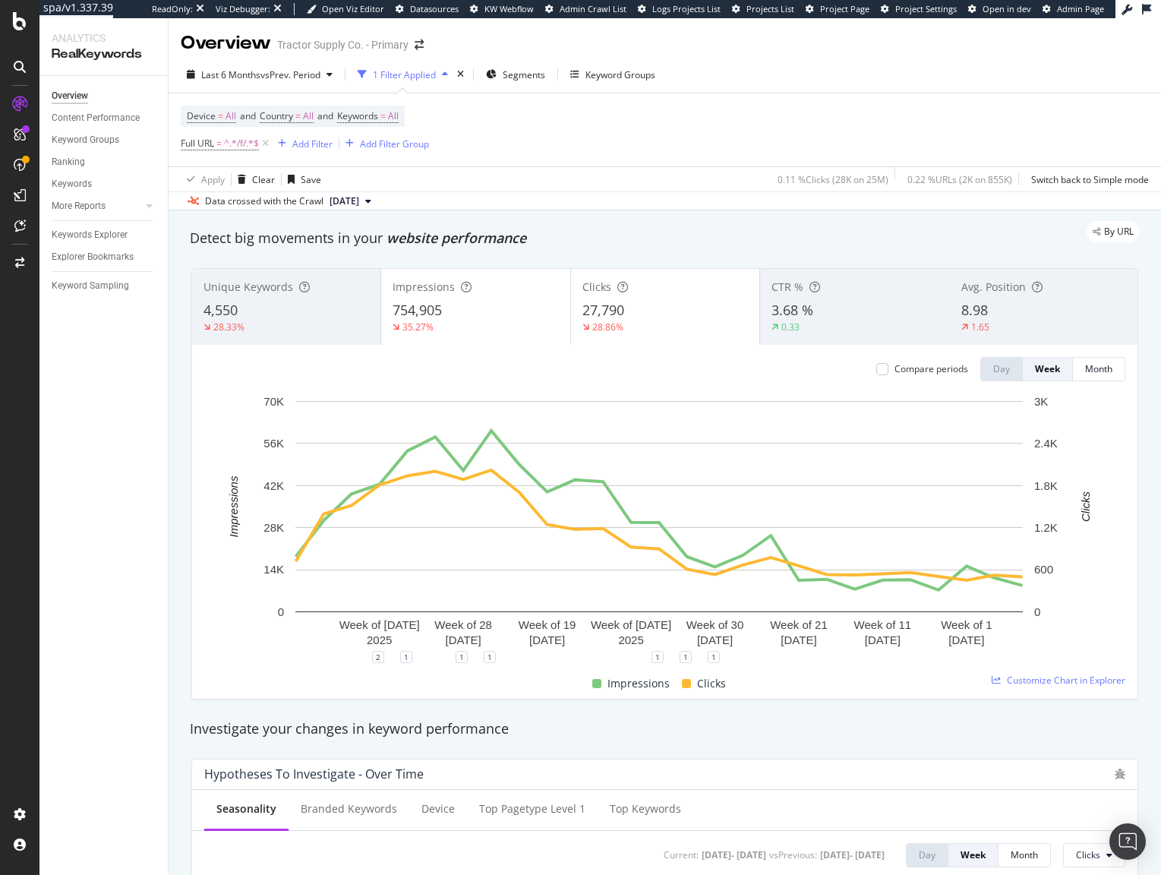
click at [544, 135] on div "Device = All and Country = All and Keywords = All Full URL = ^.*/f/.*$ Add Filt…" at bounding box center [665, 129] width 968 height 73
click at [559, 131] on div "Device = All and Country = All and Keywords = All Full URL = ^.*/f/.*$ Add Filt…" at bounding box center [665, 129] width 968 height 73
click at [72, 238] on div "Keywords Explorer" at bounding box center [90, 235] width 76 height 16
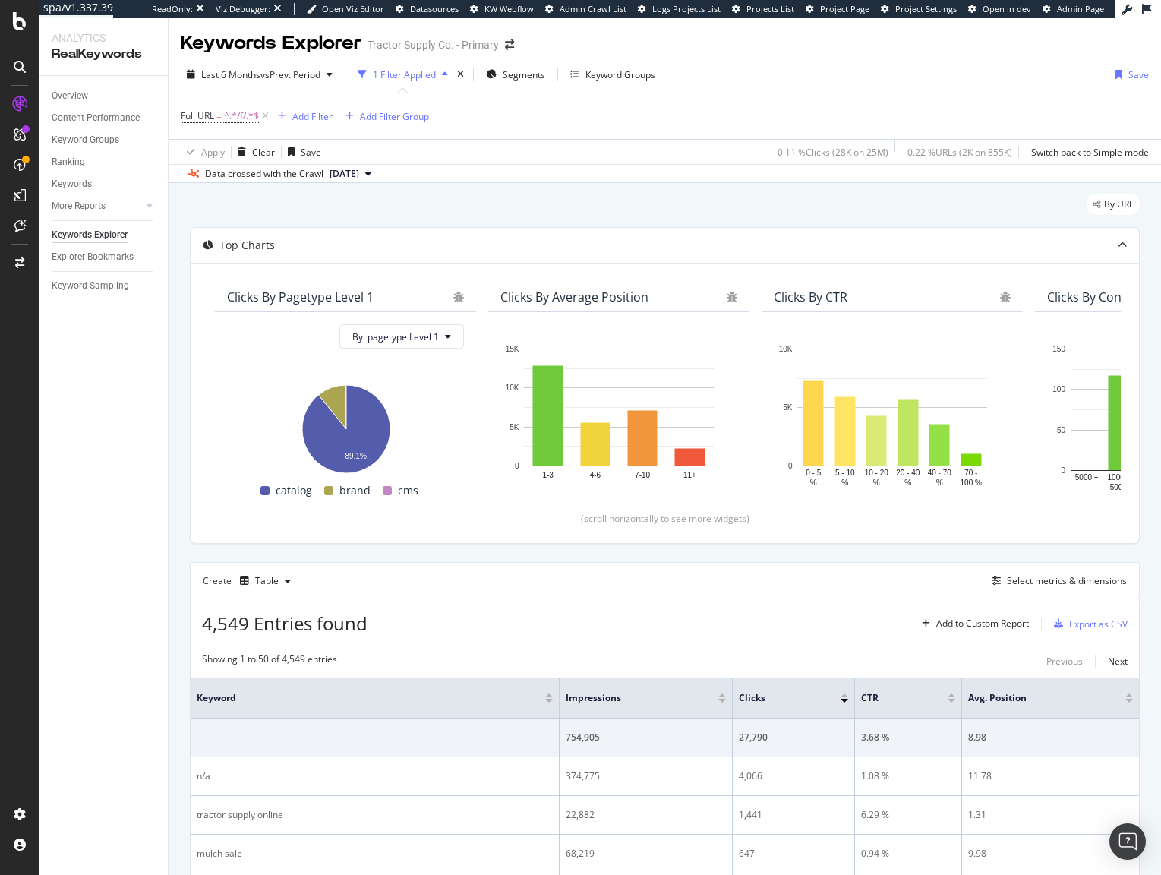
click at [627, 112] on div "Full URL = ^.*/f/.*$ Add Filter Add Filter Group" at bounding box center [665, 116] width 968 height 46
click at [261, 582] on div "Table" at bounding box center [267, 580] width 24 height 9
click at [970, 572] on div "Create Table Select metrics & dimensions" at bounding box center [665, 580] width 950 height 36
click at [1072, 582] on div "Select metrics & dimensions" at bounding box center [1067, 580] width 120 height 13
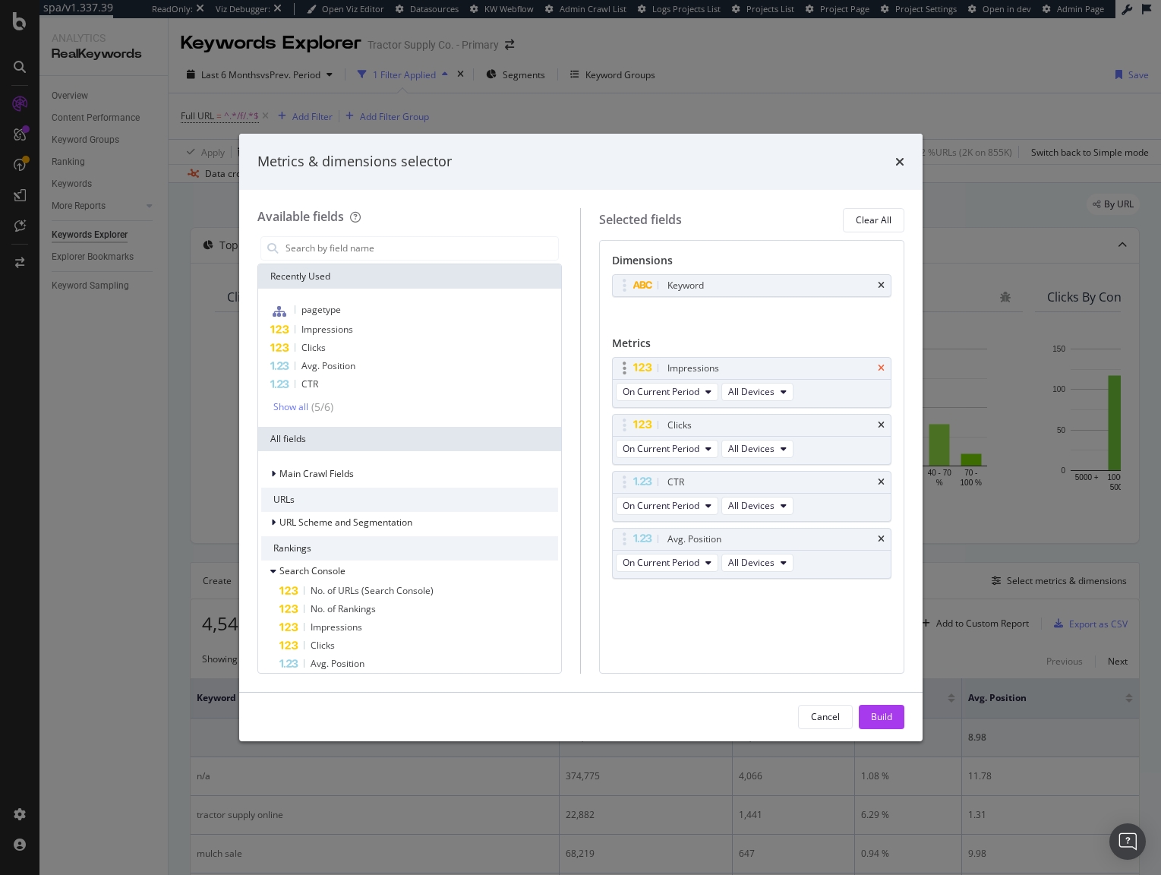
click at [880, 370] on icon "times" at bounding box center [881, 368] width 7 height 9
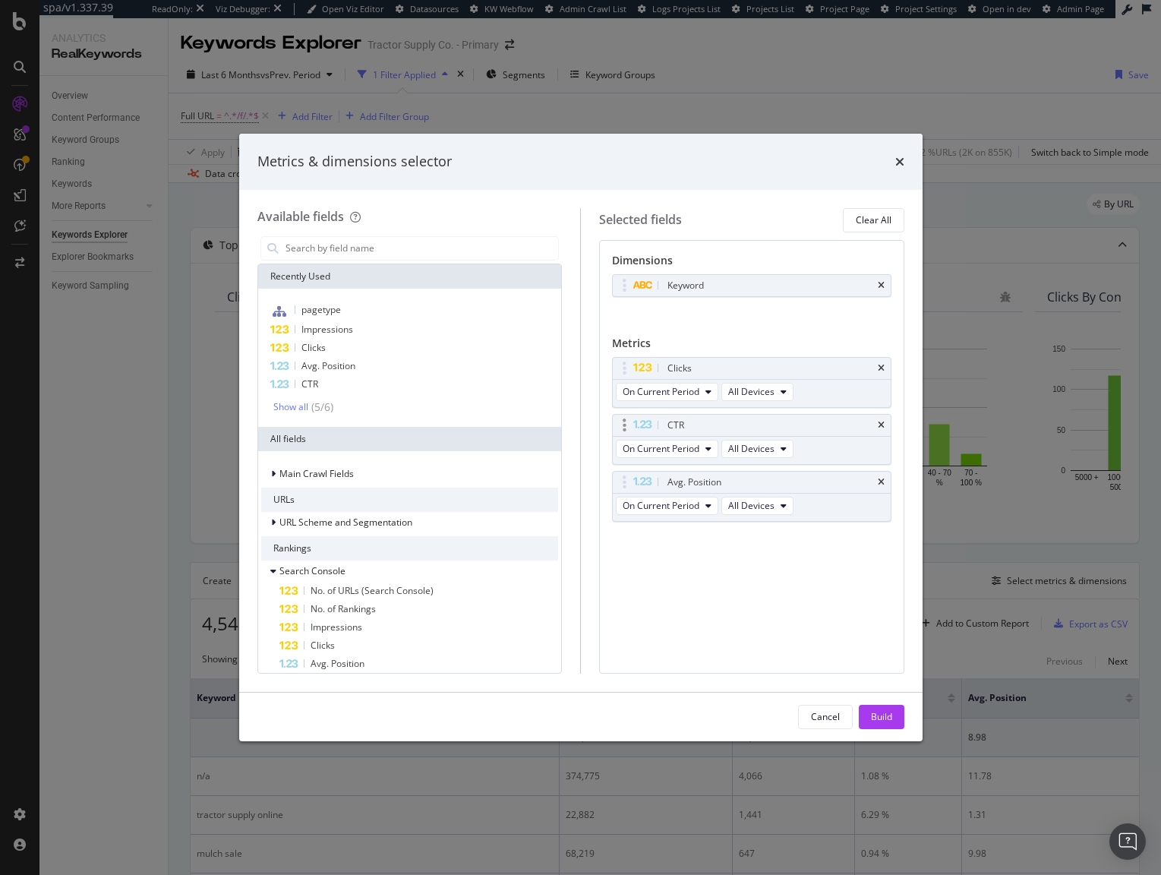
click at [884, 431] on div "CTR" at bounding box center [752, 425] width 278 height 21
click at [884, 423] on div "CTR" at bounding box center [752, 425] width 278 height 21
click at [880, 424] on icon "times" at bounding box center [881, 425] width 7 height 9
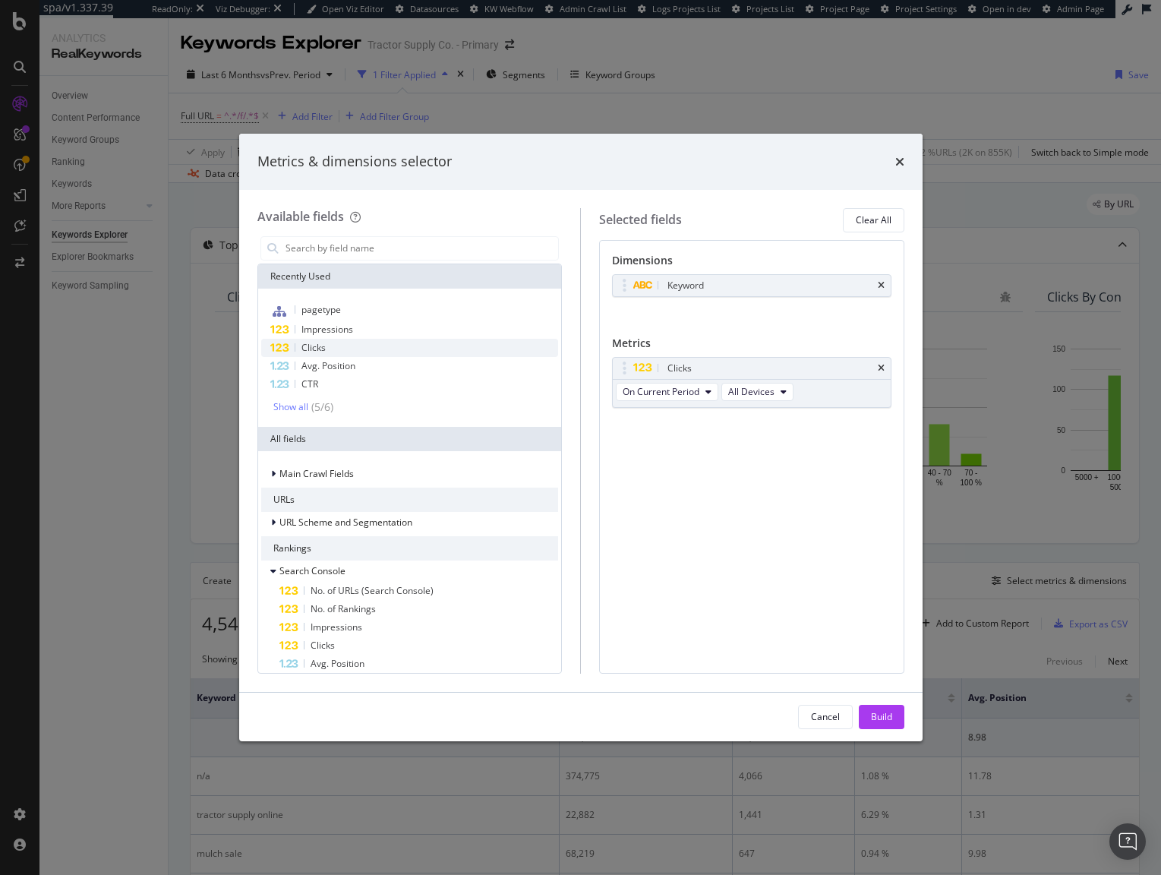
click at [377, 352] on div "Clicks" at bounding box center [410, 348] width 298 height 18
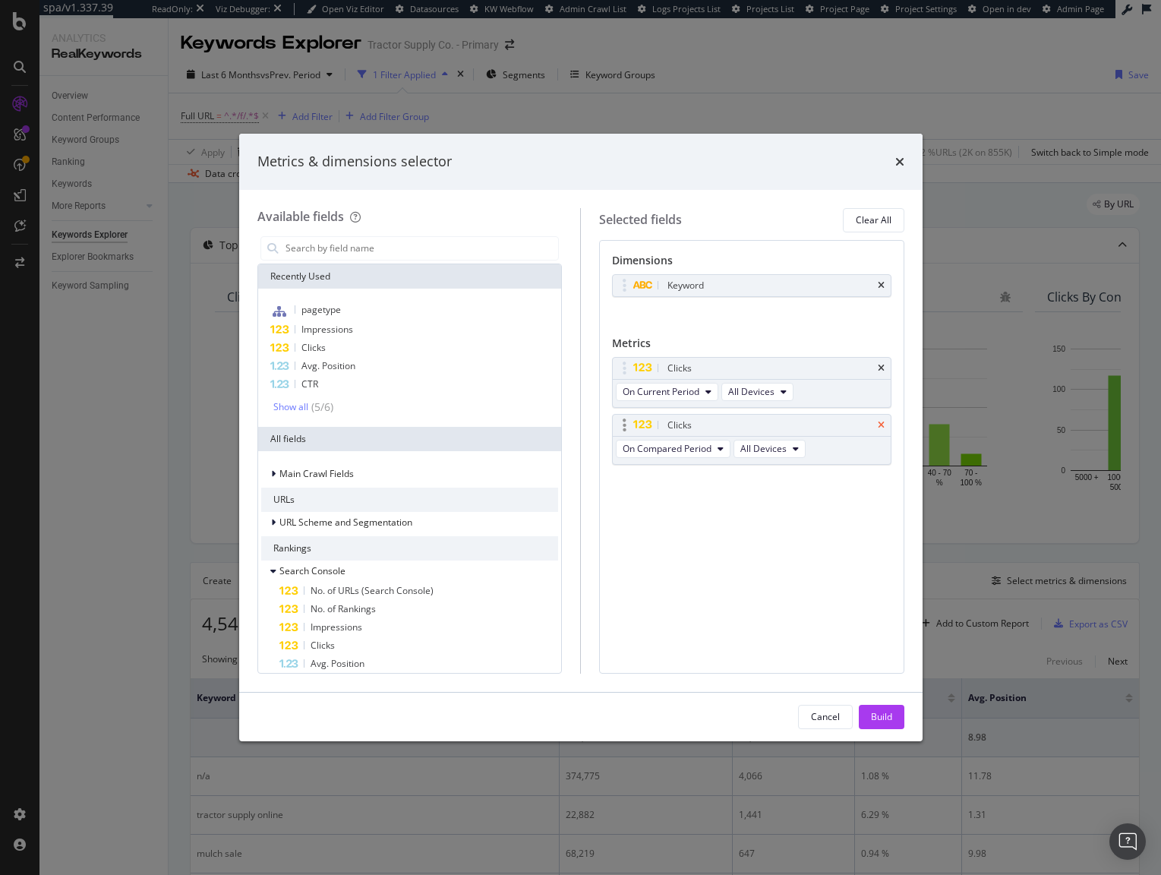
click at [883, 423] on icon "times" at bounding box center [881, 425] width 7 height 9
click at [881, 283] on icon "times" at bounding box center [881, 285] width 7 height 9
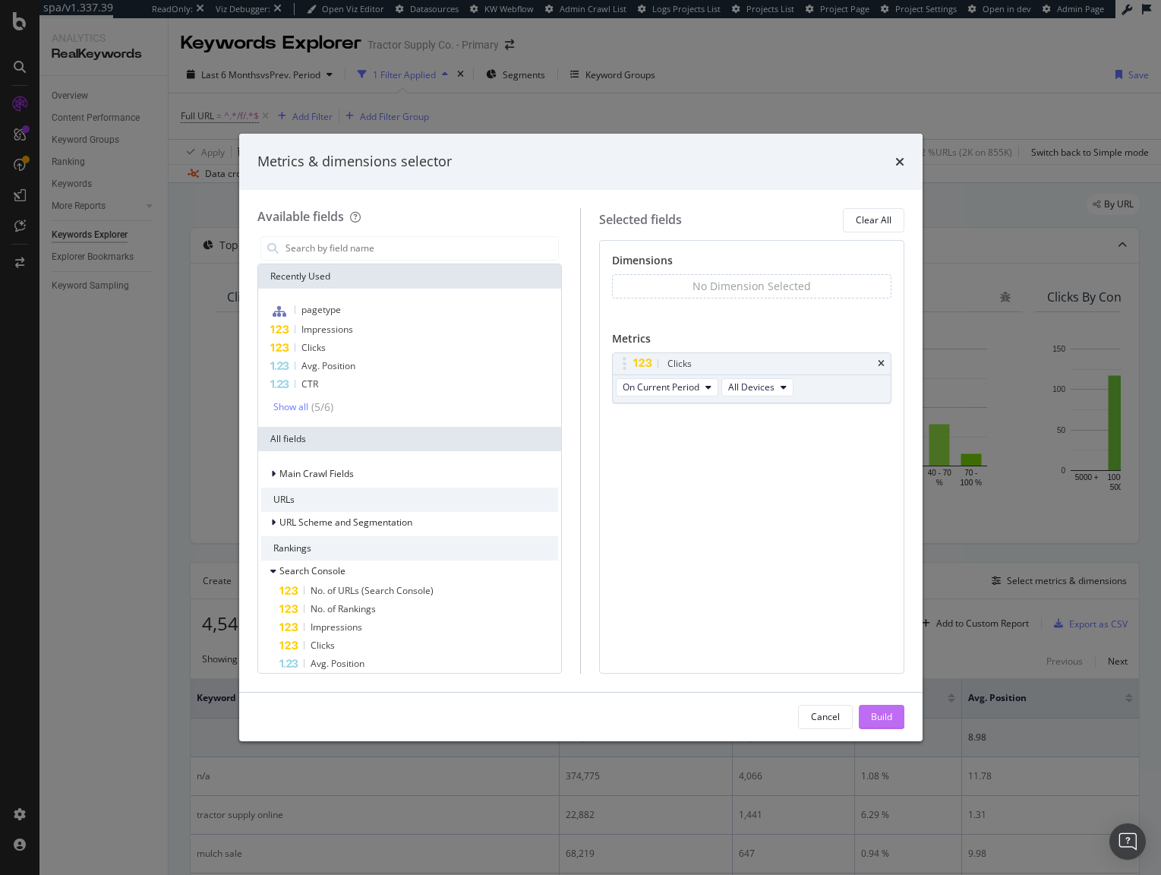
click at [893, 714] on button "Build" at bounding box center [882, 717] width 46 height 24
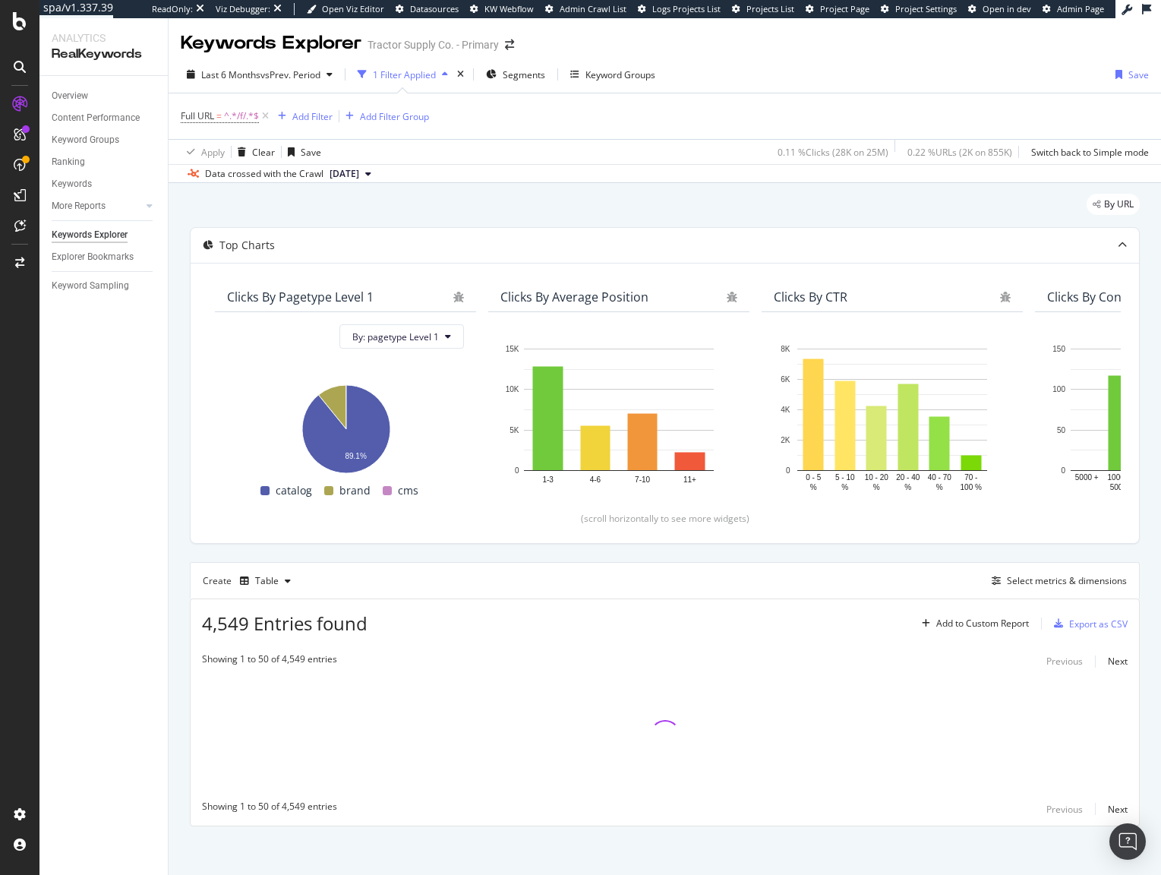
click at [562, 209] on div "By URL" at bounding box center [665, 210] width 950 height 33
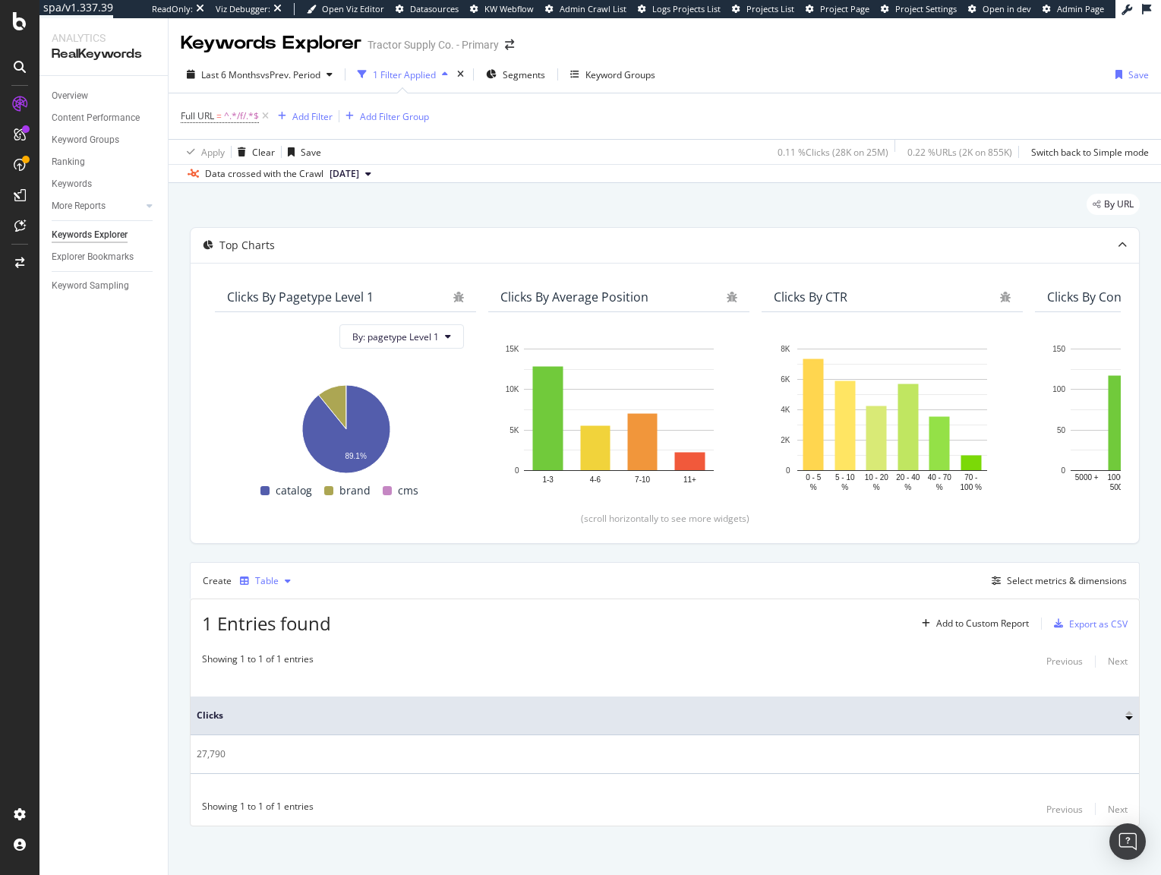
click at [267, 579] on div "Table" at bounding box center [267, 580] width 24 height 9
click at [293, 633] on div "Trend" at bounding box center [282, 632] width 25 height 13
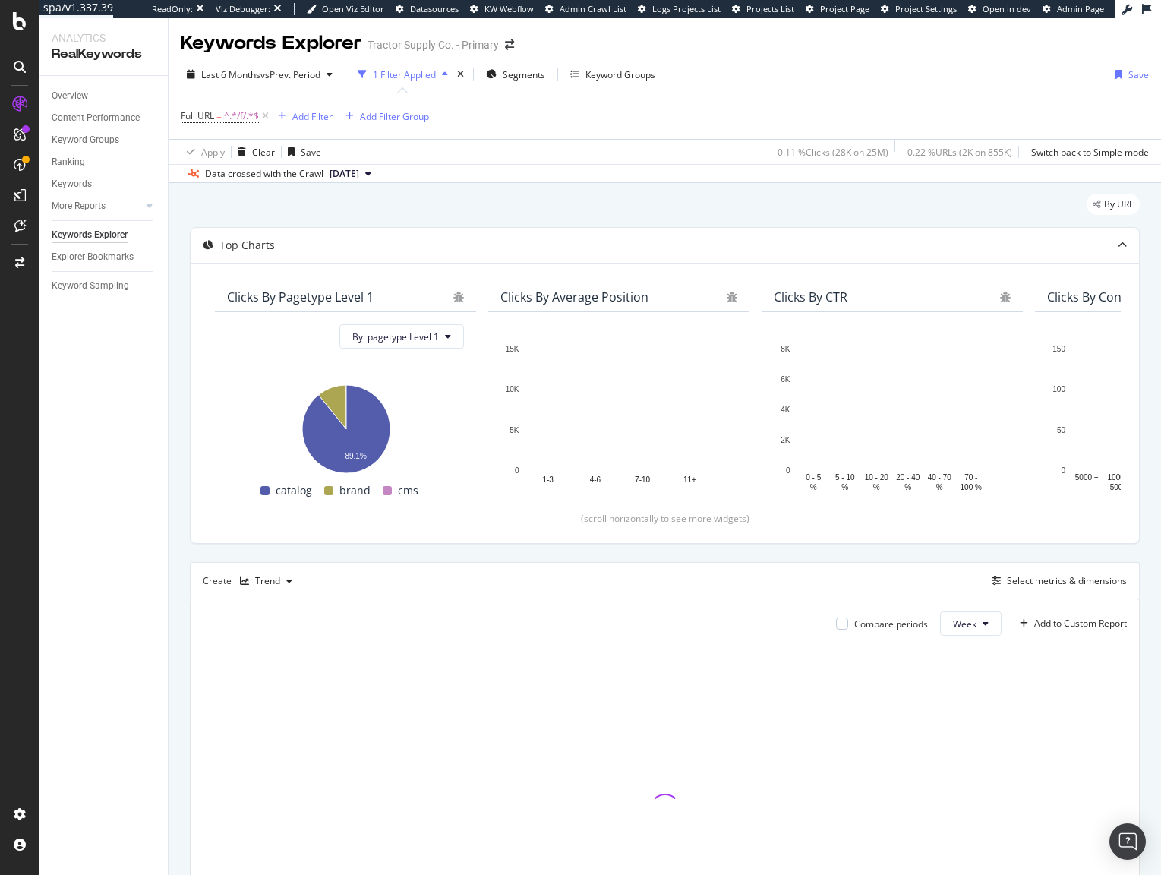
click at [417, 557] on div "Top Charts Clicks By pagetype Level 1 By: pagetype Level 1 Hold CMD (⌘) while c…" at bounding box center [665, 604] width 950 height 755
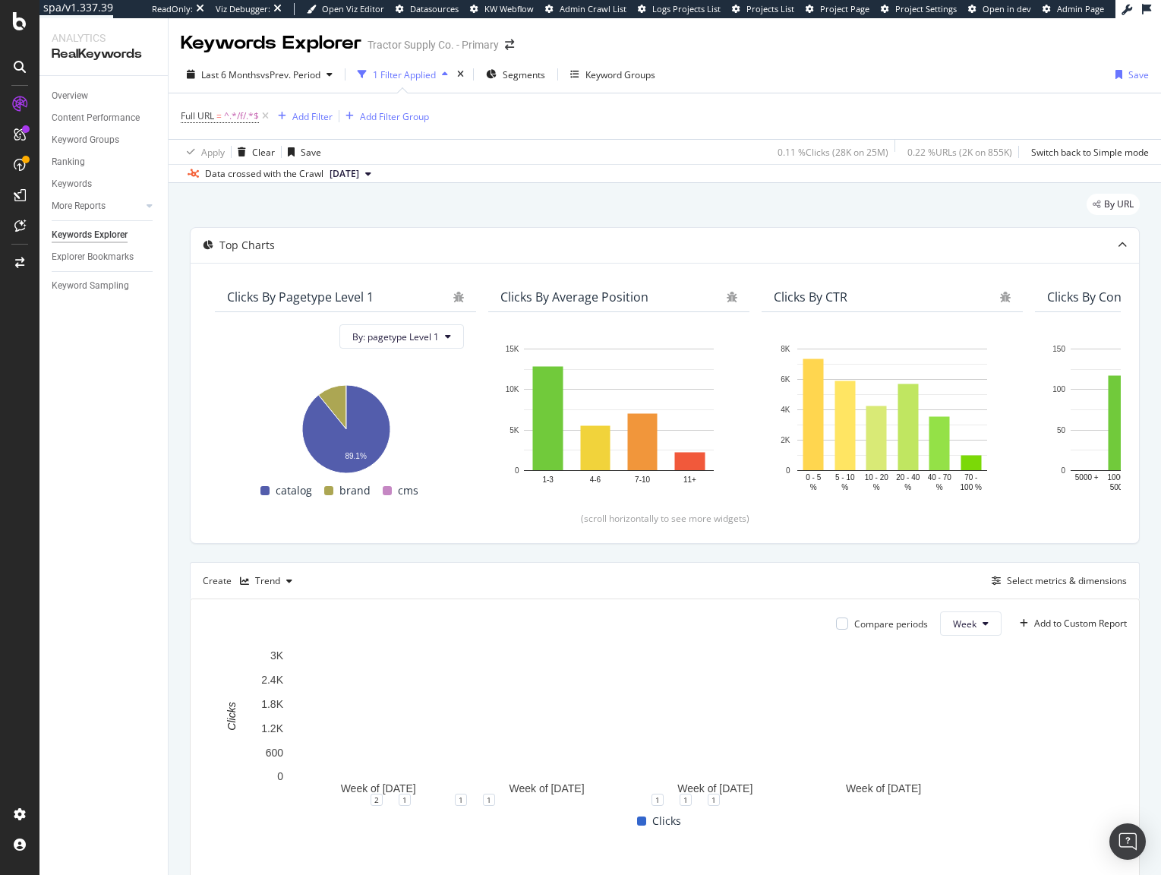
click at [418, 554] on div "Top Charts Clicks By pagetype Level 1 By: pagetype Level 1 Hold CMD (⌘) while c…" at bounding box center [665, 604] width 950 height 755
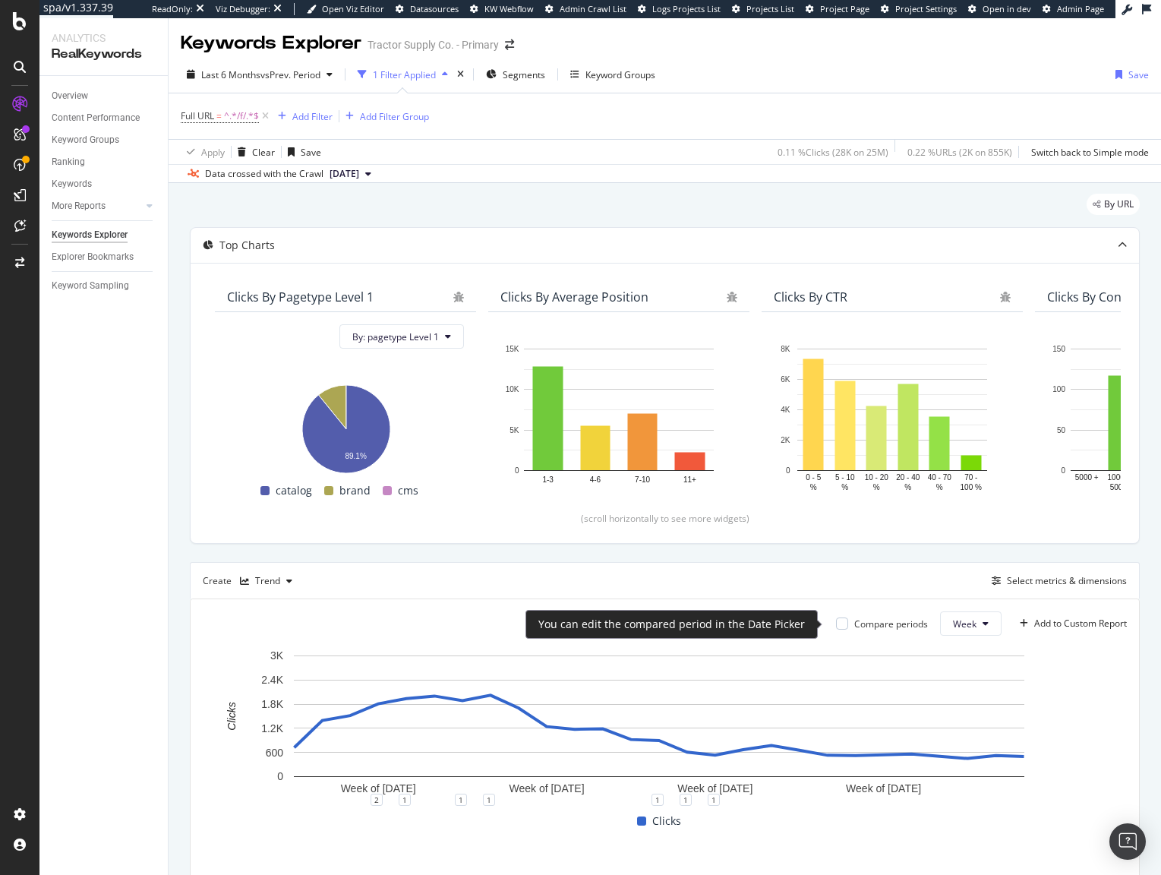
click at [854, 626] on div "Compare periods" at bounding box center [891, 623] width 74 height 13
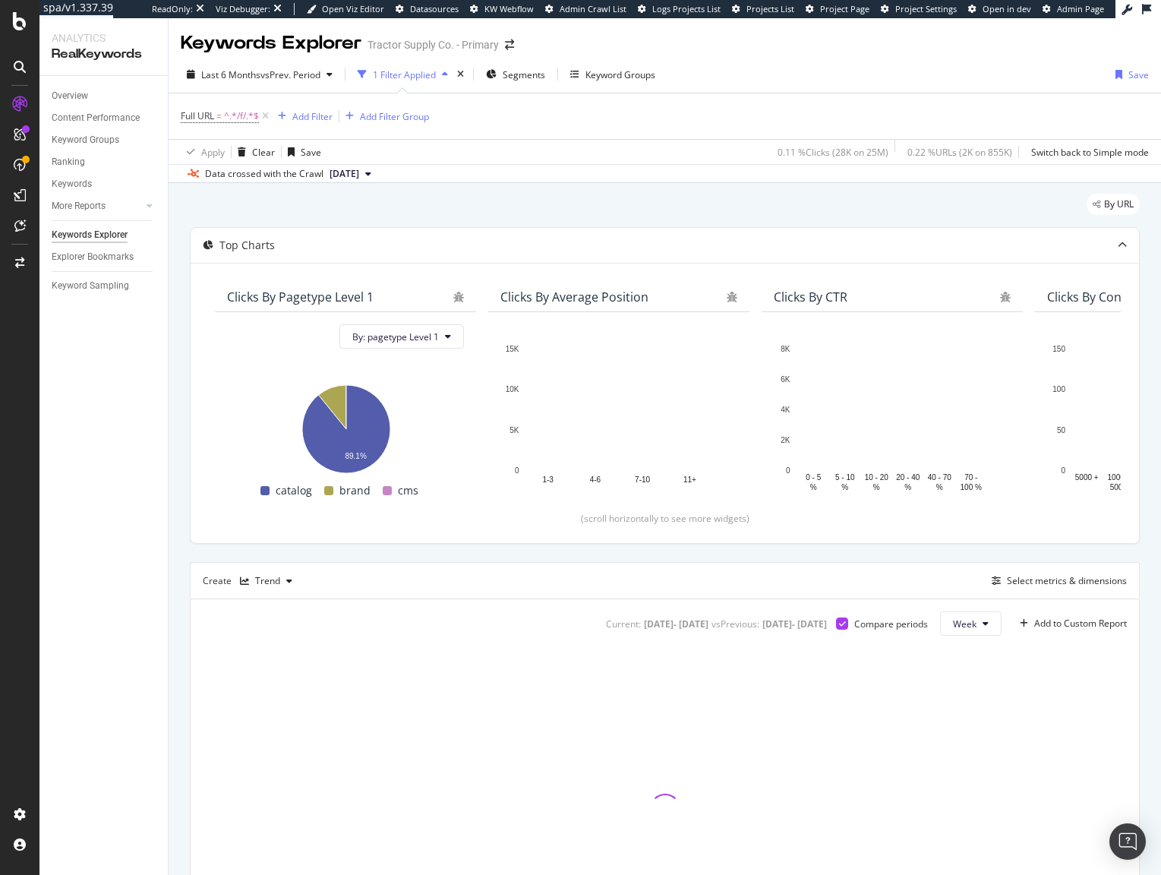
click at [1119, 111] on div "Full URL = ^.*/f/.*$ Add Filter Add Filter Group" at bounding box center [665, 116] width 968 height 46
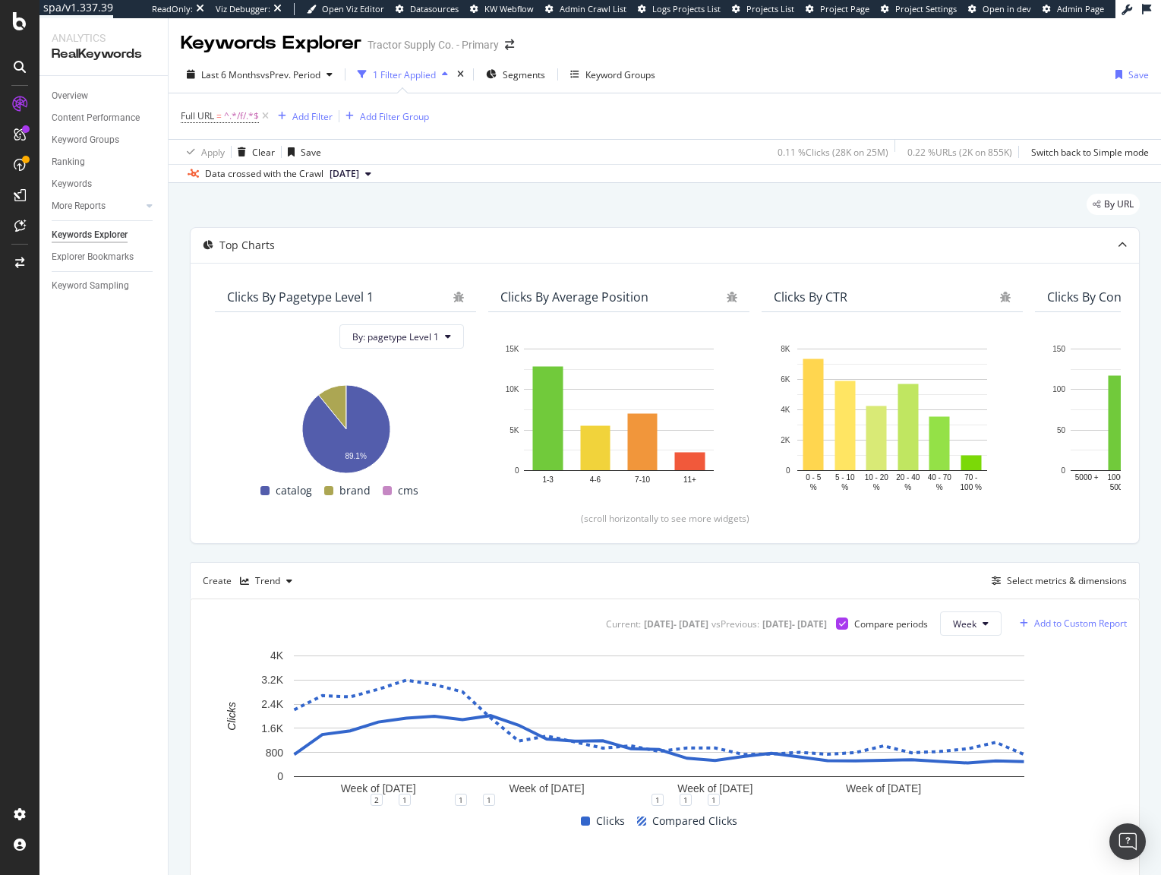
click at [1072, 623] on div "Add to Custom Report" at bounding box center [1080, 623] width 93 height 9
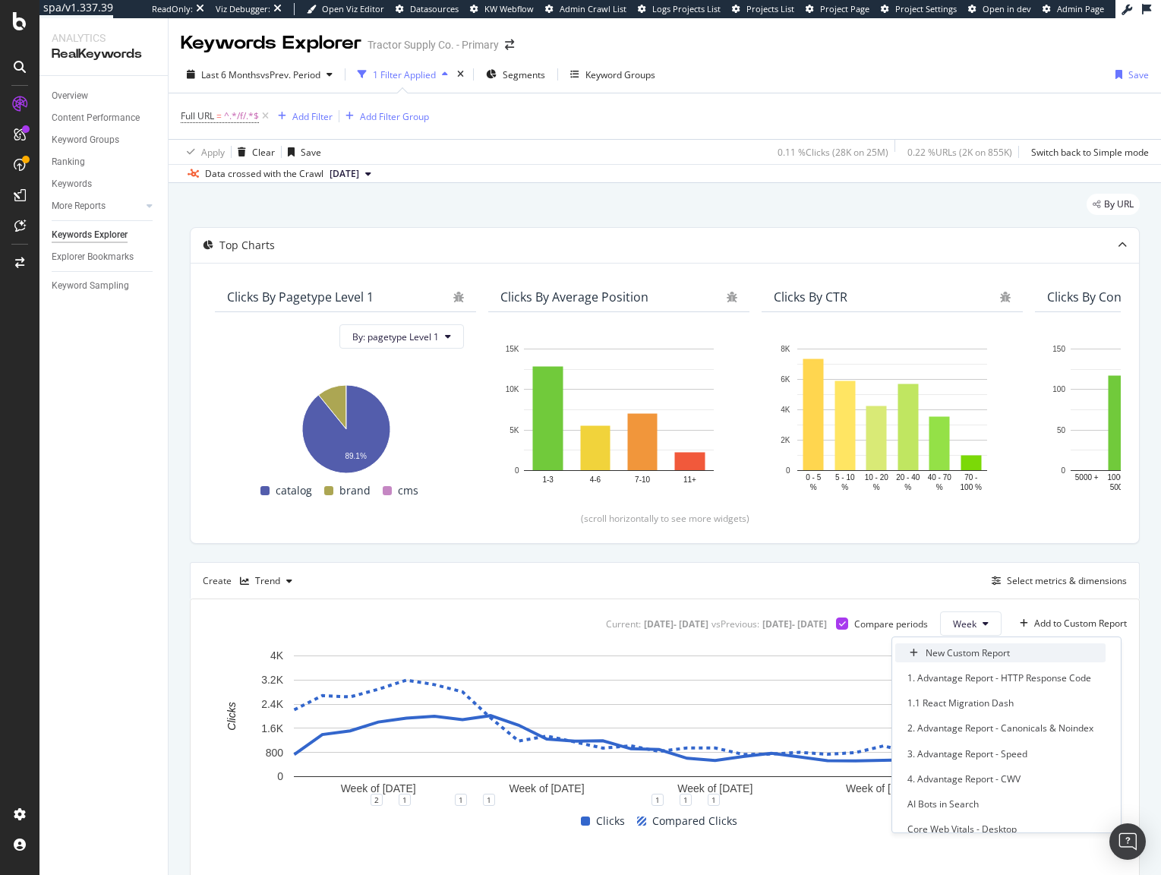
click at [972, 653] on div "New Custom Report" at bounding box center [967, 652] width 84 height 13
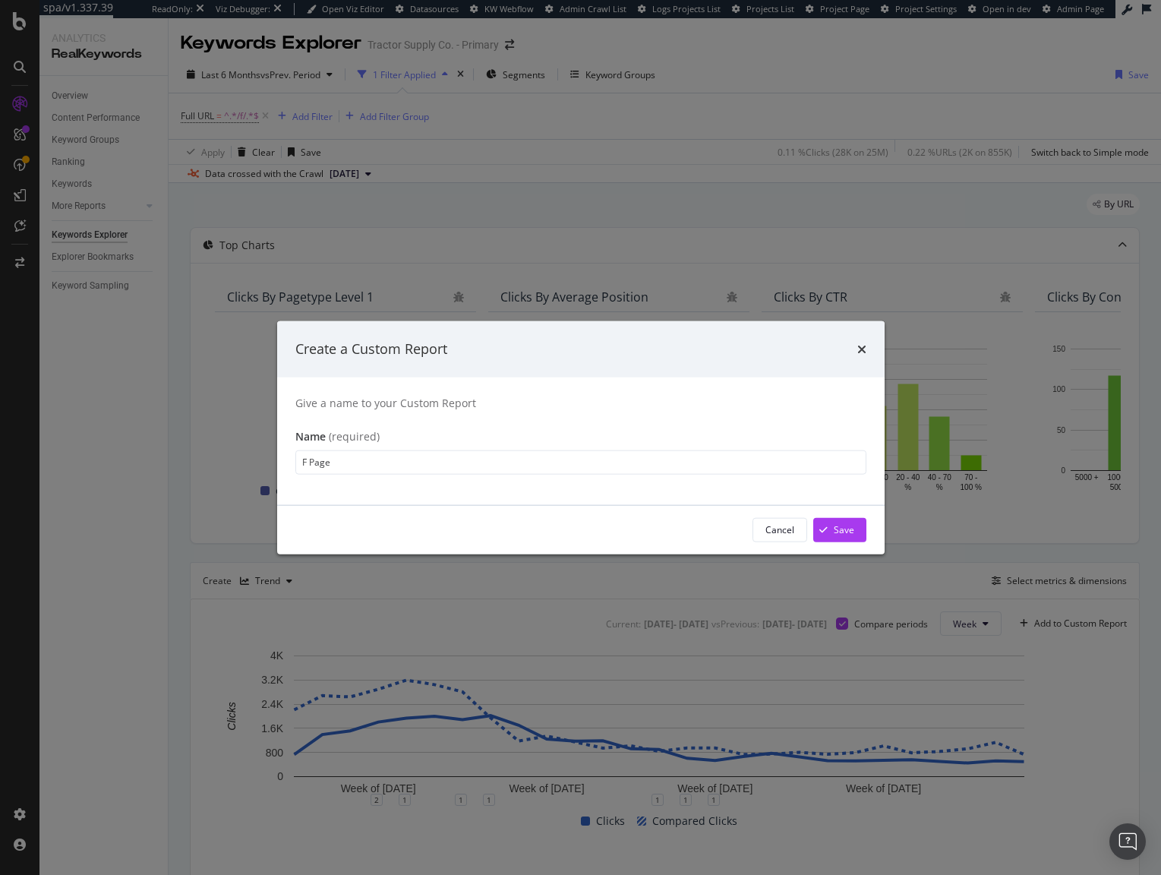
type input "F Pages"
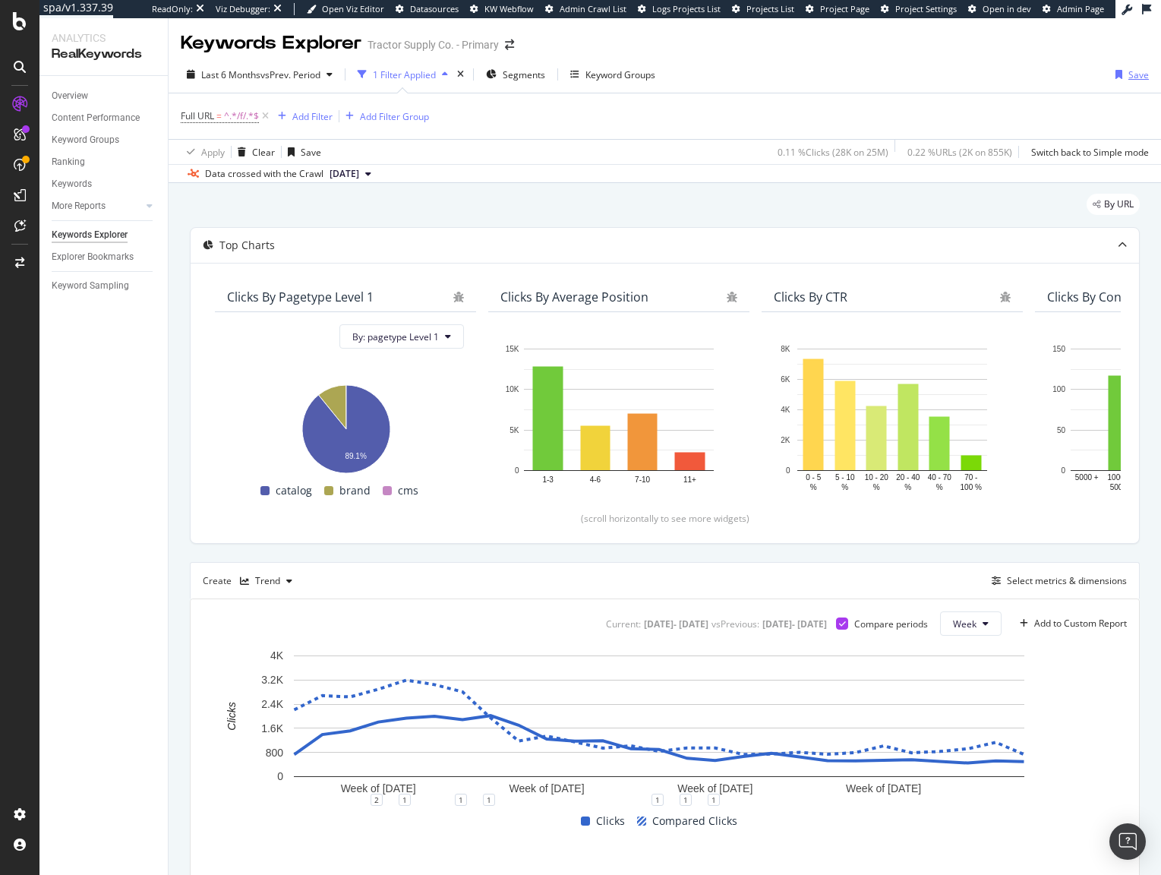
click at [1115, 74] on div "button" at bounding box center [1118, 74] width 19 height 9
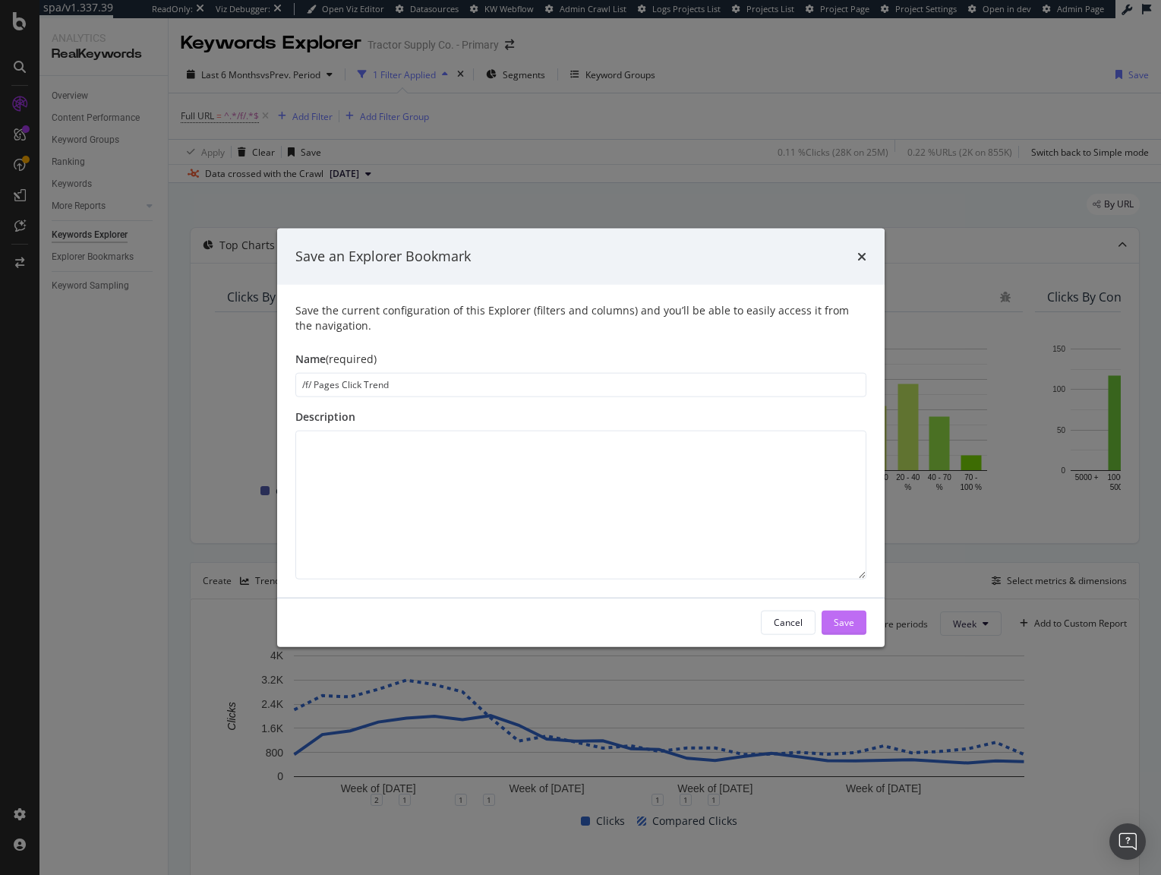
type input "/f/ Pages Click Trend"
click at [844, 624] on div "Save" at bounding box center [844, 622] width 20 height 13
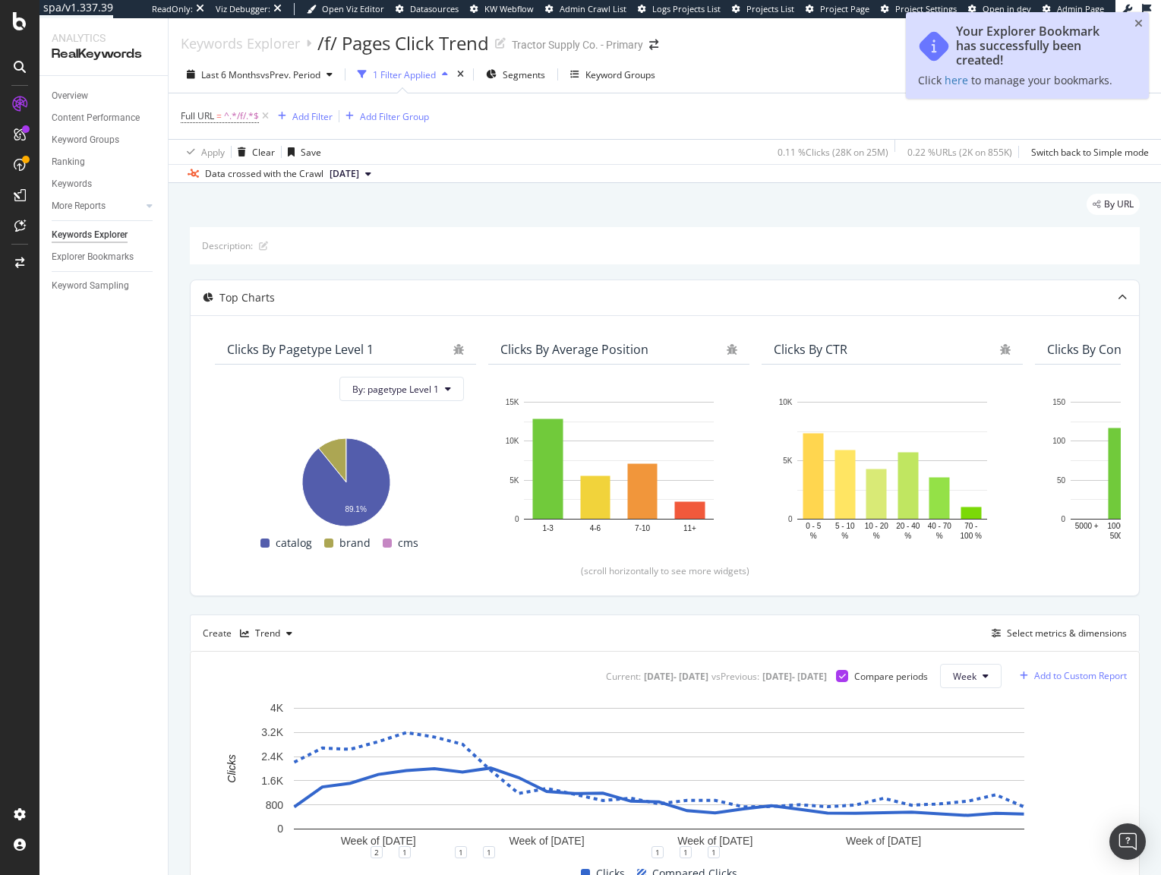
click at [1084, 671] on div "Add to Custom Report" at bounding box center [1080, 675] width 93 height 9
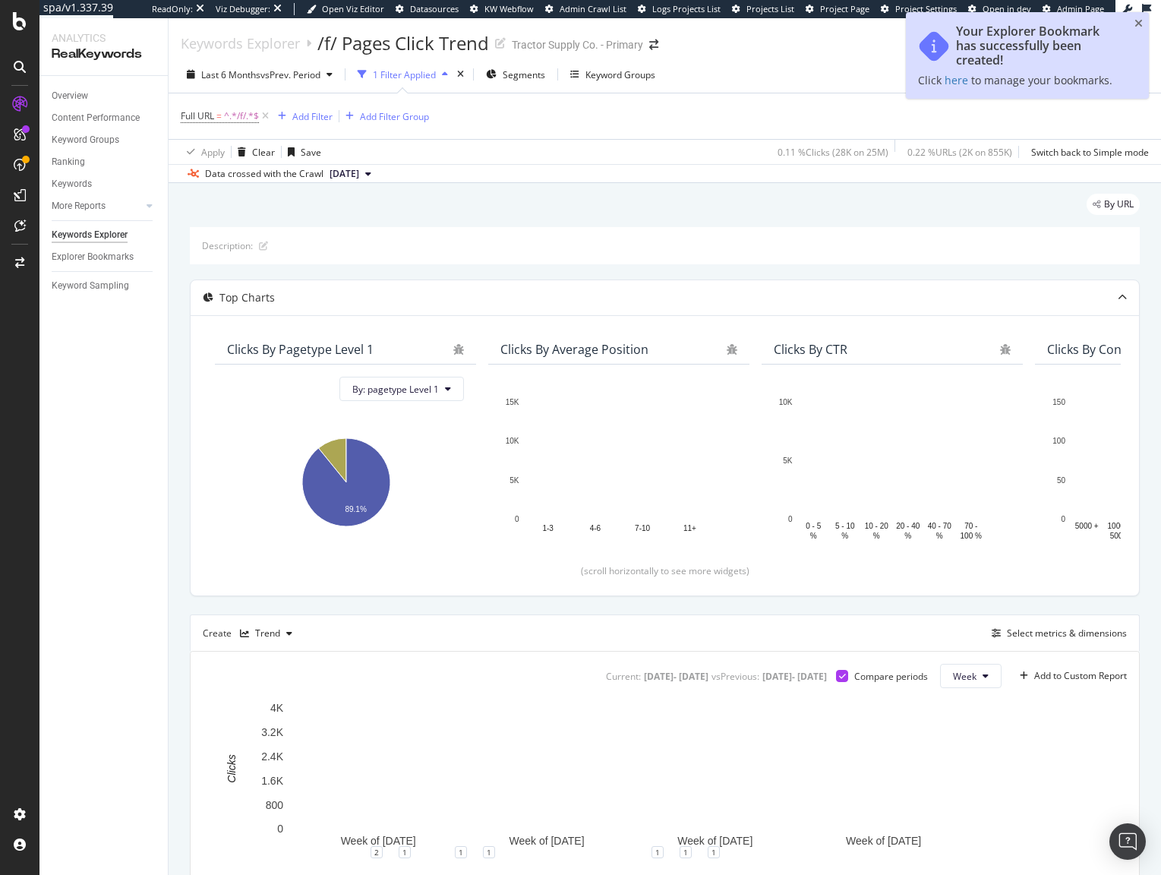
click at [1001, 484] on rect "A chart." at bounding box center [892, 467] width 237 height 147
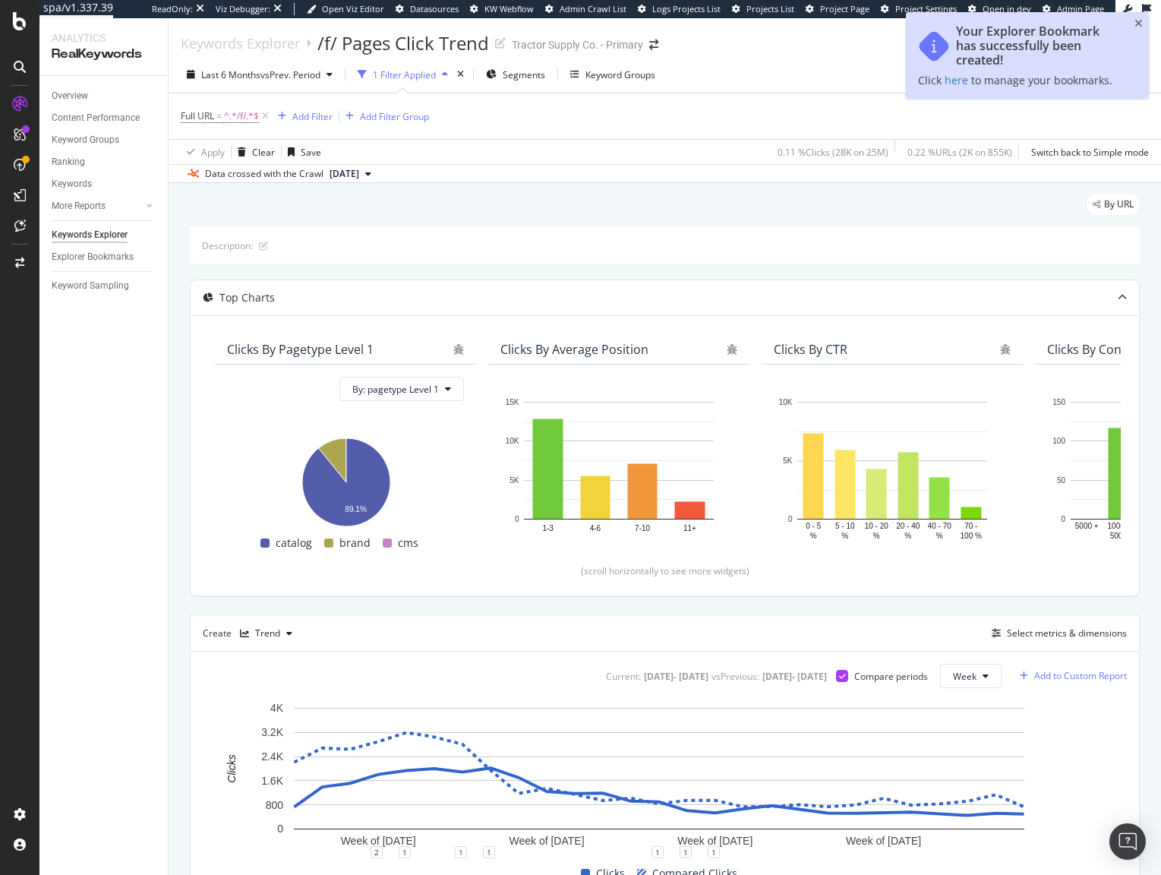
click at [1053, 676] on div "Add to Custom Report" at bounding box center [1080, 675] width 93 height 9
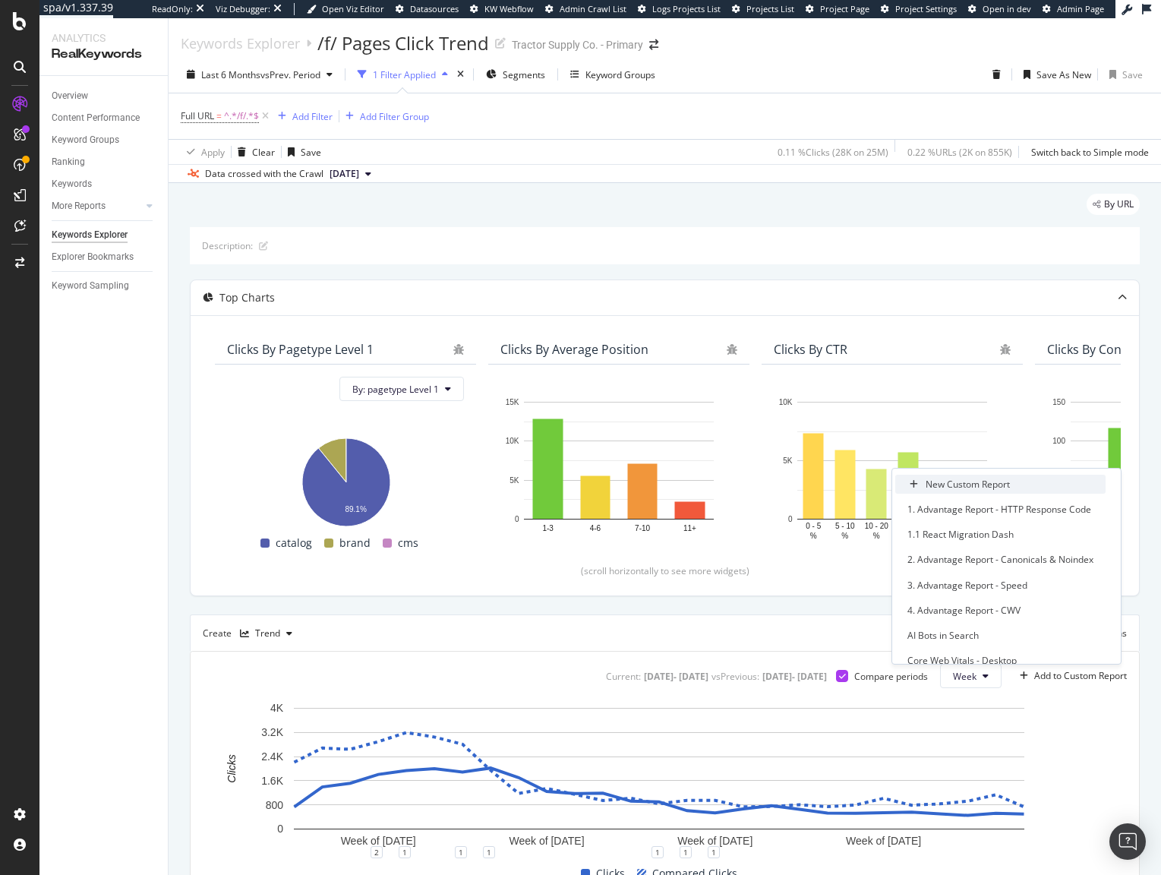
click at [970, 491] on div "New Custom Report" at bounding box center [1000, 484] width 210 height 19
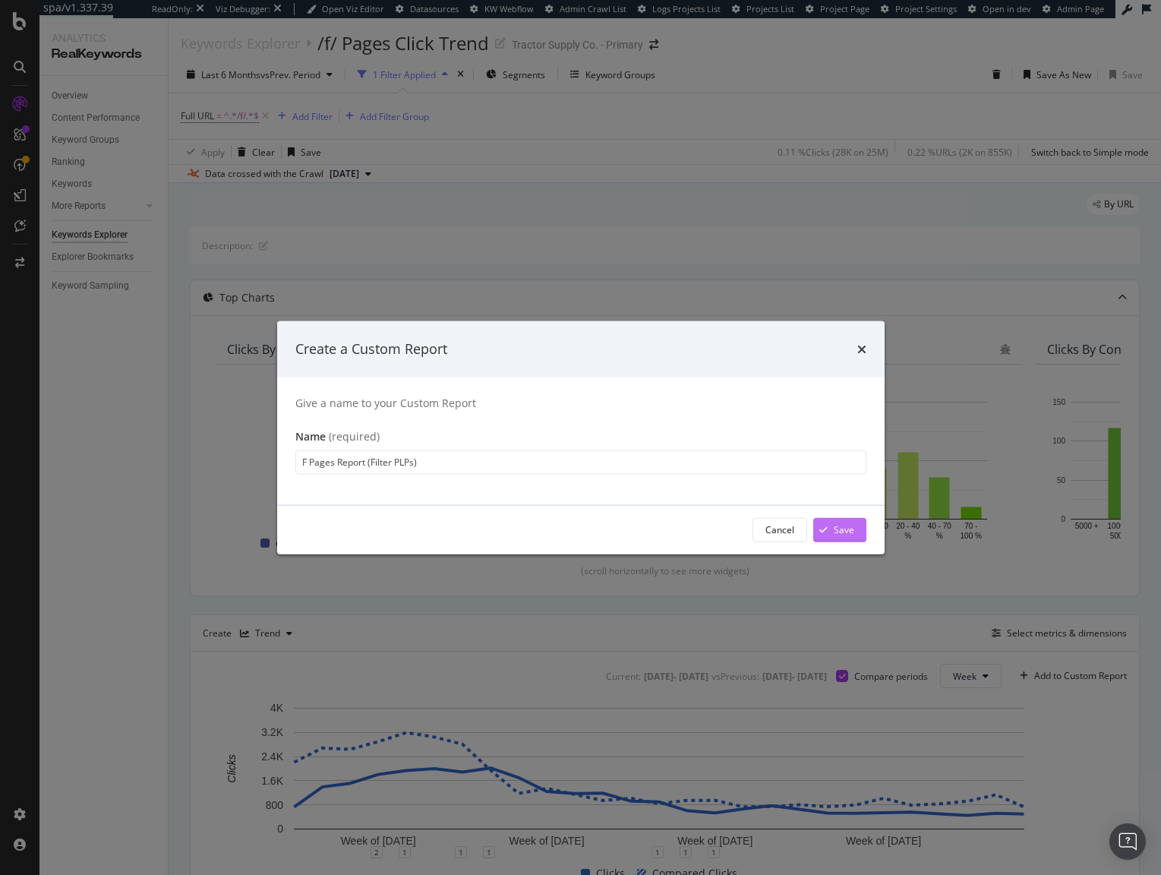
type input "F Pages Report (Filter PLPs)"
click at [842, 534] on div "Save" at bounding box center [844, 529] width 20 height 13
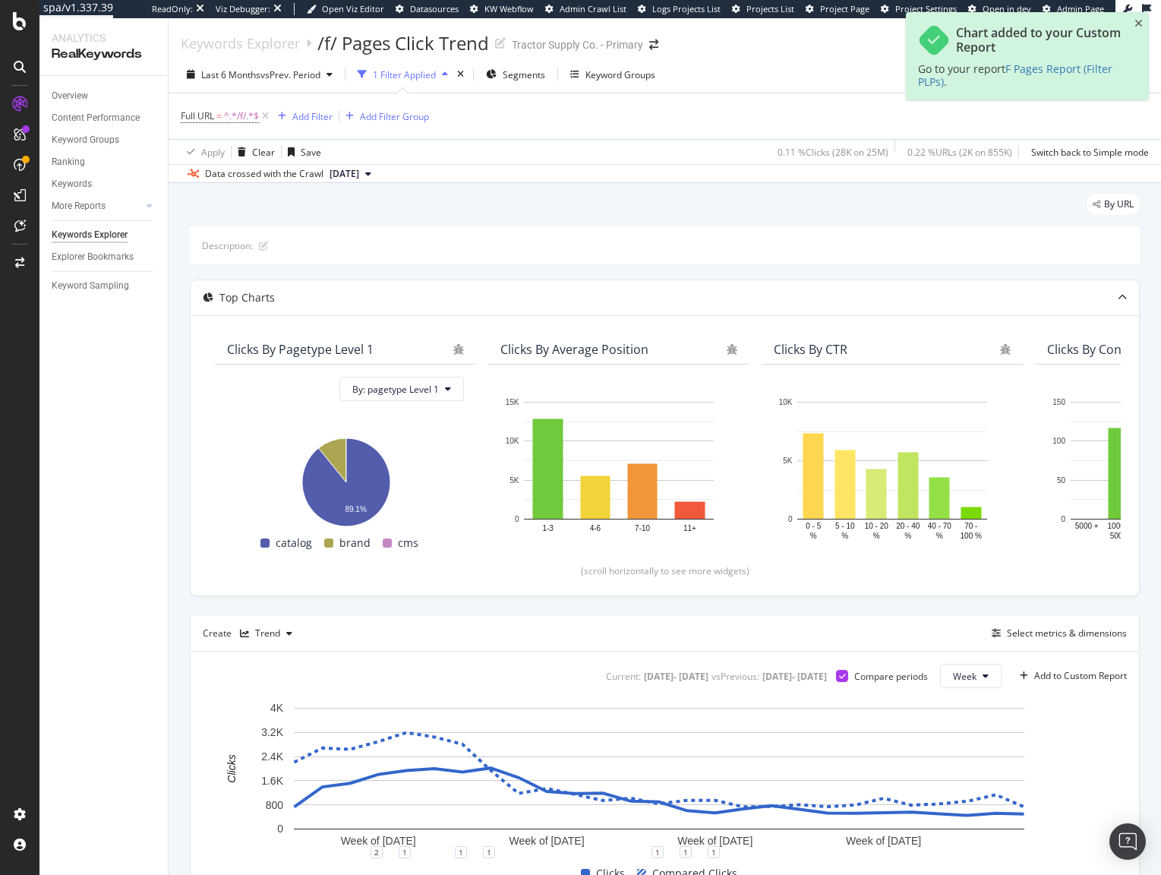
click at [805, 613] on div "Description: Top Charts Clicks By pagetype Level 1 By: pagetype Level 1 Hold CM…" at bounding box center [665, 631] width 950 height 808
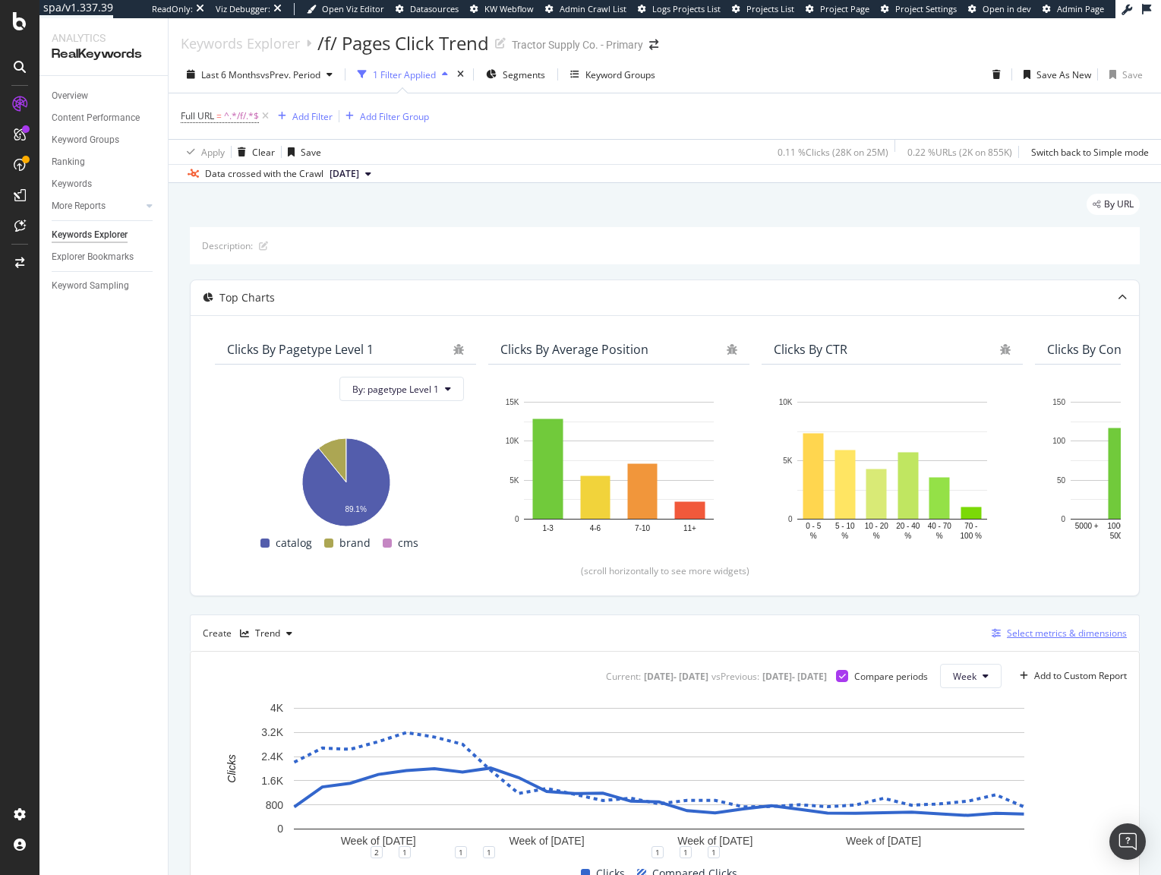
click at [1016, 633] on div "Select metrics & dimensions" at bounding box center [1067, 632] width 120 height 13
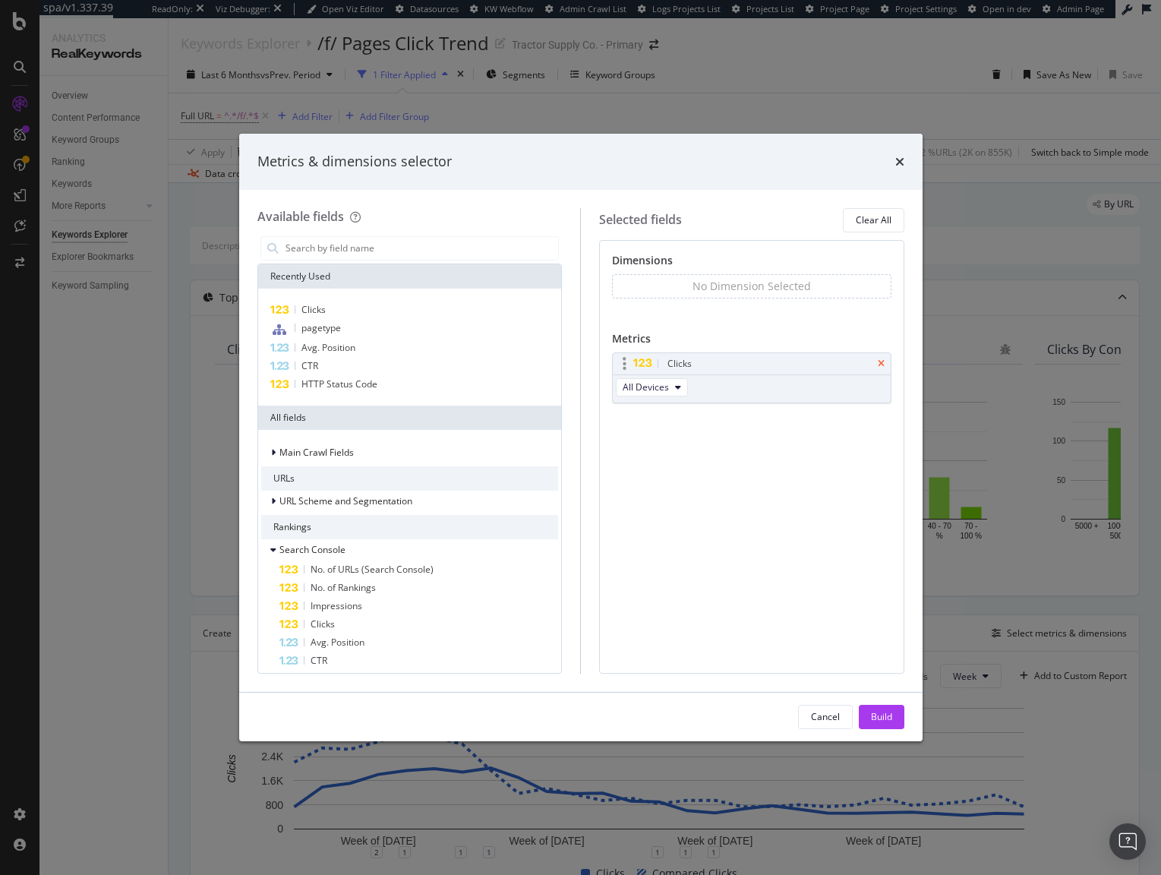
click at [884, 362] on icon "times" at bounding box center [881, 363] width 7 height 9
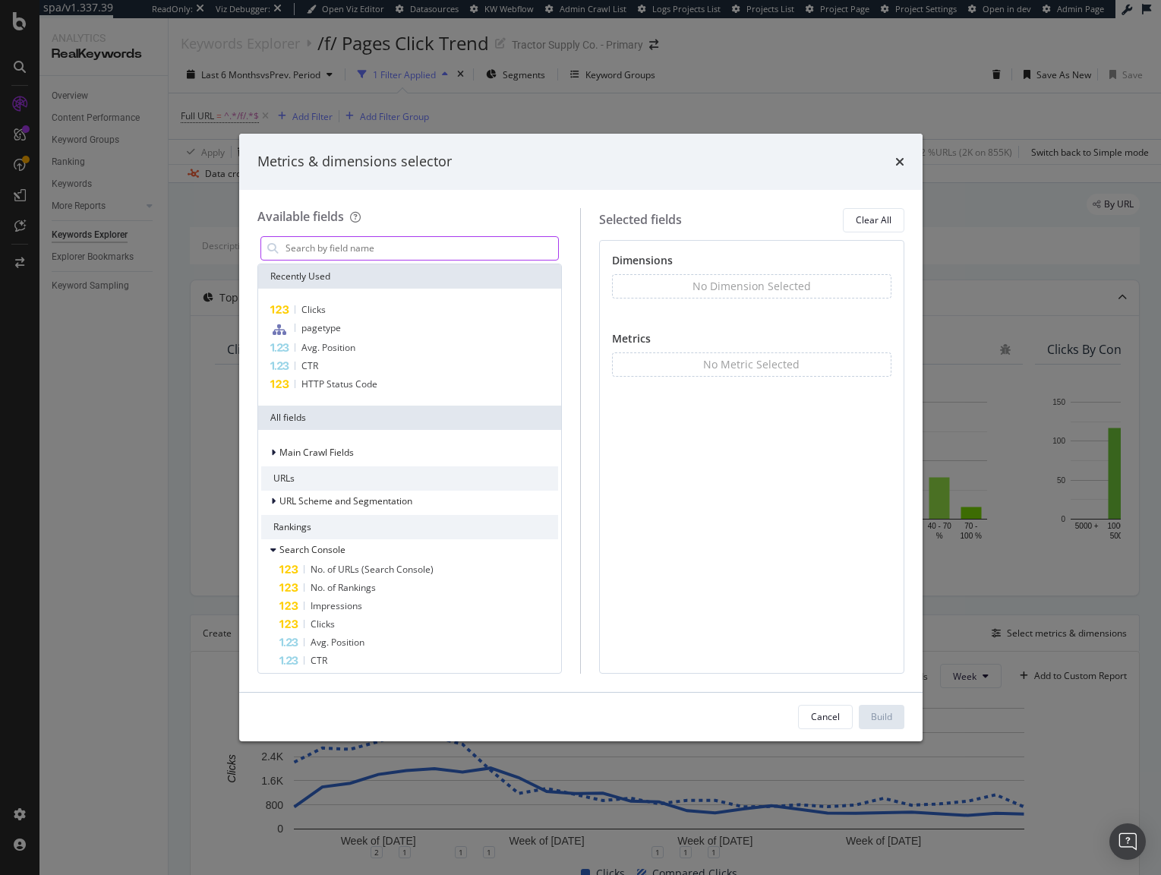
click at [286, 241] on input "modal" at bounding box center [421, 248] width 275 height 23
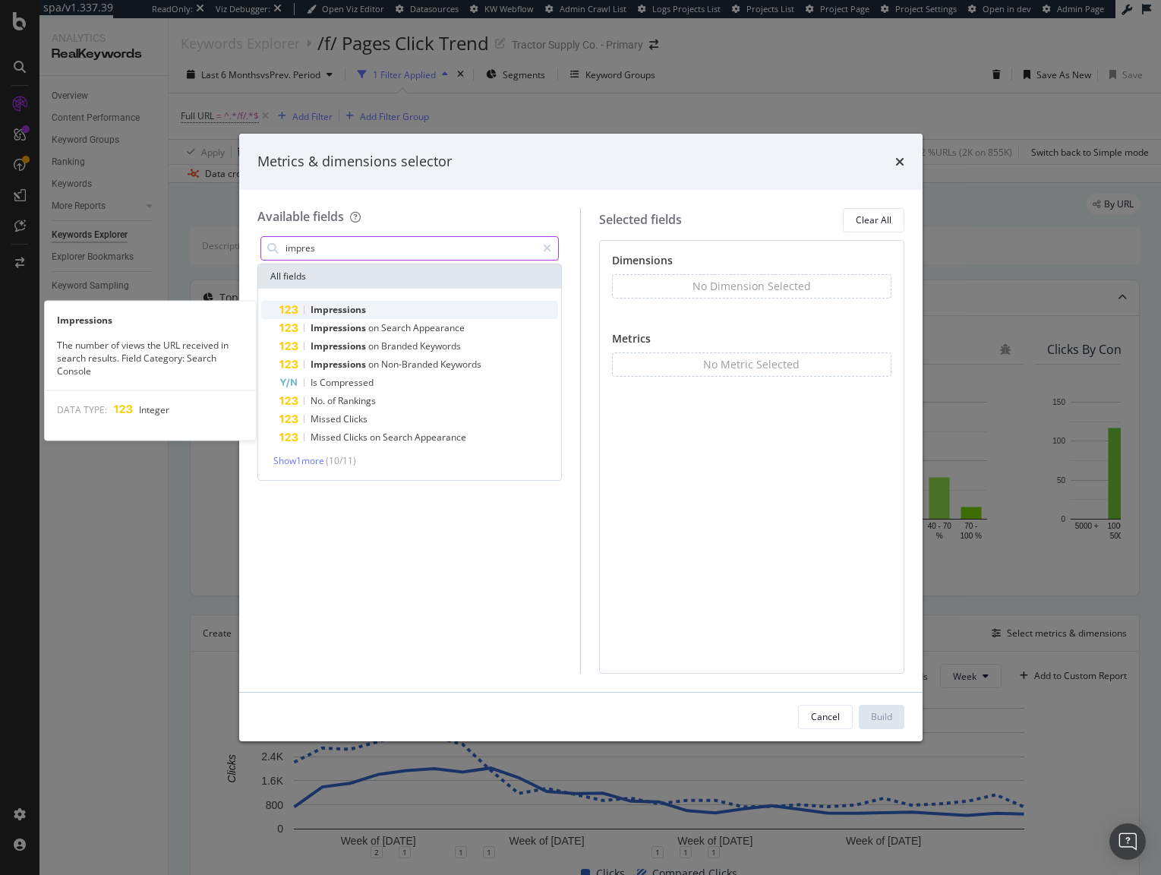
type input "impres"
click at [326, 307] on span "Impressions" at bounding box center [338, 309] width 55 height 13
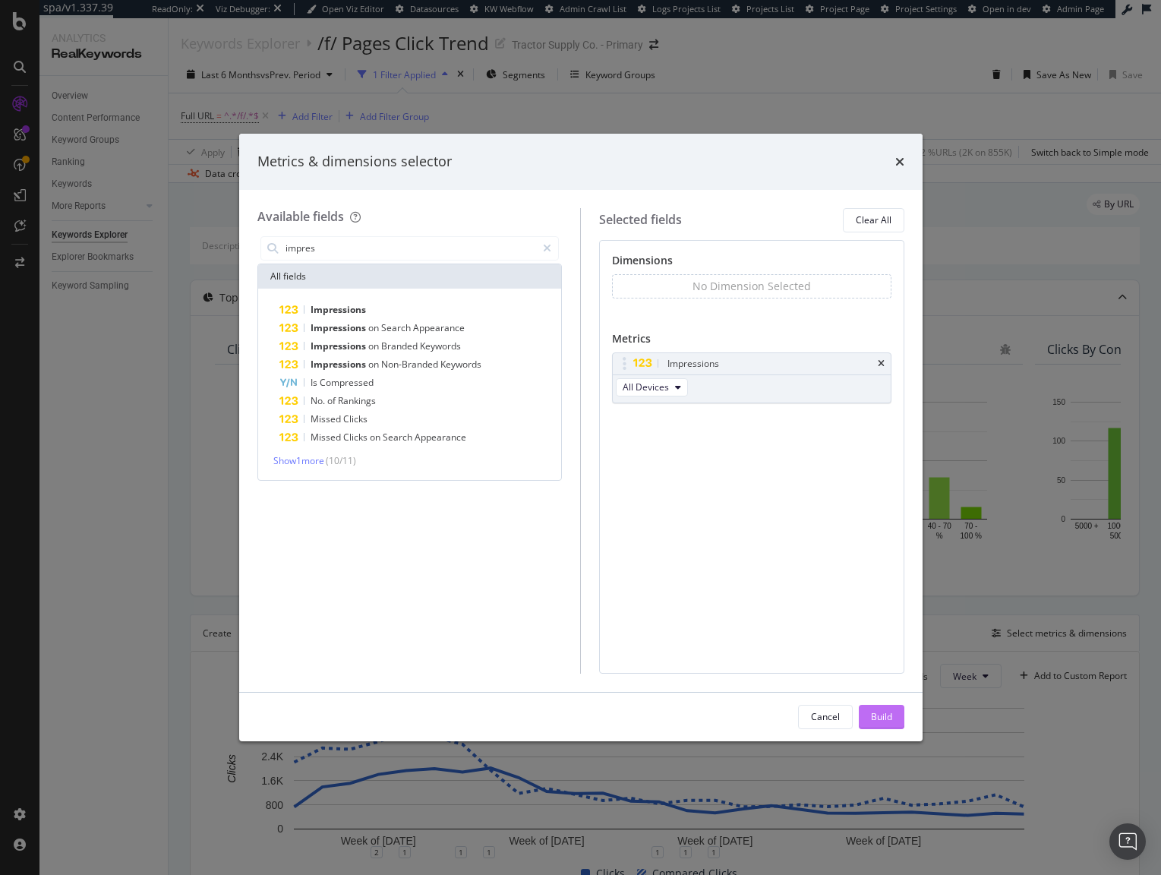
click at [878, 711] on div "Build" at bounding box center [881, 716] width 21 height 13
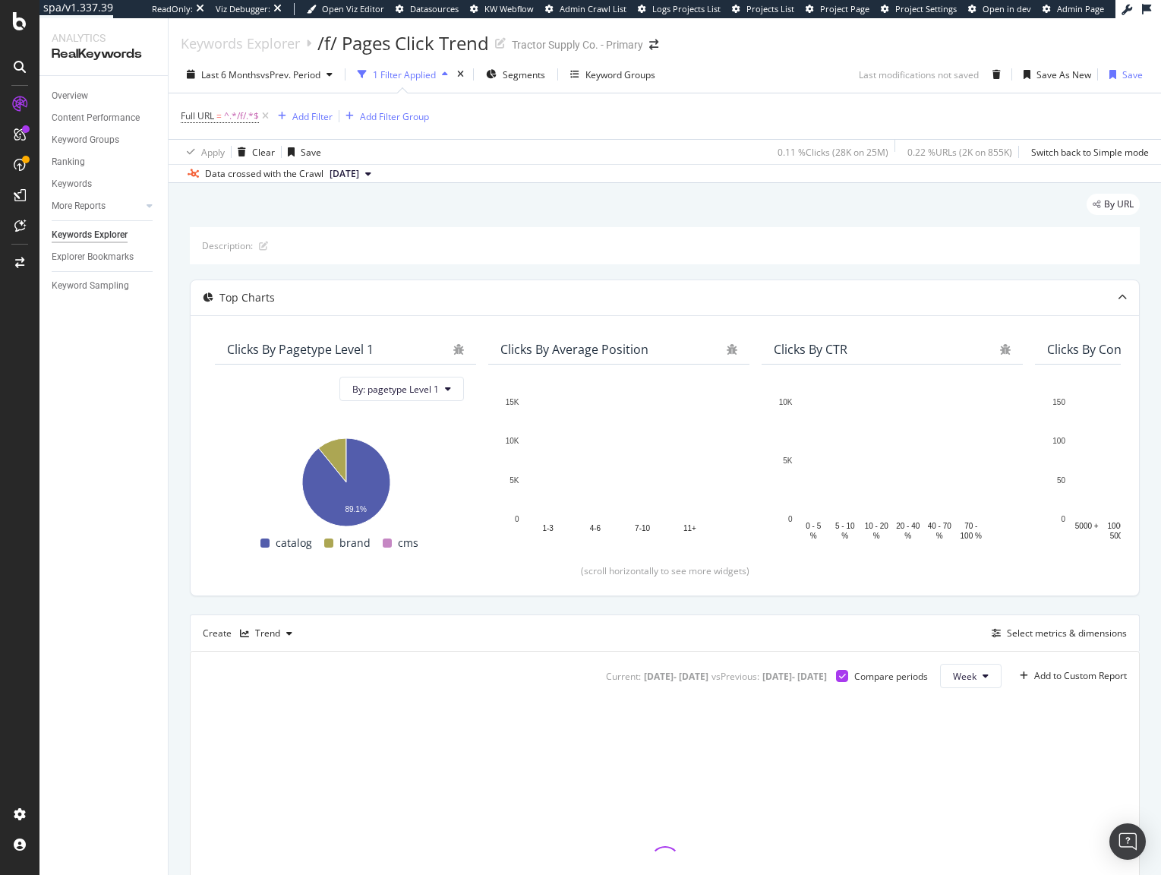
click at [853, 615] on div "Create Trend Select metrics & dimensions" at bounding box center [665, 632] width 950 height 36
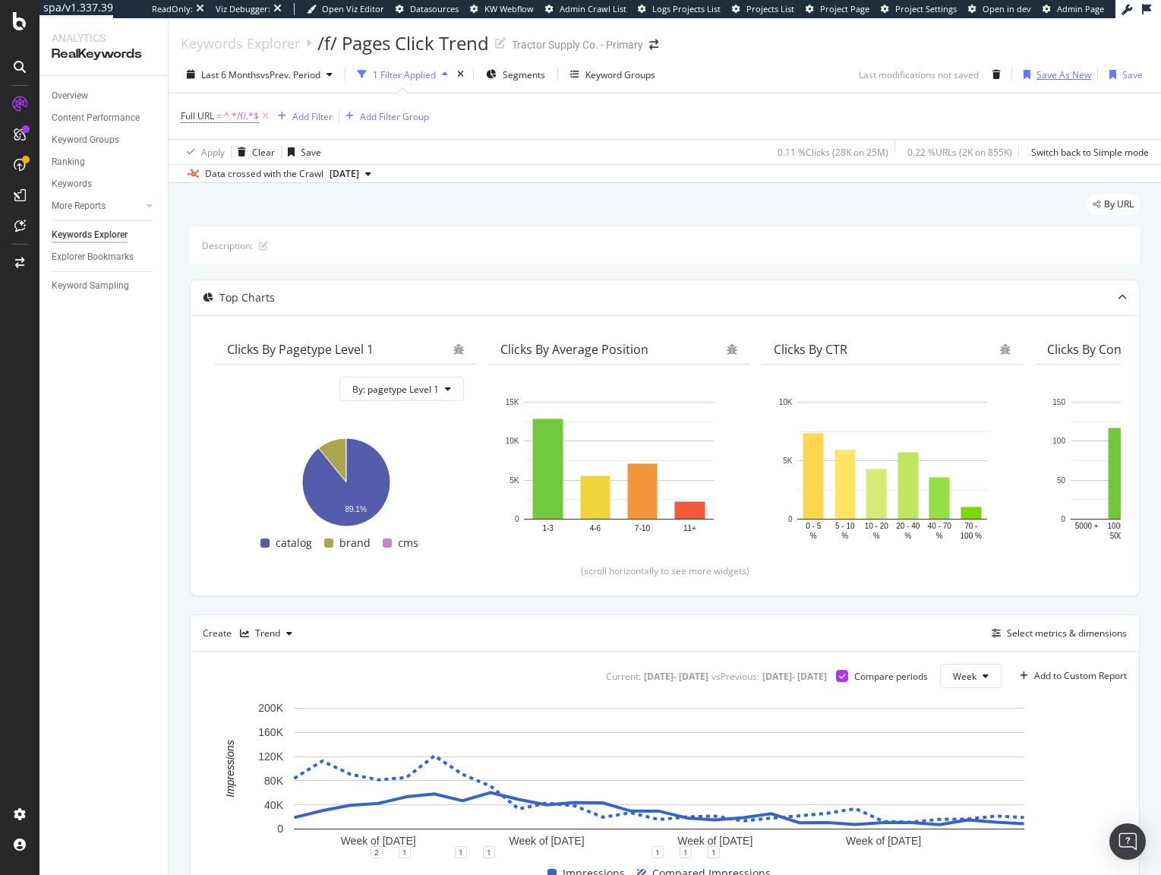
click at [1042, 73] on div "Save As New" at bounding box center [1063, 74] width 55 height 13
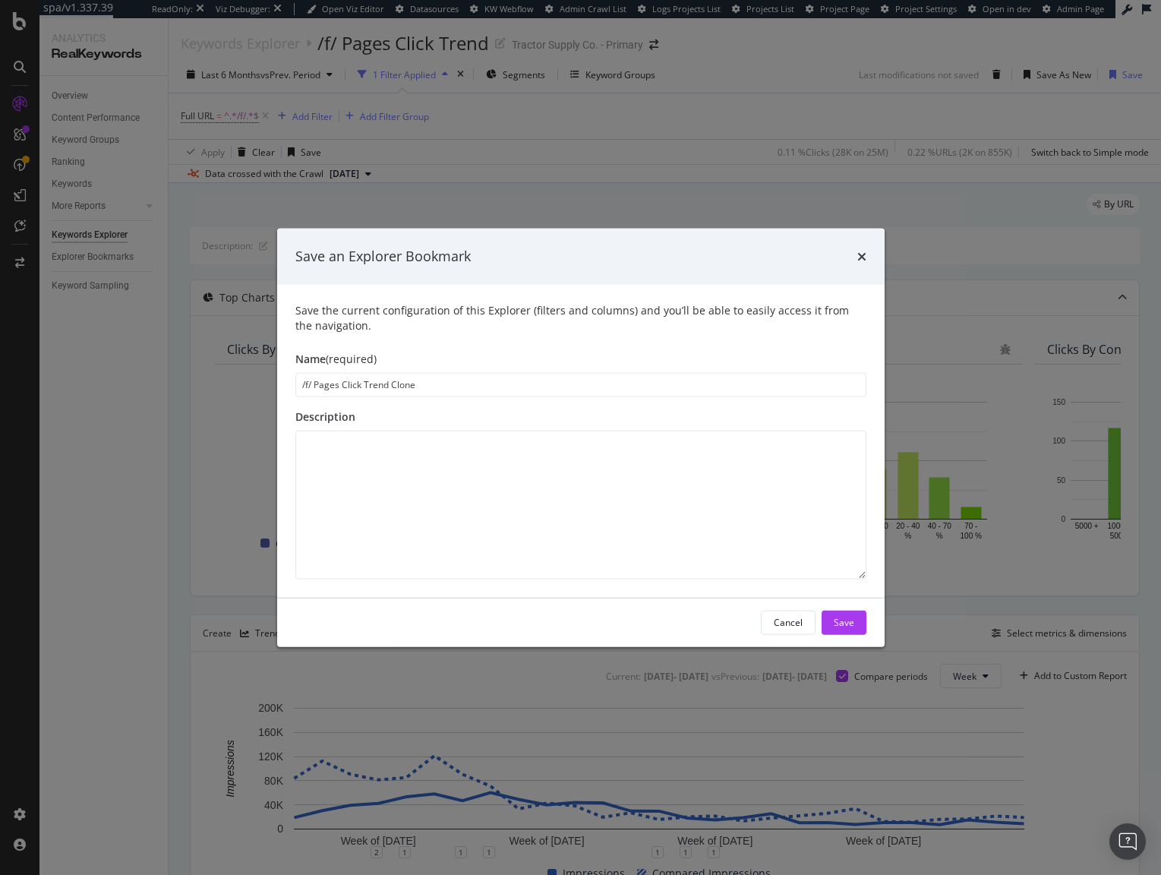
click at [349, 381] on input "/f/ Pages Click Trend Clone" at bounding box center [580, 384] width 571 height 24
type input "/f/ Pages Impression Trend"
click at [842, 620] on div "Save" at bounding box center [844, 622] width 20 height 13
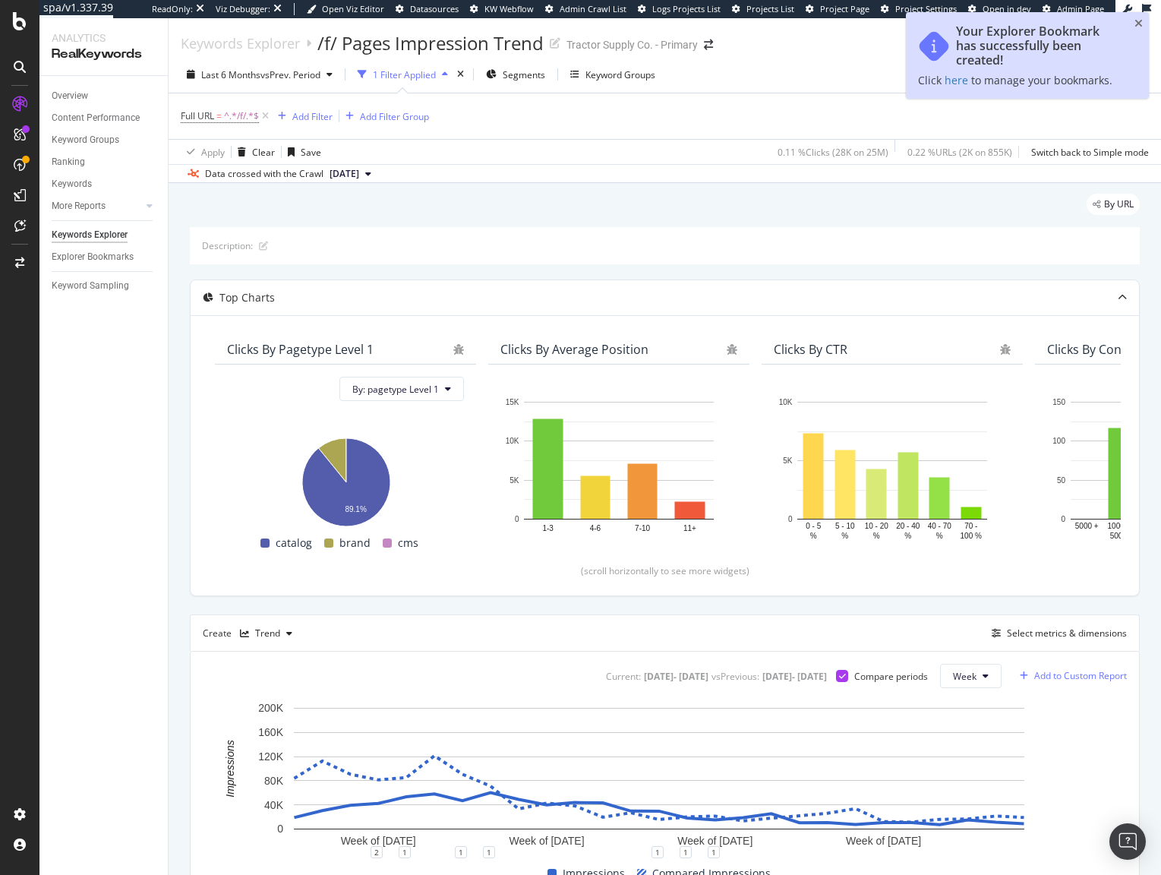
click at [1067, 677] on div "Add to Custom Report" at bounding box center [1080, 675] width 93 height 9
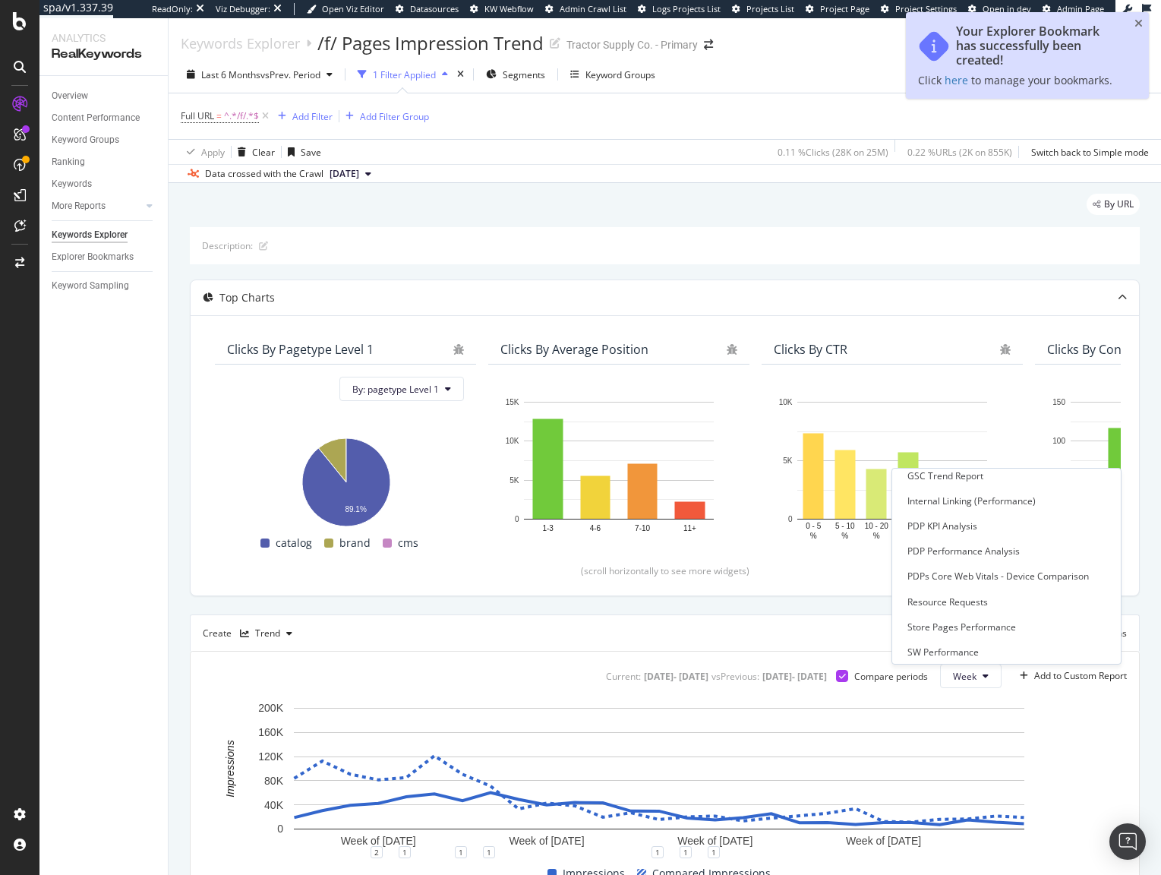
scroll to position [214, 0]
click at [1002, 569] on div "F Pages Report (Filter PLPs)" at bounding box center [964, 572] width 115 height 13
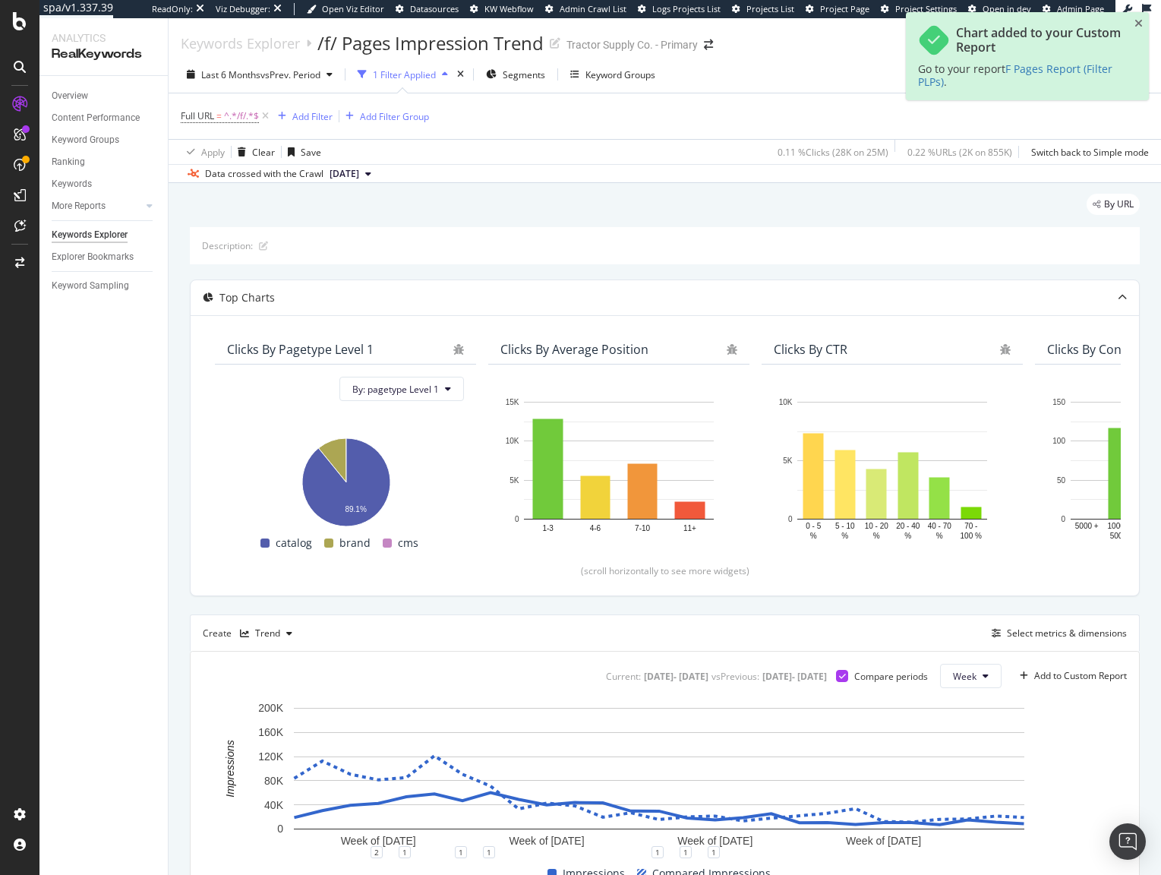
click at [884, 615] on div "Create Trend Select metrics & dimensions" at bounding box center [665, 632] width 950 height 36
click at [270, 632] on div "Trend" at bounding box center [267, 633] width 25 height 9
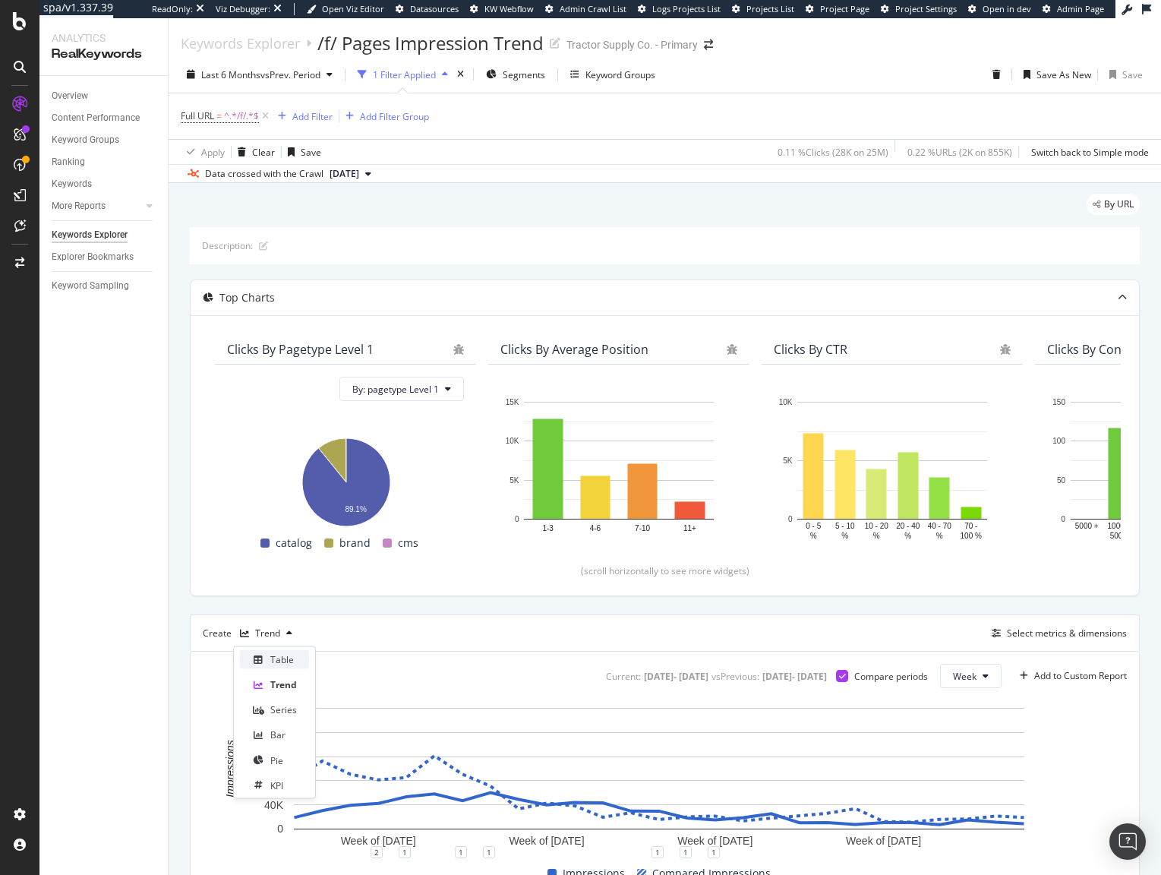
click at [273, 653] on div "Table" at bounding box center [282, 659] width 24 height 13
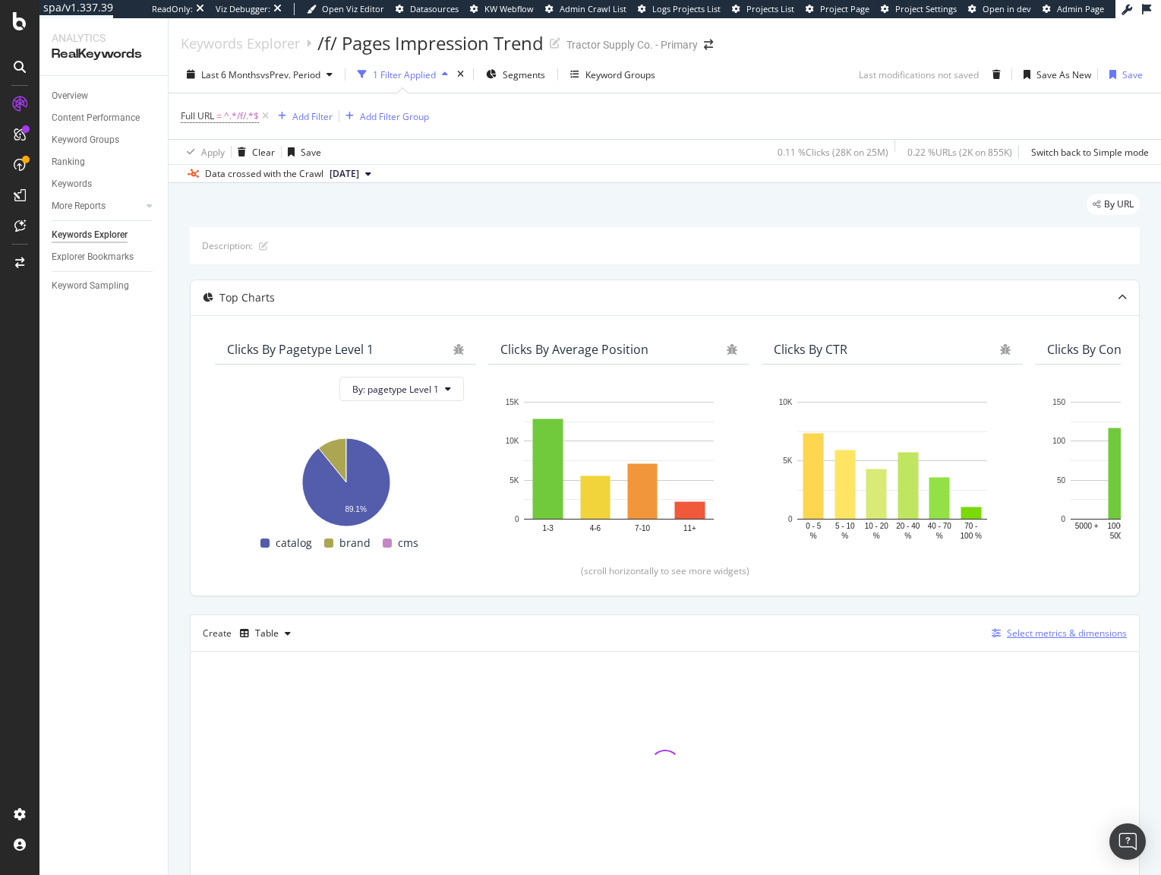
click at [1037, 637] on div "Select metrics & dimensions" at bounding box center [1067, 632] width 120 height 13
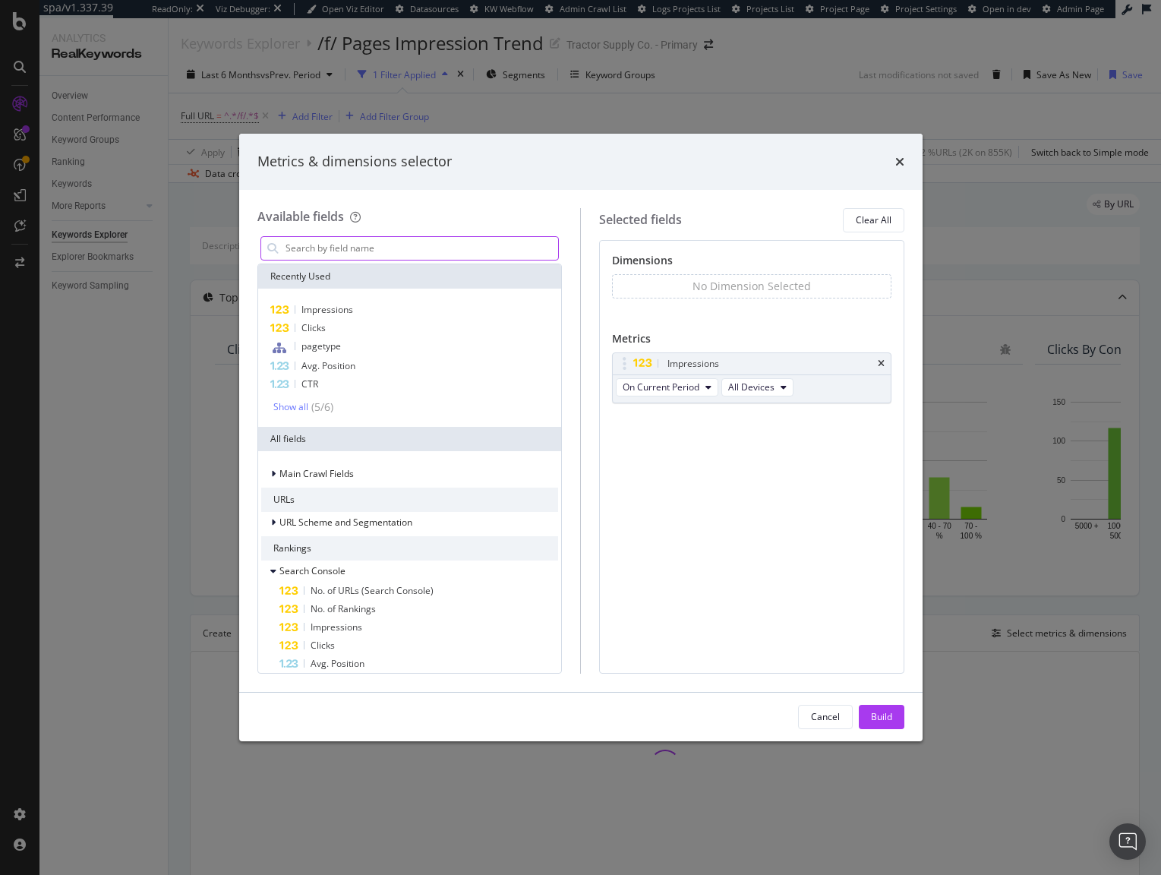
click at [411, 251] on input "modal" at bounding box center [421, 248] width 275 height 23
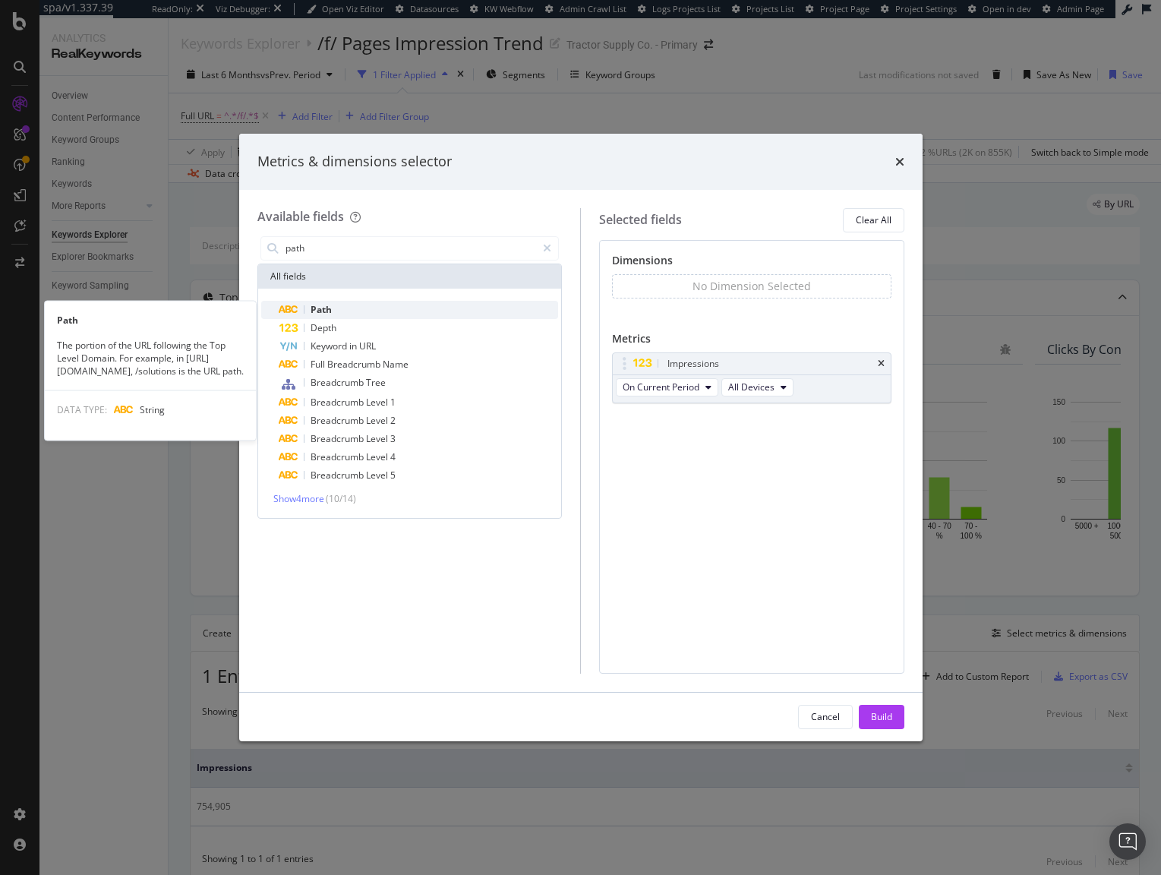
click at [328, 311] on span "Path" at bounding box center [321, 309] width 21 height 13
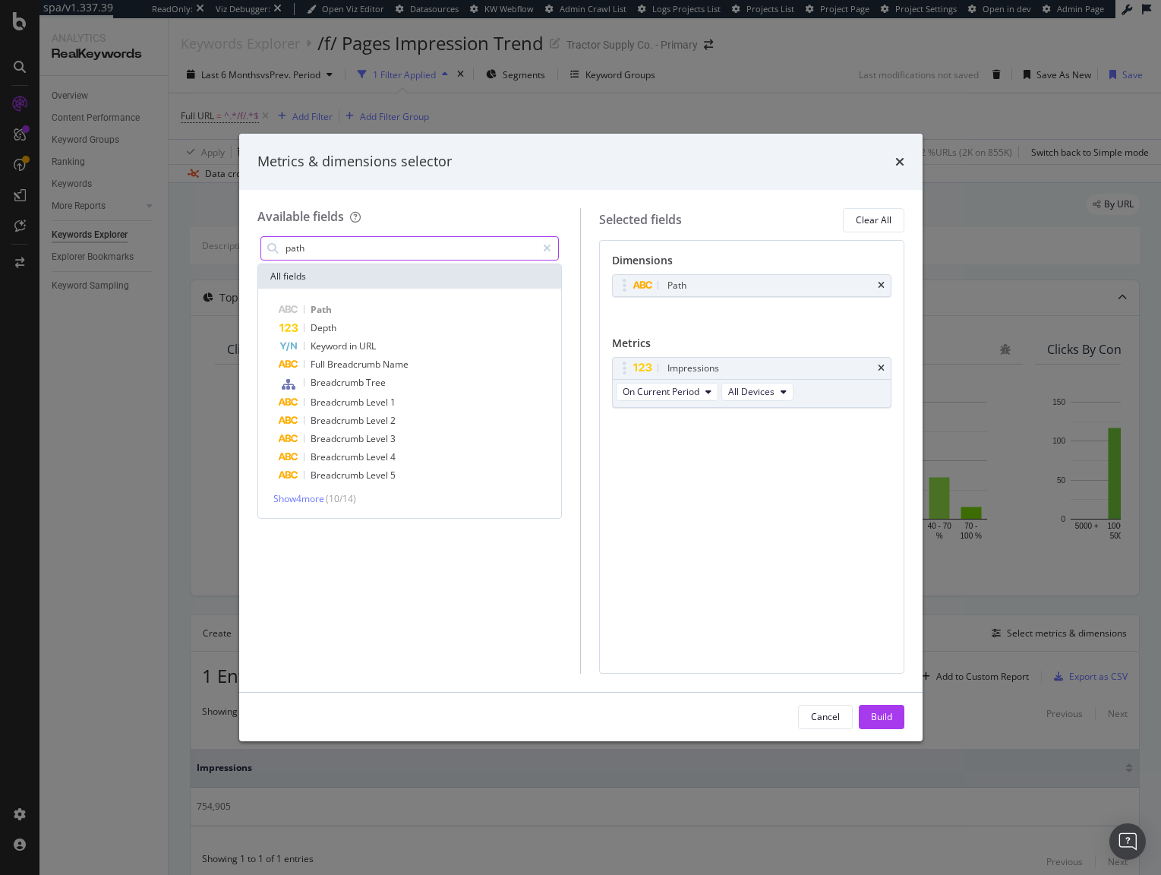
click at [348, 248] on input "path" at bounding box center [410, 248] width 253 height 23
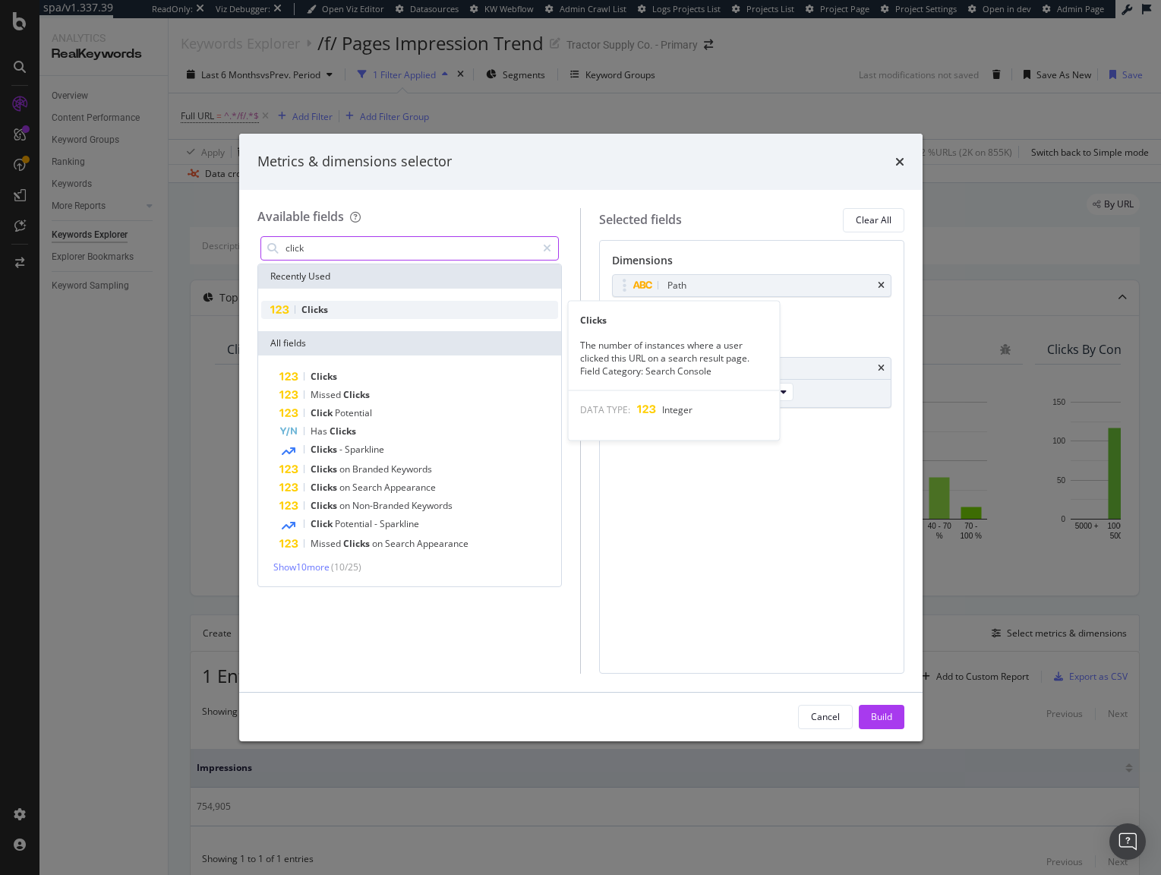
type input "click"
click at [355, 309] on div "Clicks" at bounding box center [410, 310] width 298 height 18
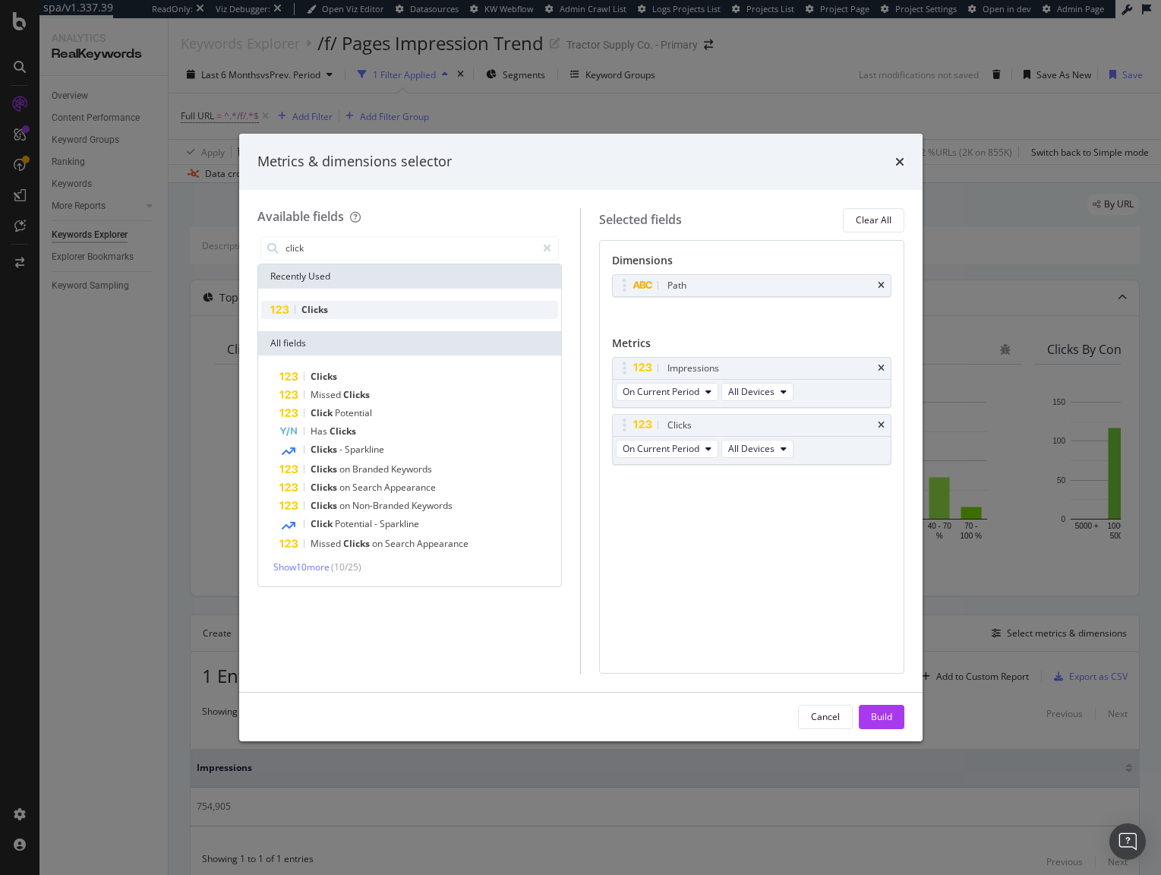
click at [355, 309] on div "Clicks" at bounding box center [410, 310] width 298 height 18
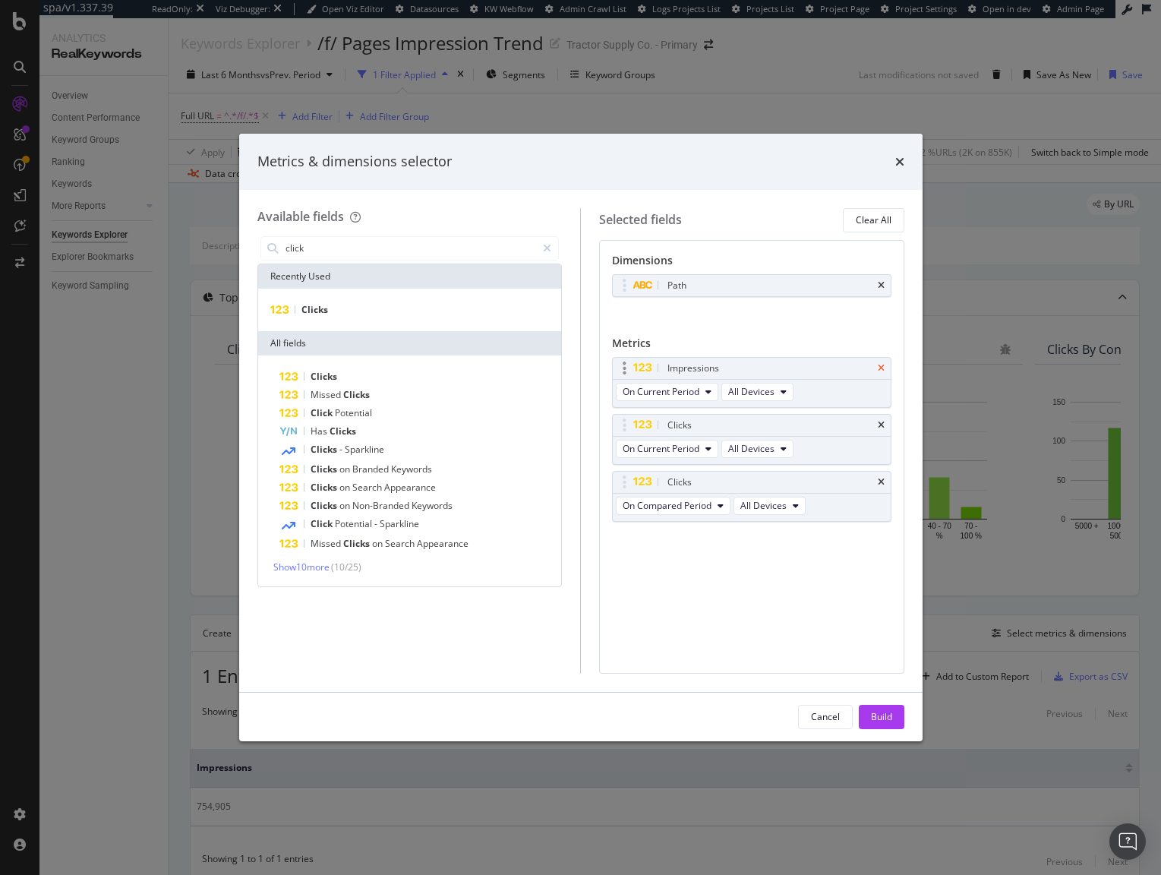
click at [881, 366] on icon "times" at bounding box center [881, 368] width 7 height 9
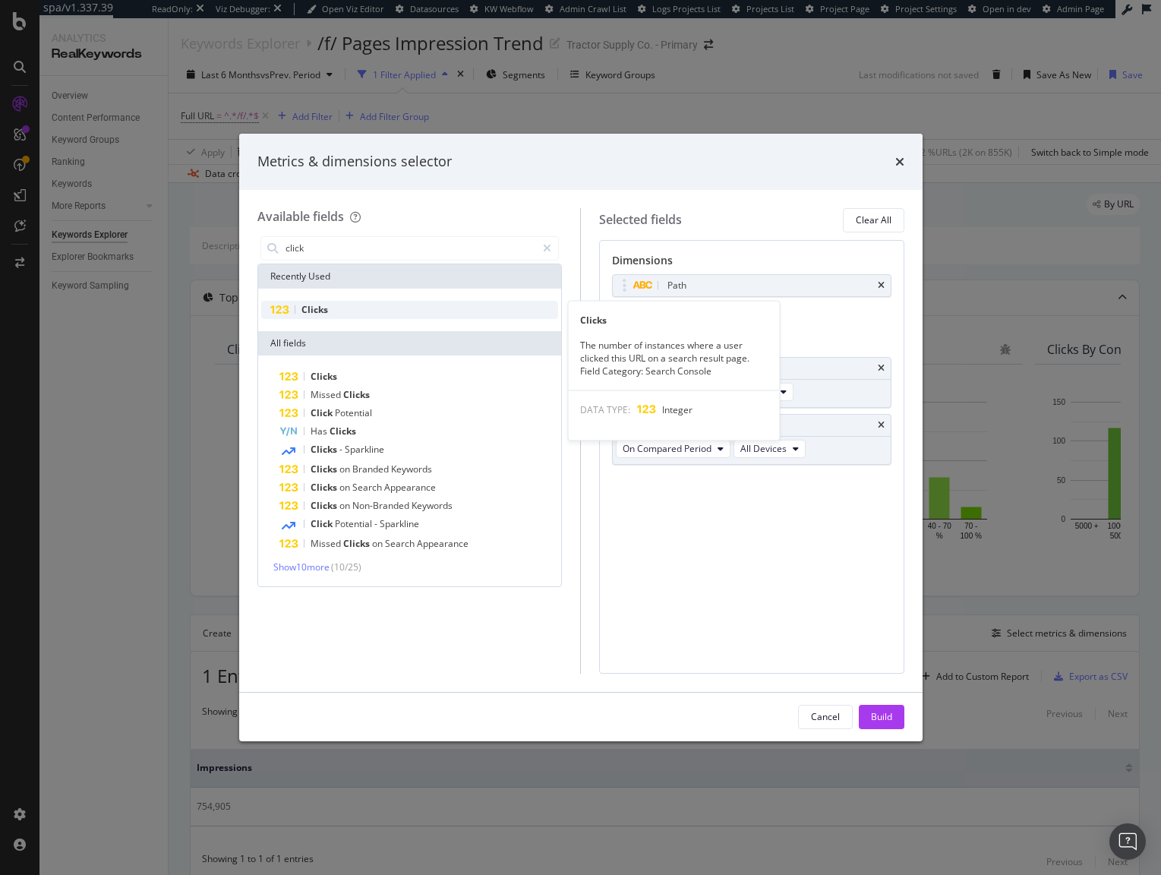
click at [361, 304] on div "Clicks" at bounding box center [410, 310] width 298 height 18
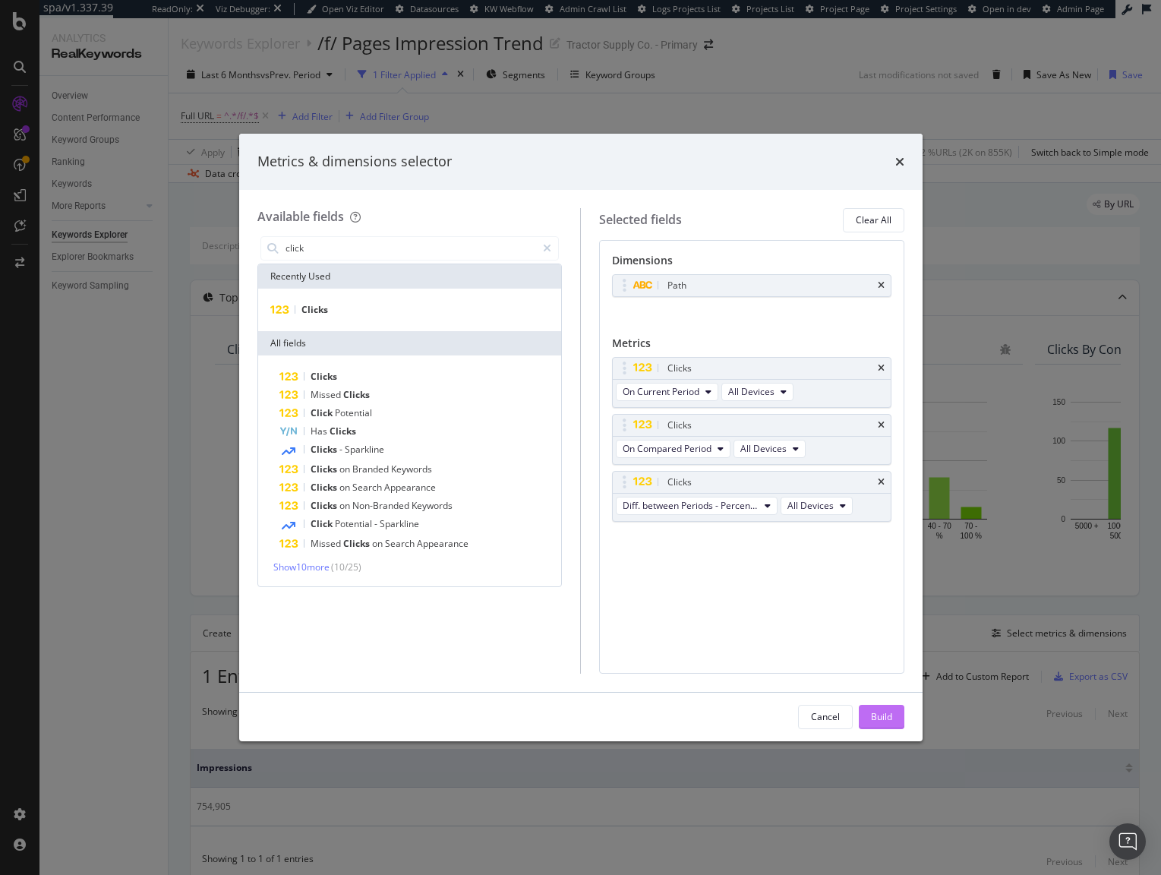
click at [890, 720] on div "Build" at bounding box center [881, 716] width 21 height 13
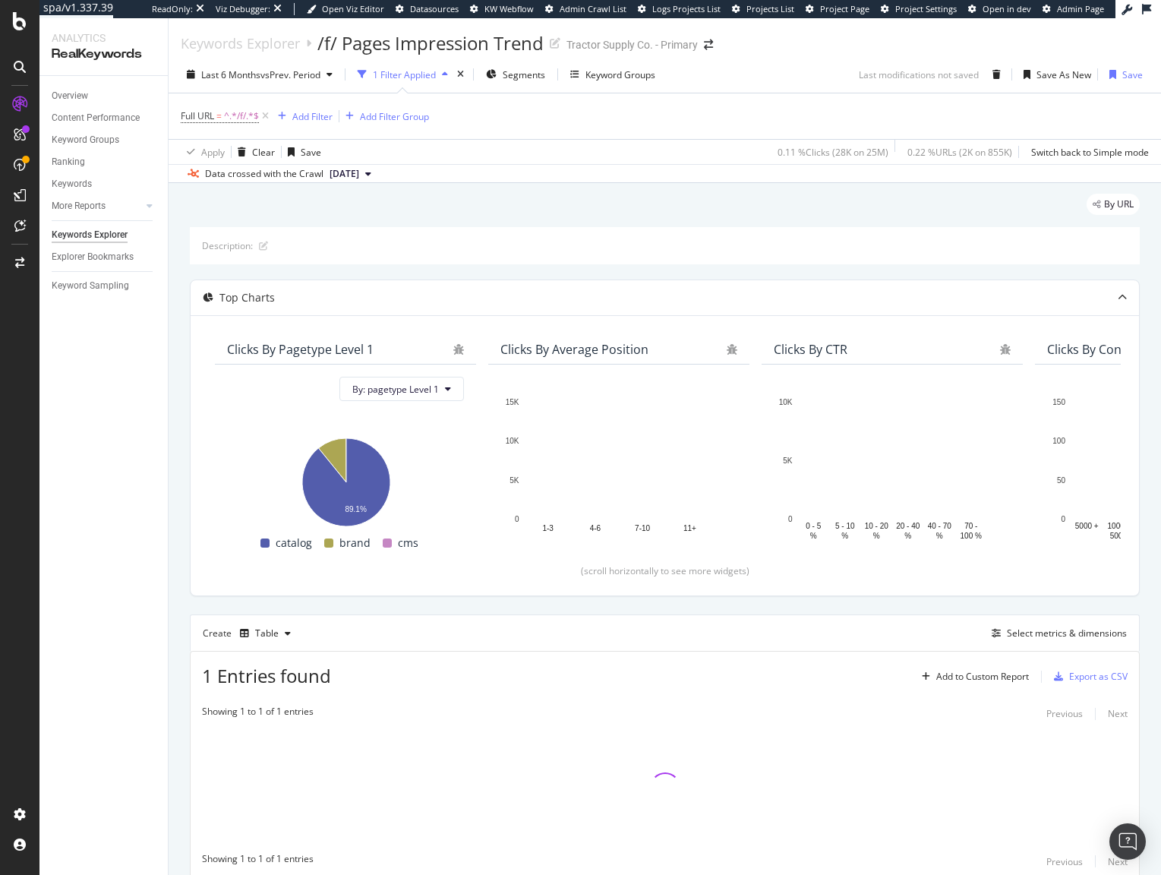
click at [578, 610] on div "Description: Top Charts Clicks By pagetype Level 1 By: pagetype Level 1 Hold CM…" at bounding box center [665, 552] width 950 height 651
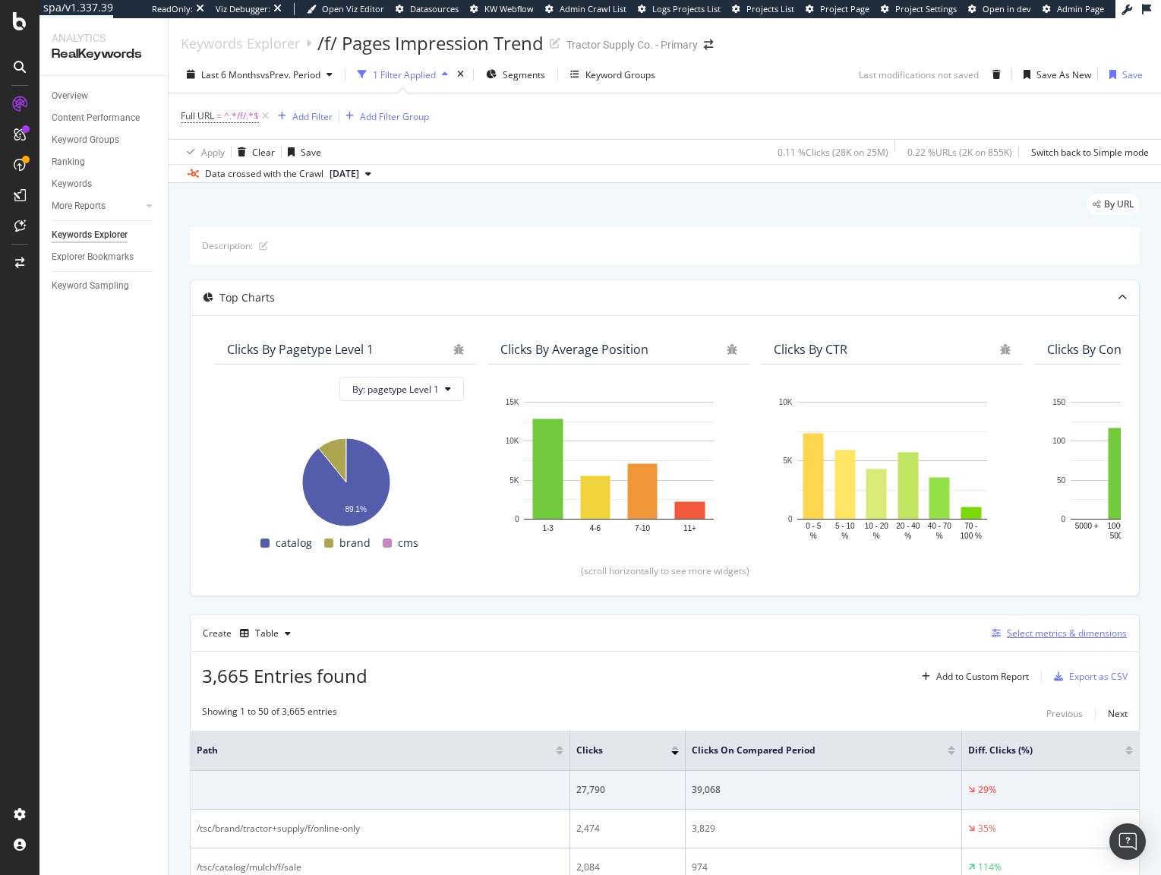
click at [1064, 640] on div "Select metrics & dimensions" at bounding box center [1055, 633] width 141 height 17
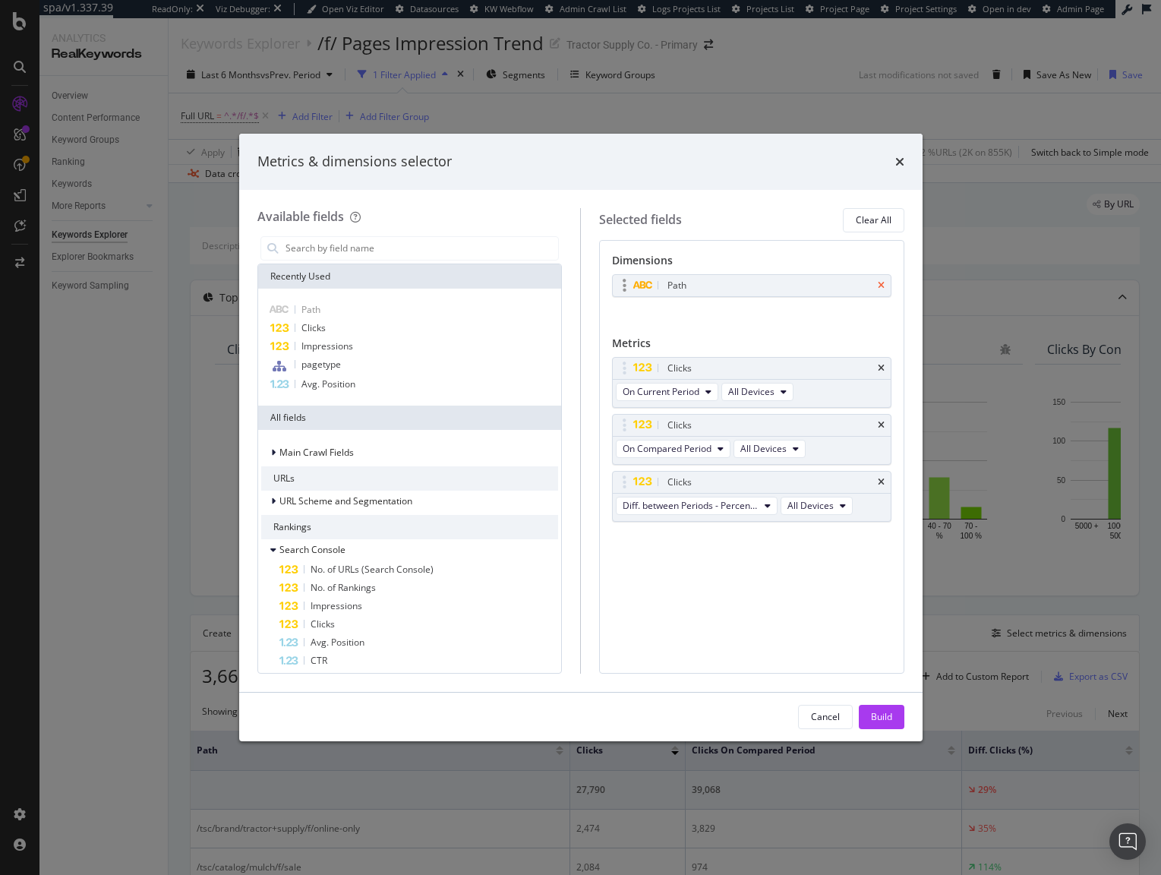
click at [883, 286] on icon "times" at bounding box center [881, 285] width 7 height 9
click at [286, 234] on div "modal" at bounding box center [409, 248] width 305 height 30
click at [321, 241] on input "modal" at bounding box center [421, 248] width 275 height 23
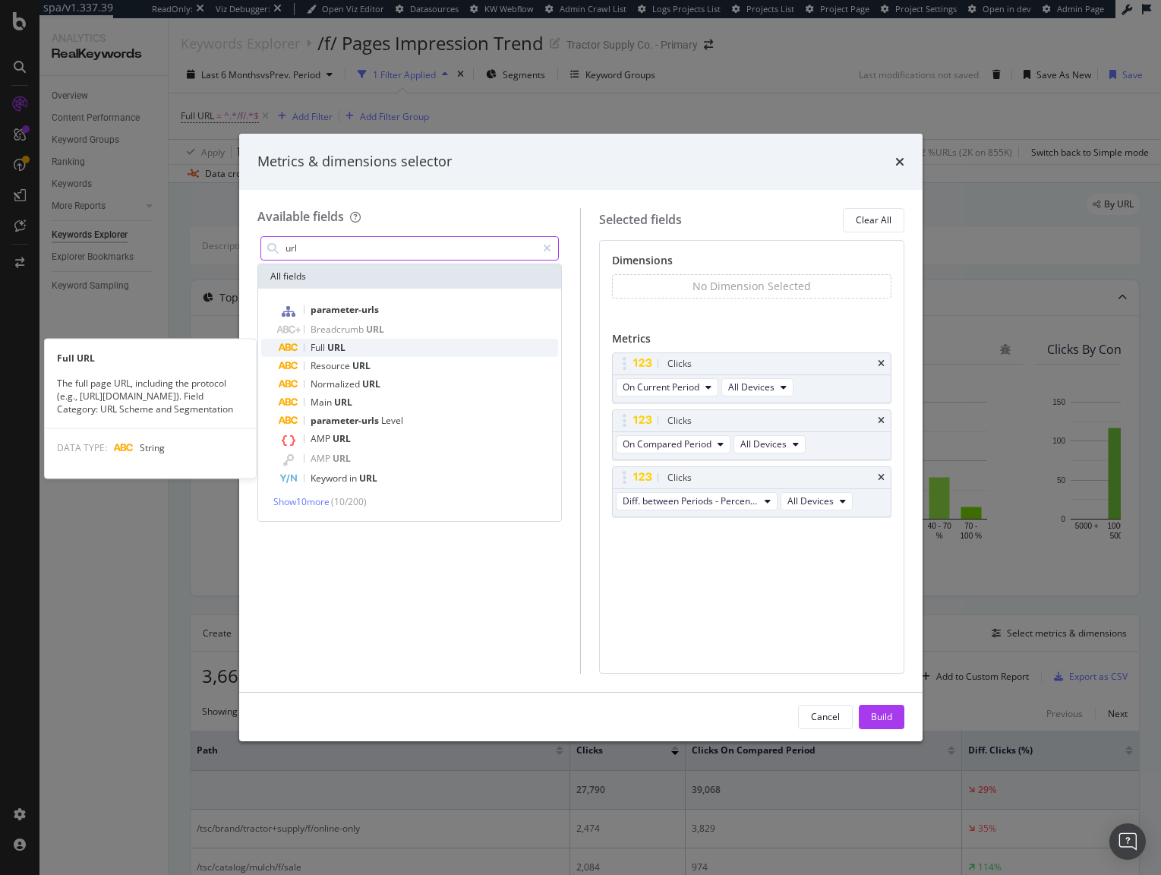
type input "url"
click at [366, 349] on div "Full URL" at bounding box center [418, 348] width 279 height 18
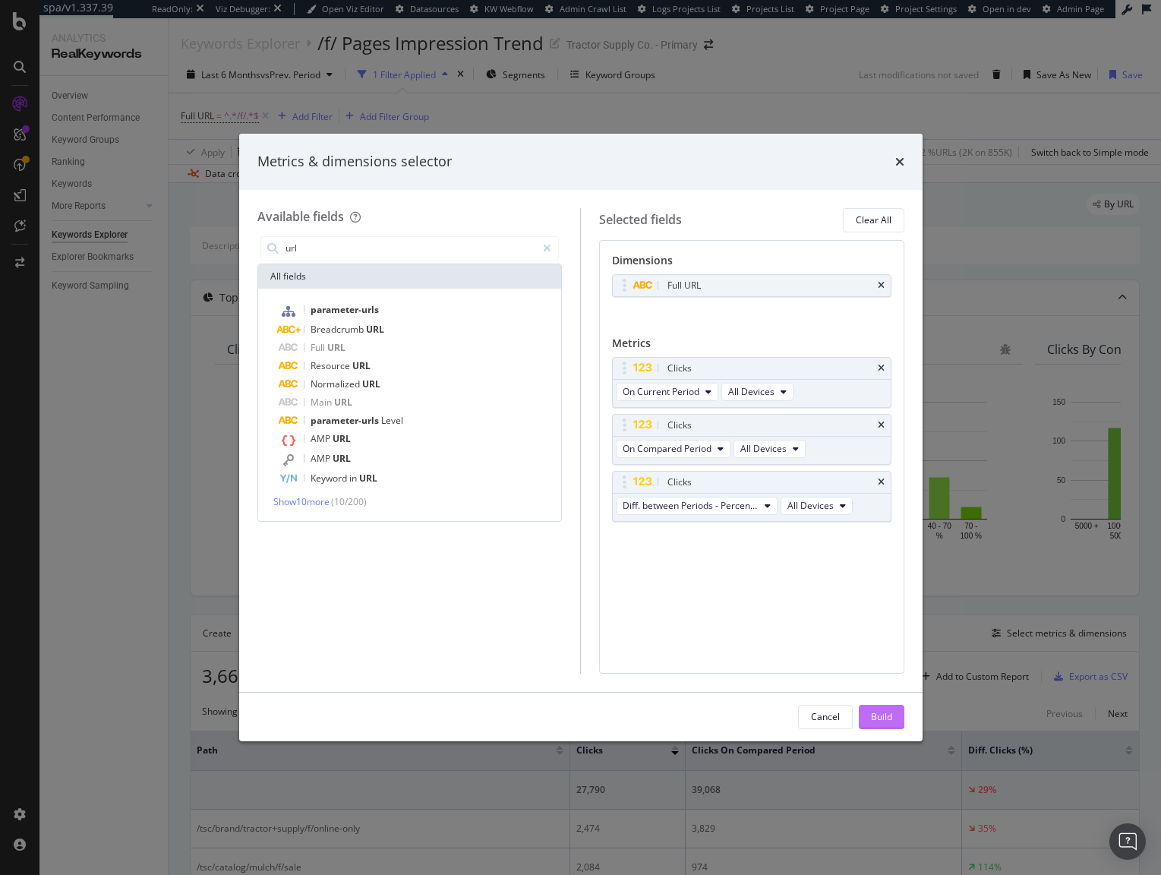
click at [875, 715] on div "Build" at bounding box center [881, 716] width 21 height 13
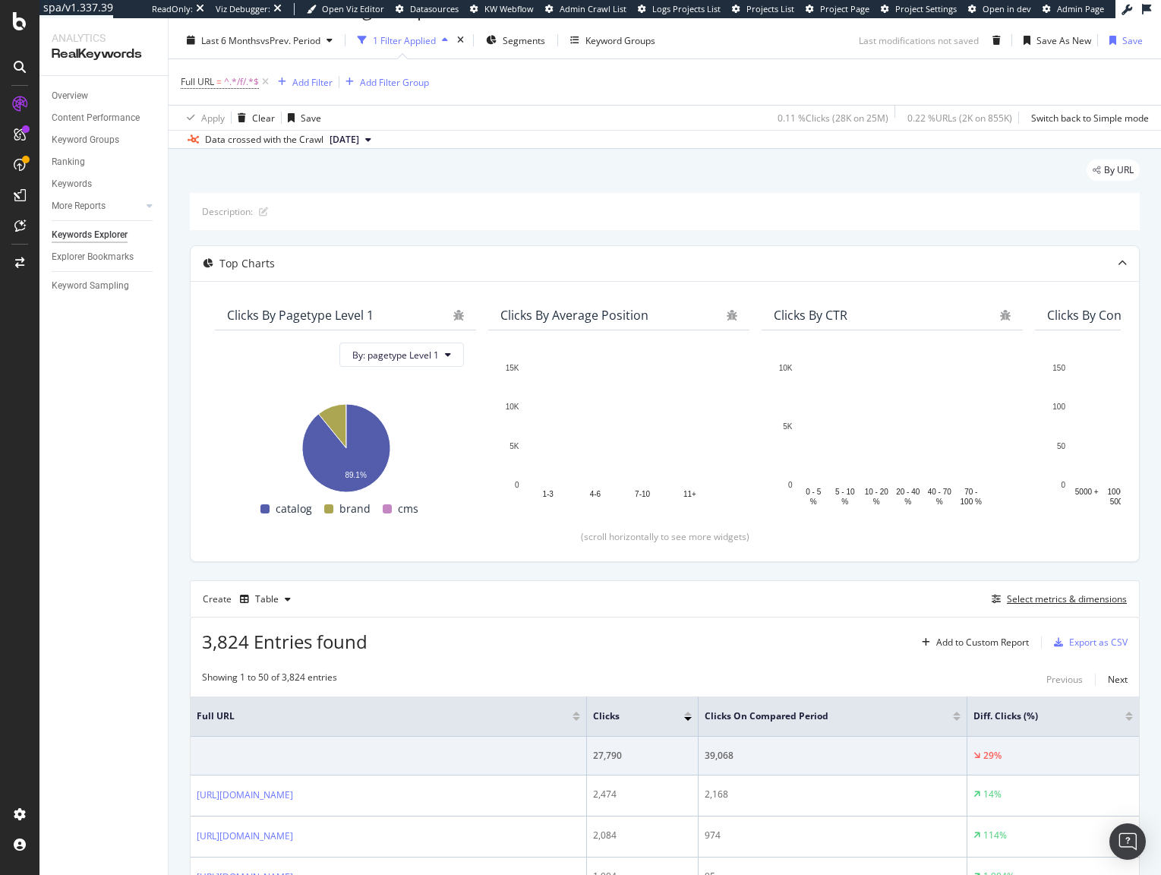
scroll to position [317, 0]
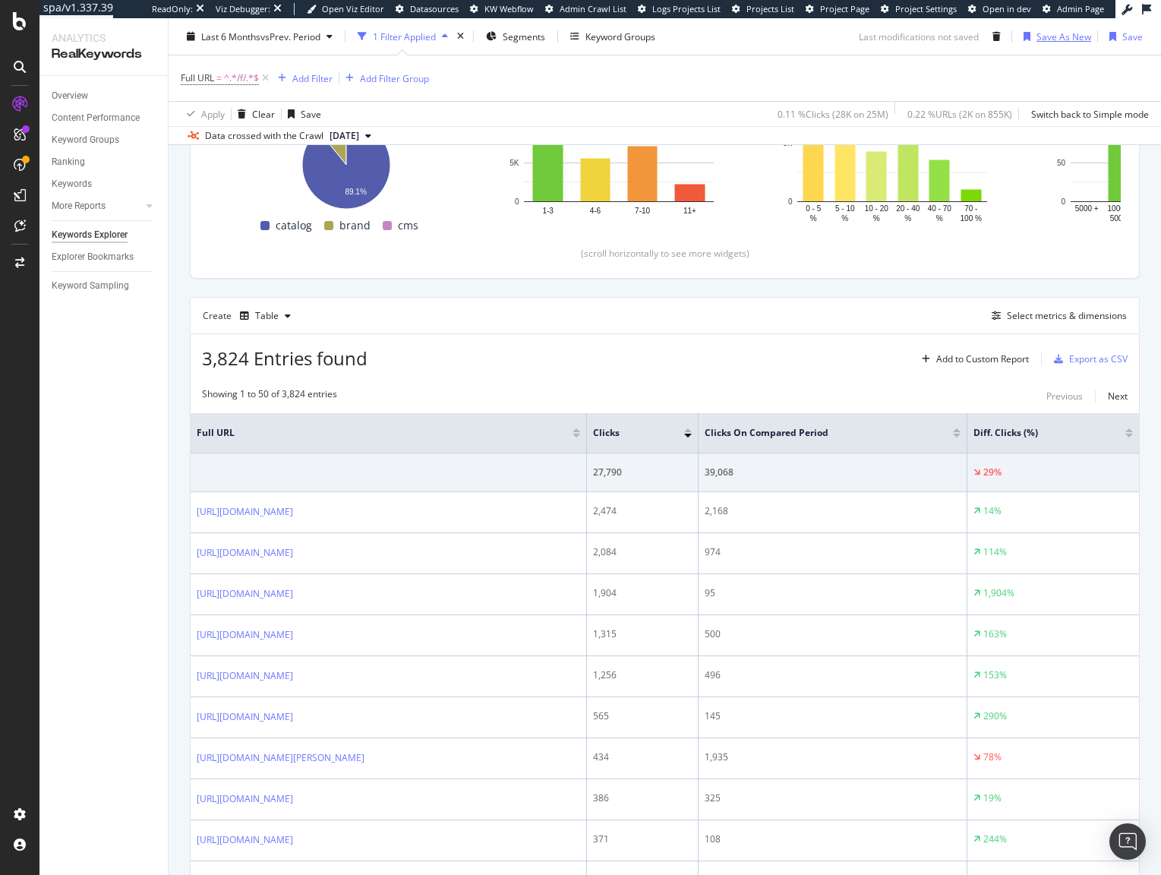
click at [1052, 35] on div "Save As New" at bounding box center [1063, 36] width 55 height 13
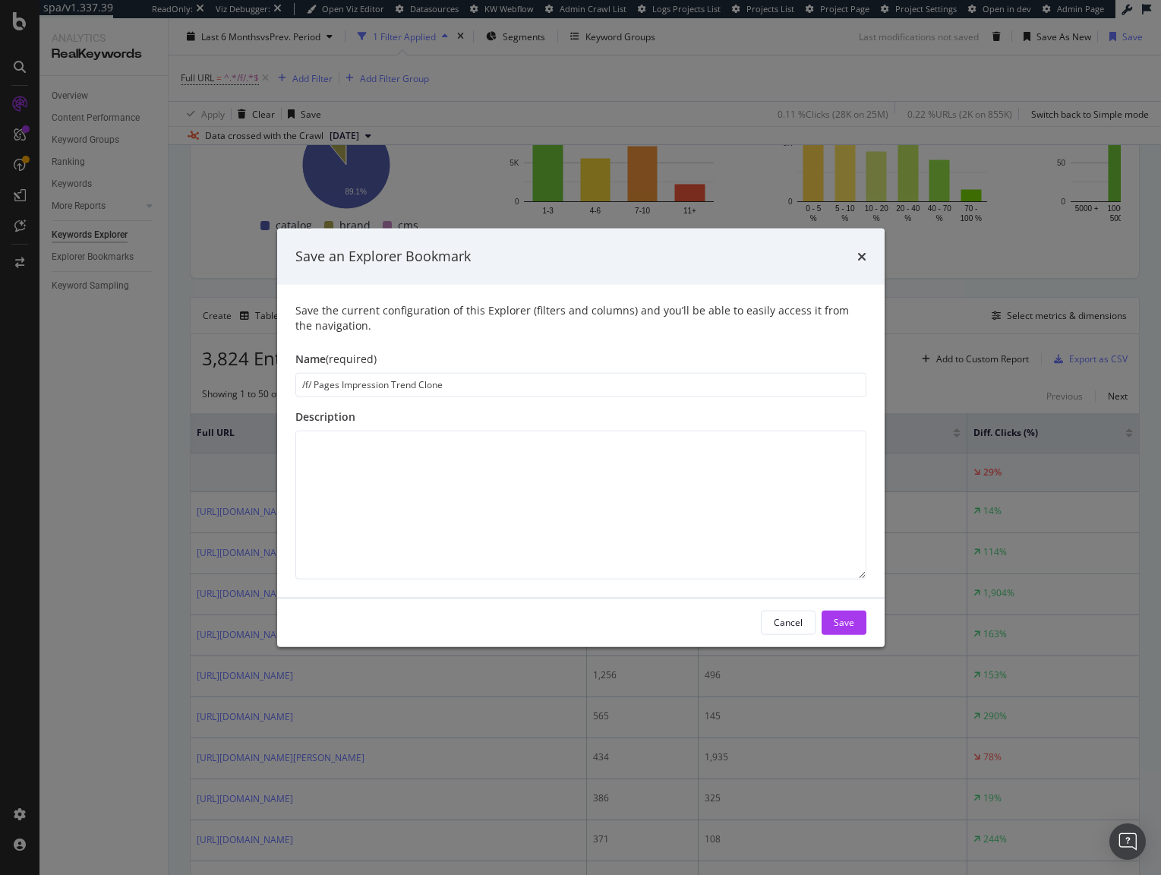
click at [351, 383] on input "/f/ Pages Impression Trend Clone" at bounding box center [580, 384] width 571 height 24
click at [341, 384] on input "/f/ Pages Impression Trend Clone" at bounding box center [580, 384] width 571 height 24
type input "/f/ Pages - Top URLs Clicks"
click at [842, 623] on div "Save" at bounding box center [844, 622] width 20 height 13
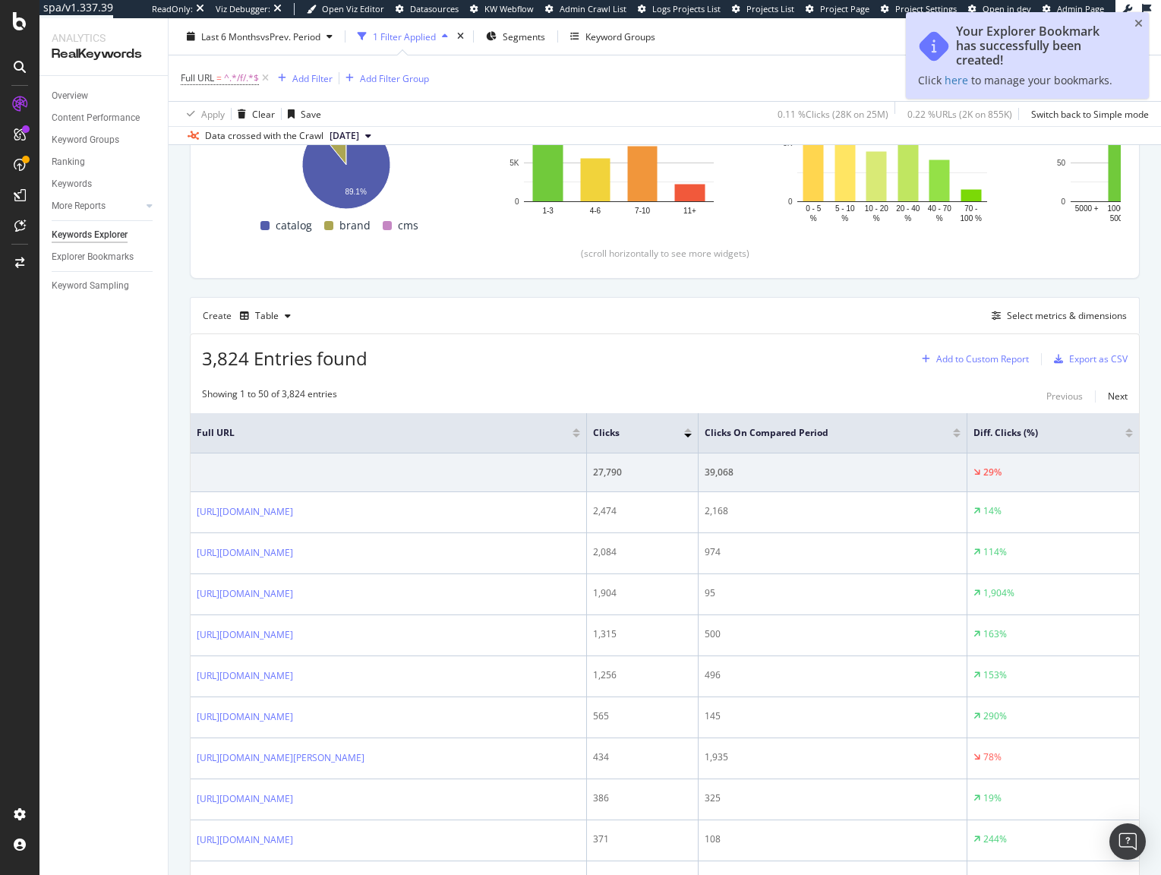
click at [971, 358] on div "Add to Custom Report" at bounding box center [982, 359] width 93 height 9
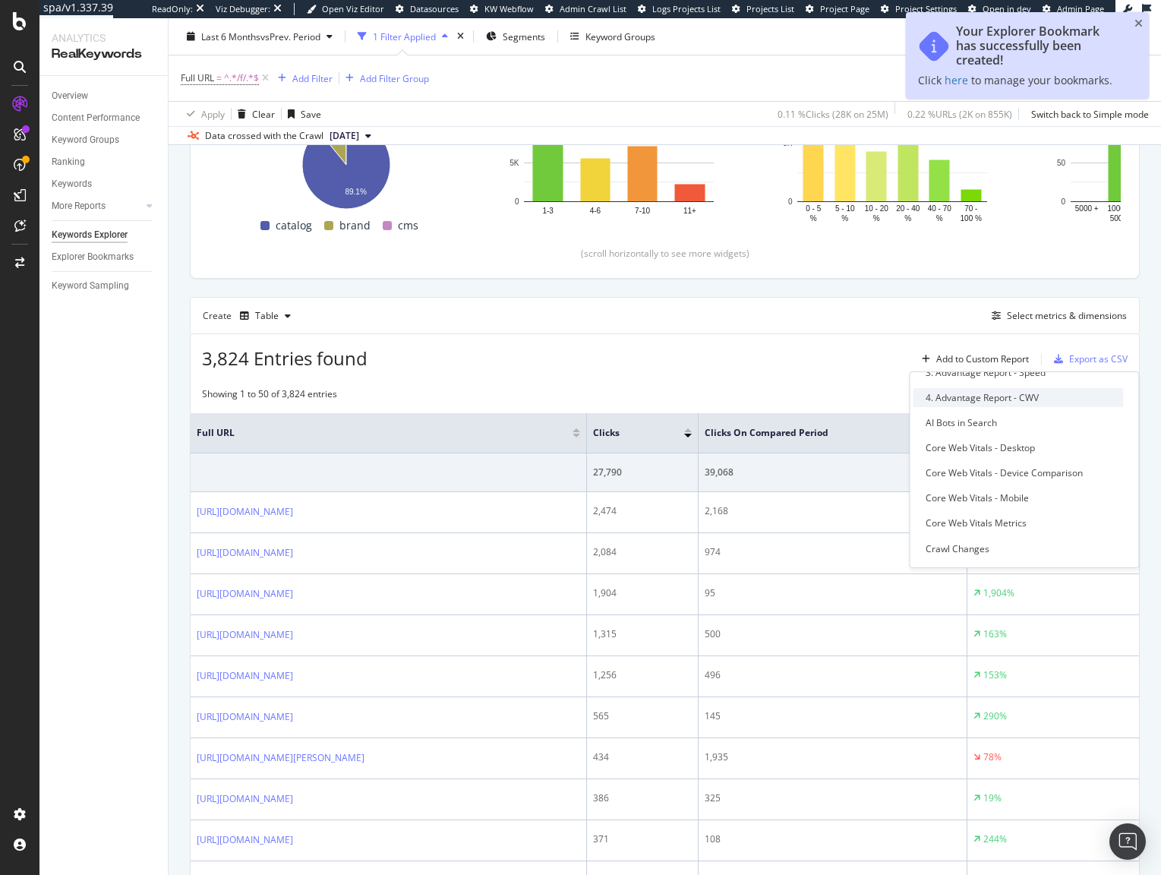
scroll to position [194, 0]
click at [979, 497] on div "F Pages Report (Filter PLPs)" at bounding box center [982, 495] width 115 height 13
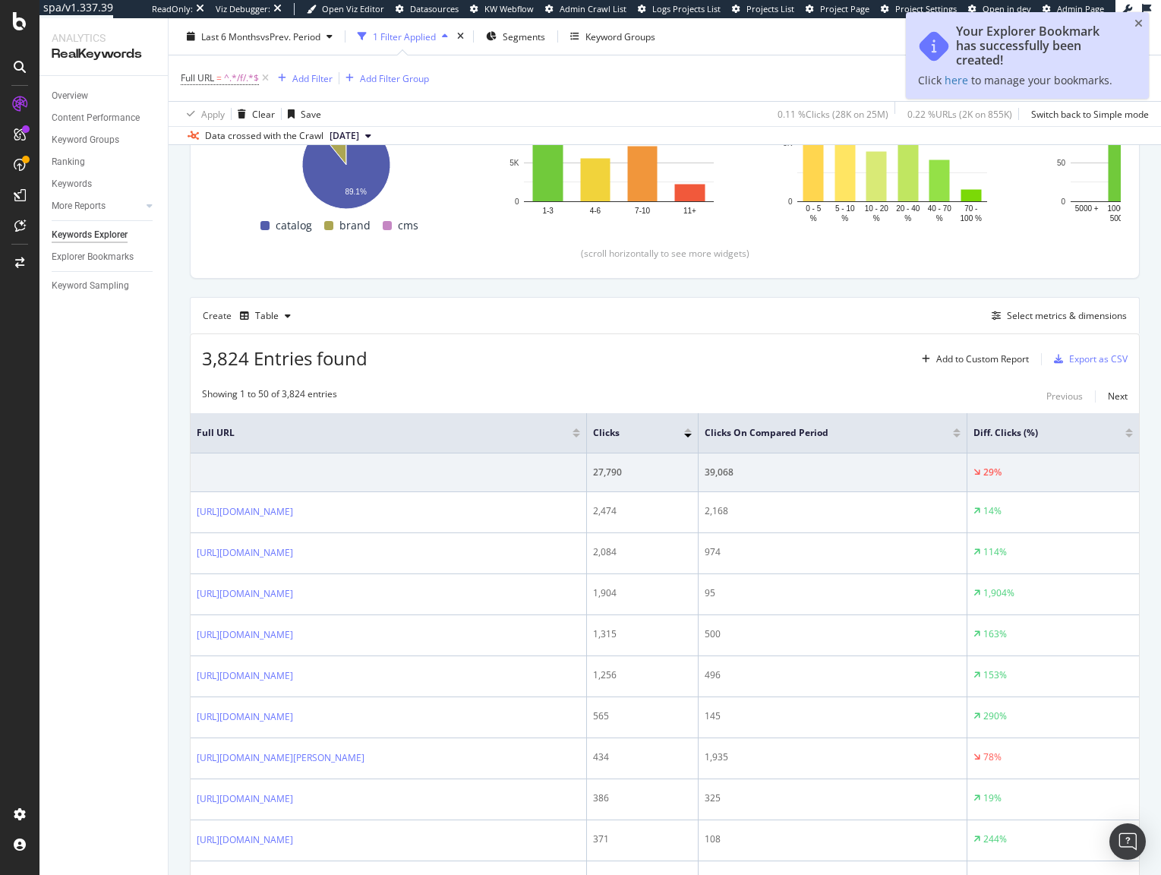
click at [783, 327] on div "Create Table Select metrics & dimensions" at bounding box center [665, 315] width 950 height 36
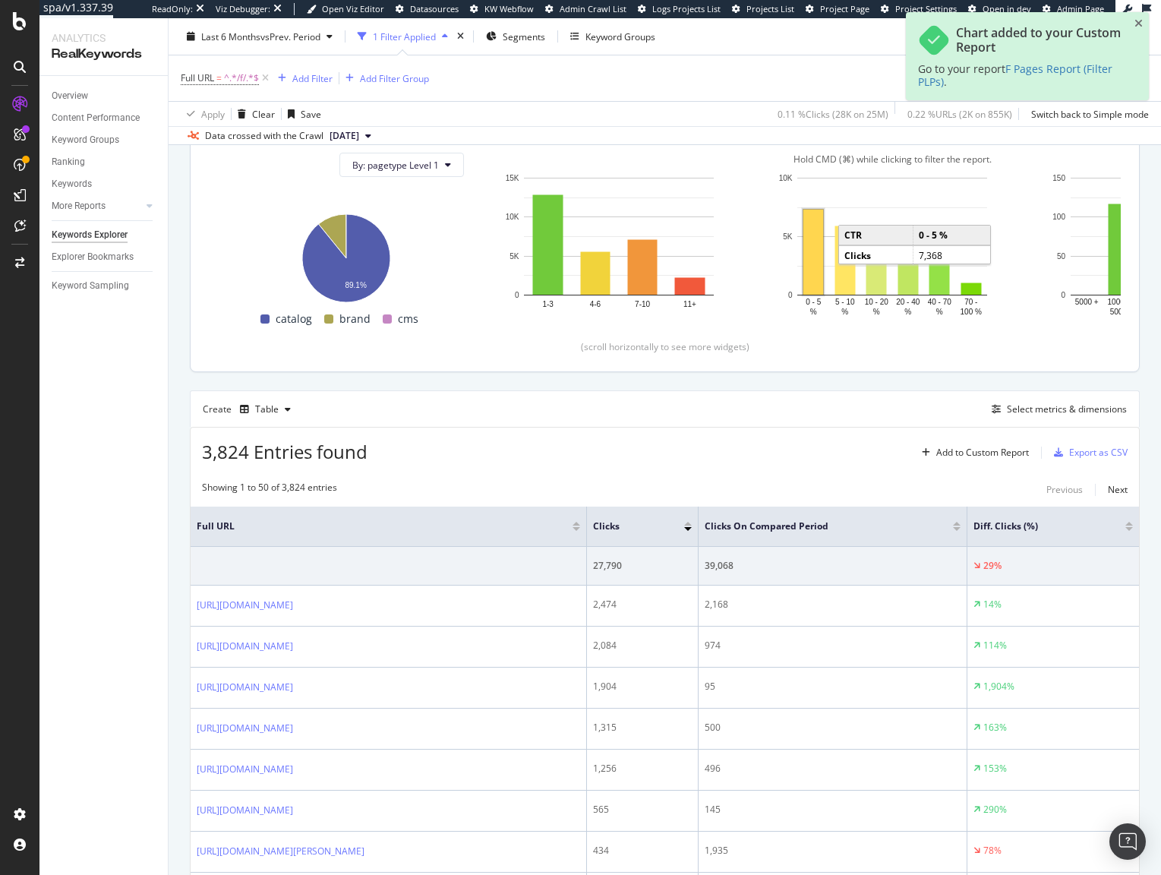
scroll to position [317, 0]
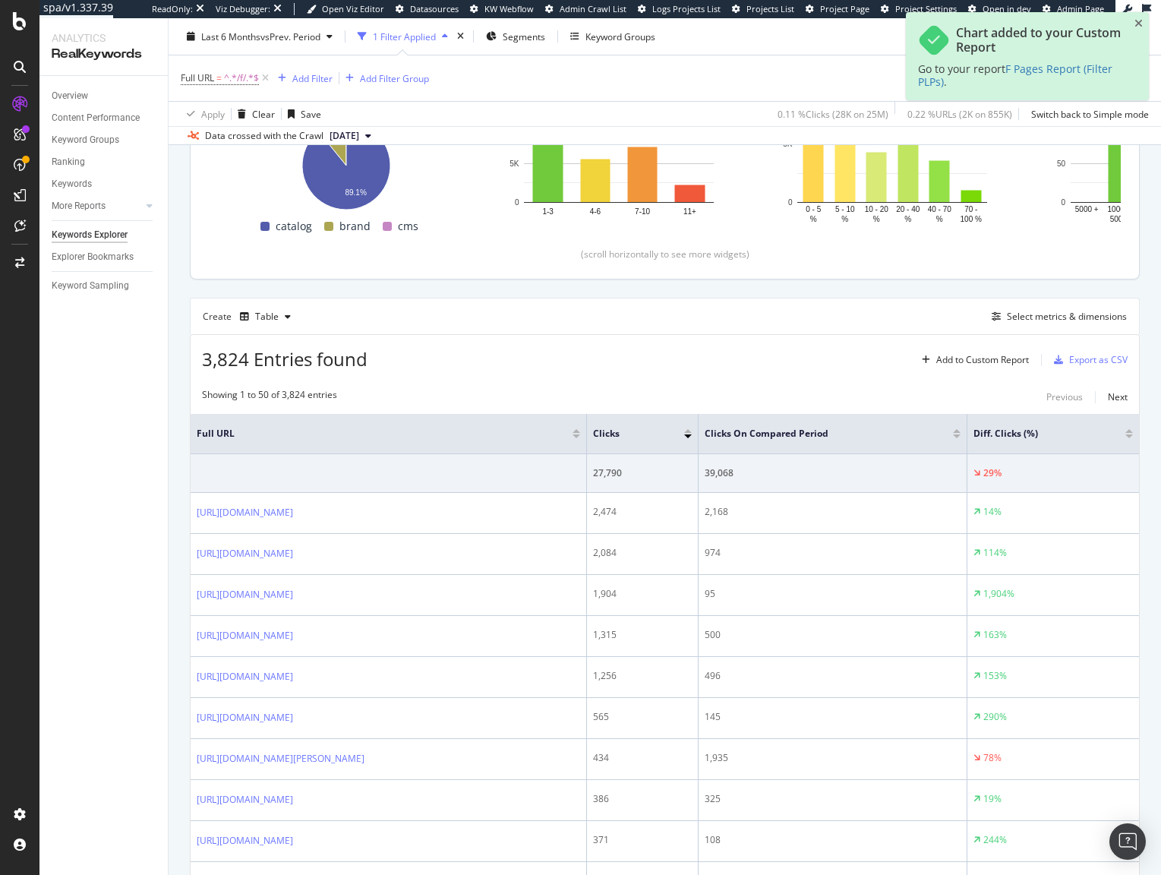
click at [799, 372] on div "3,824 Entries found Add to Custom Report Export as CSV" at bounding box center [665, 353] width 948 height 37
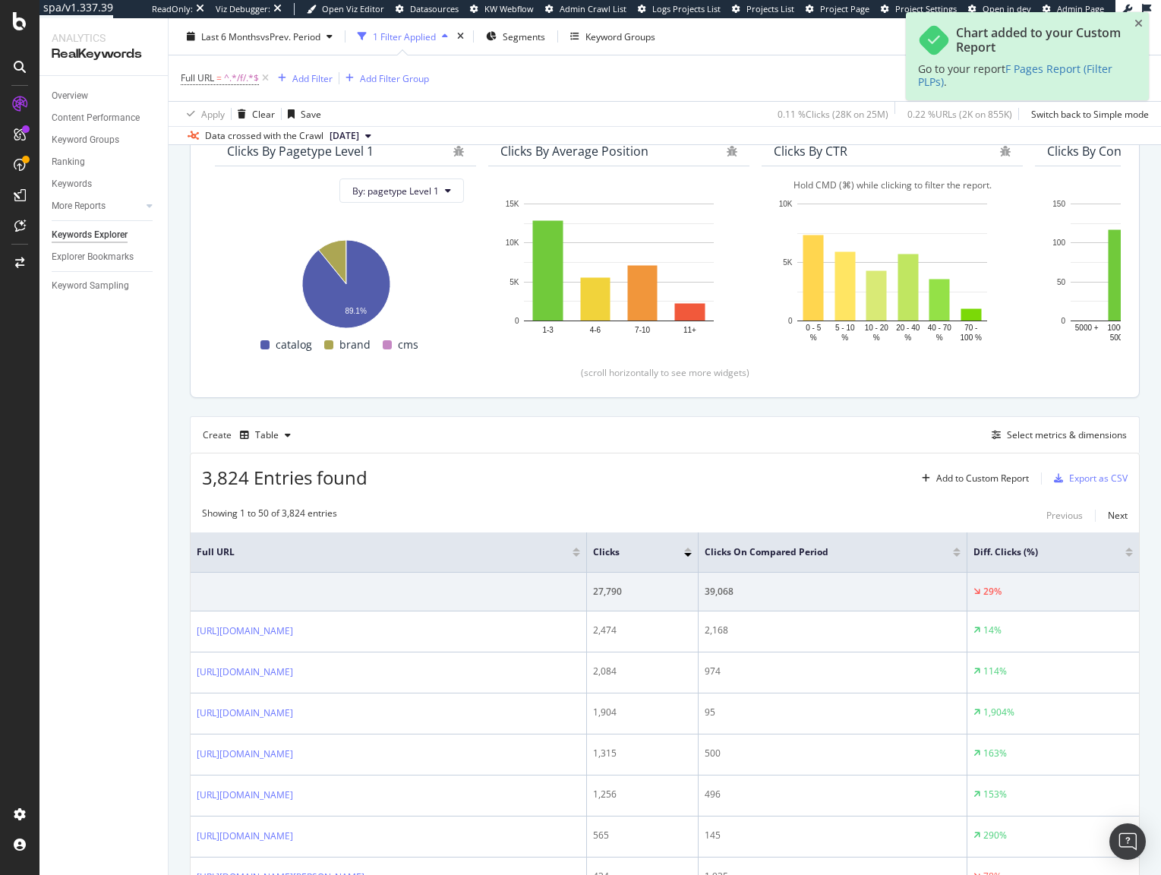
scroll to position [53, 0]
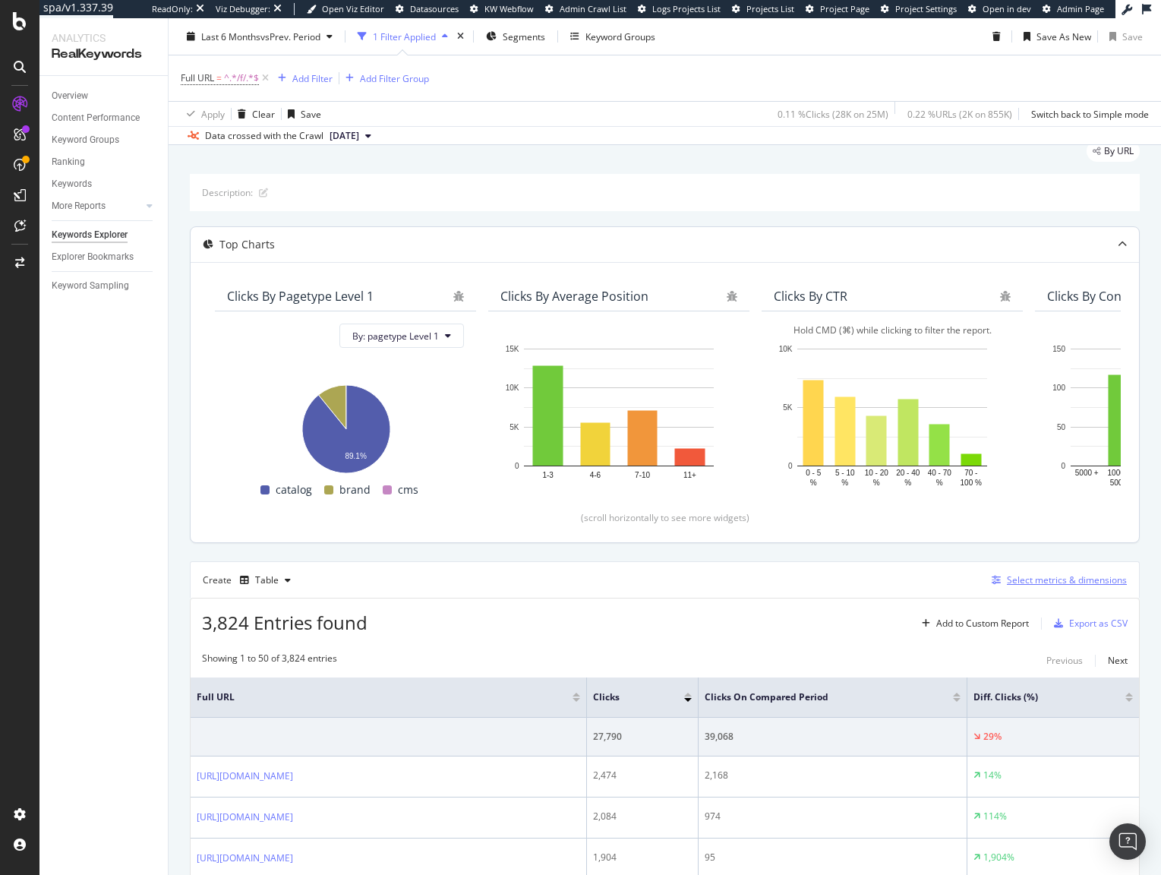
click at [1020, 583] on div "Select metrics & dimensions" at bounding box center [1067, 579] width 120 height 13
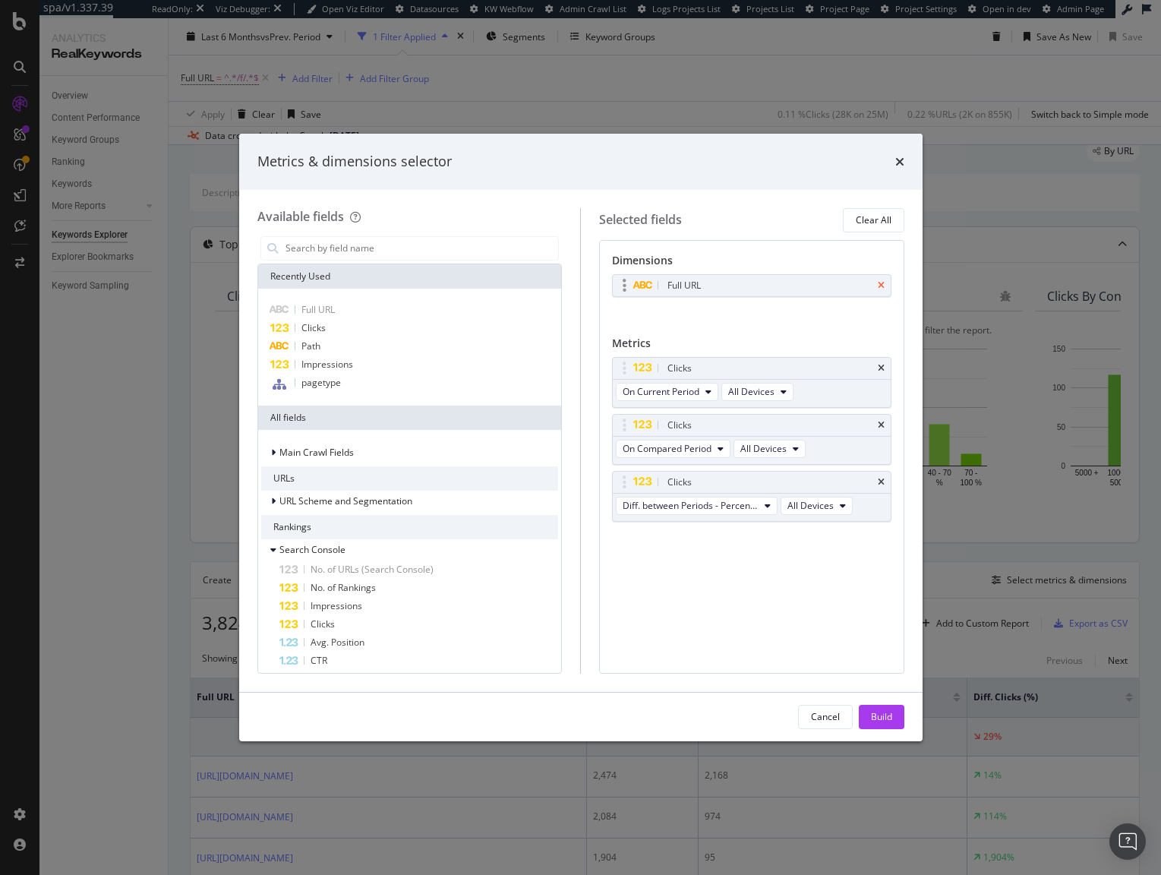
click at [883, 285] on icon "times" at bounding box center [881, 285] width 7 height 9
click at [363, 261] on div "modal" at bounding box center [409, 248] width 305 height 30
click at [367, 241] on input "modal" at bounding box center [421, 248] width 275 height 23
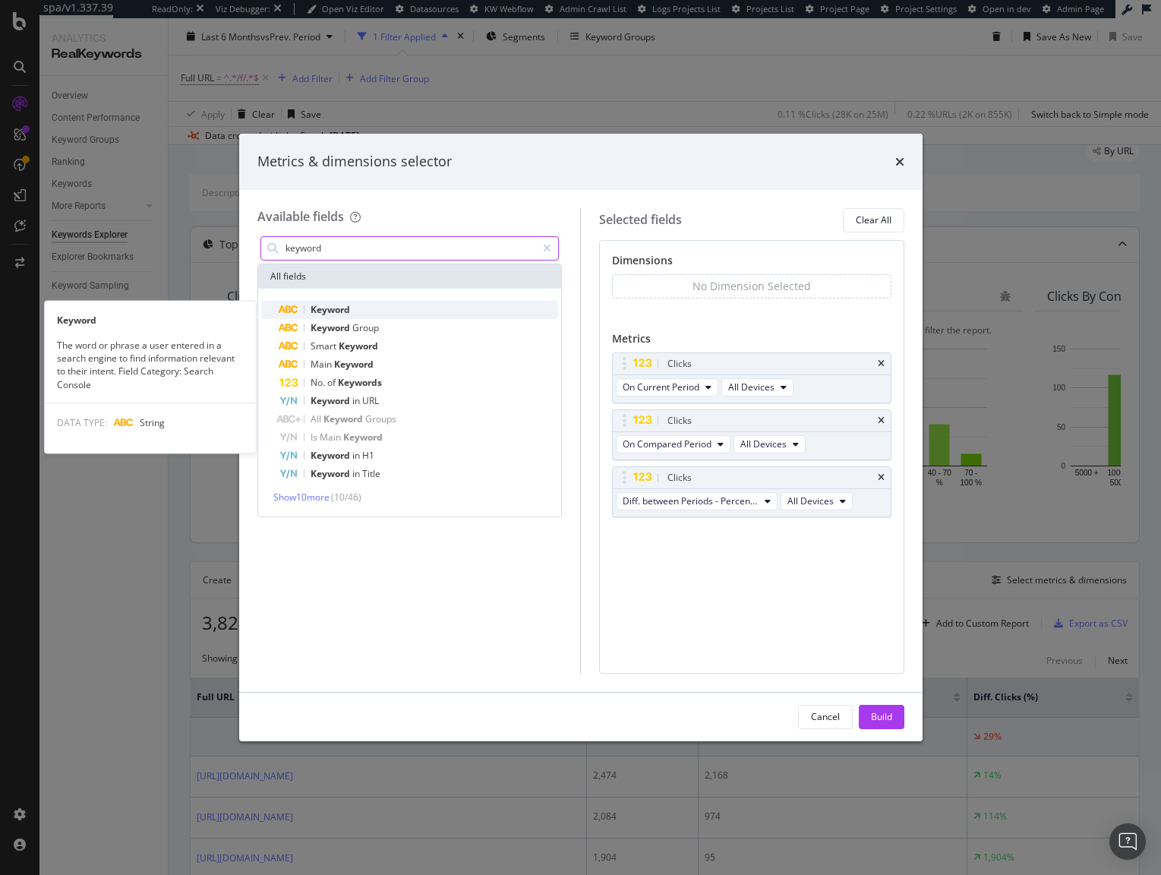
type input "keyword"
click at [371, 307] on div "Keyword" at bounding box center [418, 310] width 279 height 18
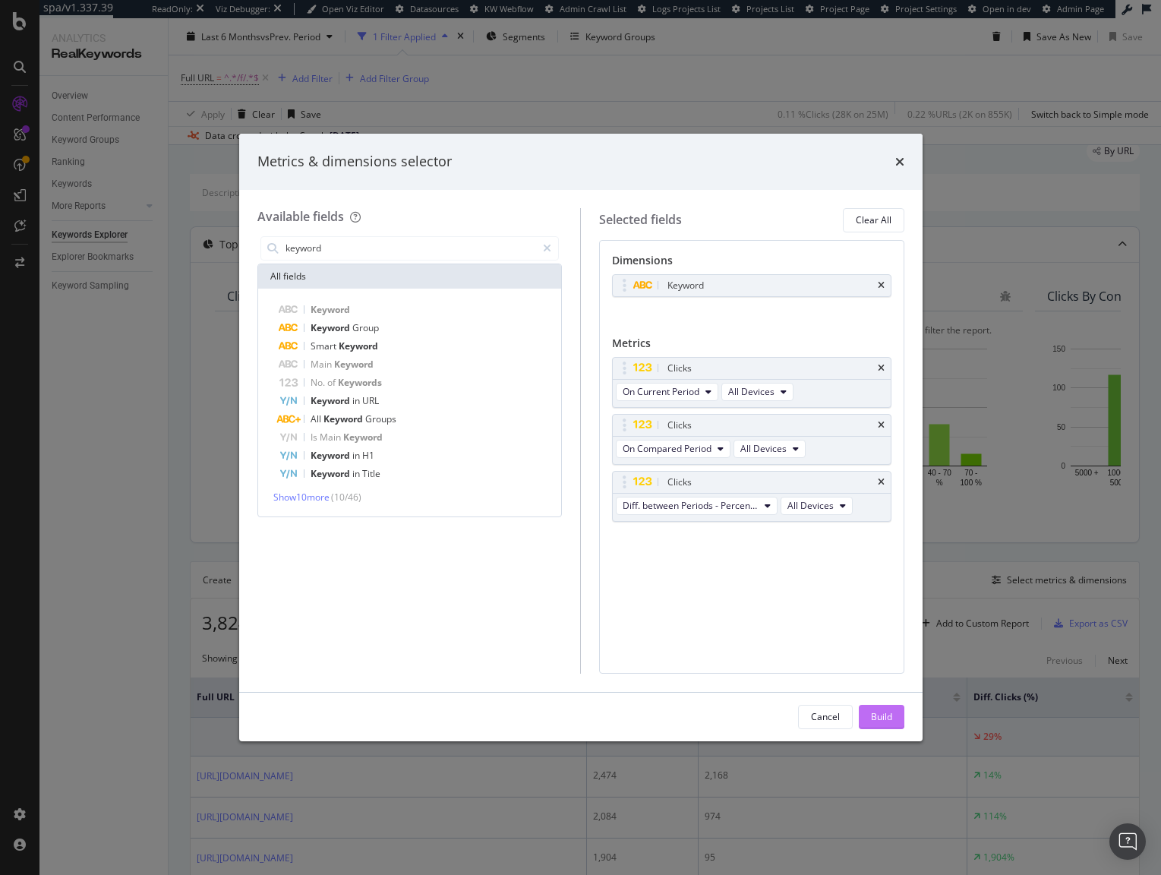
click at [875, 724] on div "Build" at bounding box center [881, 716] width 21 height 23
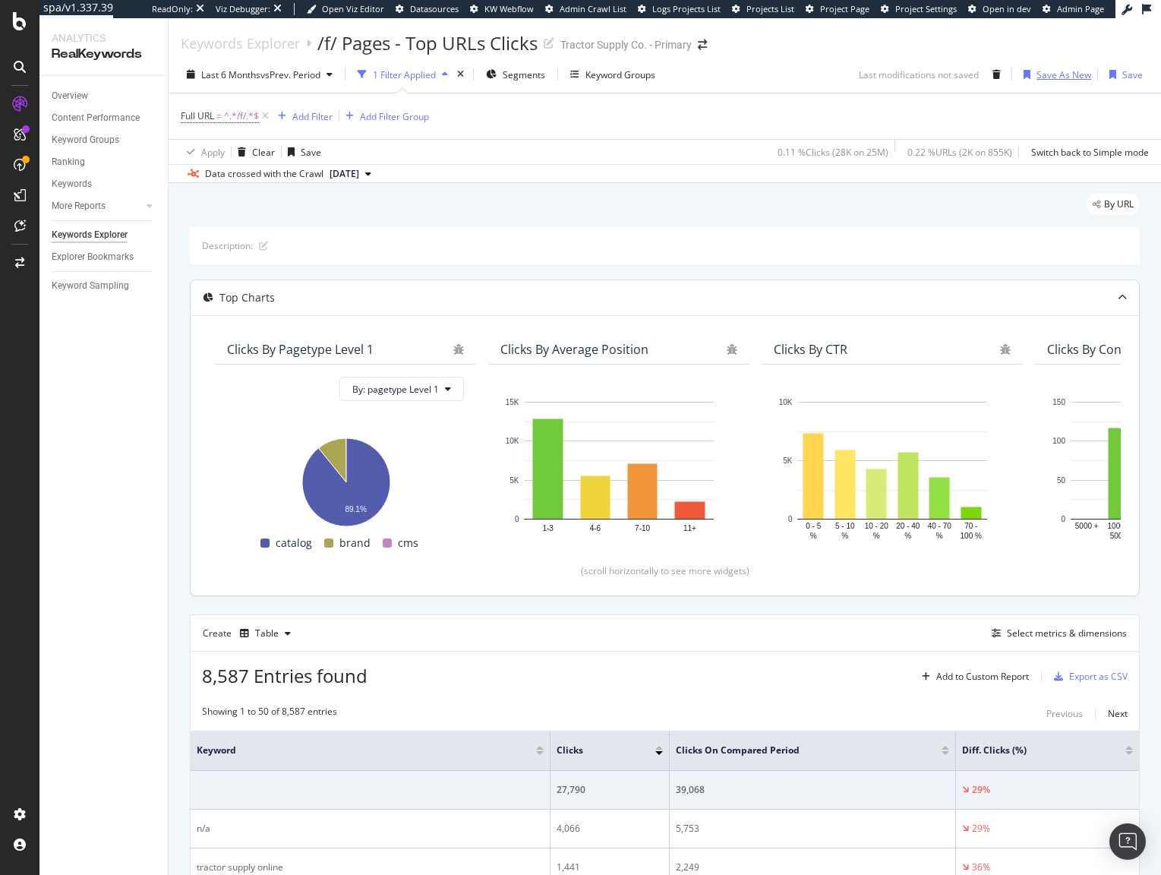
click at [1049, 70] on div "Save As New" at bounding box center [1063, 74] width 55 height 13
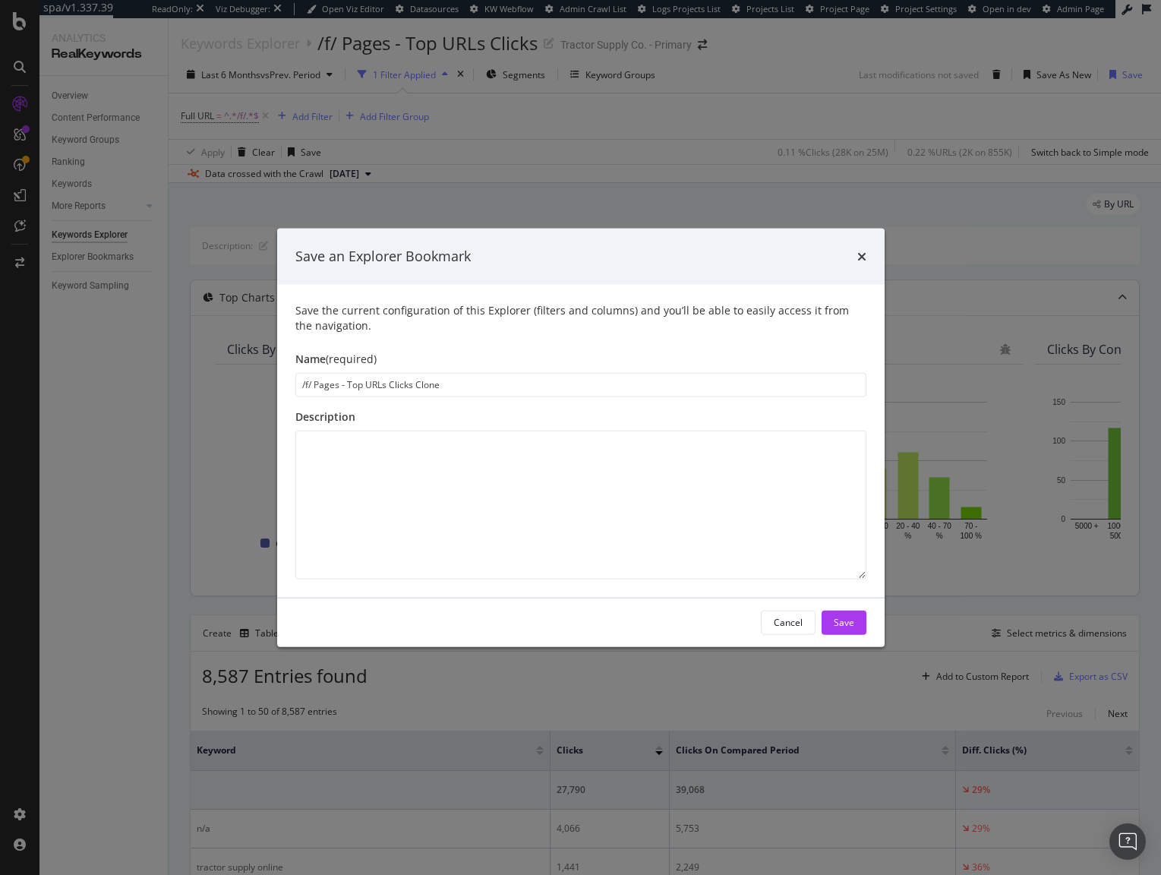
click at [374, 385] on input "/f/ Pages - Top URLs Clicks Clone" at bounding box center [580, 384] width 571 height 24
type input "/f/ Pages - Top Keyword Clicks"
click at [834, 623] on div "Save" at bounding box center [844, 622] width 20 height 13
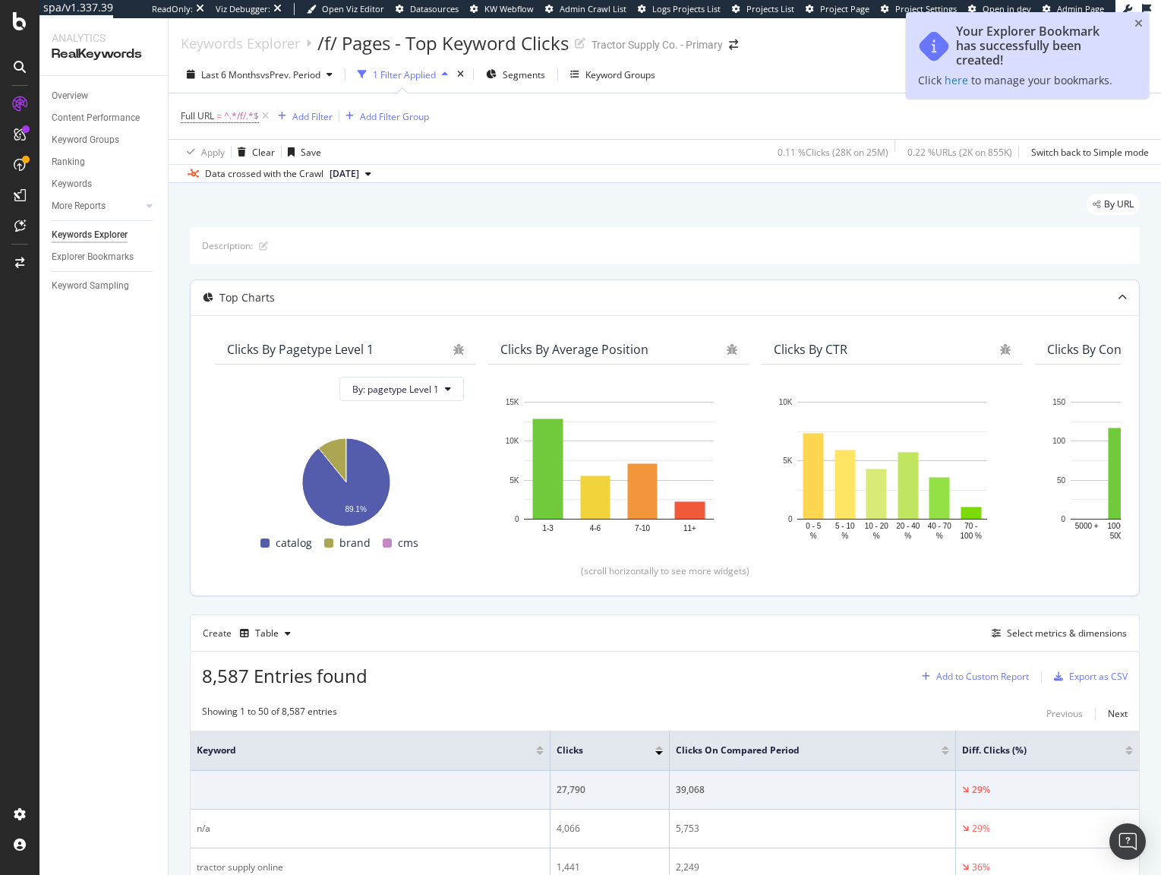
click at [965, 683] on div "Add to Custom Report" at bounding box center [972, 676] width 113 height 23
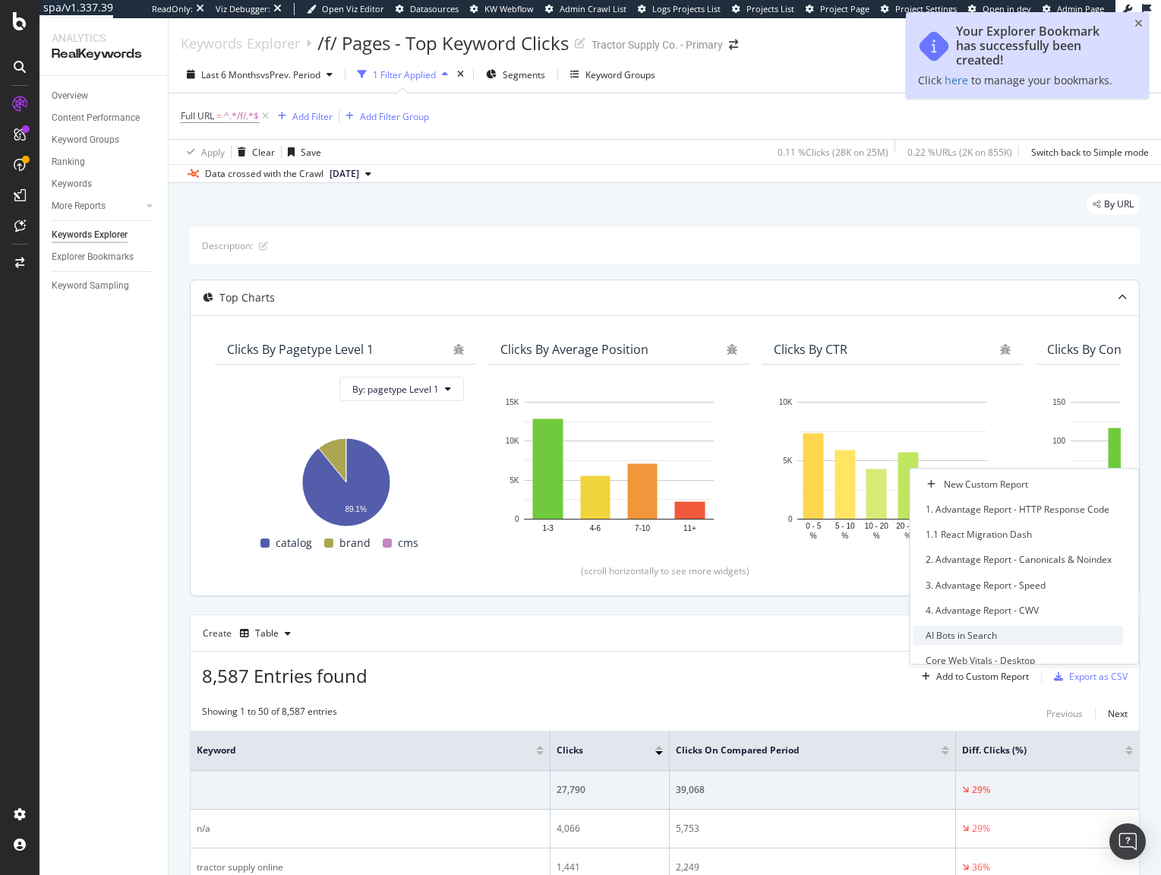
scroll to position [282, 0]
click at [999, 504] on div "F Pages Report (Filter PLPs)" at bounding box center [982, 504] width 115 height 13
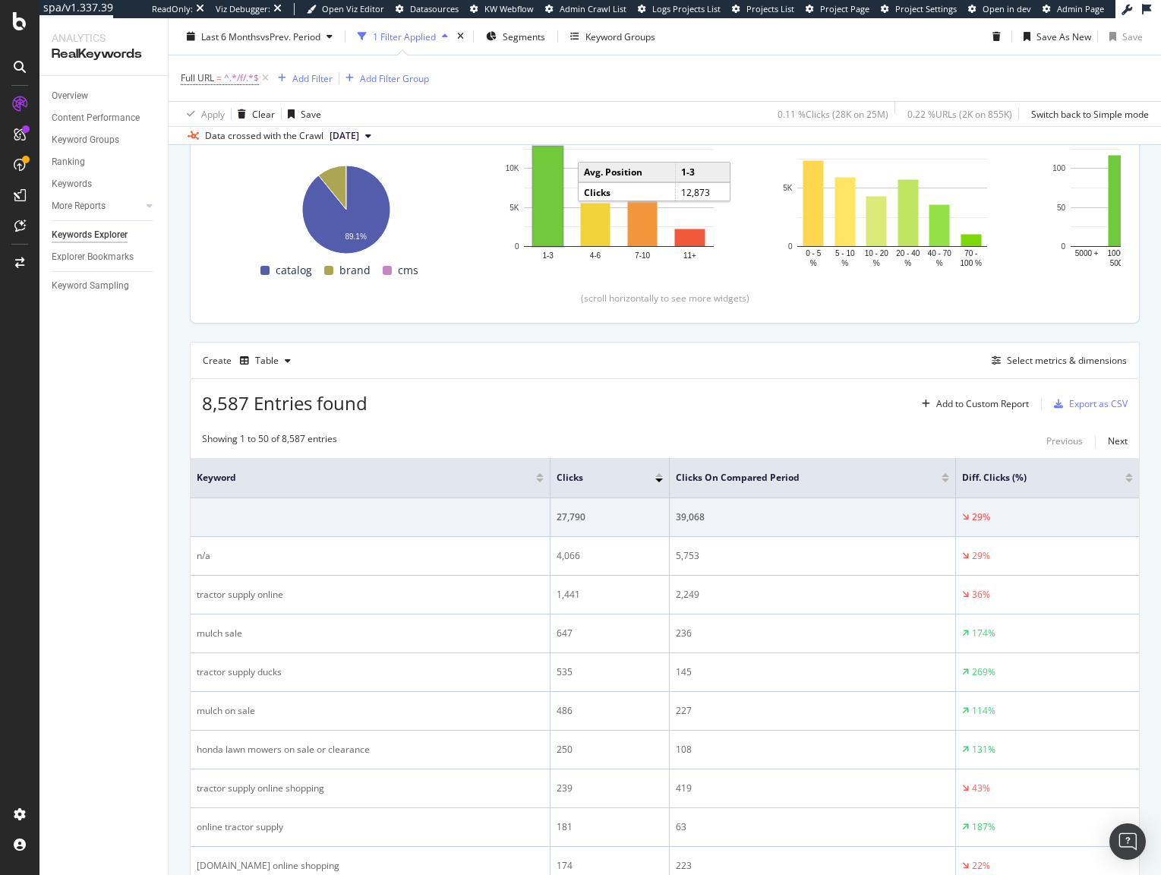
scroll to position [0, 0]
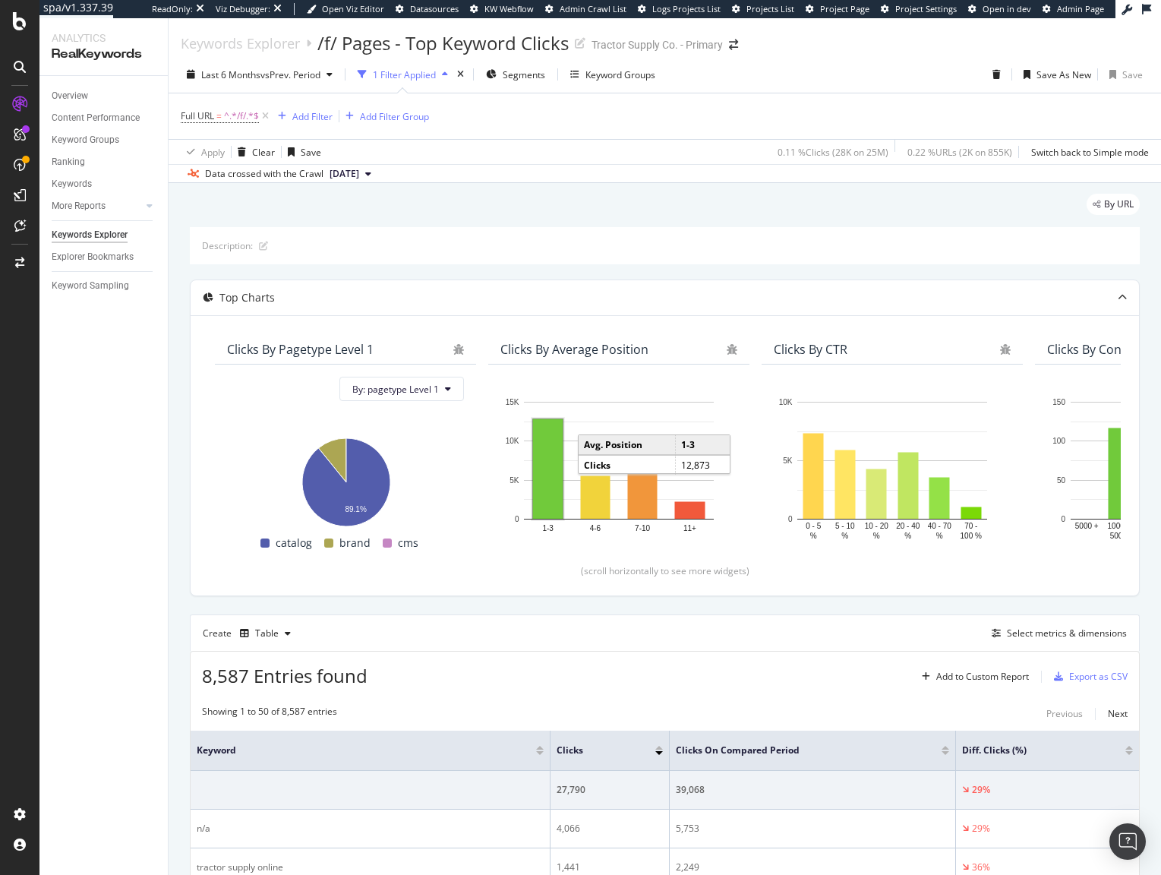
click at [278, 639] on div "Table" at bounding box center [265, 633] width 63 height 23
click at [275, 756] on div "Pie" at bounding box center [276, 759] width 13 height 13
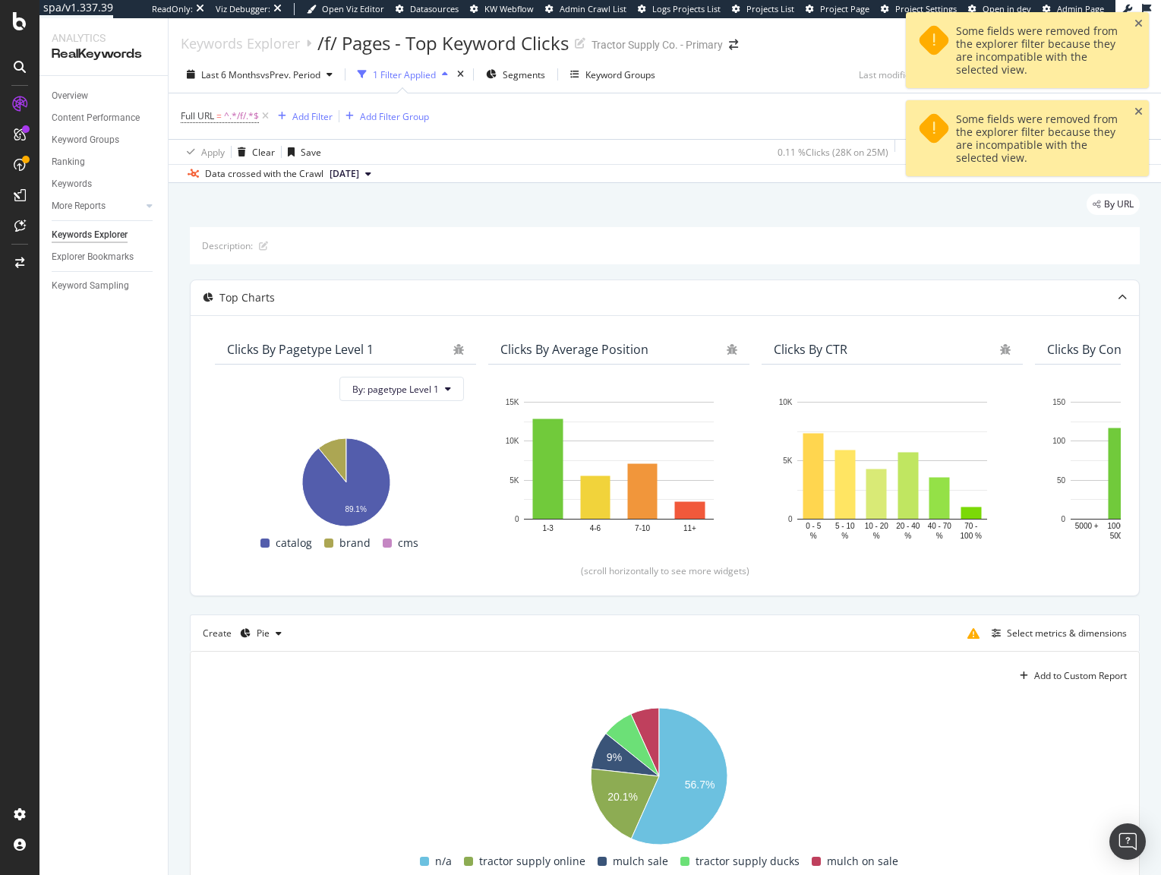
click at [530, 606] on div "Description: Top Charts Clicks By pagetype Level 1 By: pagetype Level 1 Hold CM…" at bounding box center [665, 830] width 950 height 1206
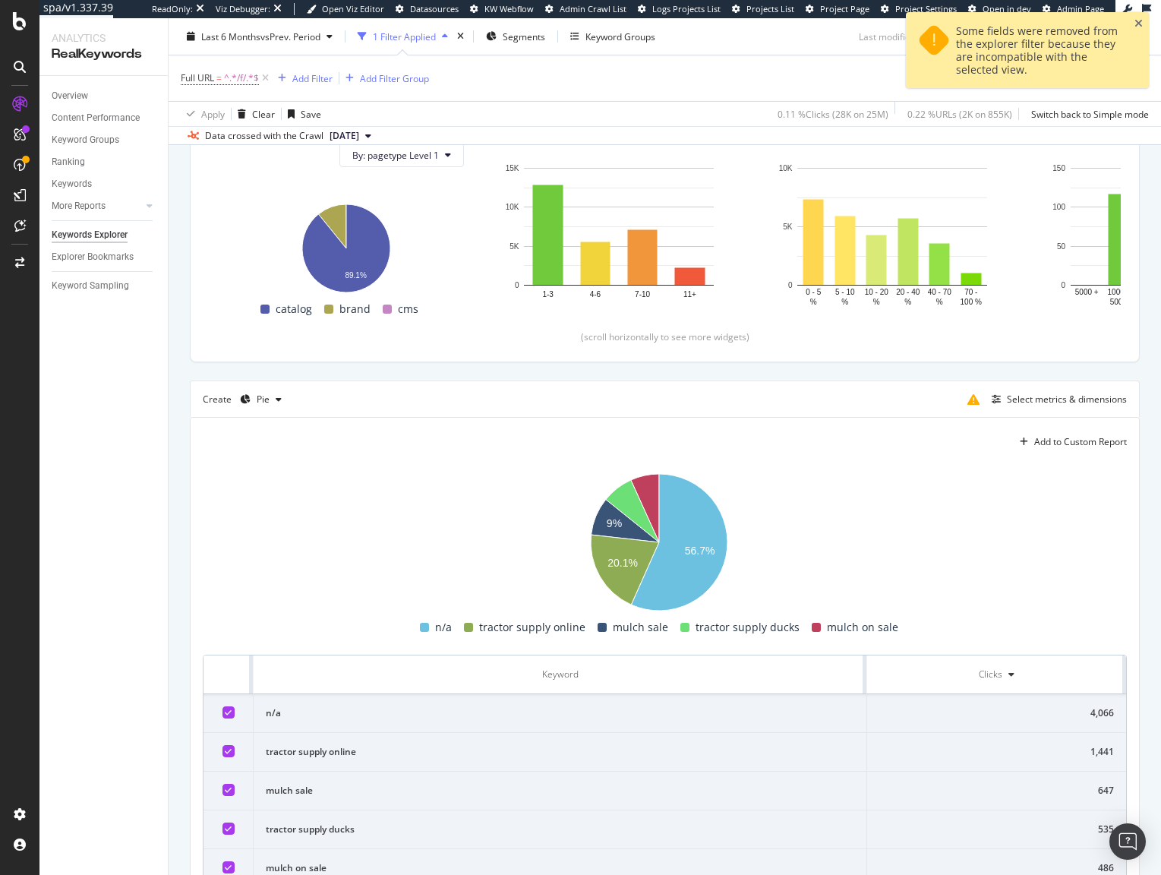
scroll to position [235, 0]
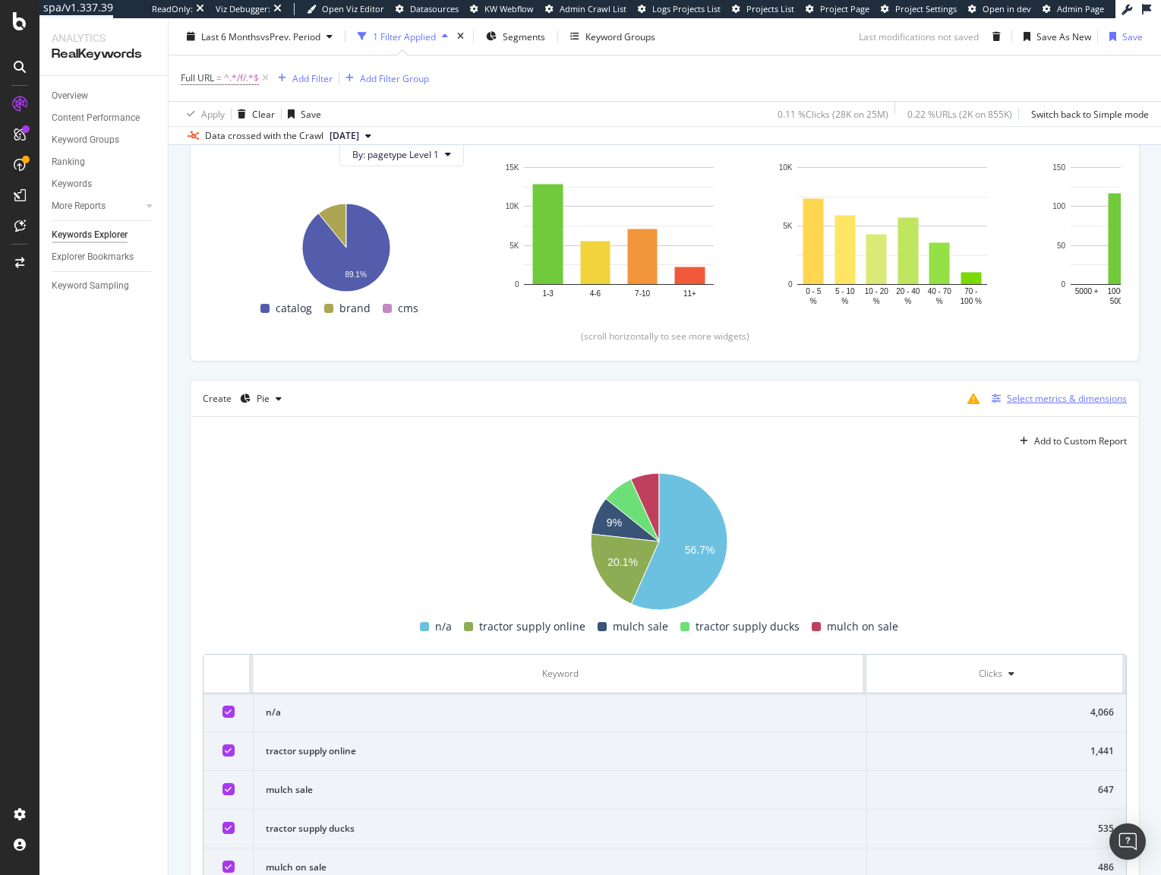
click at [1053, 402] on div "Select metrics & dimensions" at bounding box center [1067, 398] width 120 height 13
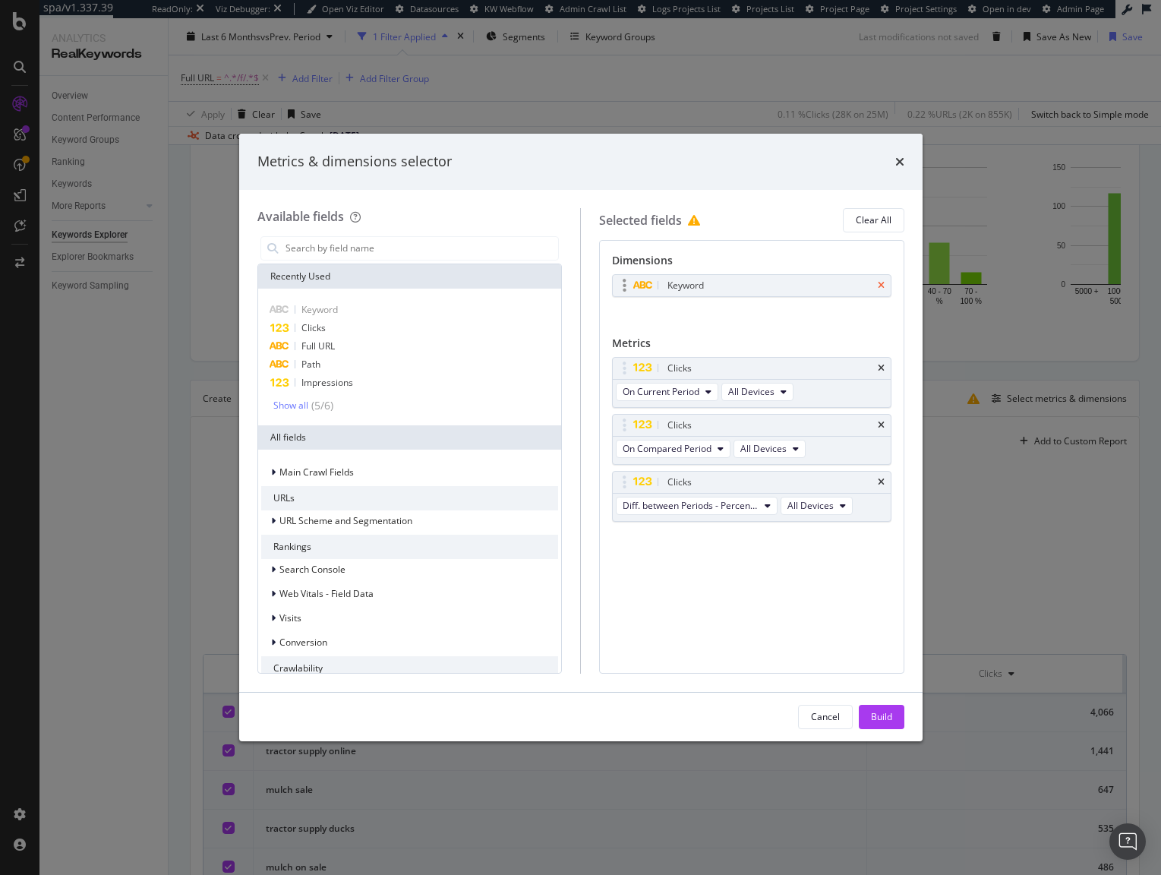
click at [882, 281] on icon "times" at bounding box center [881, 285] width 7 height 9
click at [879, 420] on icon "times" at bounding box center [881, 420] width 7 height 9
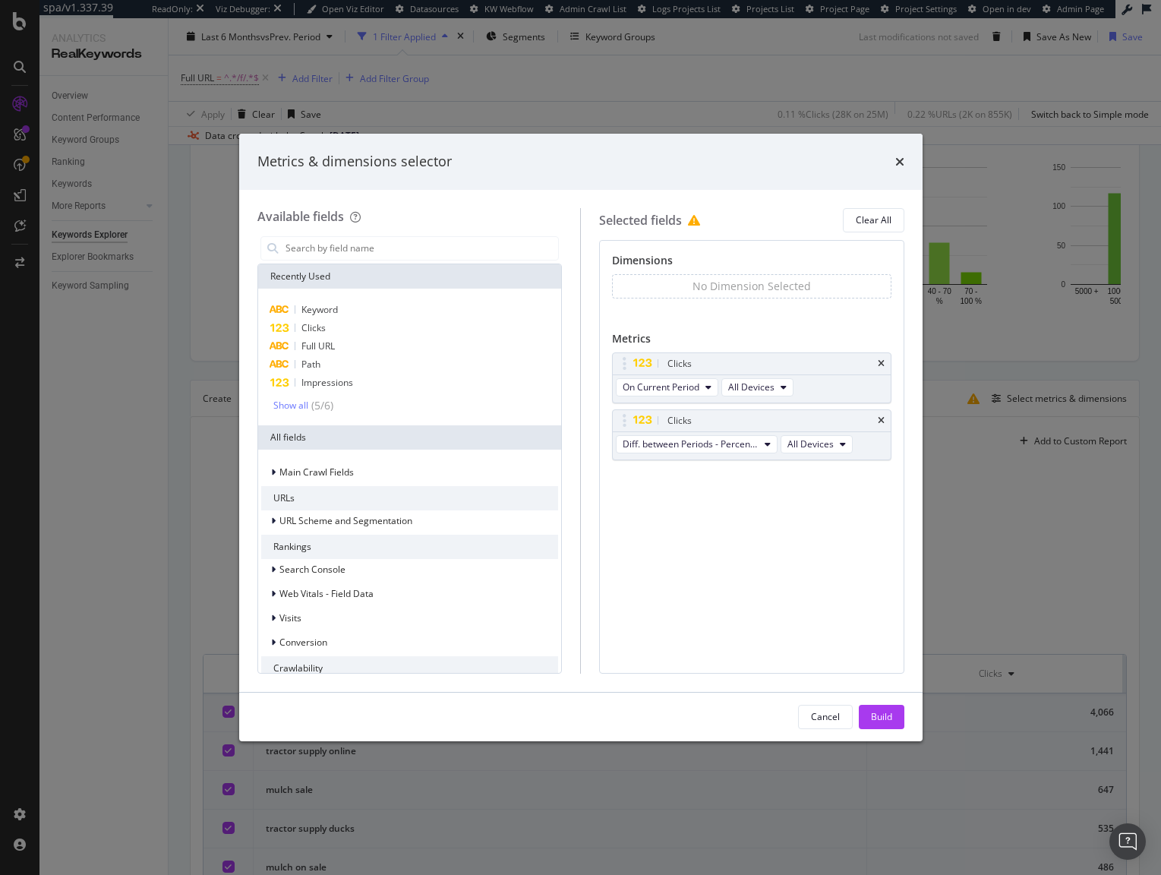
click at [879, 420] on icon "times" at bounding box center [881, 420] width 7 height 9
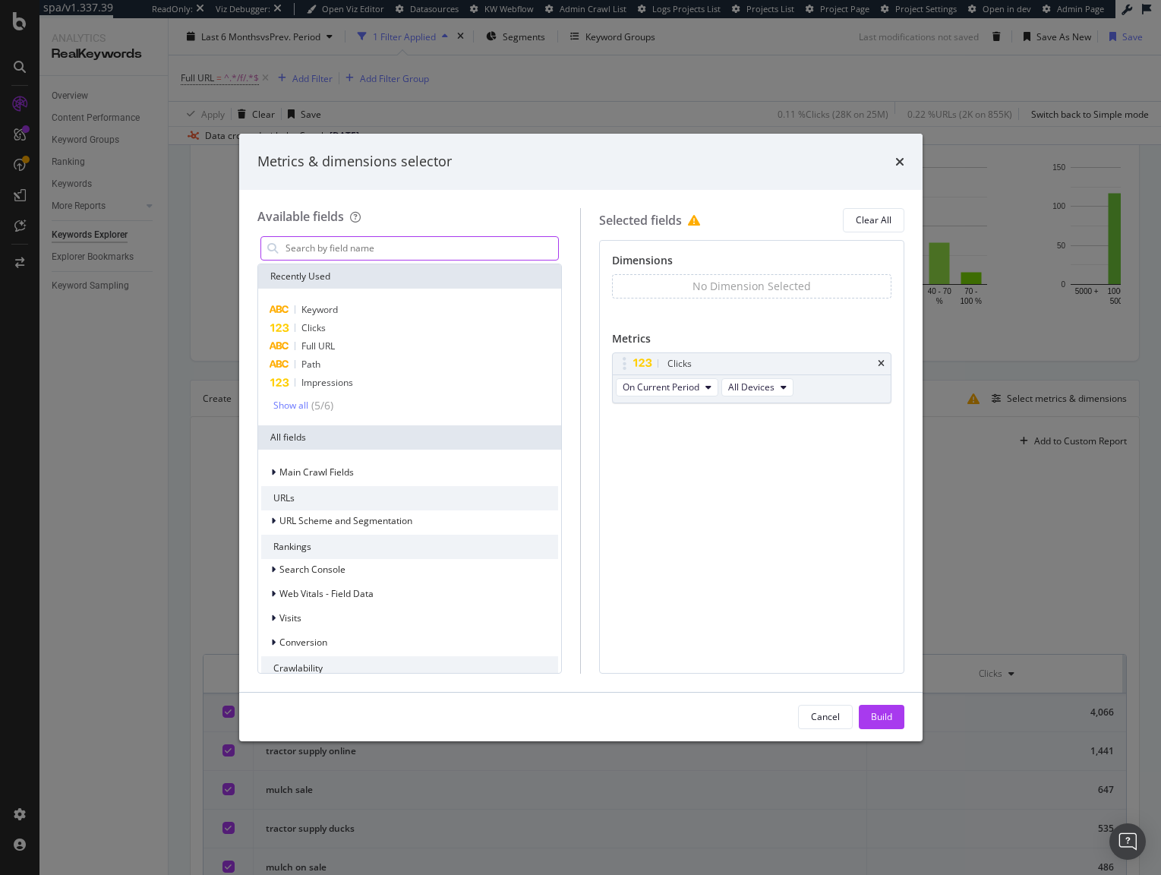
click at [363, 242] on input "modal" at bounding box center [421, 248] width 275 height 23
type input "segm"
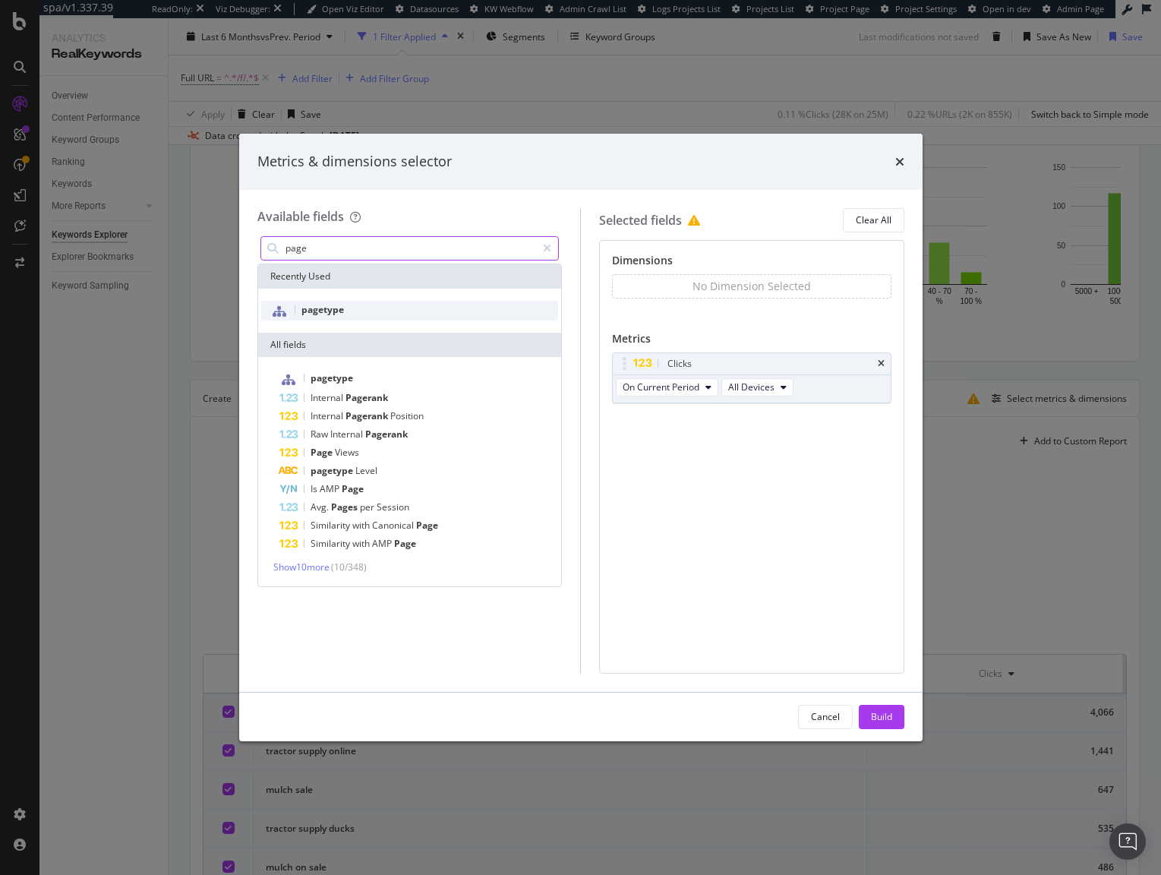
type input "page"
click at [374, 311] on div "pagetype" at bounding box center [410, 311] width 298 height 20
click at [882, 714] on div "Build" at bounding box center [881, 716] width 21 height 13
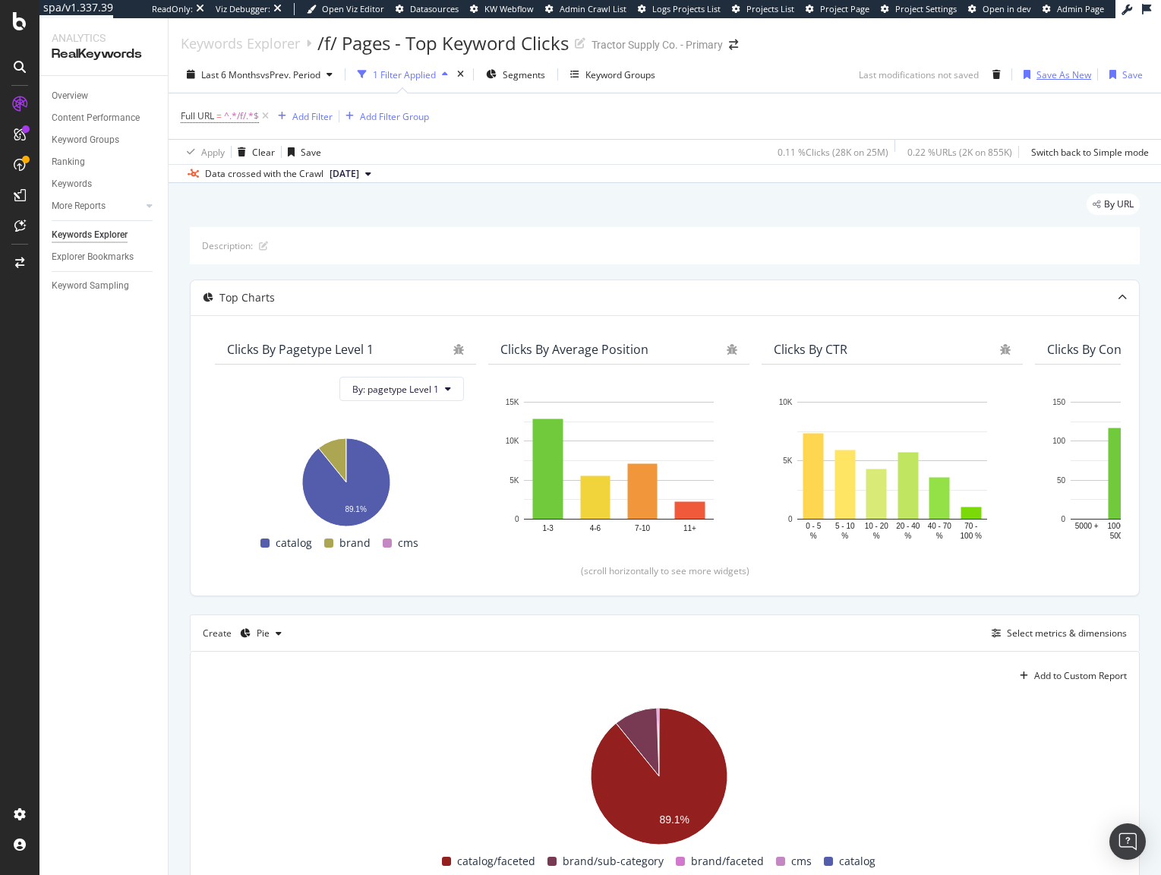
click at [1036, 74] on div "Save As New" at bounding box center [1063, 74] width 55 height 13
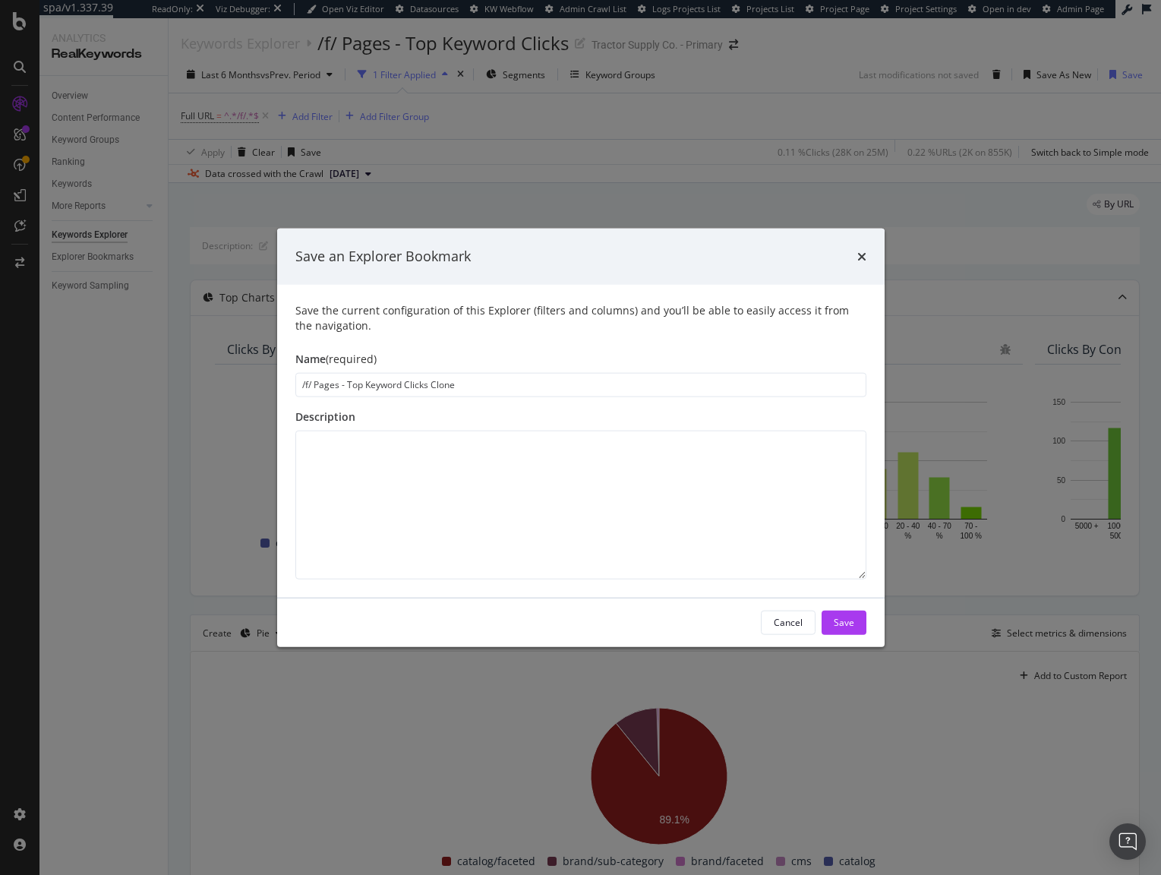
drag, startPoint x: 475, startPoint y: 383, endPoint x: 343, endPoint y: 387, distance: 131.4
click at [343, 387] on input "/f/ Pages - Top Keyword Clicks Clone" at bounding box center [580, 384] width 571 height 24
click at [391, 381] on input "/f/ Pages - Segments Pie" at bounding box center [580, 384] width 571 height 24
type input "/f/ Pages - Segments Distribution"
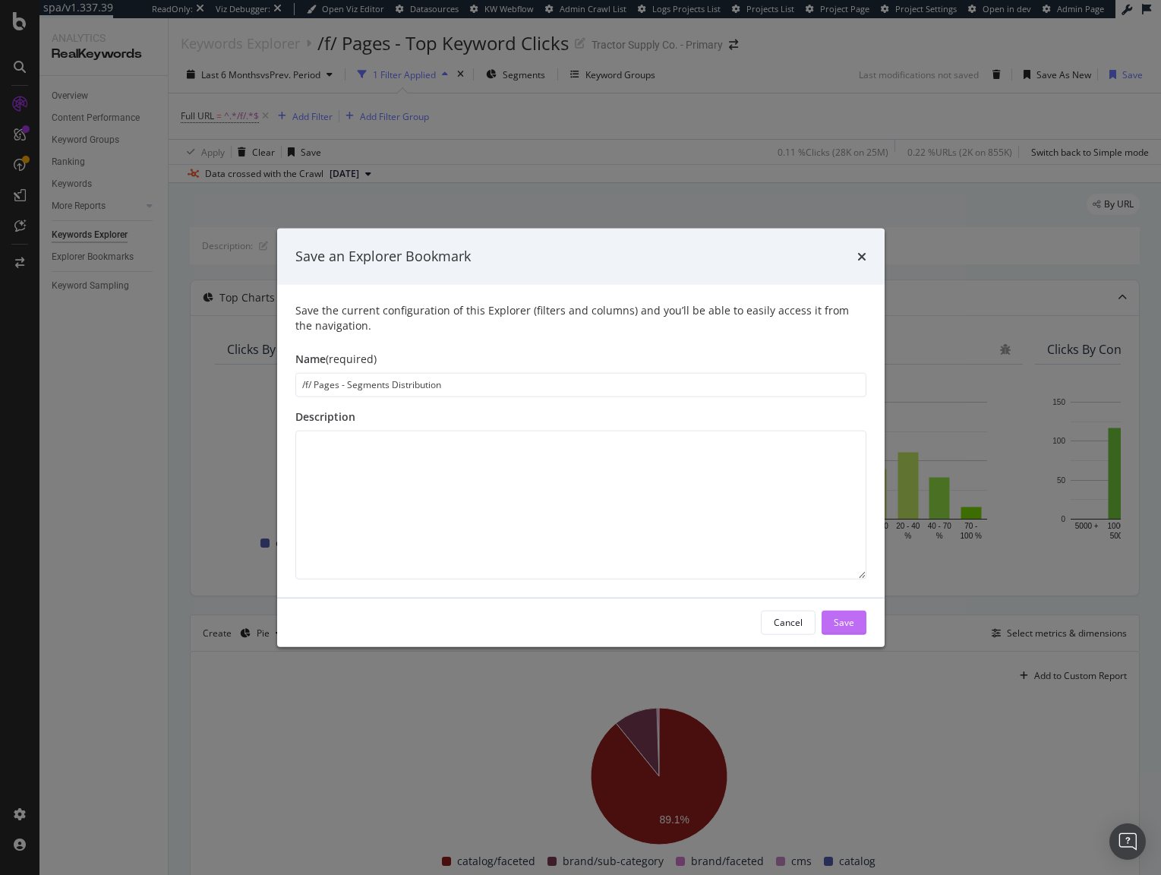
click at [843, 621] on div "Save" at bounding box center [844, 622] width 20 height 13
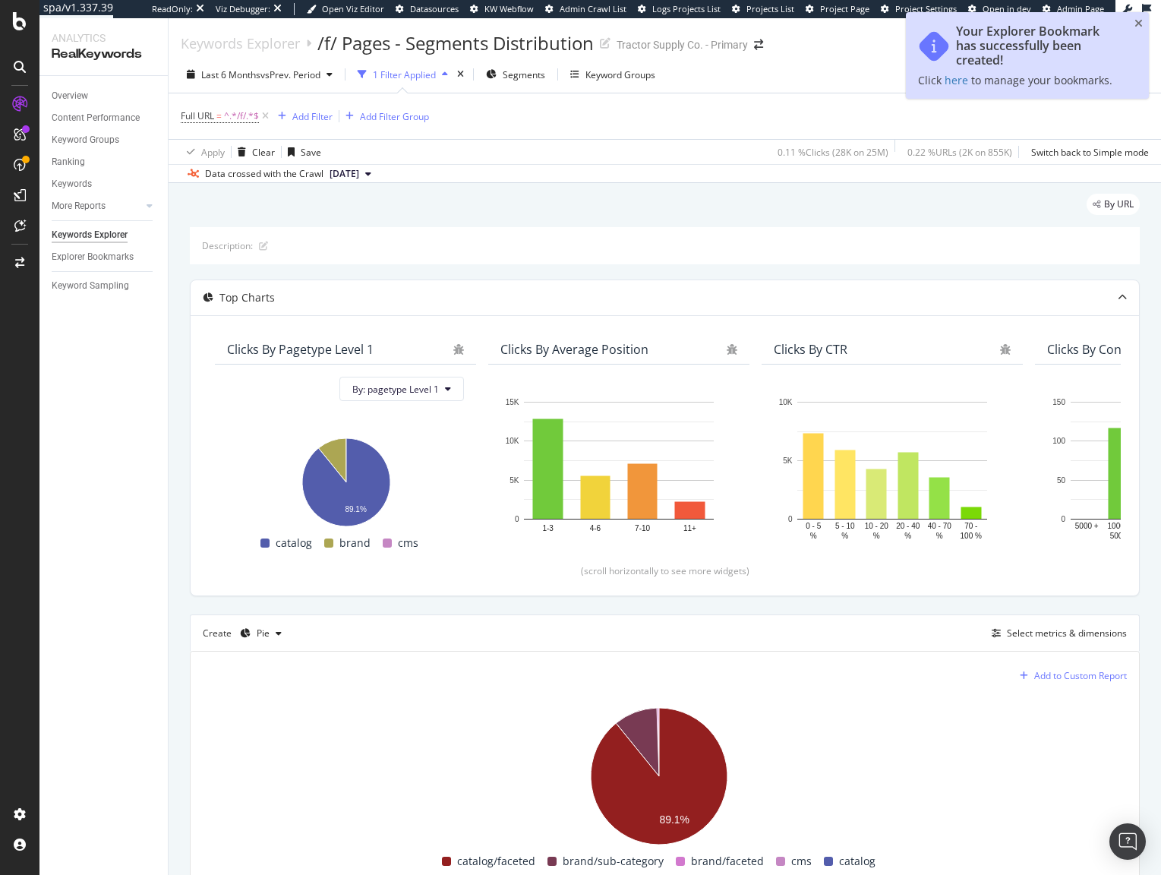
click at [1034, 672] on div "Add to Custom Report" at bounding box center [1080, 675] width 93 height 9
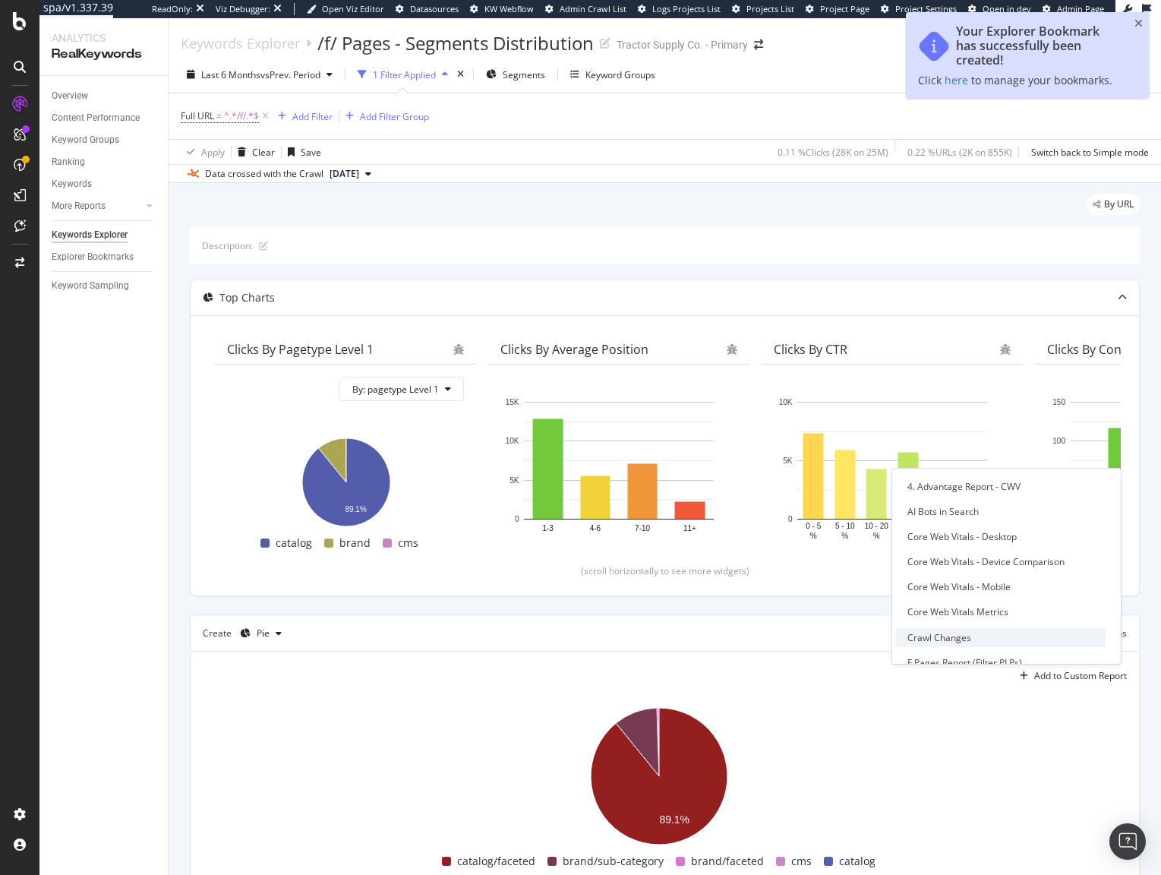
scroll to position [127, 0]
click at [956, 660] on div "F Pages Report (Filter PLPs)" at bounding box center [964, 659] width 115 height 13
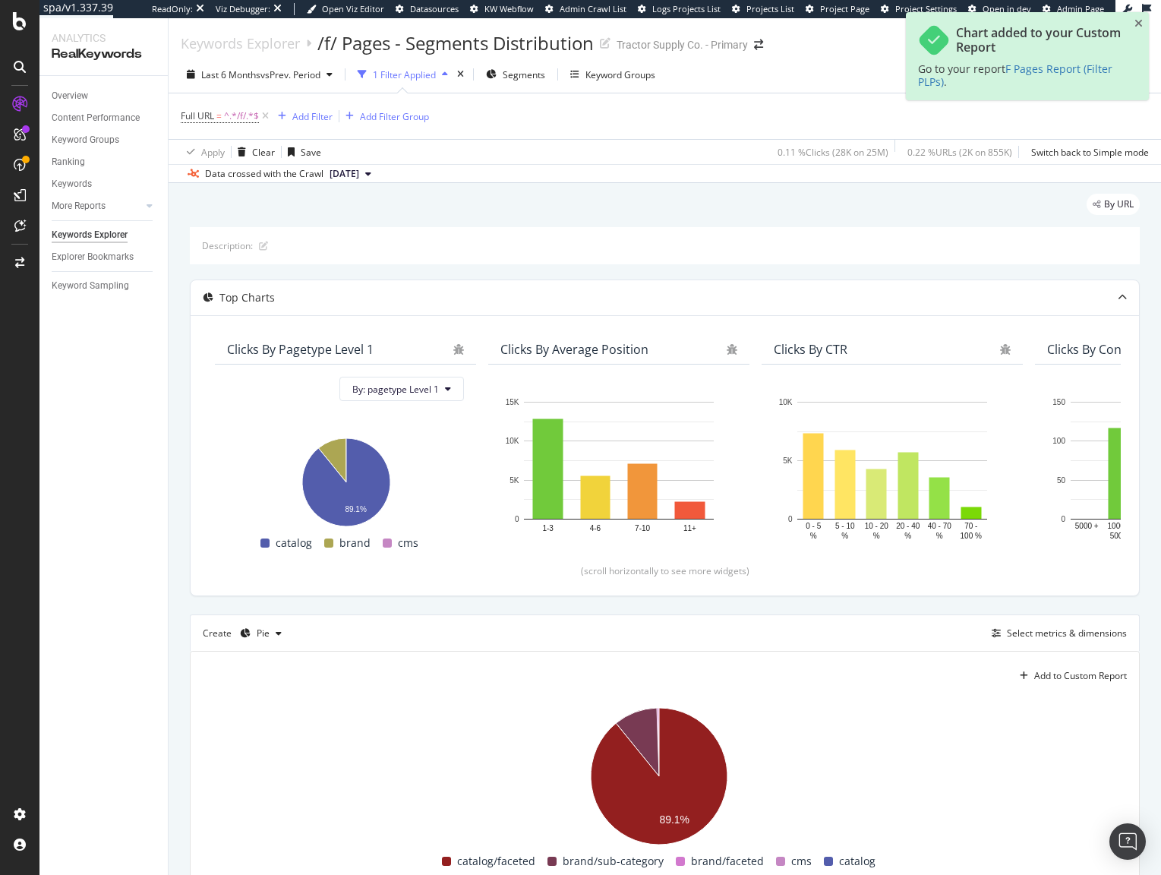
click at [738, 597] on div "Description: Top Charts Clicks By pagetype Level 1 By: pagetype Level 1 Hold CM…" at bounding box center [665, 681] width 950 height 908
click at [266, 623] on div "Pie" at bounding box center [261, 633] width 54 height 23
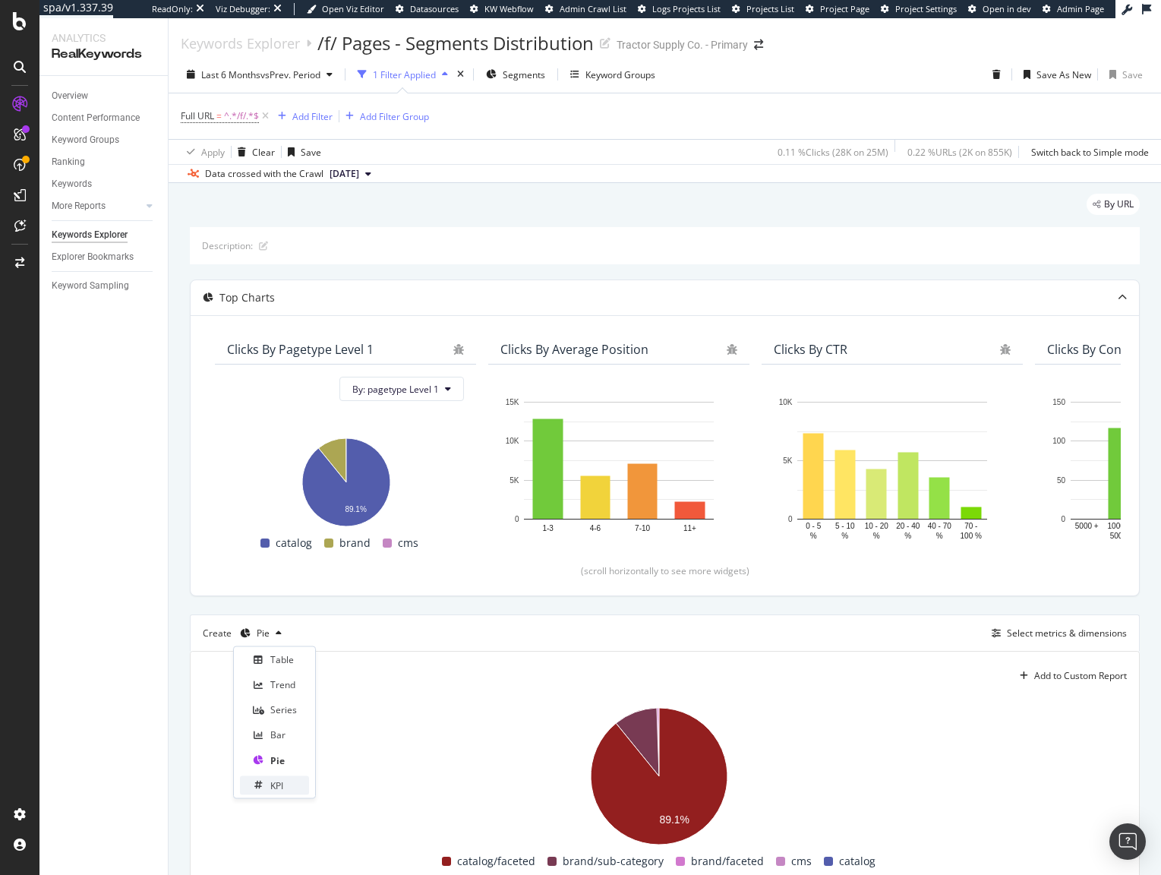
click at [282, 777] on div "KPI" at bounding box center [274, 784] width 69 height 19
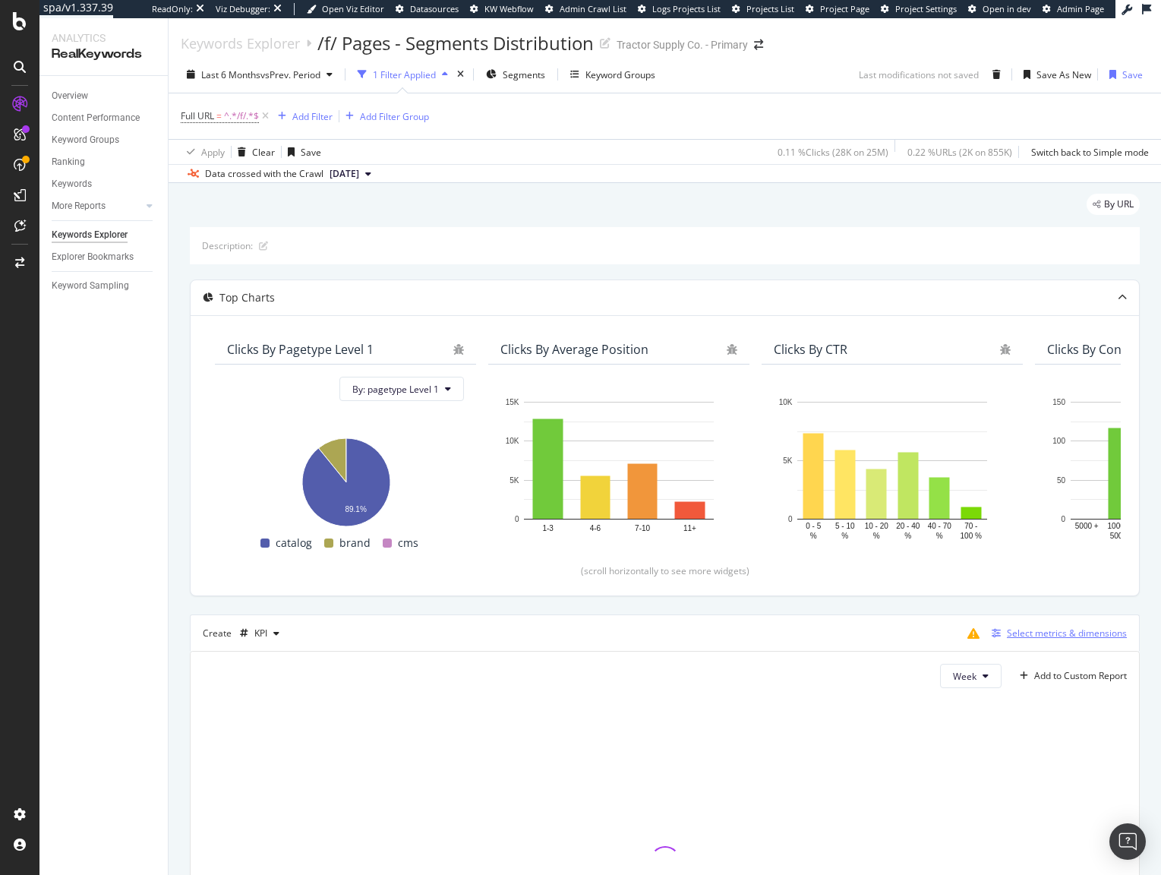
click at [1110, 638] on div "Select metrics & dimensions" at bounding box center [1067, 632] width 120 height 13
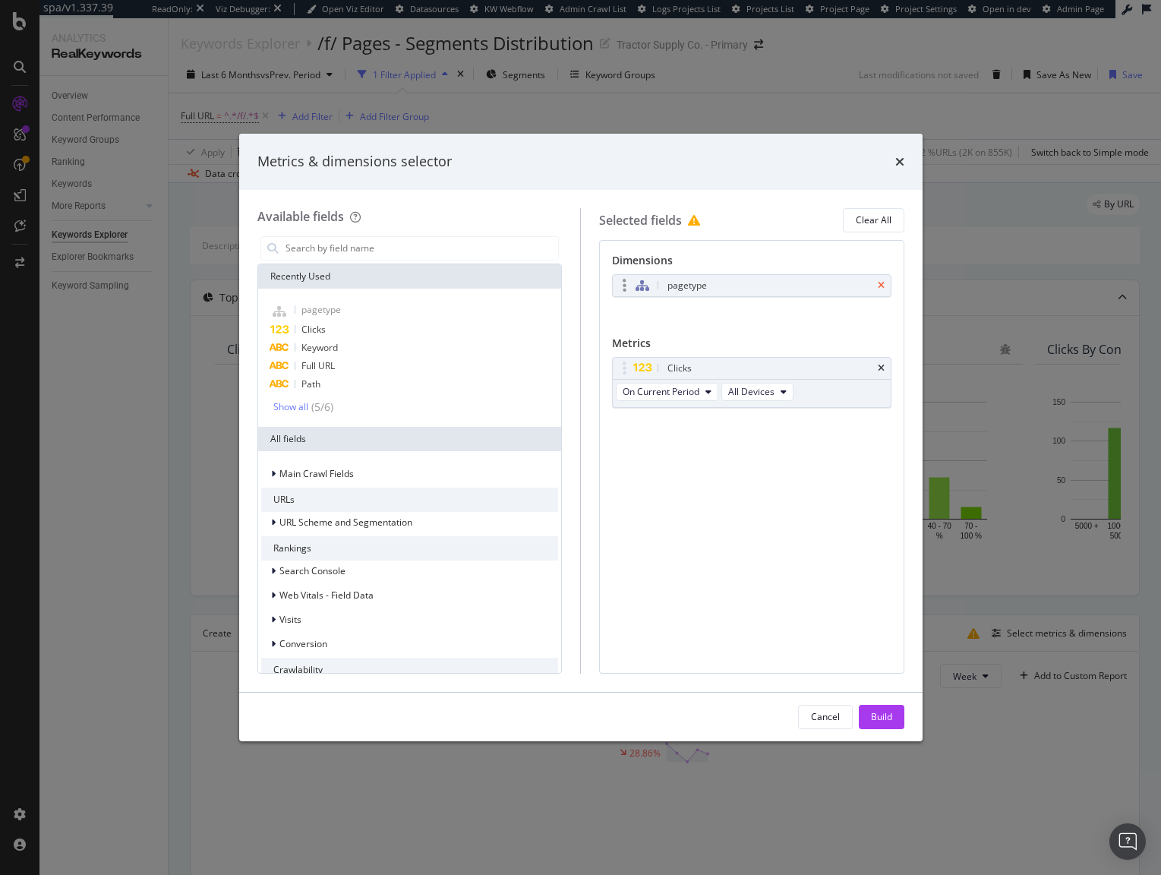
click at [880, 284] on icon "times" at bounding box center [881, 285] width 7 height 9
click at [348, 248] on input "modal" at bounding box center [421, 248] width 275 height 23
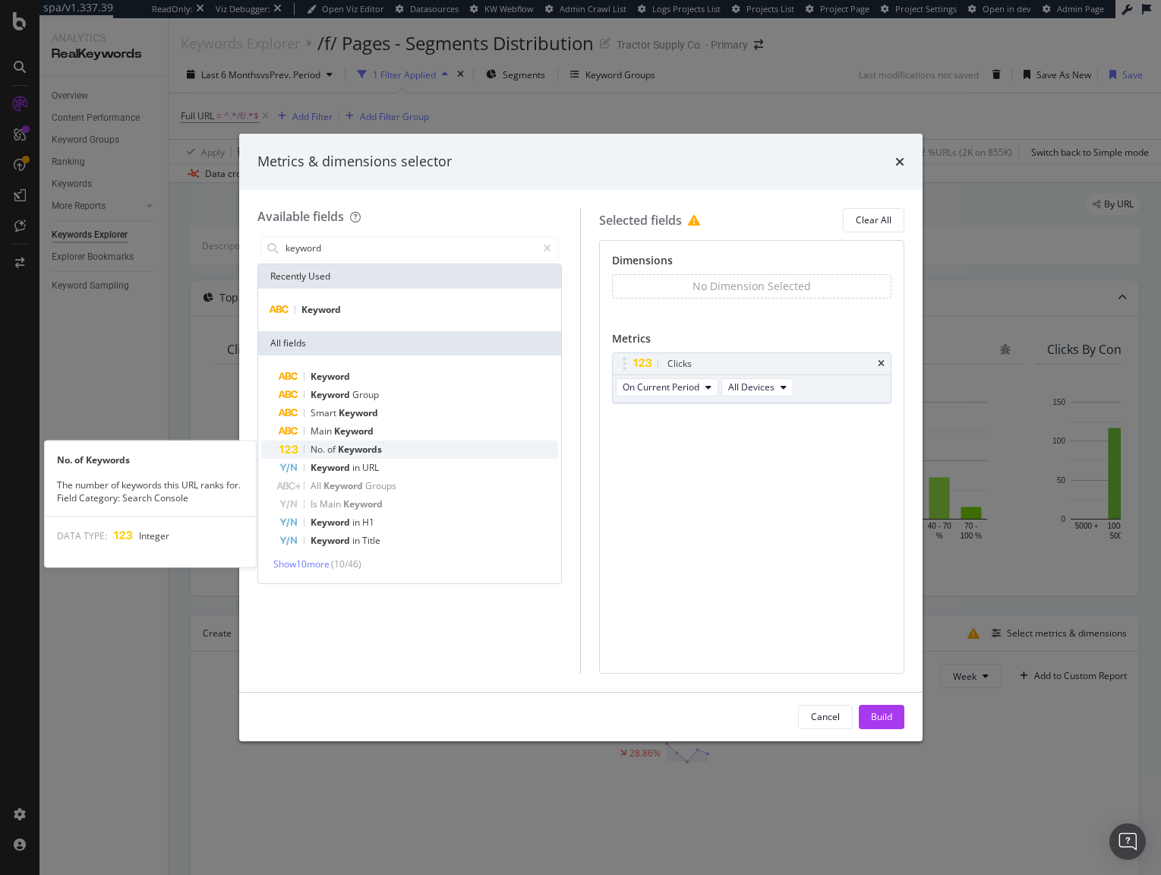
click at [348, 442] on div "No. of Keywords" at bounding box center [418, 449] width 279 height 18
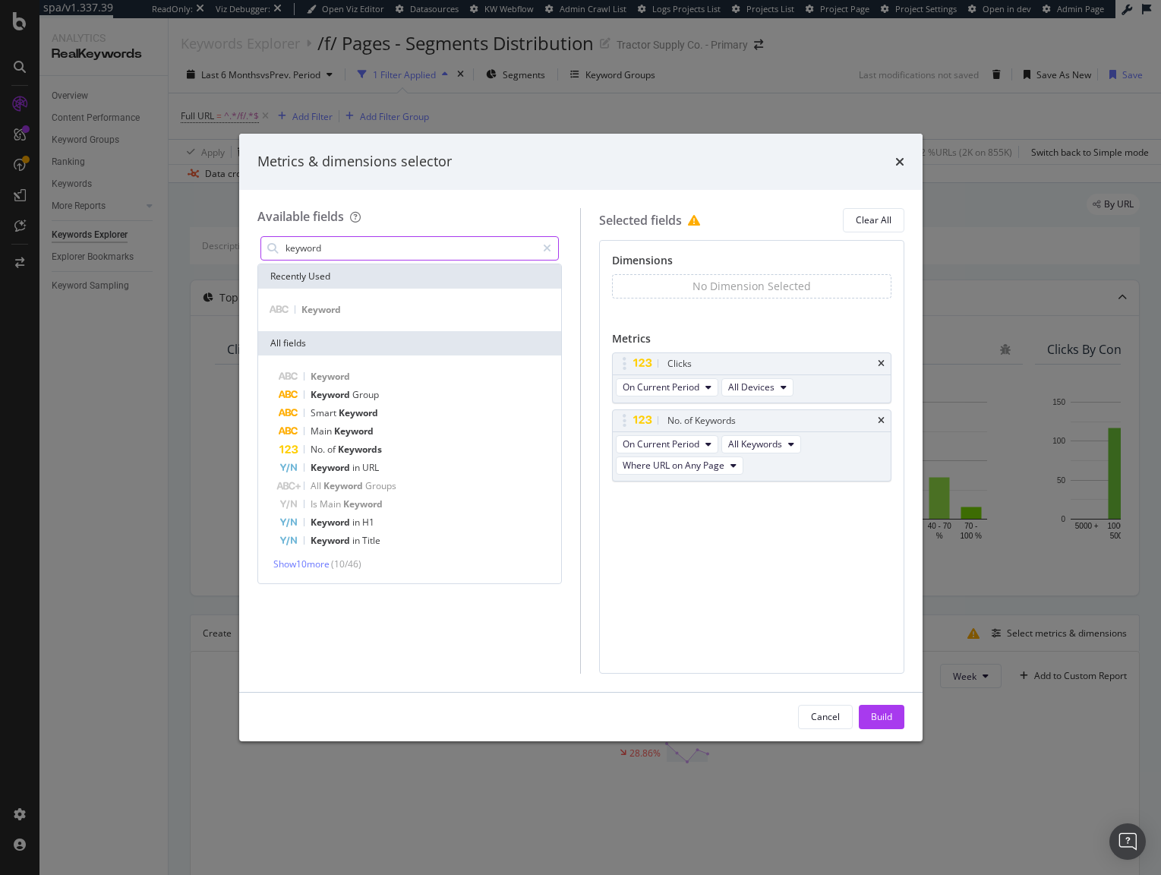
click at [352, 254] on input "keyword" at bounding box center [410, 248] width 253 height 23
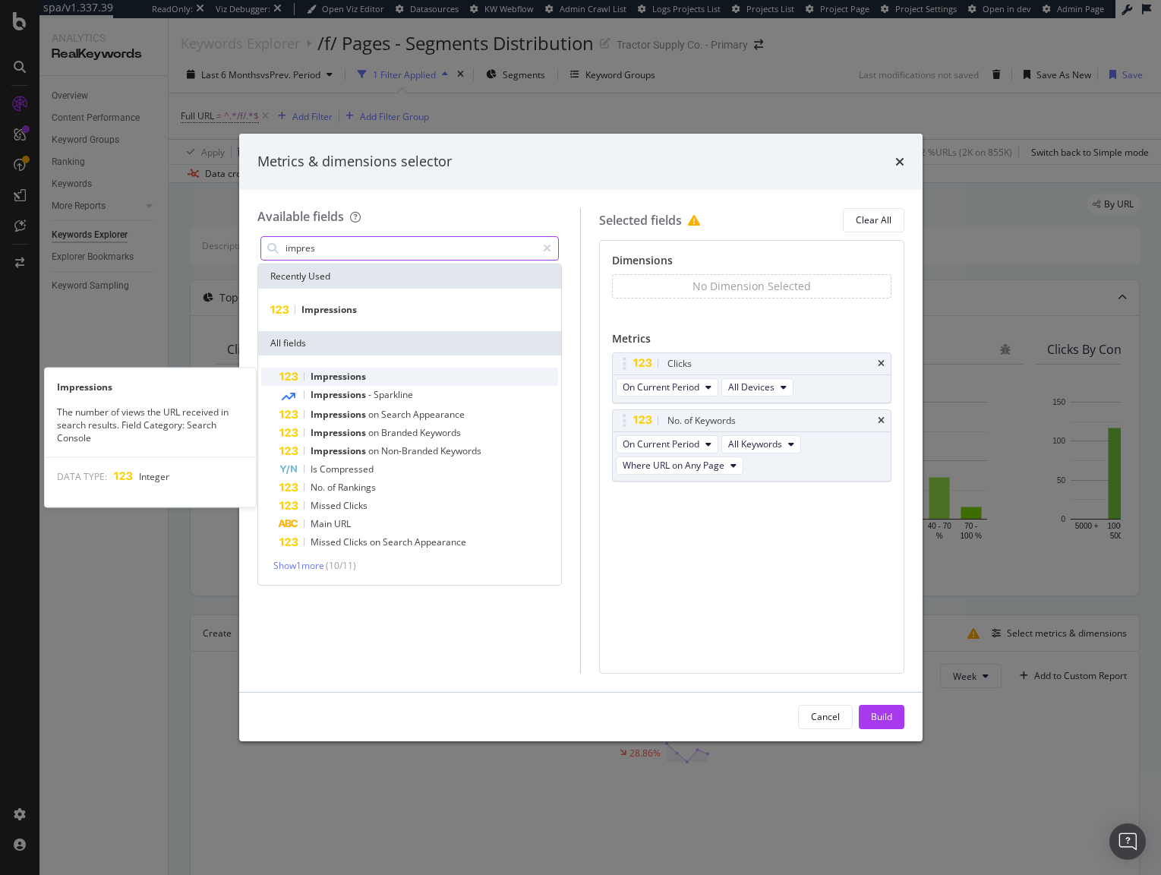
type input "impres"
click at [358, 374] on span "Impressions" at bounding box center [338, 376] width 55 height 13
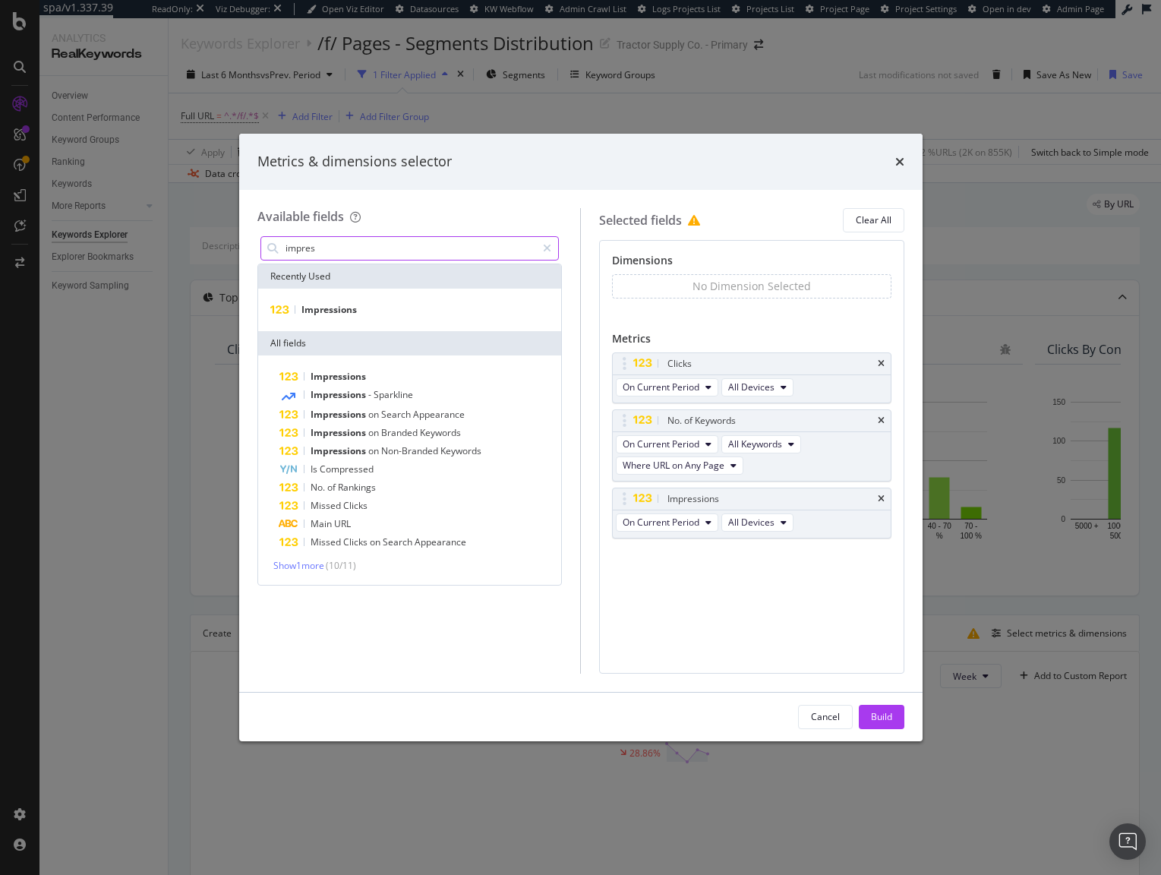
click at [343, 248] on input "impres" at bounding box center [410, 248] width 253 height 23
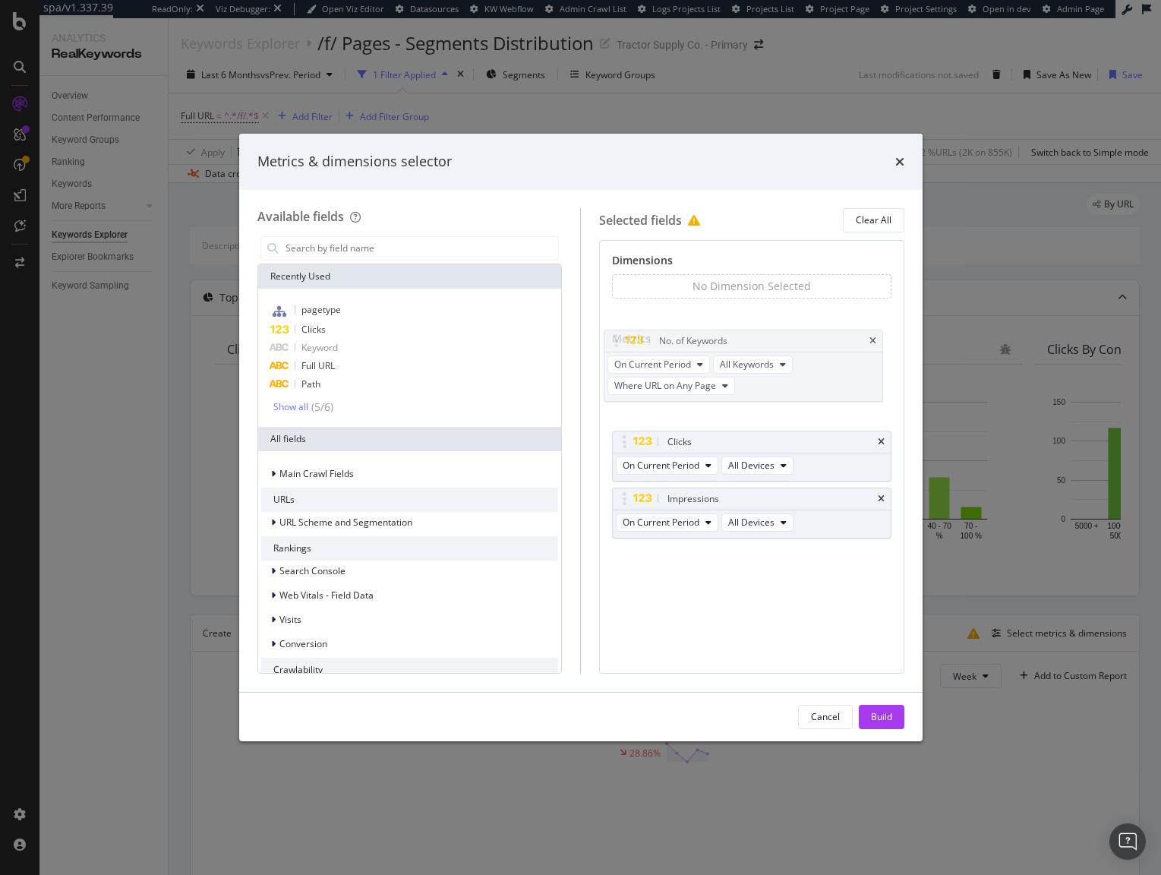
drag, startPoint x: 627, startPoint y: 419, endPoint x: 620, endPoint y: 352, distance: 67.9
click at [619, 339] on body "spa/v1.337.39 ReadOnly: Viz Debugger: Open Viz Editor Datasources KW Webflow Ad…" at bounding box center [580, 437] width 1161 height 875
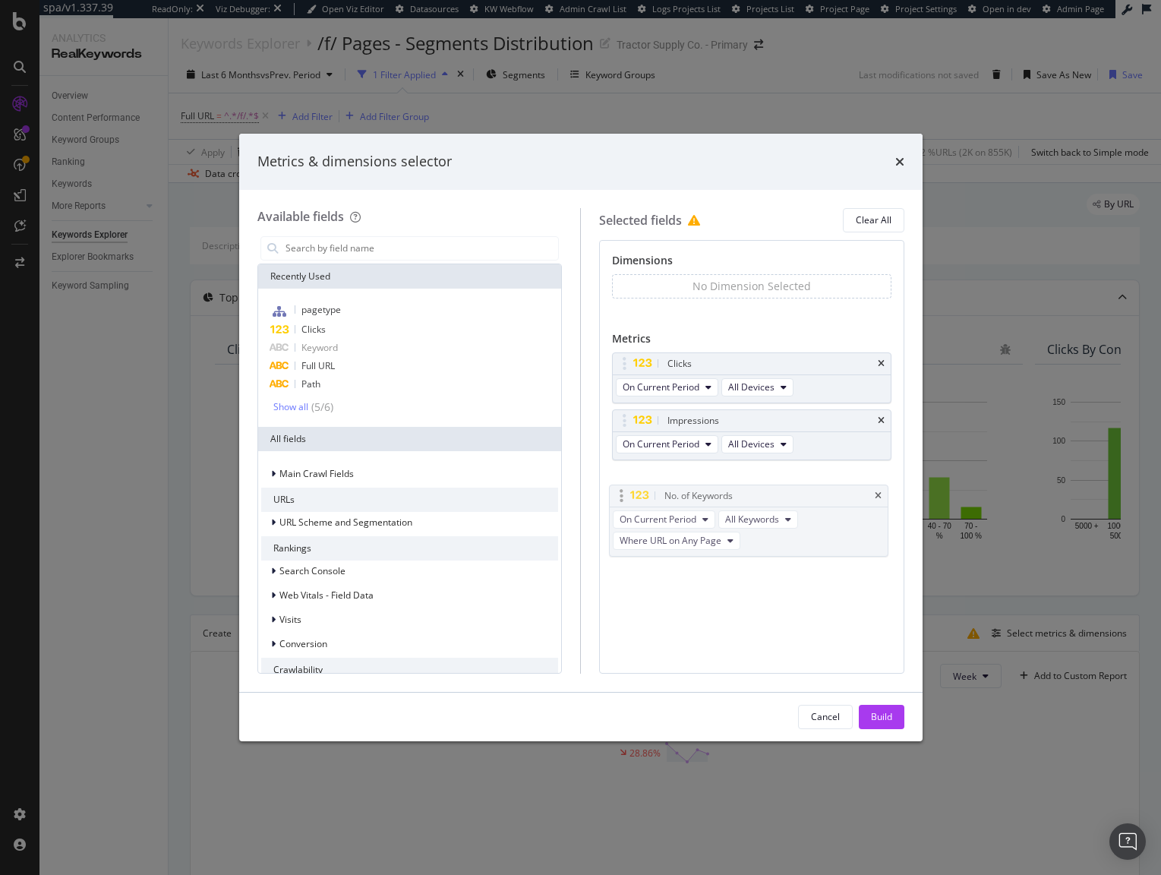
drag, startPoint x: 626, startPoint y: 359, endPoint x: 623, endPoint y: 491, distance: 132.1
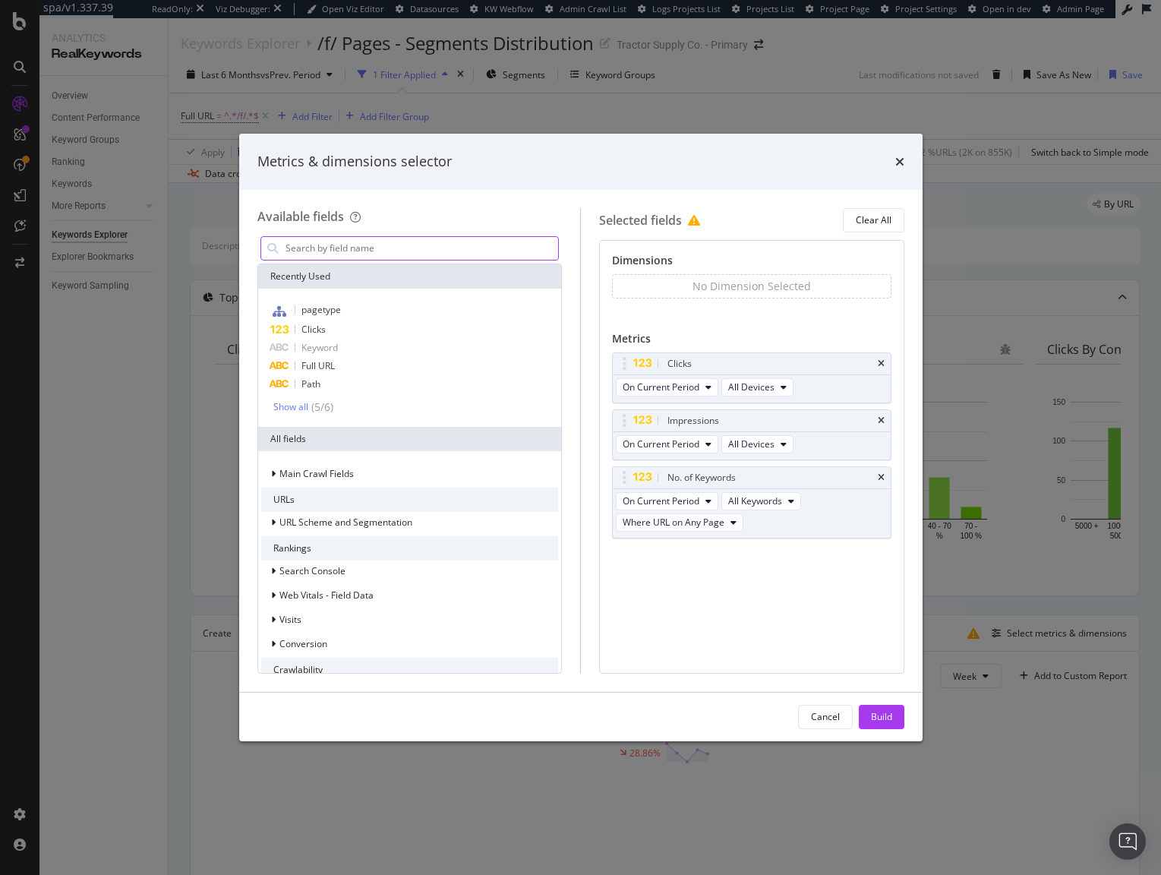
click at [344, 252] on input "modal" at bounding box center [421, 248] width 275 height 23
click at [871, 717] on div "Build" at bounding box center [881, 716] width 21 height 13
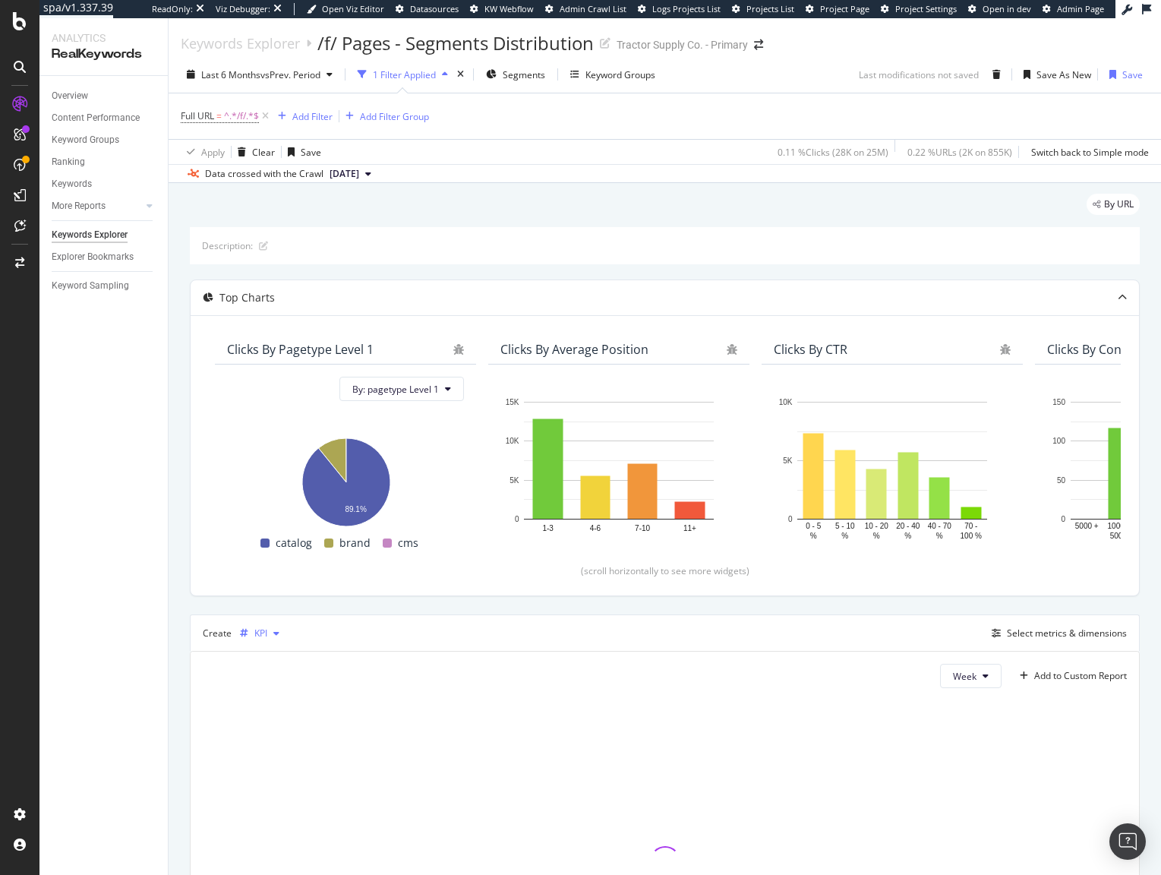
click at [270, 635] on div "button" at bounding box center [276, 633] width 18 height 9
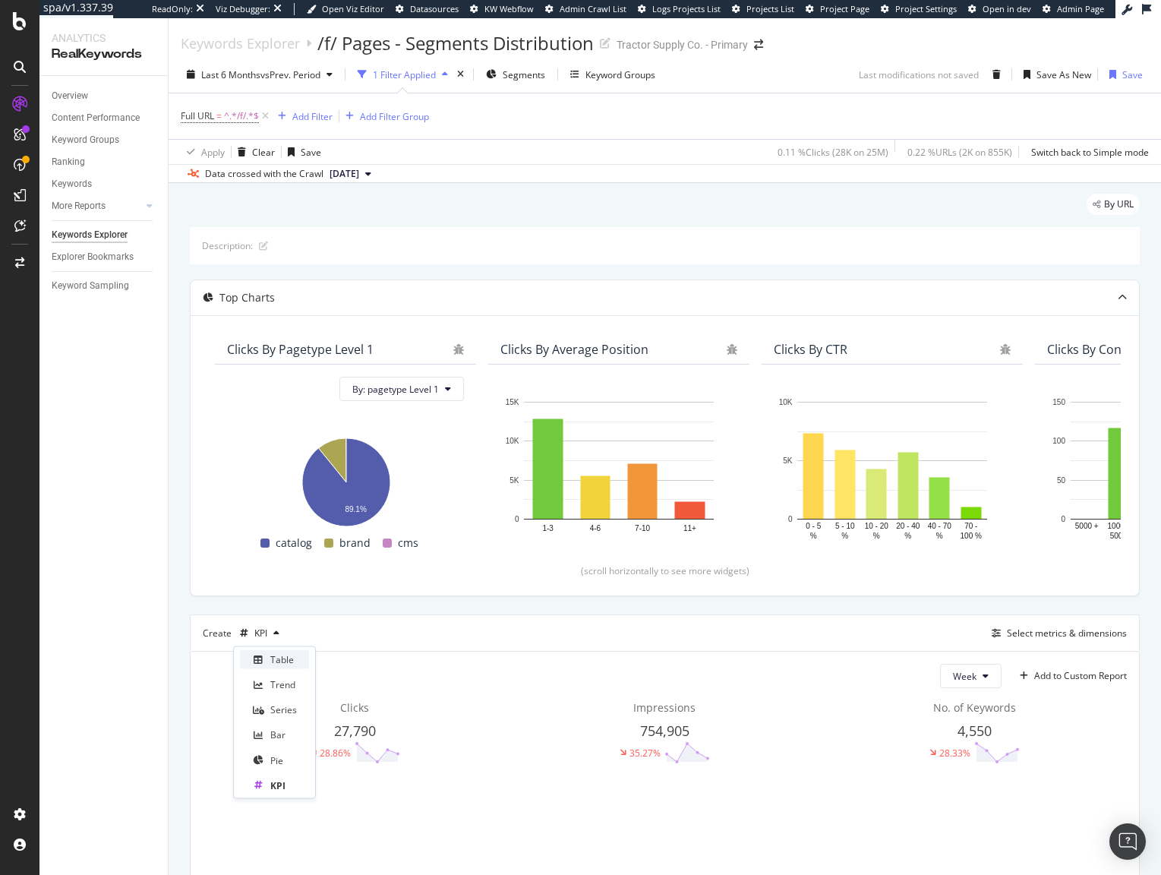
click at [279, 667] on div "Table" at bounding box center [274, 659] width 69 height 19
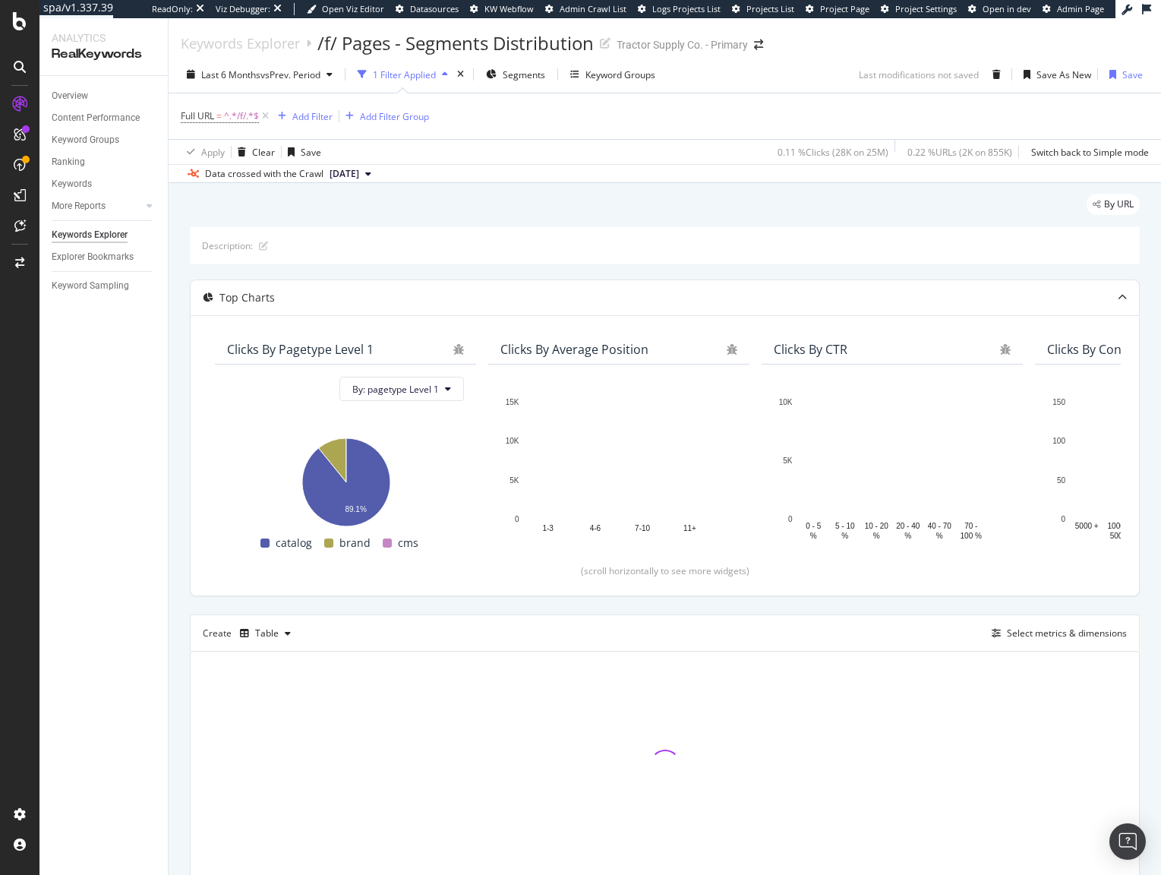
click at [450, 622] on div "Create Table Select metrics & dimensions" at bounding box center [665, 632] width 950 height 36
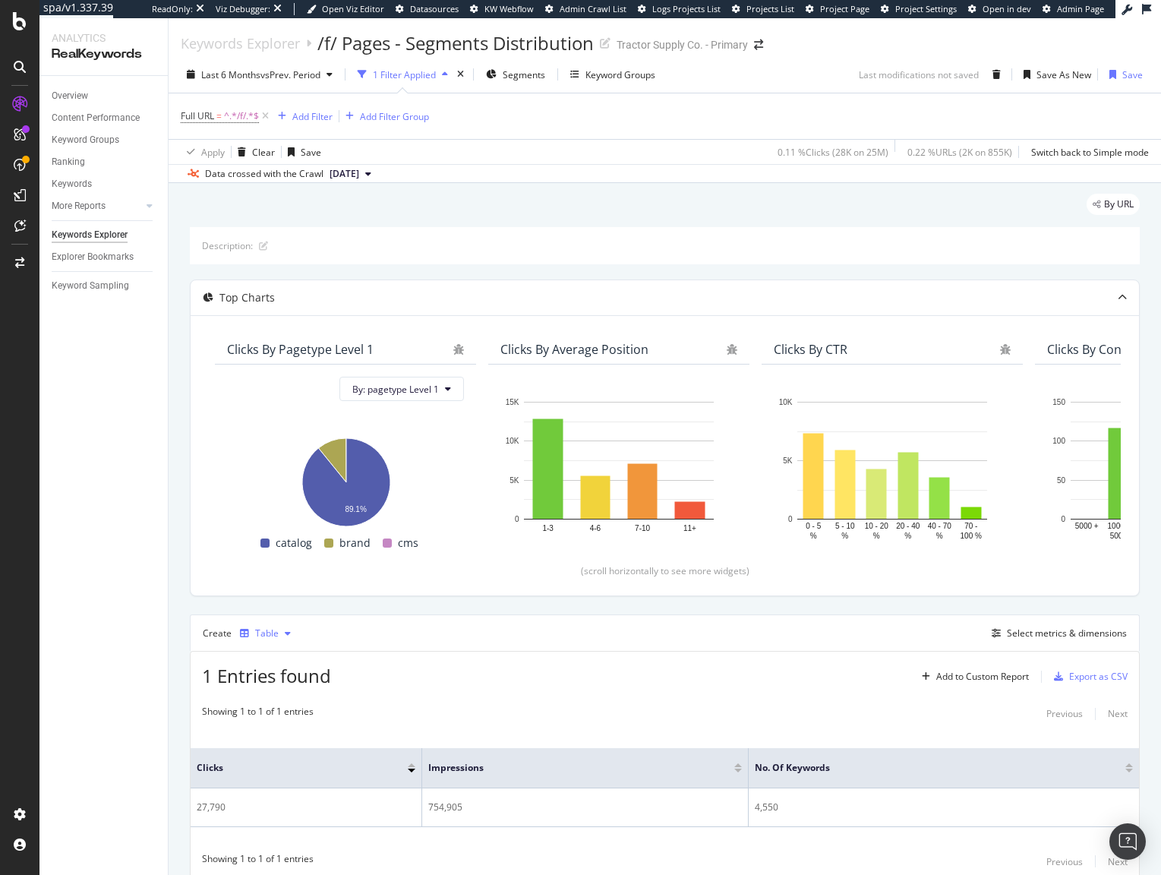
click at [282, 642] on div "Table" at bounding box center [265, 633] width 63 height 23
click at [275, 782] on div "KPI" at bounding box center [276, 784] width 13 height 13
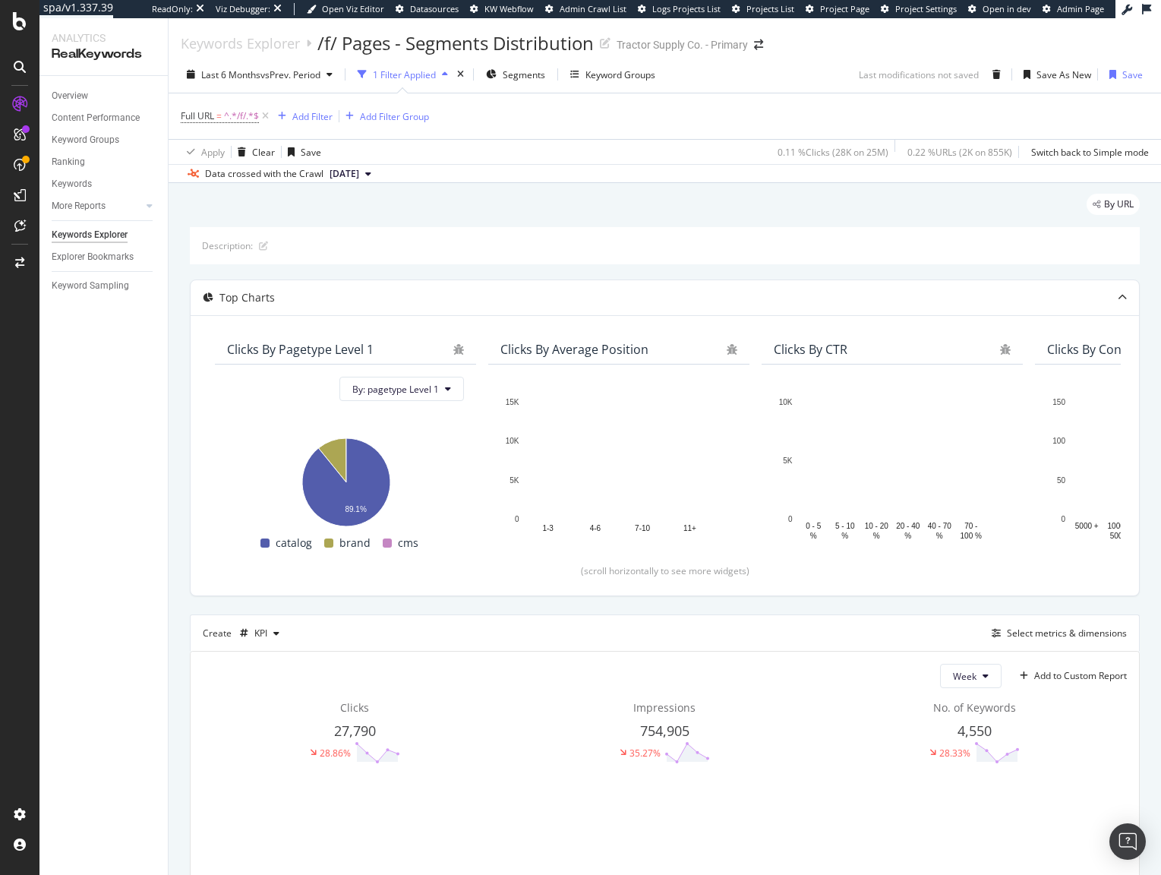
click at [480, 664] on div "Week Add to Custom Report Clicks 27,790 28.86% Impressions 754,905 35.27% No. o…" at bounding box center [665, 842] width 948 height 383
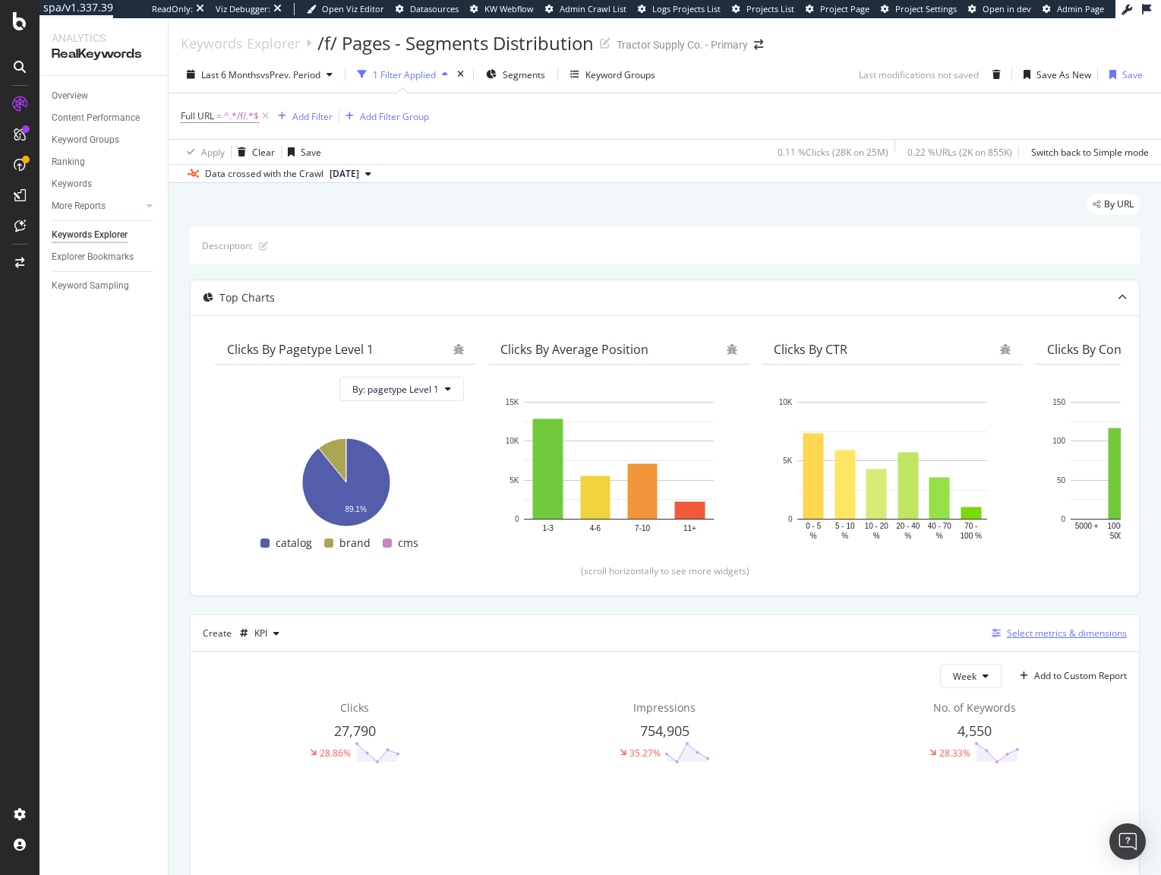
click at [1027, 632] on div "Select metrics & dimensions" at bounding box center [1067, 632] width 120 height 13
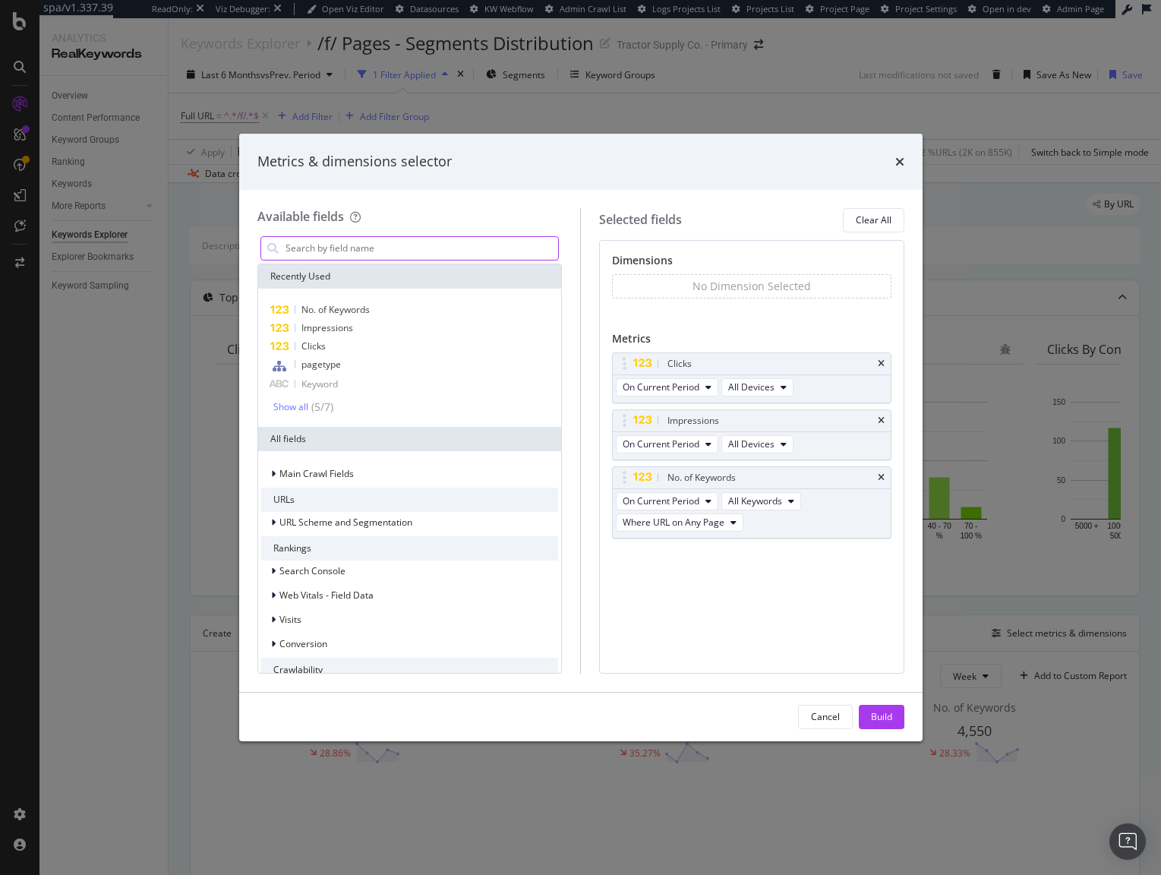
click at [338, 250] on input "modal" at bounding box center [421, 248] width 275 height 23
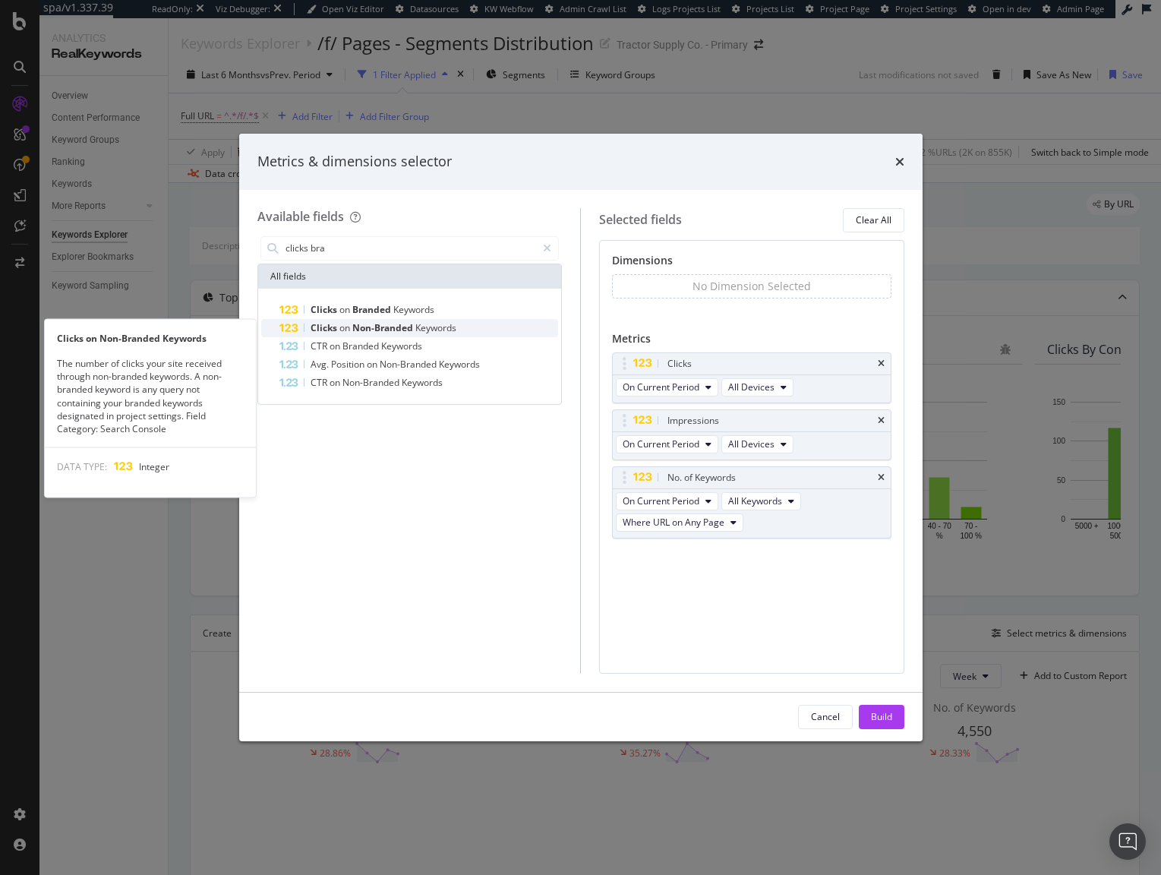
click at [377, 323] on span "Non-Branded" at bounding box center [383, 327] width 63 height 13
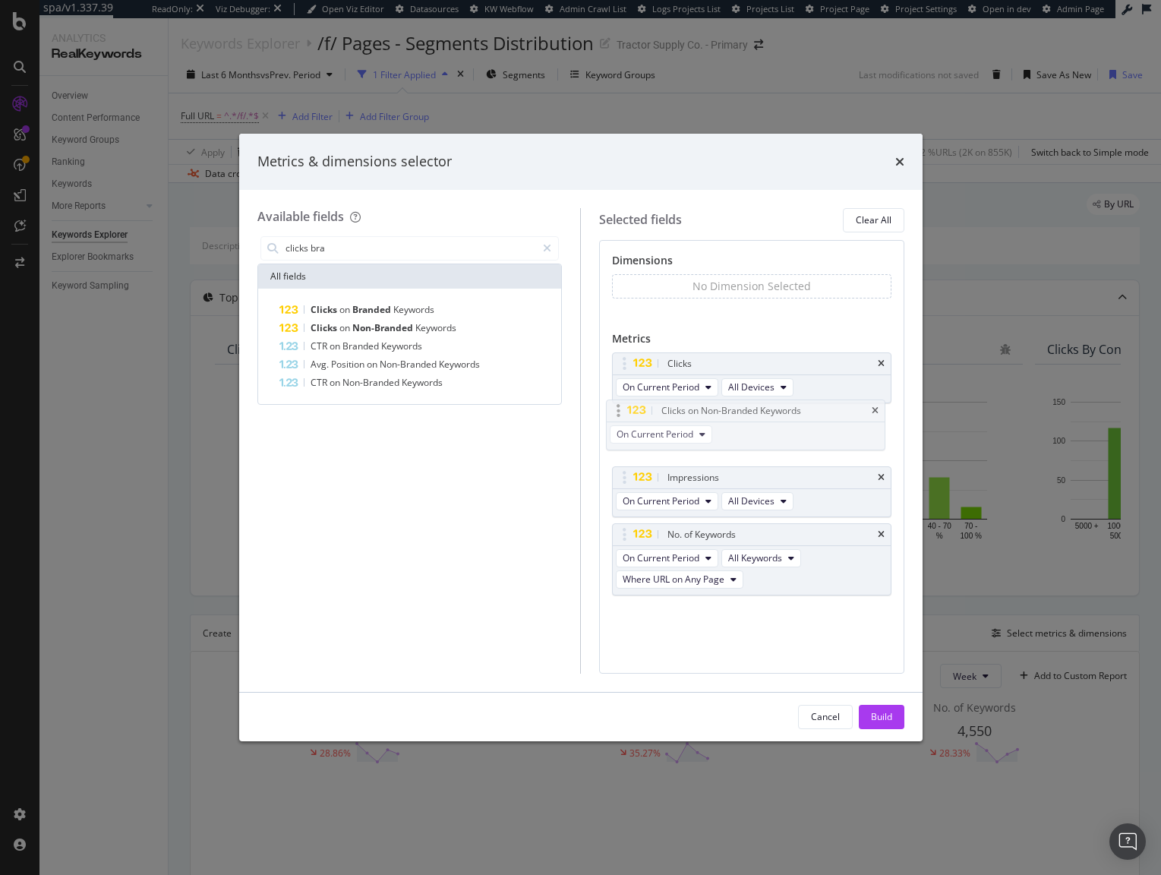
drag, startPoint x: 631, startPoint y: 558, endPoint x: 625, endPoint y: 412, distance: 145.9
click at [625, 412] on body "spa/v1.337.39 ReadOnly: Viz Debugger: Open Viz Editor Datasources KW Webflow Ad…" at bounding box center [580, 437] width 1161 height 875
click at [351, 244] on input "clicks bra" at bounding box center [410, 248] width 253 height 23
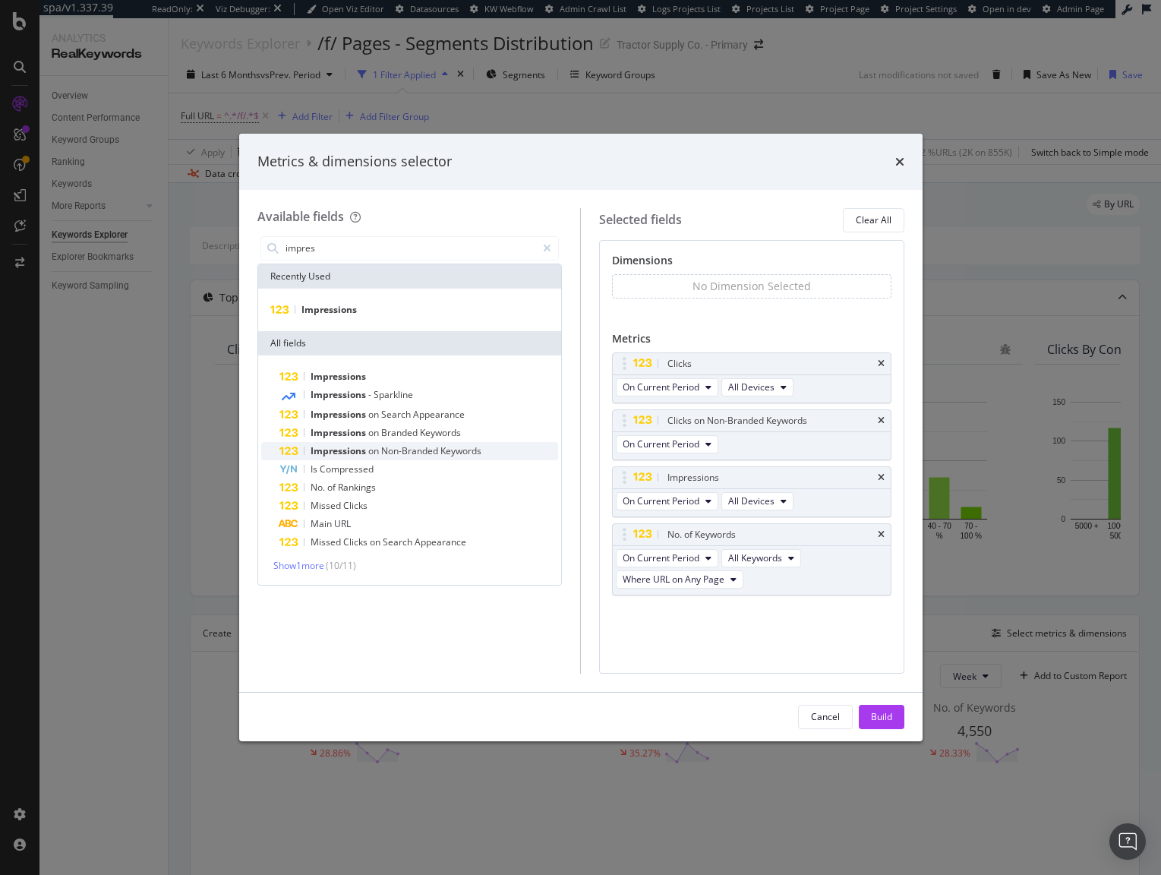
click at [386, 451] on span "Non-Branded" at bounding box center [410, 450] width 59 height 13
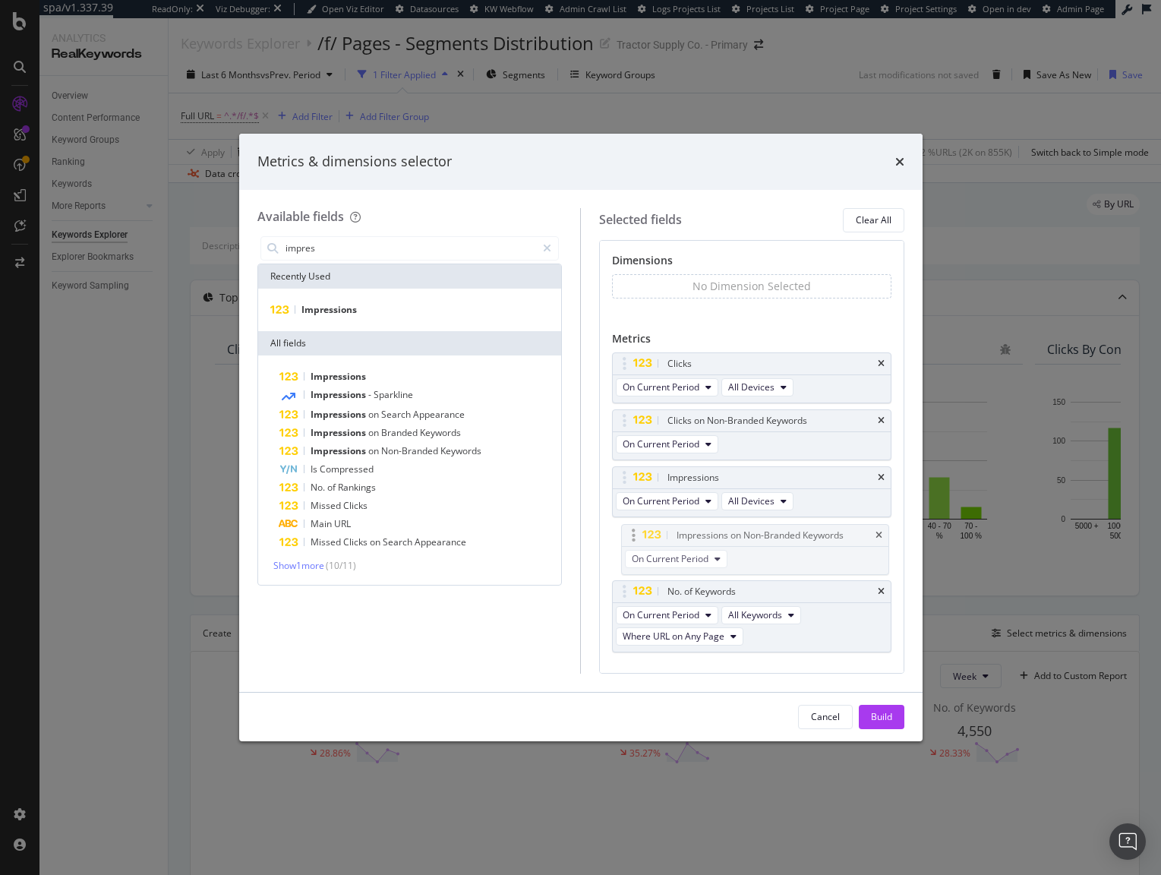
drag, startPoint x: 623, startPoint y: 607, endPoint x: 632, endPoint y: 529, distance: 78.0
click at [632, 529] on body "spa/v1.337.39 ReadOnly: Viz Debugger: Open Viz Editor Datasources KW Webflow Ad…" at bounding box center [580, 437] width 1161 height 875
click at [359, 243] on input "impres" at bounding box center [410, 248] width 253 height 23
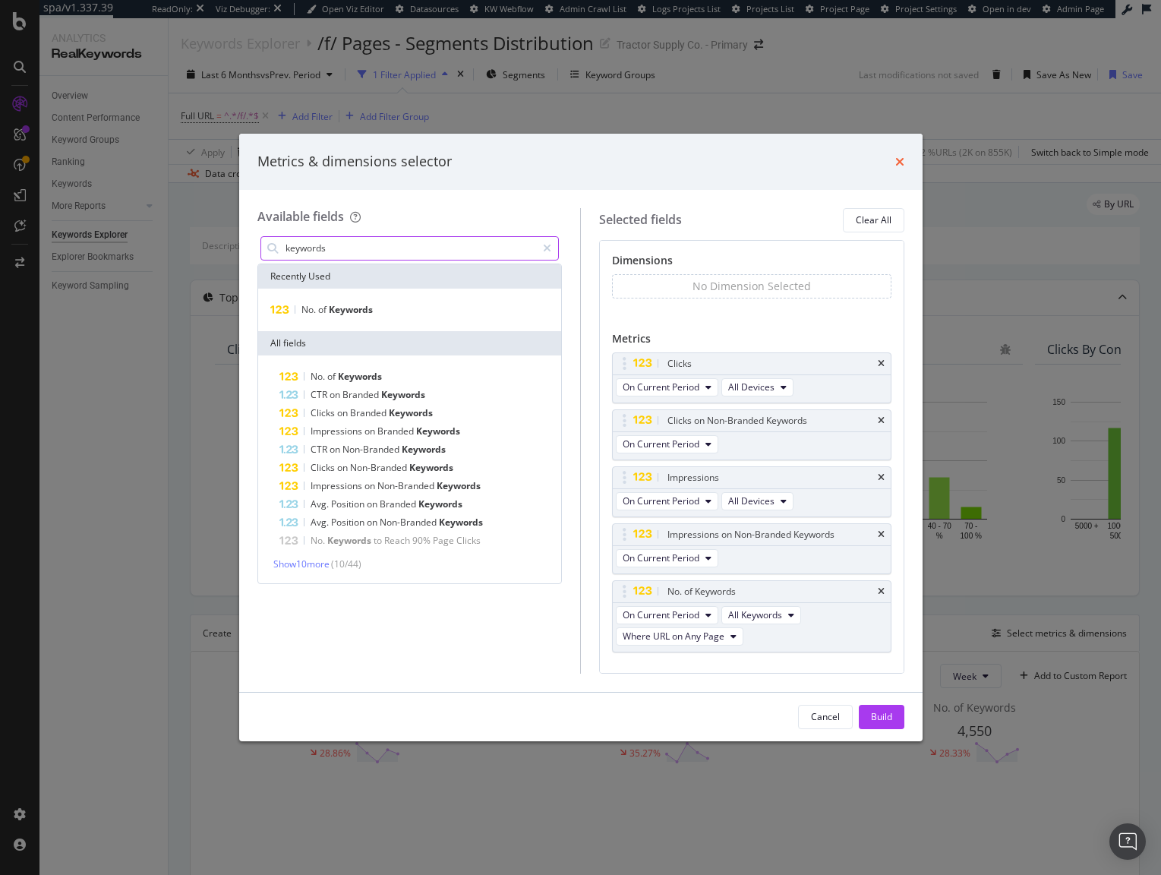
type input "keywords"
click at [896, 159] on icon "times" at bounding box center [899, 162] width 9 height 12
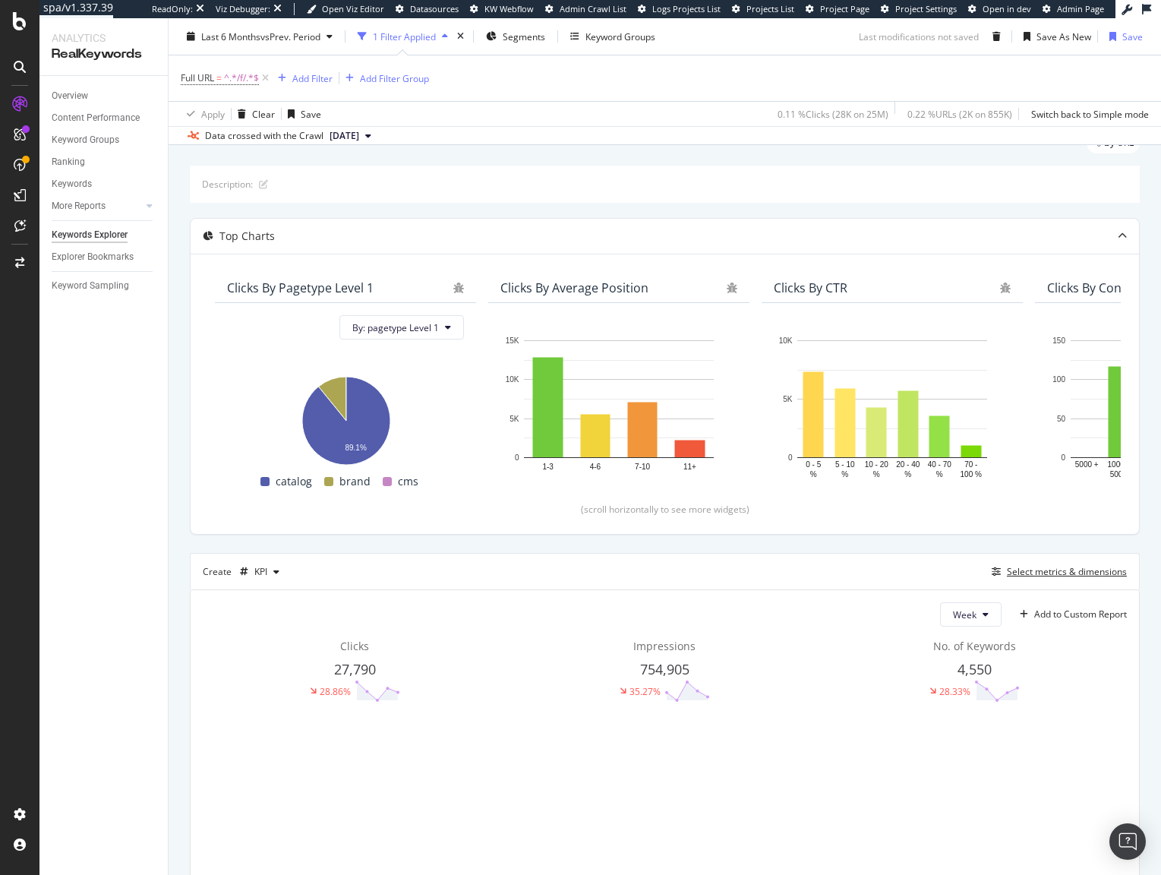
scroll to position [137, 0]
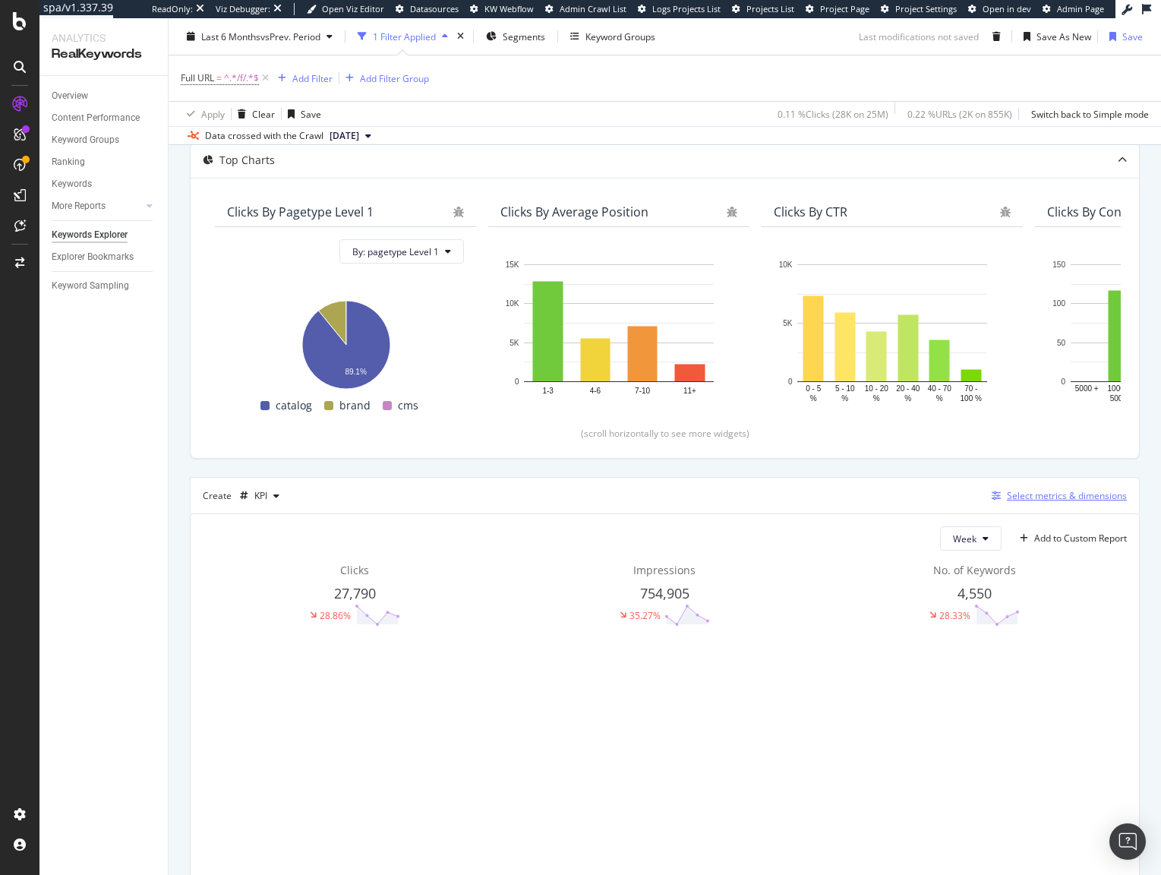
click at [1043, 495] on div "Select metrics & dimensions" at bounding box center [1067, 495] width 120 height 13
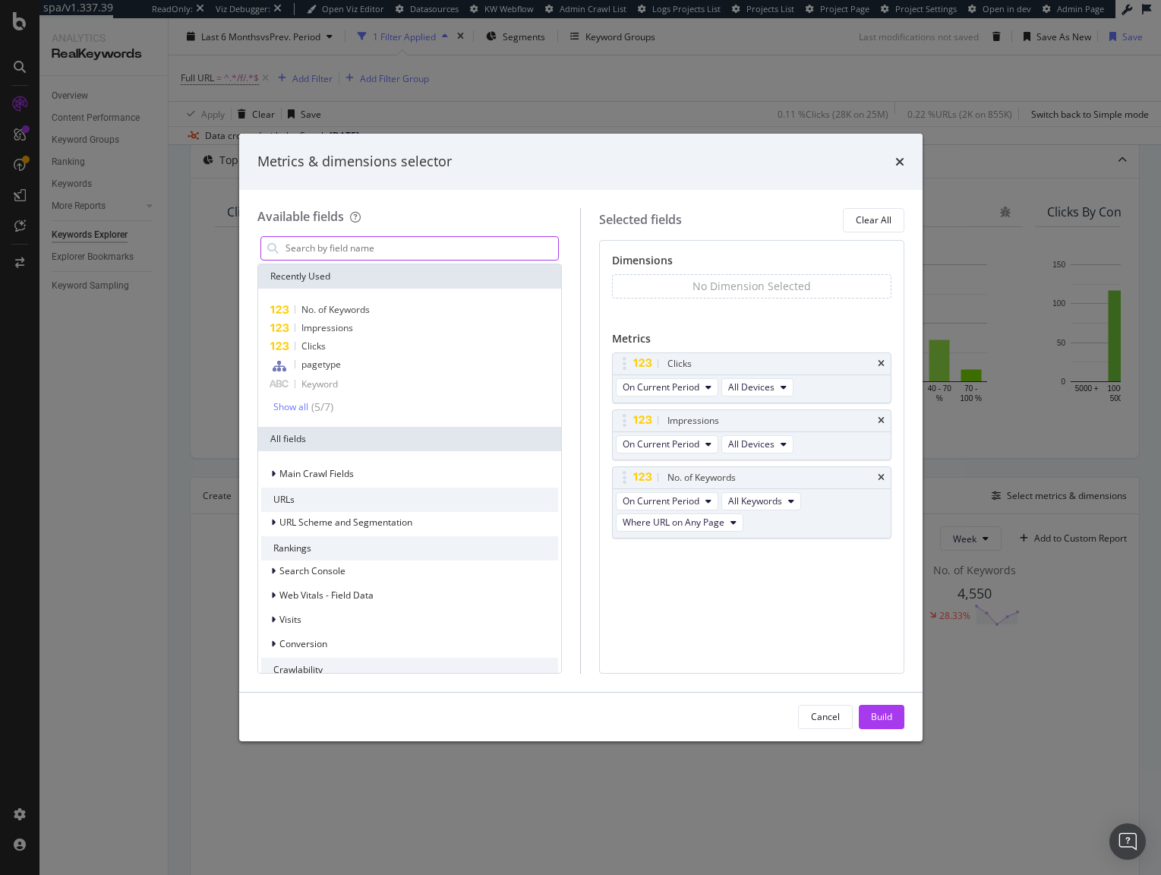
click at [437, 241] on input "modal" at bounding box center [421, 248] width 275 height 23
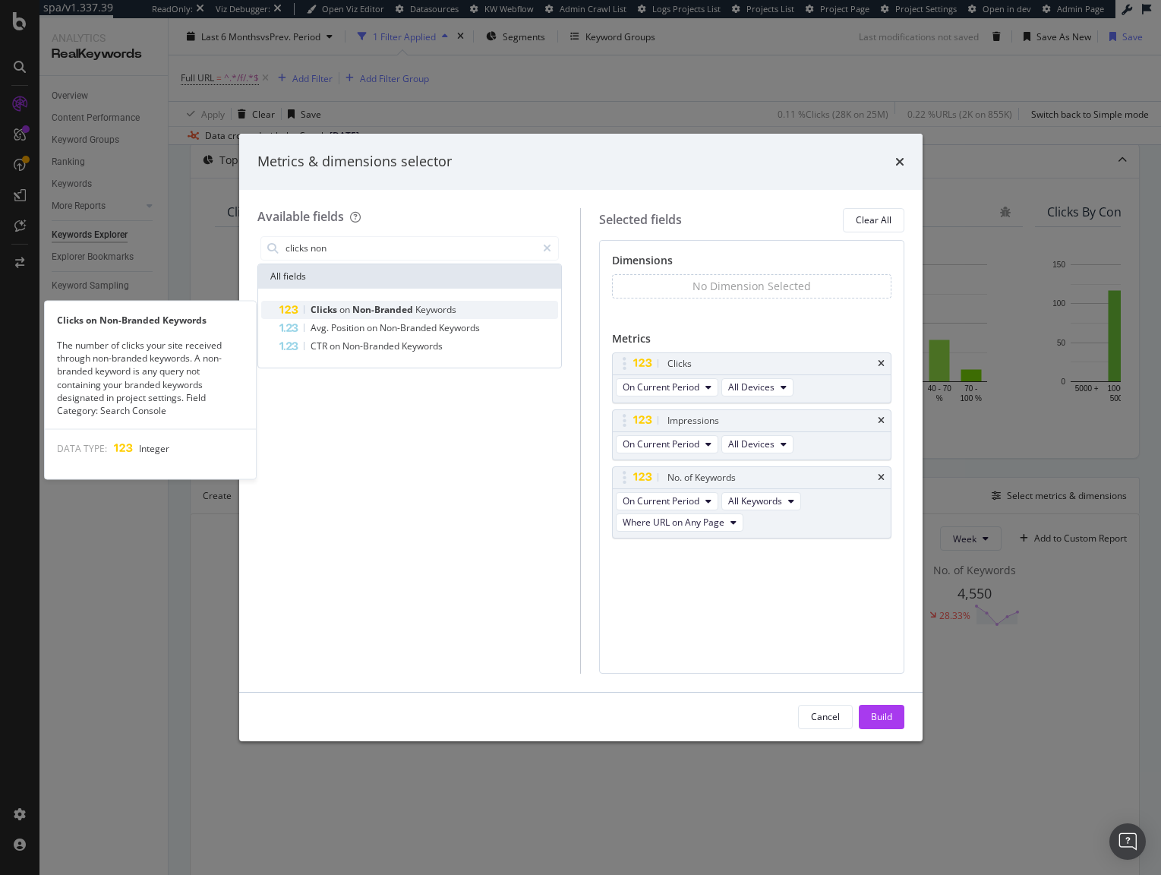
click at [431, 307] on span "Keywords" at bounding box center [435, 309] width 41 height 13
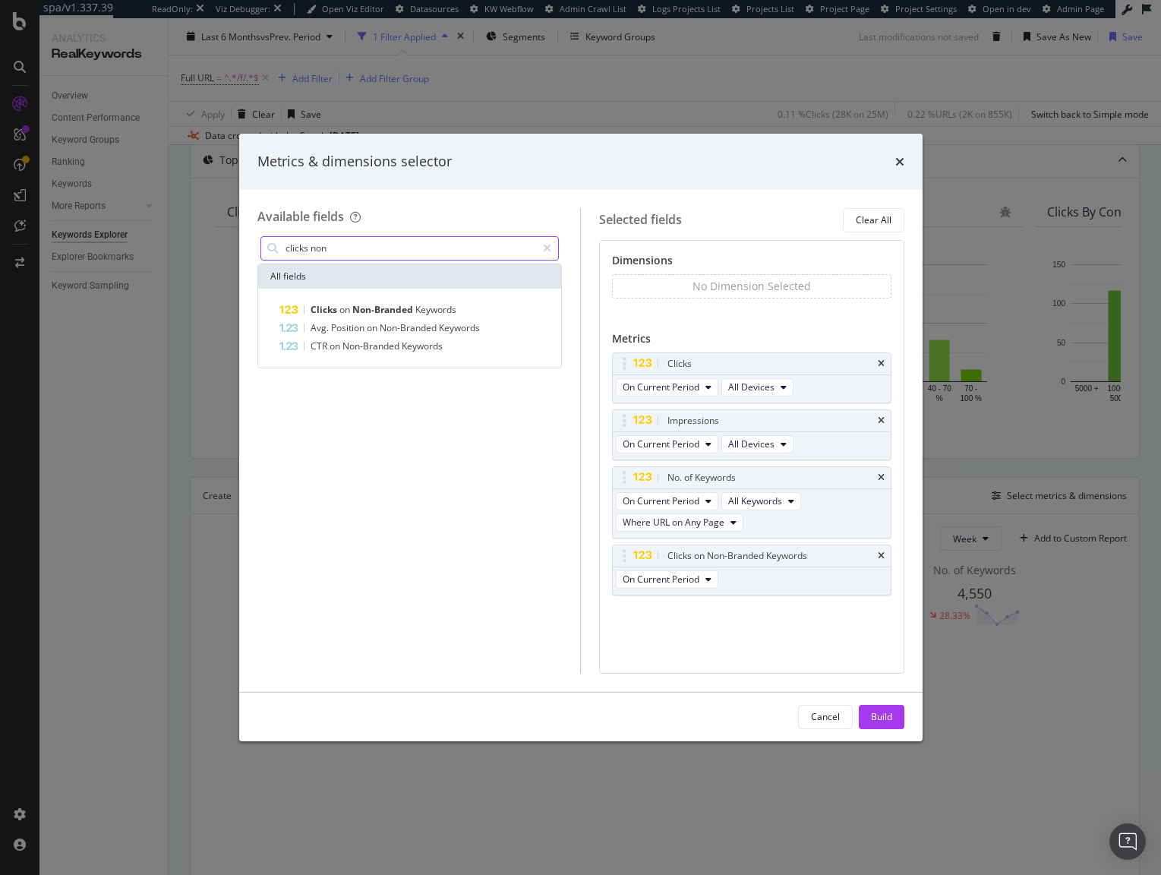
click at [383, 256] on input "clicks non" at bounding box center [410, 248] width 253 height 23
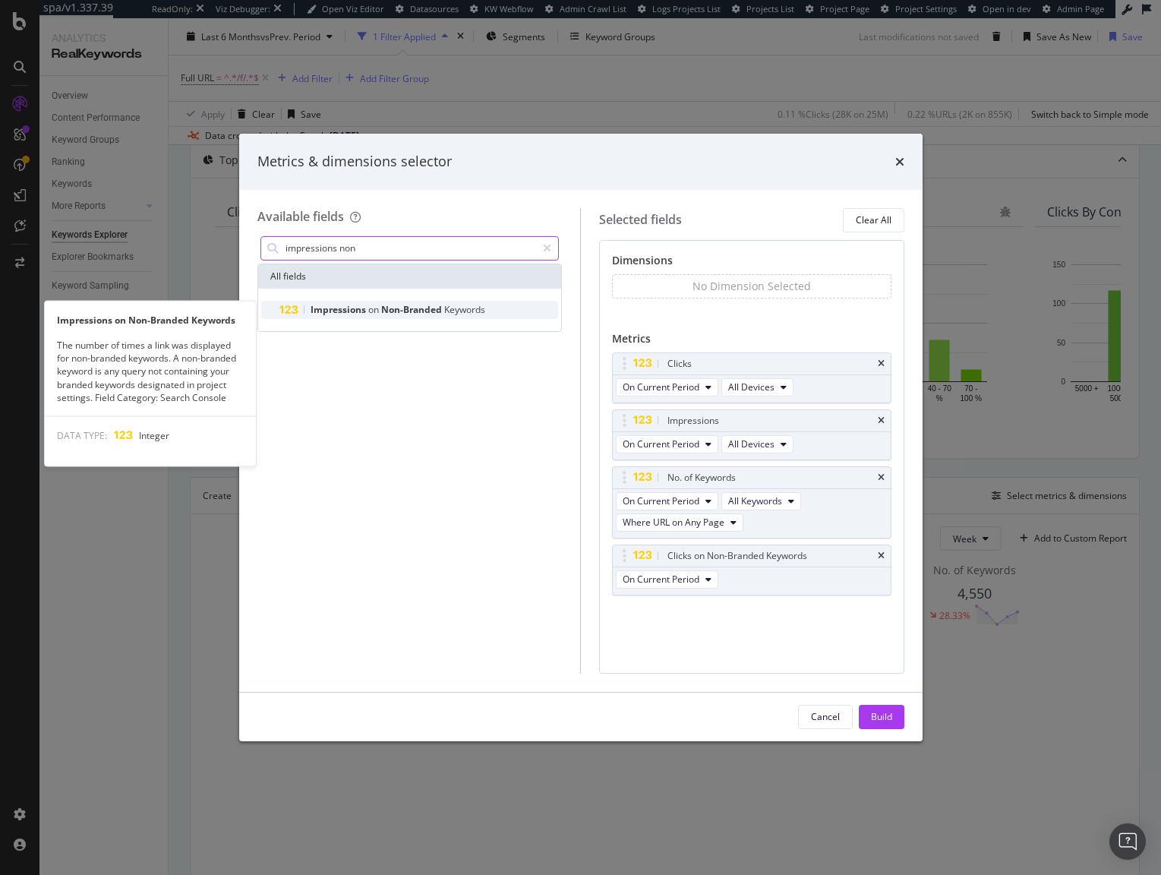
type input "impressions non"
click at [386, 311] on span "Non-Branded" at bounding box center [412, 309] width 63 height 13
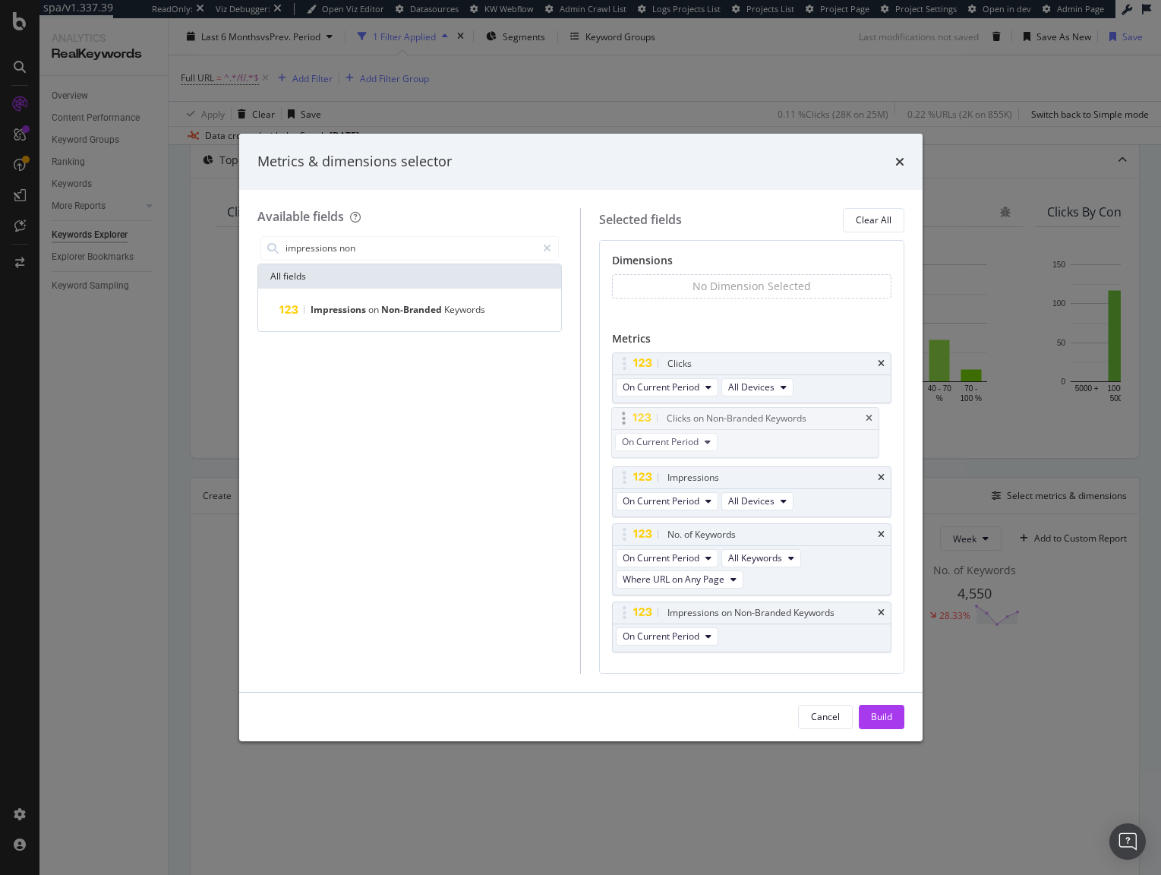
drag, startPoint x: 623, startPoint y: 557, endPoint x: 623, endPoint y: 421, distance: 136.7
click at [623, 421] on body "spa/v1.337.39 ReadOnly: Viz Debugger: Open Viz Editor Datasources KW Webflow Ad…" at bounding box center [580, 437] width 1161 height 875
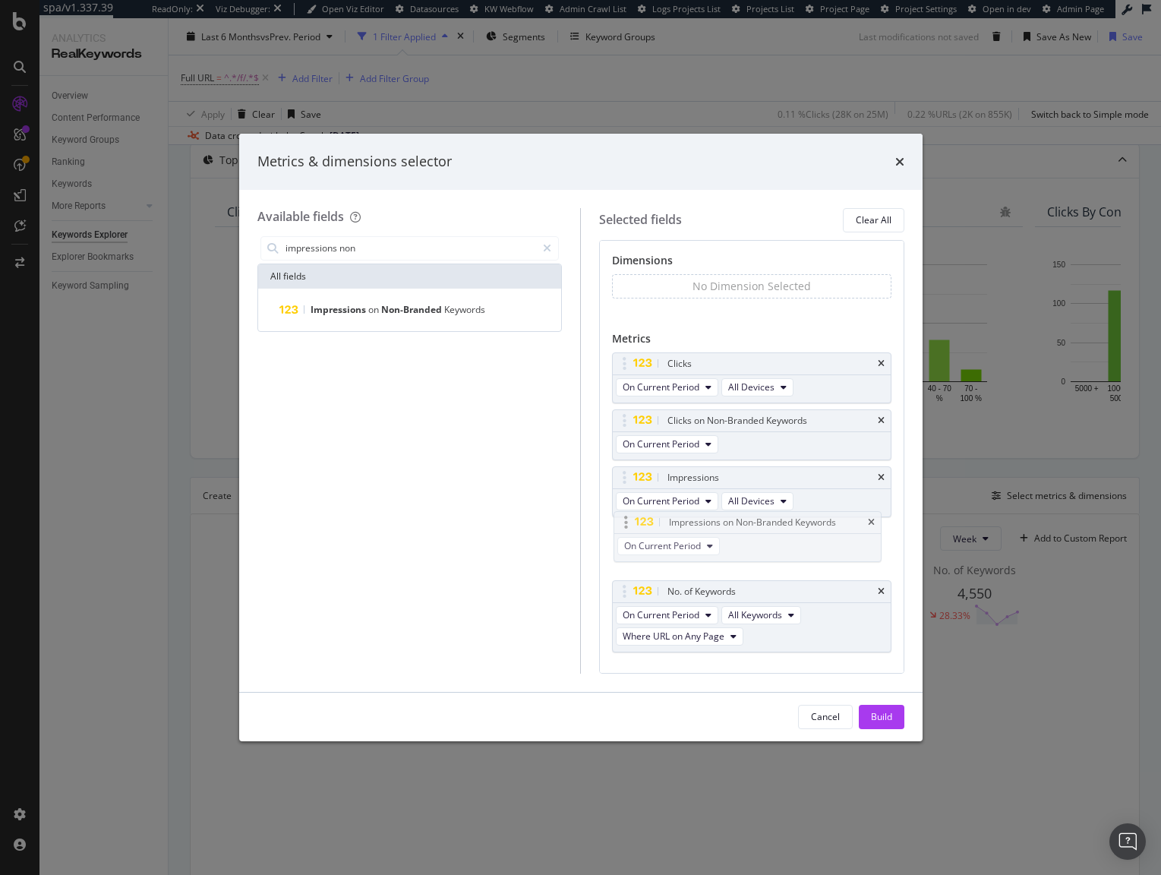
drag, startPoint x: 619, startPoint y: 615, endPoint x: 620, endPoint y: 525, distance: 90.4
click at [620, 525] on body "spa/v1.337.39 ReadOnly: Viz Debugger: Open Viz Editor Datasources KW Webflow Ad…" at bounding box center [580, 437] width 1161 height 875
click at [883, 712] on div "Build" at bounding box center [881, 716] width 21 height 13
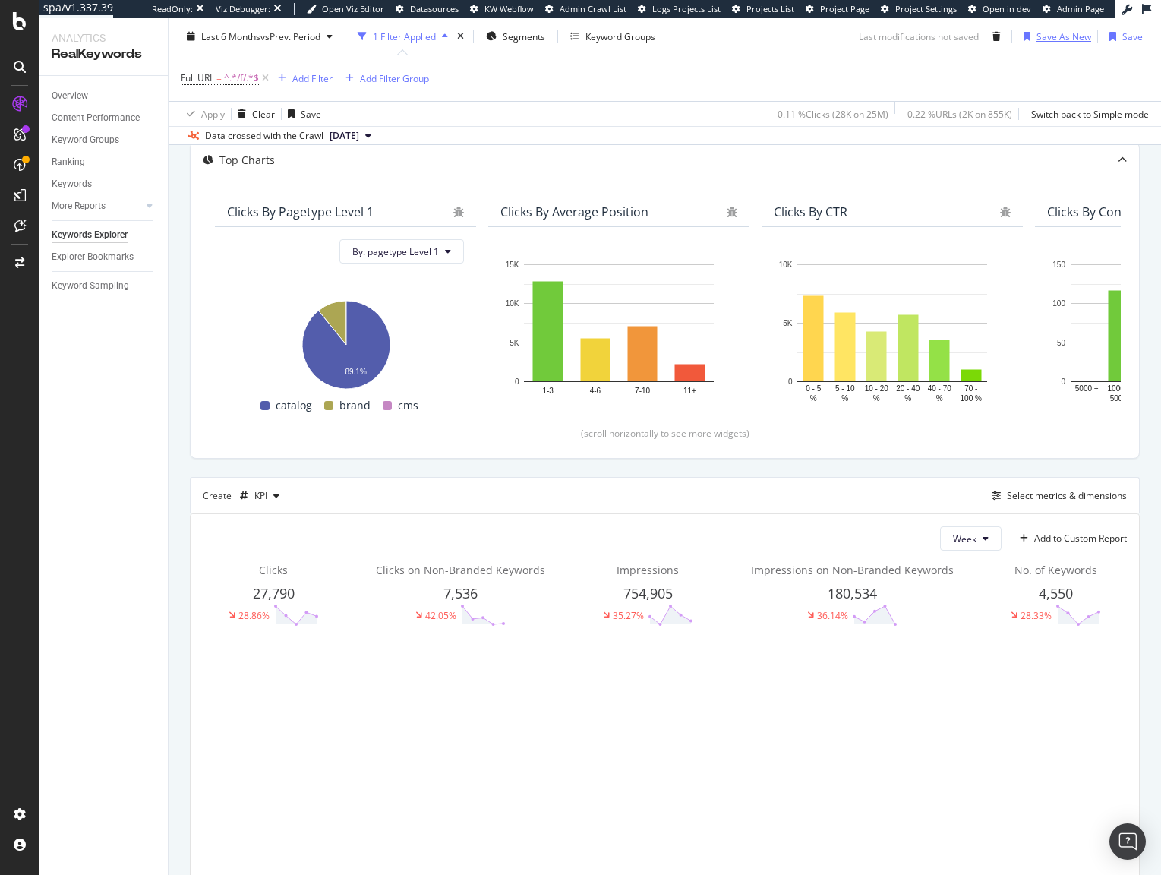
click at [1040, 25] on div "Save As New" at bounding box center [1054, 36] width 74 height 23
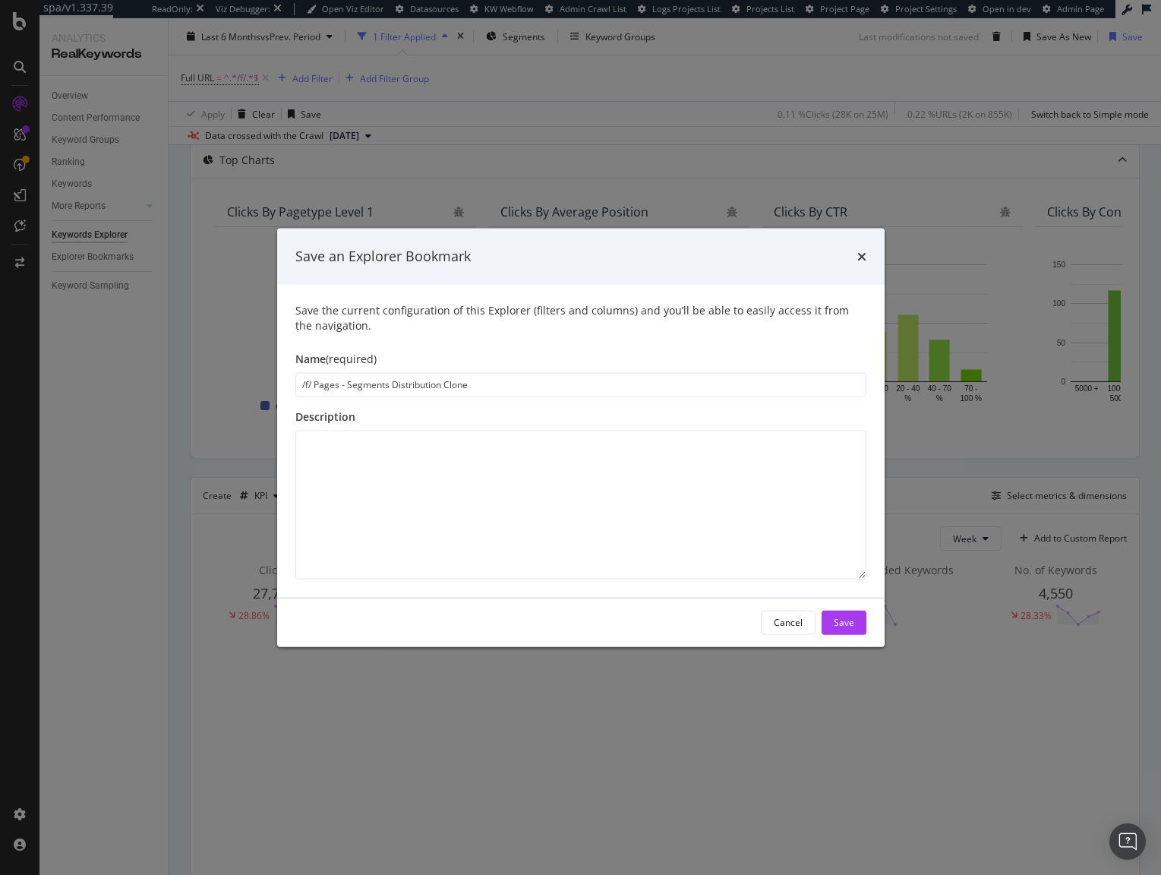
drag, startPoint x: 531, startPoint y: 393, endPoint x: 59, endPoint y: 346, distance: 473.8
click at [59, 346] on div "Save an Explorer Bookmark Save the current configuration of this Explorer (filt…" at bounding box center [580, 437] width 1161 height 875
type input "/f/ Pages Performance"
click at [855, 624] on button "Save" at bounding box center [843, 622] width 45 height 24
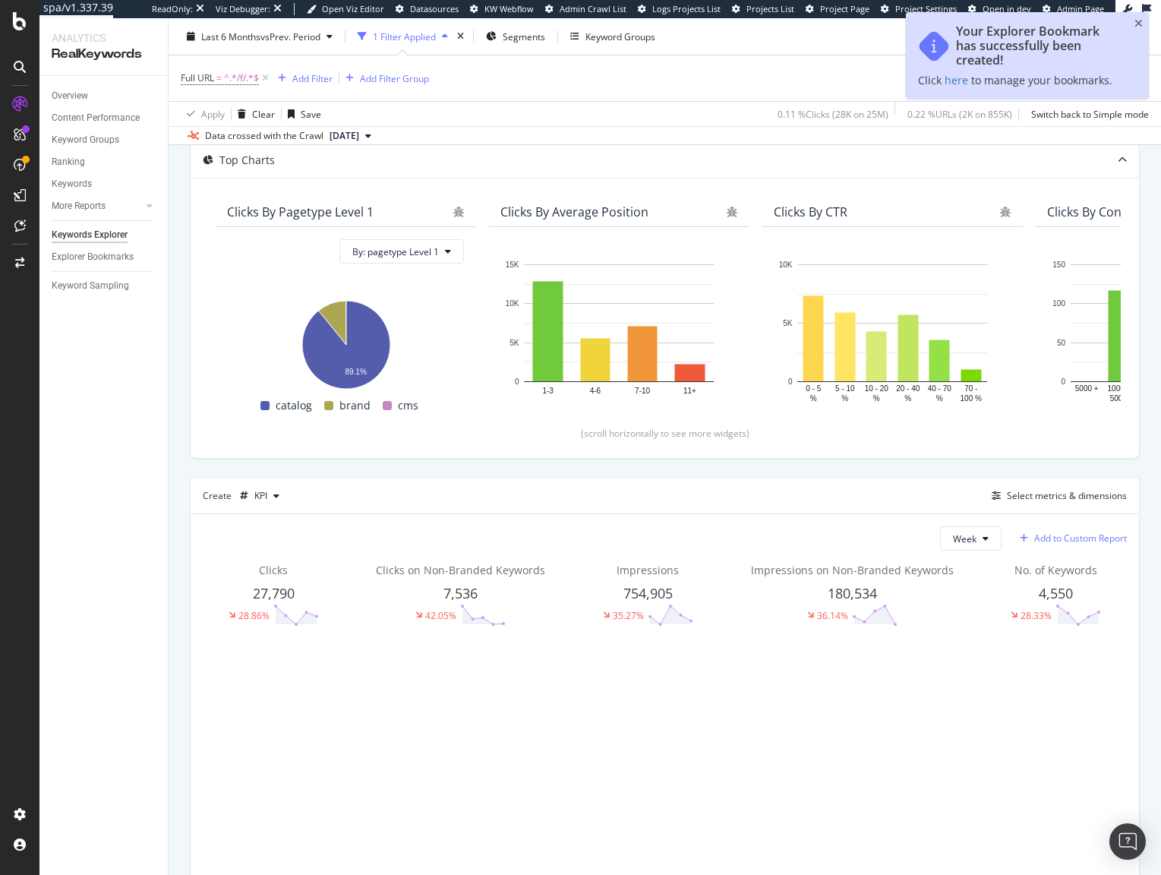
click at [1102, 534] on div "Add to Custom Report" at bounding box center [1080, 538] width 93 height 9
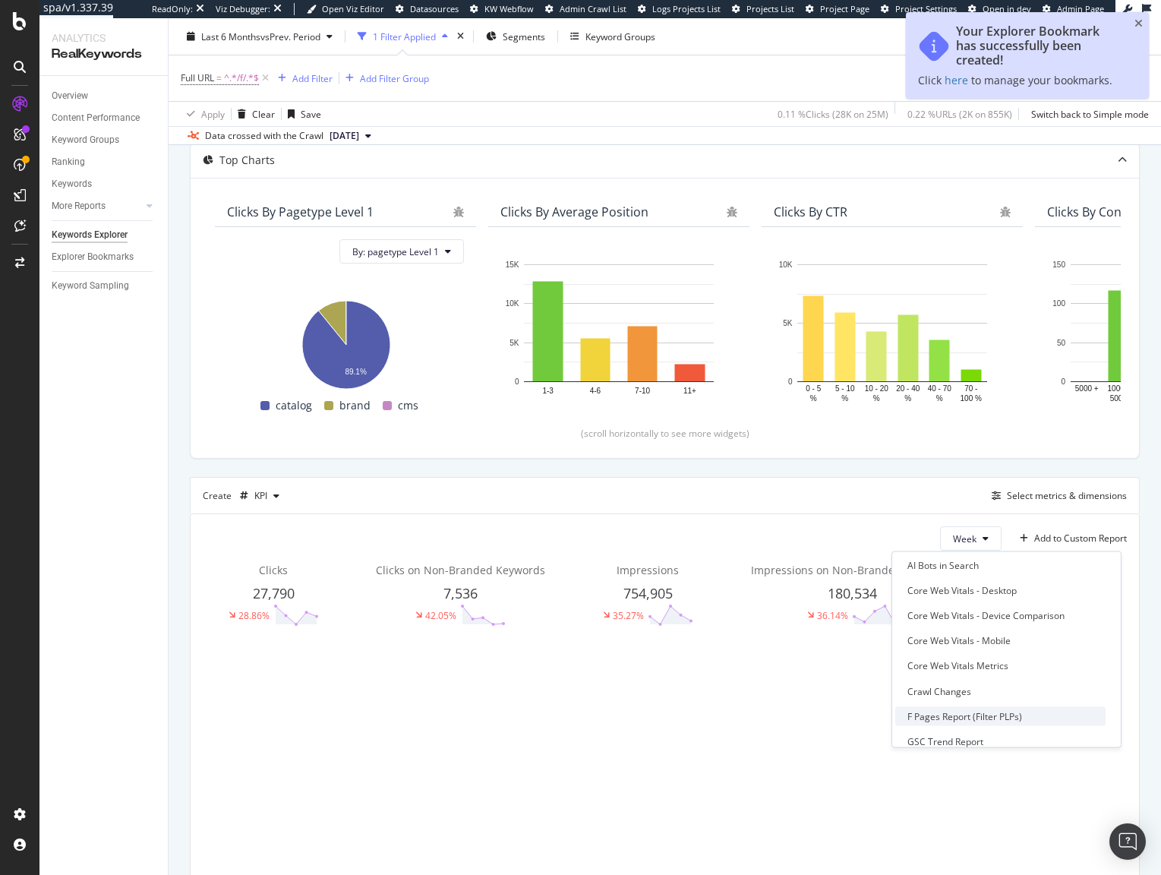
click at [985, 717] on div "F Pages Report (Filter PLPs)" at bounding box center [964, 715] width 115 height 13
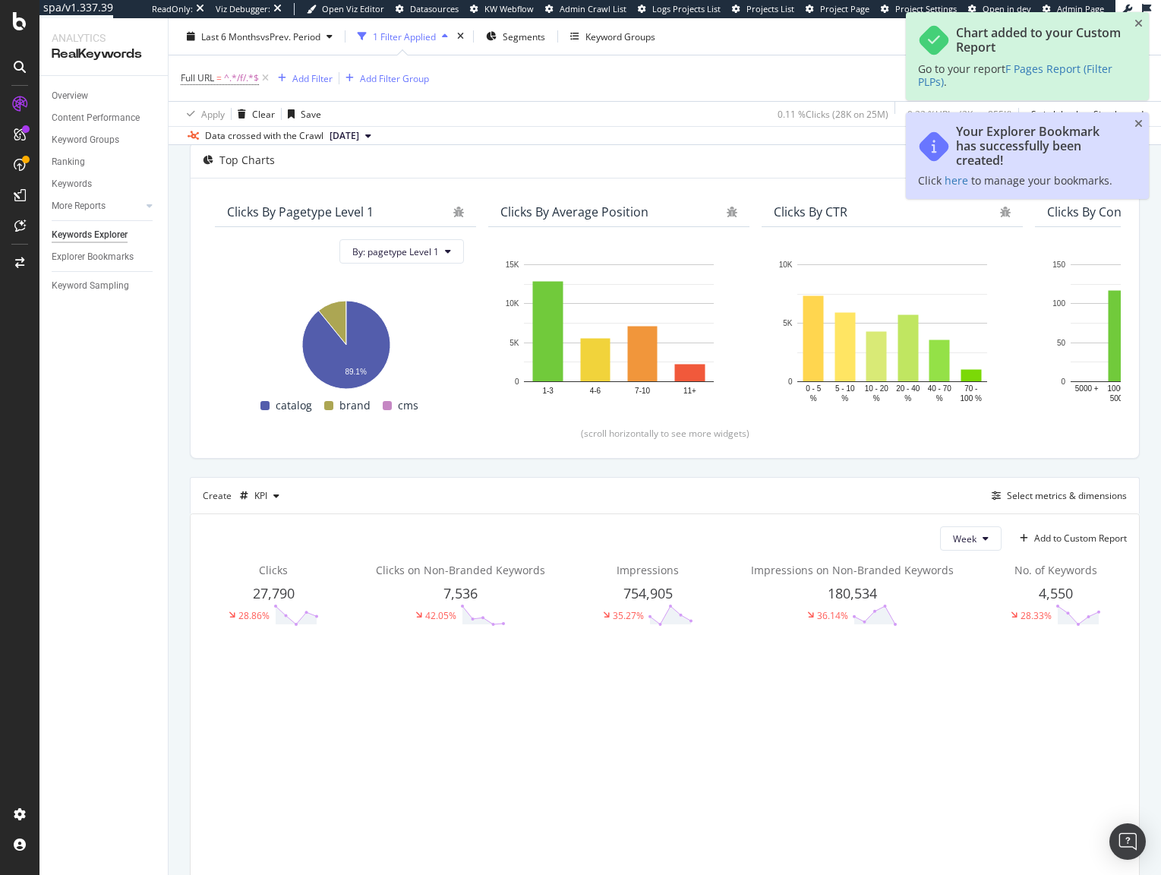
scroll to position [0, 0]
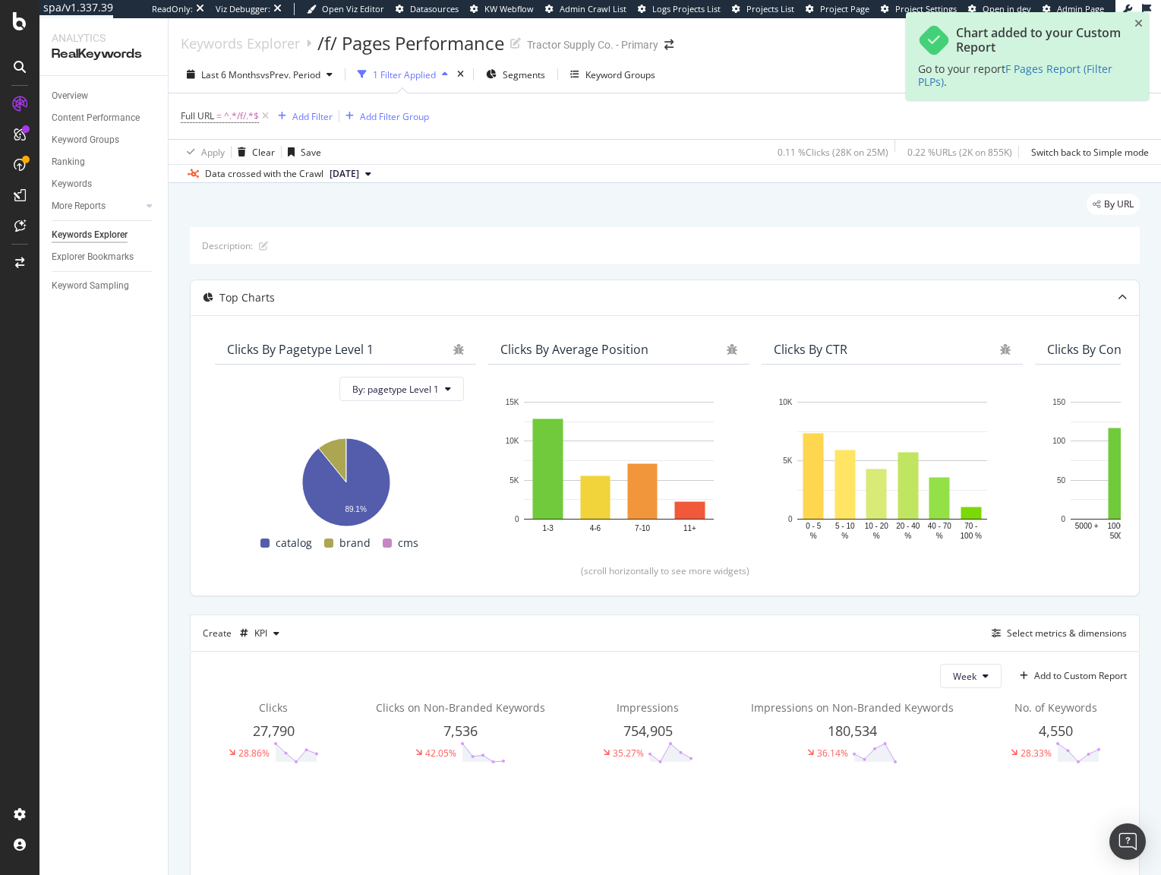
click at [603, 203] on div "By URL" at bounding box center [665, 210] width 950 height 33
click at [84, 162] on div "SiteCrawler" at bounding box center [83, 167] width 54 height 15
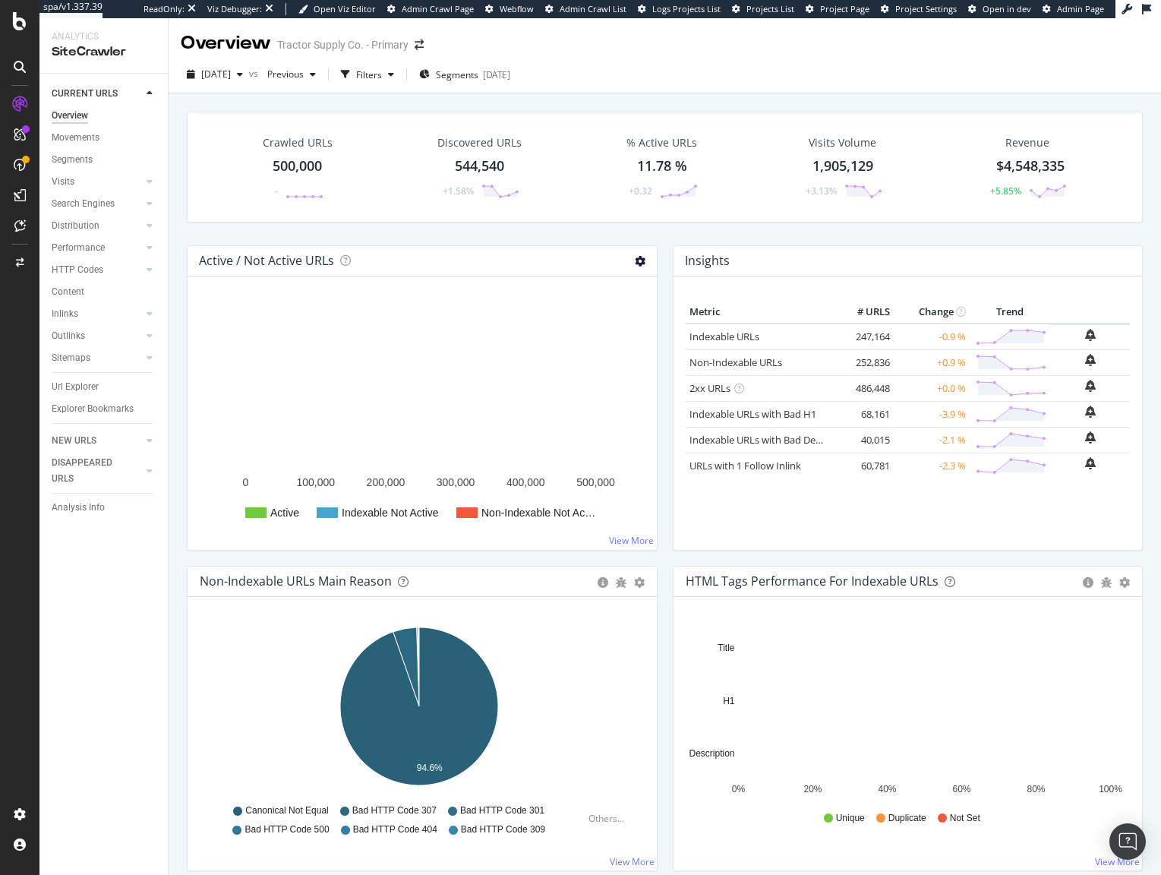
click at [635, 265] on icon at bounding box center [640, 261] width 11 height 11
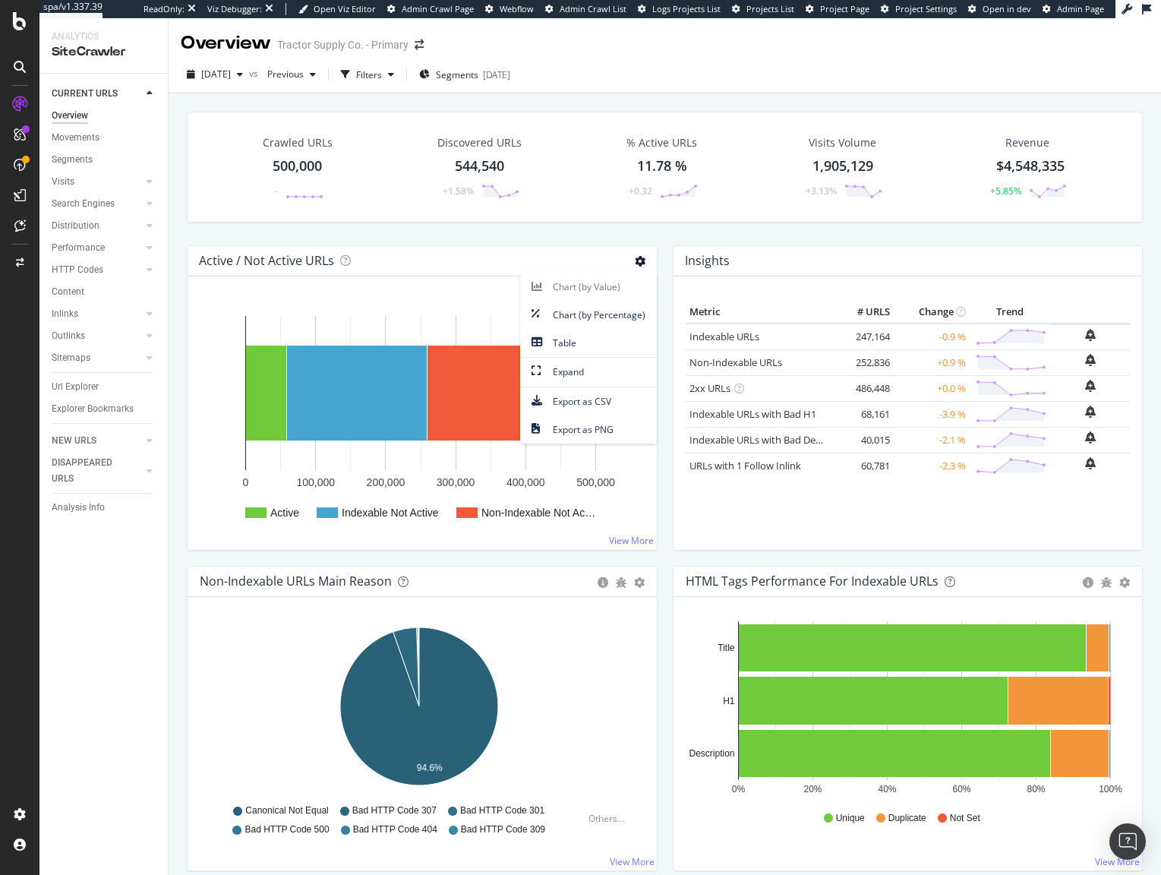
click at [635, 265] on icon at bounding box center [640, 261] width 11 height 11
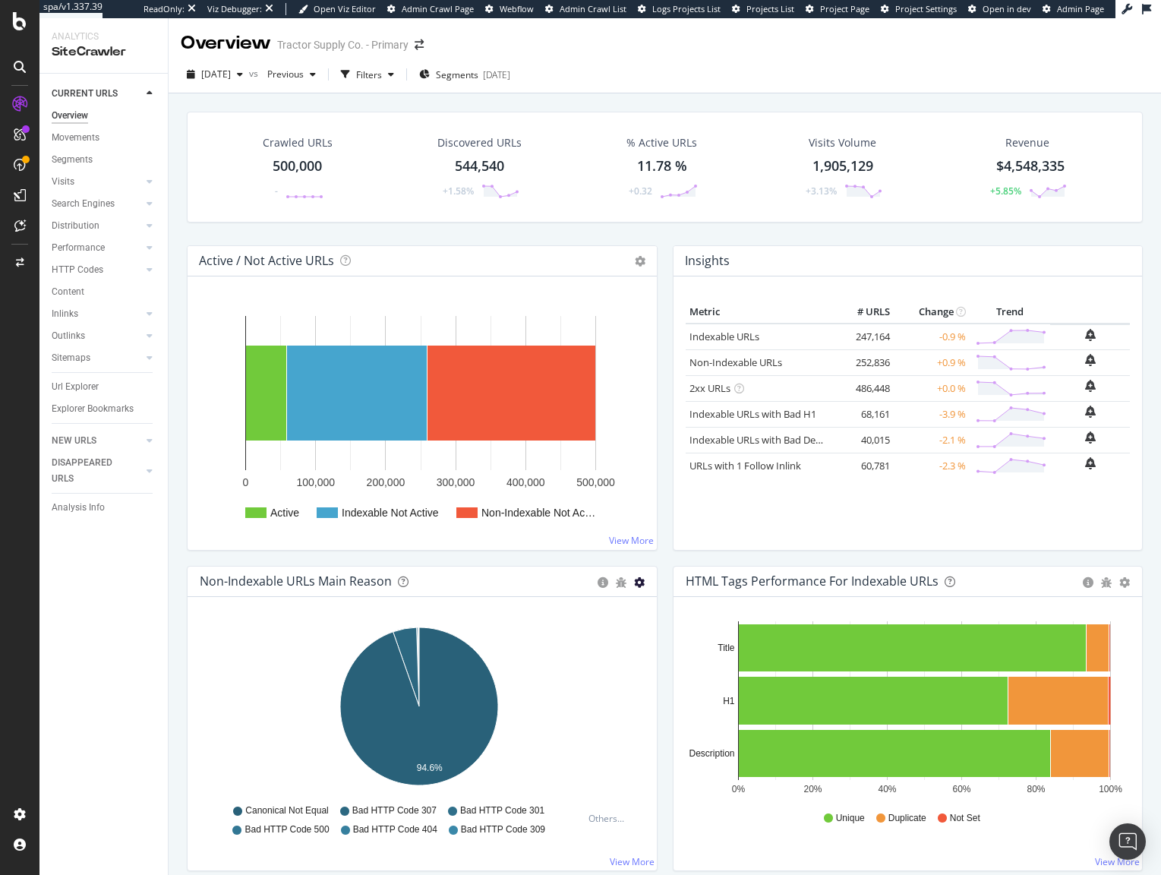
click at [634, 582] on icon "gear" at bounding box center [639, 582] width 11 height 11
click at [99, 382] on link "Url Explorer" at bounding box center [105, 387] width 106 height 16
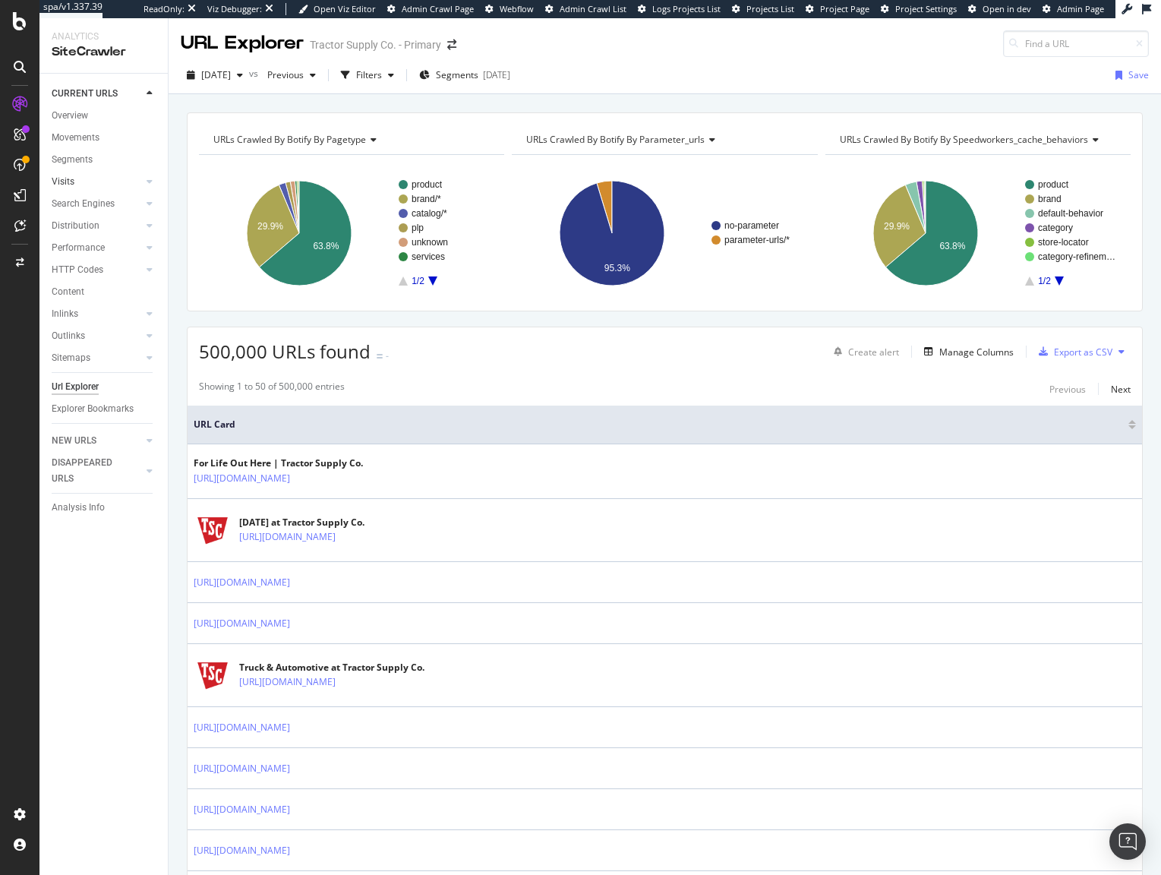
click at [140, 182] on div at bounding box center [134, 181] width 15 height 15
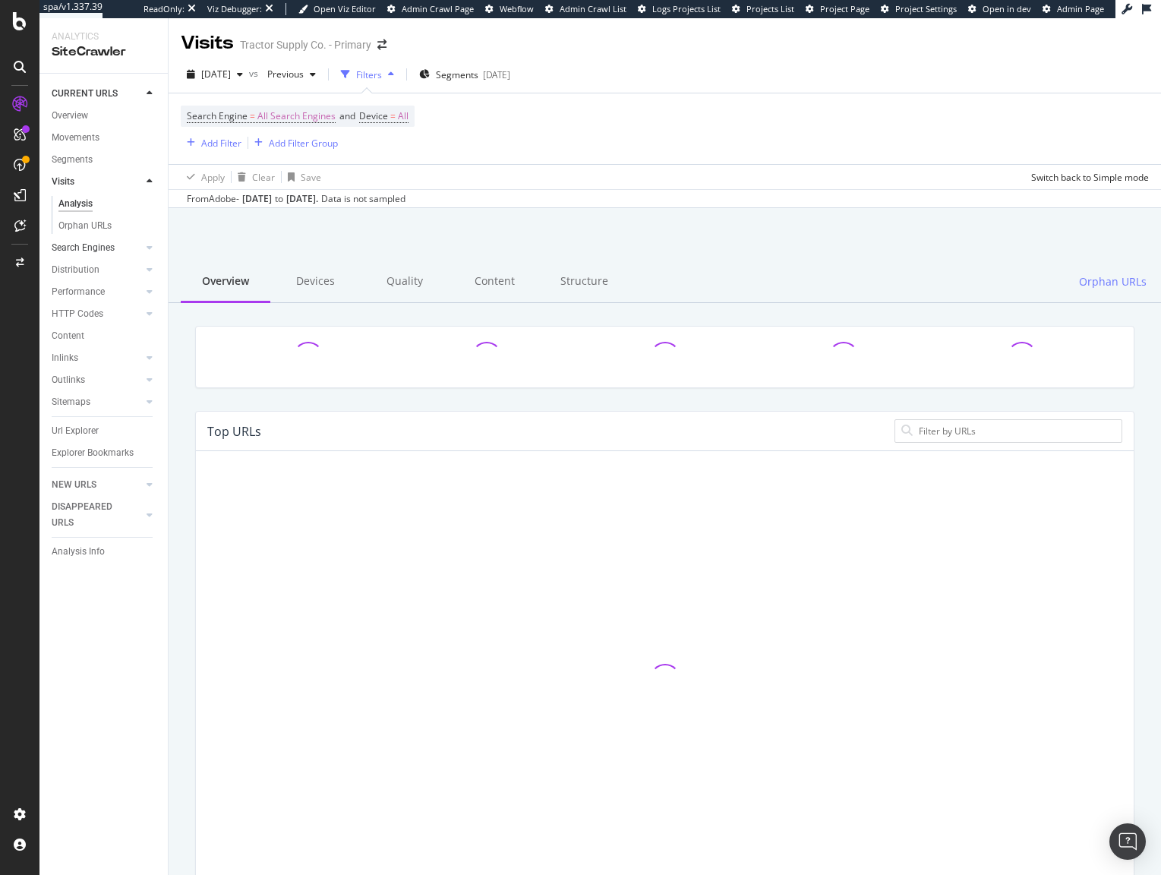
click at [131, 251] on div at bounding box center [134, 247] width 15 height 15
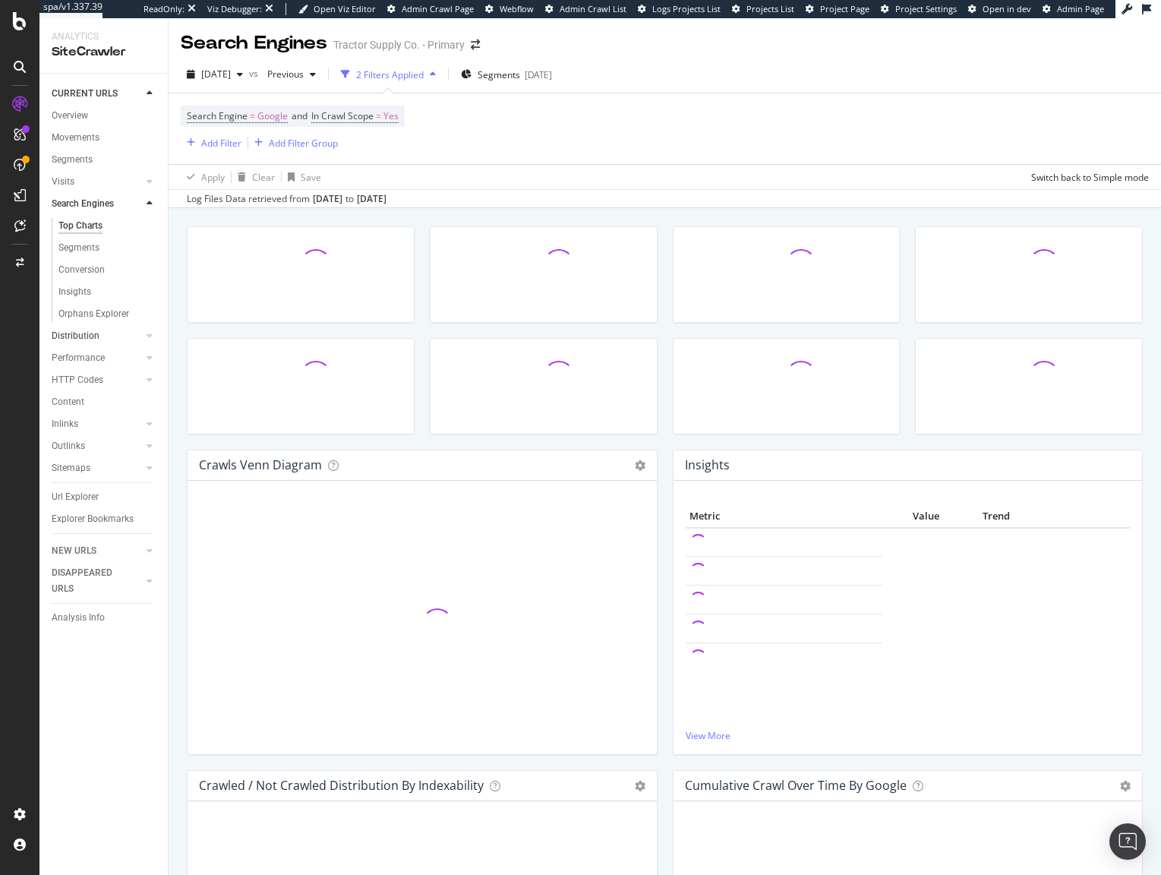
click at [128, 341] on div at bounding box center [134, 335] width 15 height 15
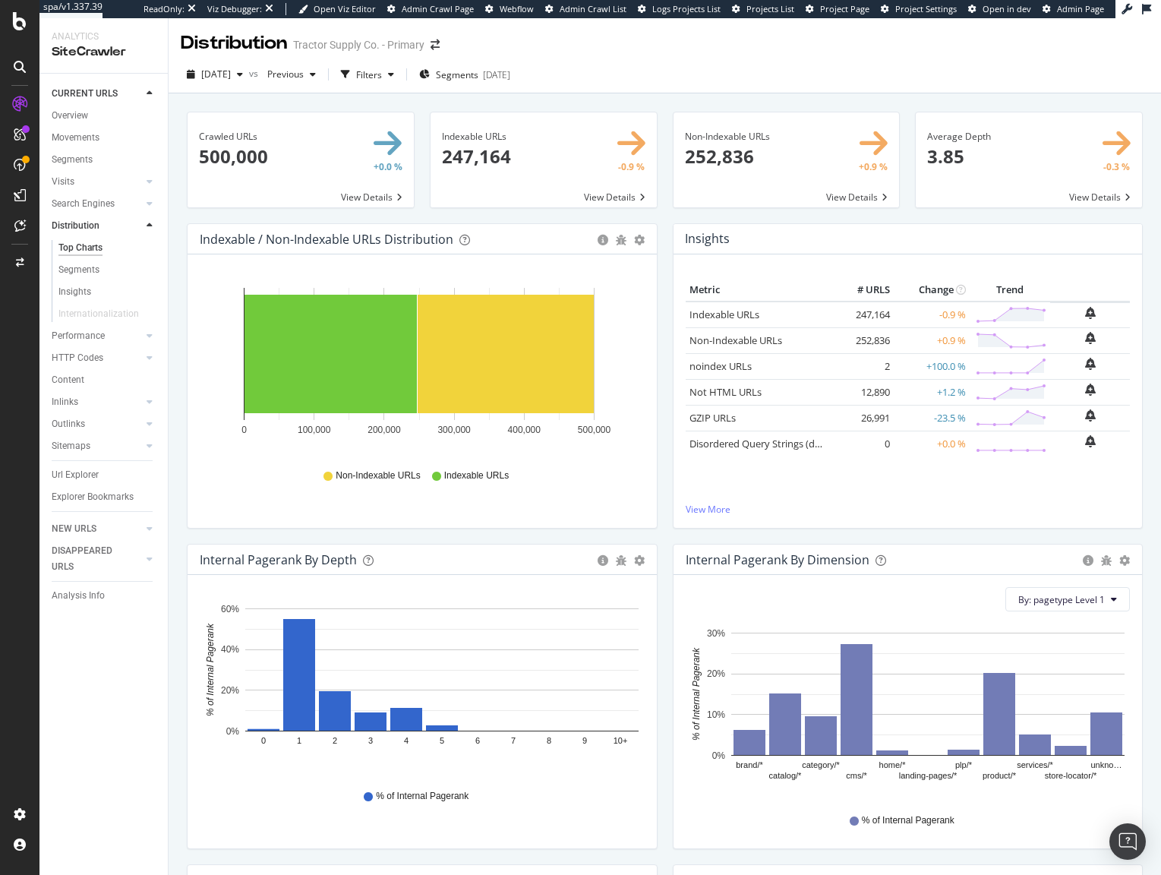
click at [469, 218] on div "Indexable URLs × Close Chart main-metric-compliant - API Requests List Area Typ…" at bounding box center [543, 168] width 243 height 112
click at [639, 239] on div "Indexable / Non-Indexable URLs Distribution Bar Bar (by Percentage) Table Expor…" at bounding box center [422, 239] width 469 height 30
click at [635, 241] on icon "gear" at bounding box center [639, 240] width 11 height 11
click at [382, 76] on div "Filters" at bounding box center [369, 74] width 26 height 13
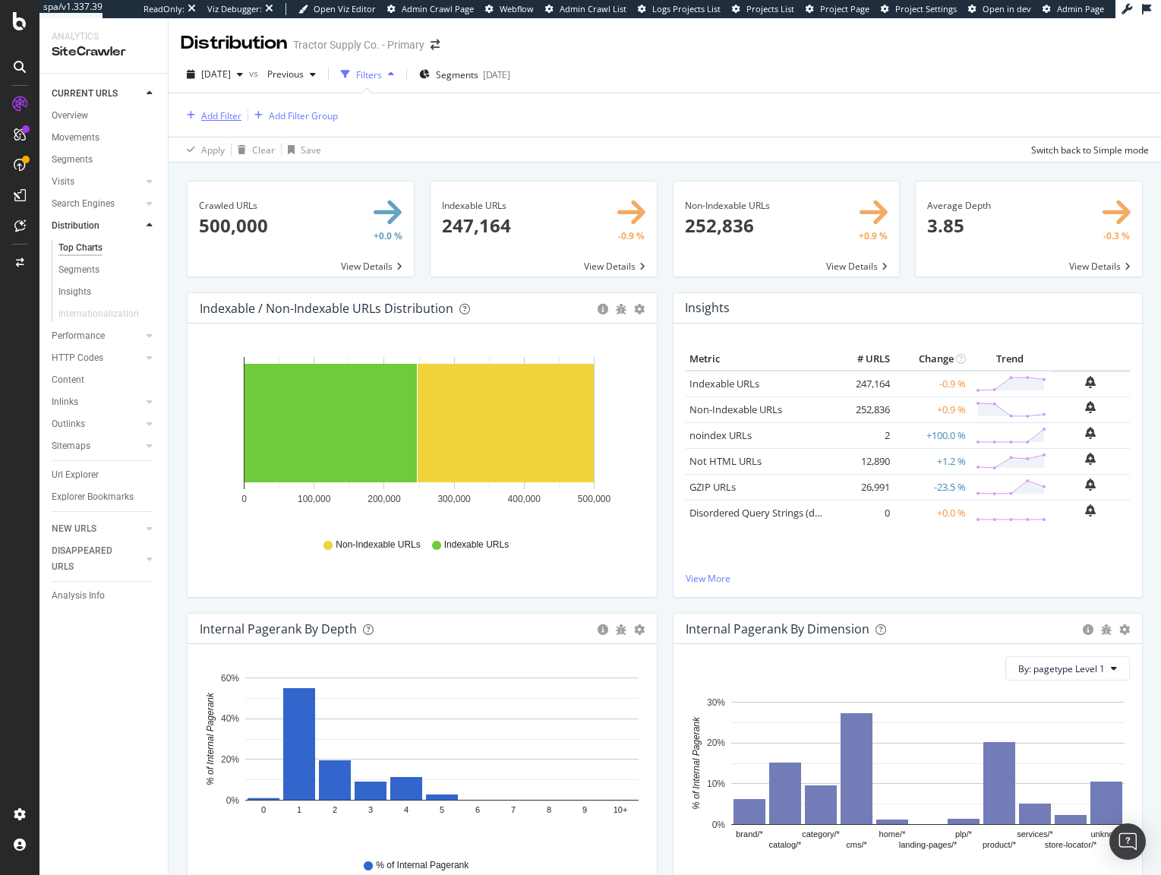
click at [225, 119] on div "Add Filter" at bounding box center [221, 115] width 40 height 13
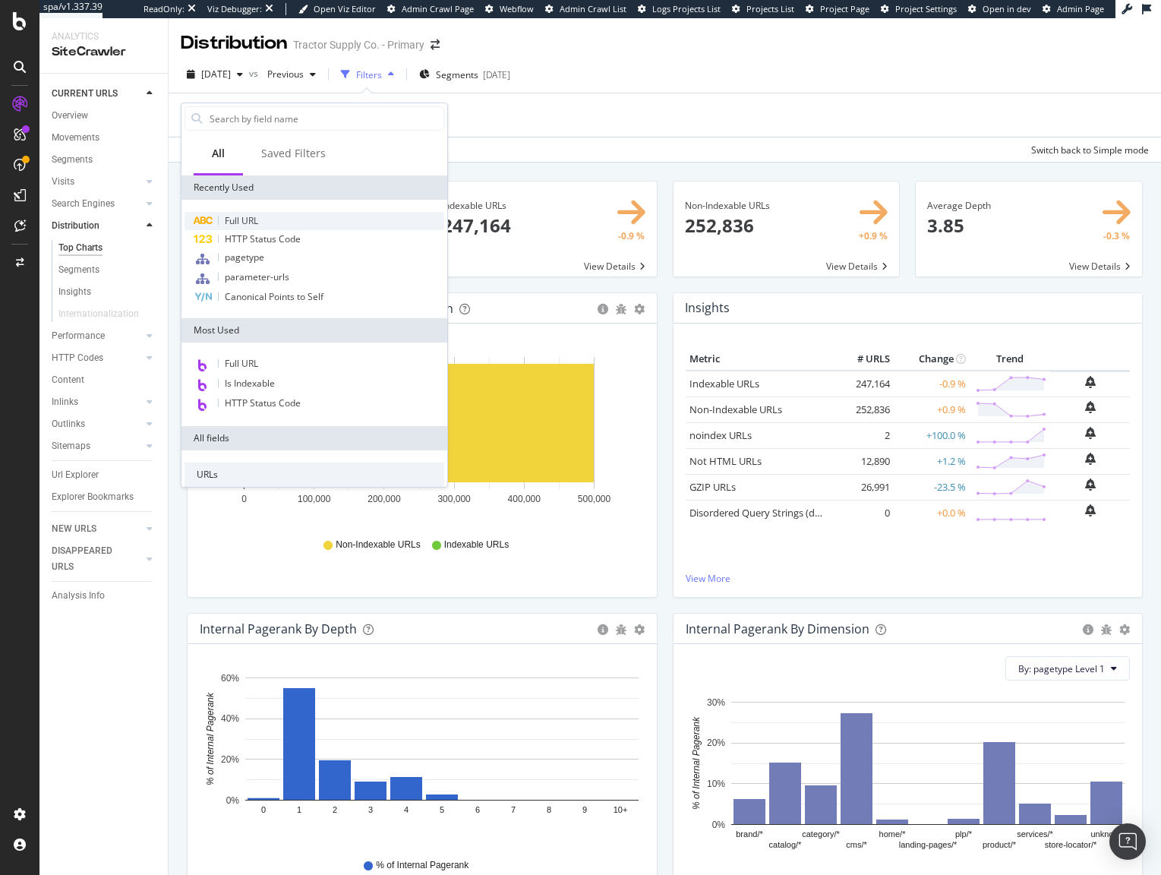
click at [233, 213] on div "Full URL" at bounding box center [314, 221] width 260 height 18
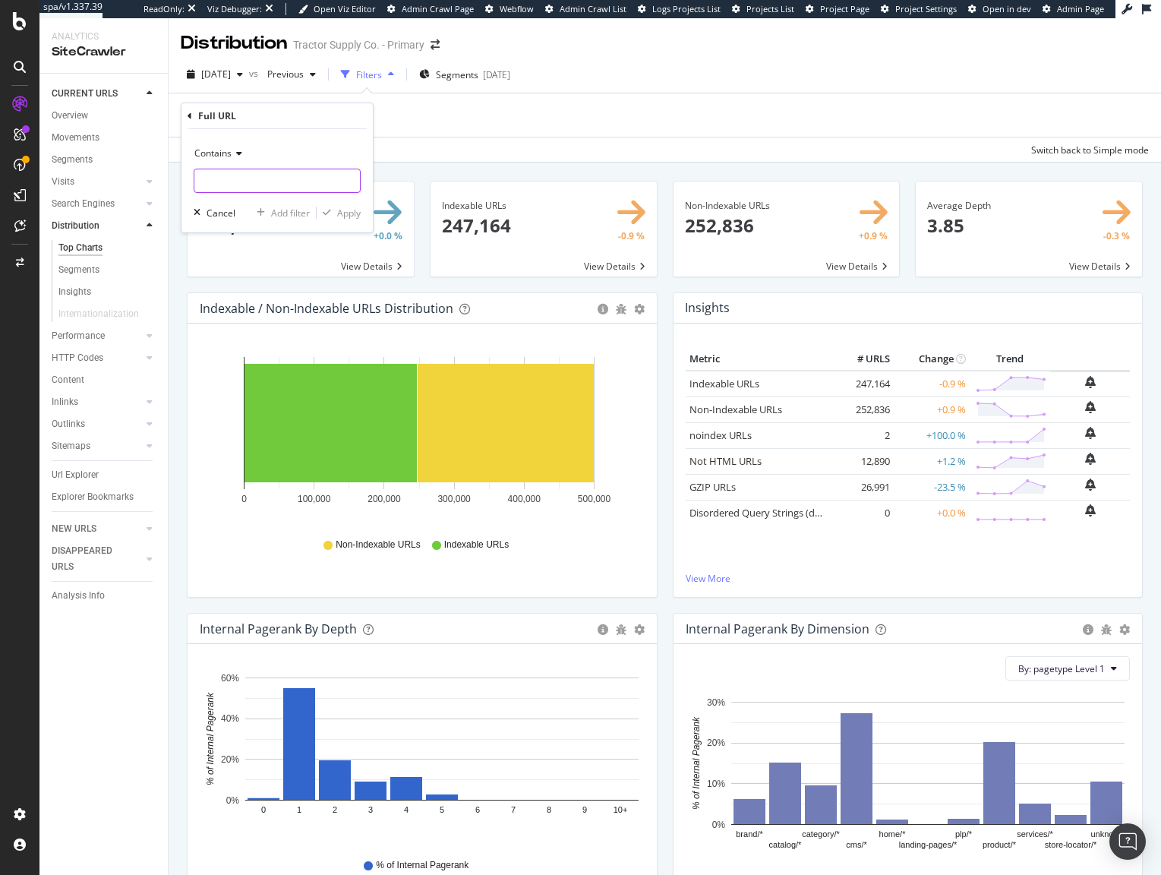
click at [235, 182] on input "text" at bounding box center [277, 181] width 166 height 24
type input "/f/"
click at [337, 219] on div "Apply" at bounding box center [349, 213] width 24 height 13
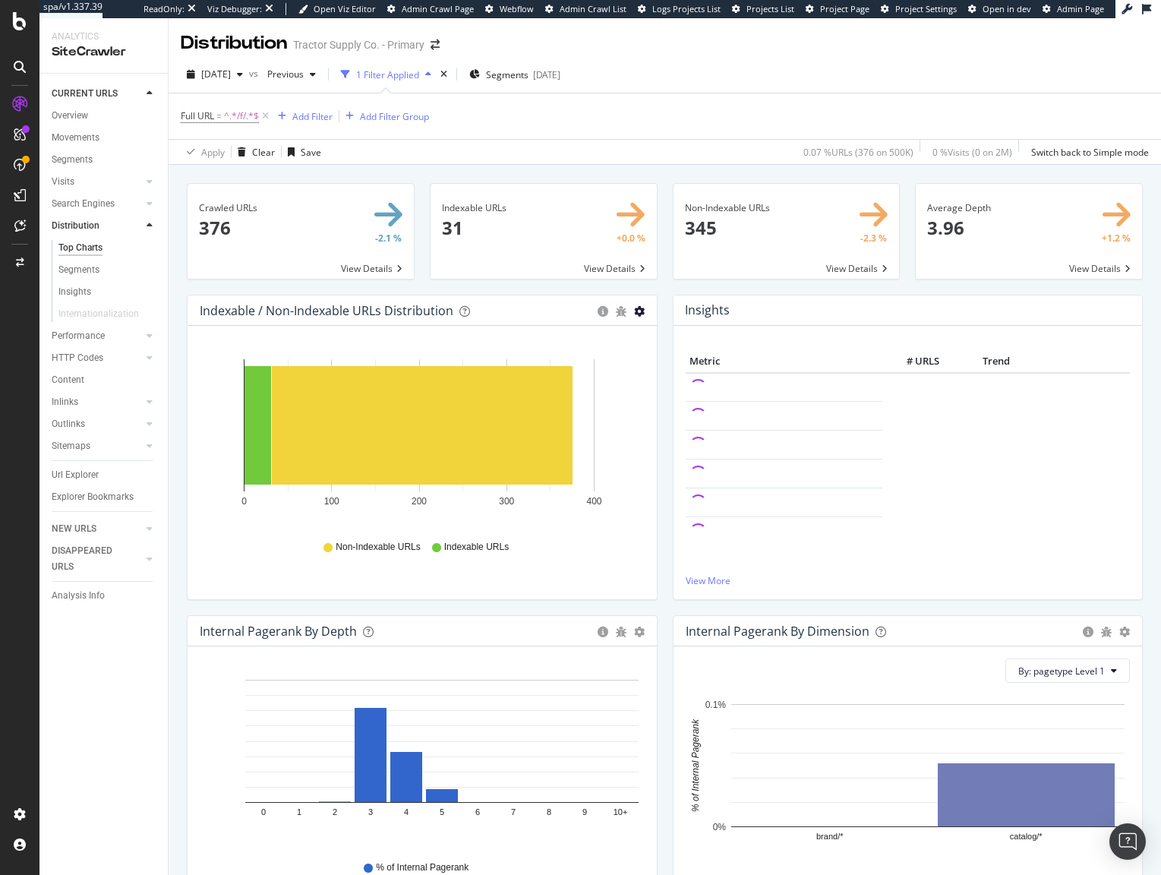
click at [635, 308] on icon "gear" at bounding box center [639, 311] width 11 height 11
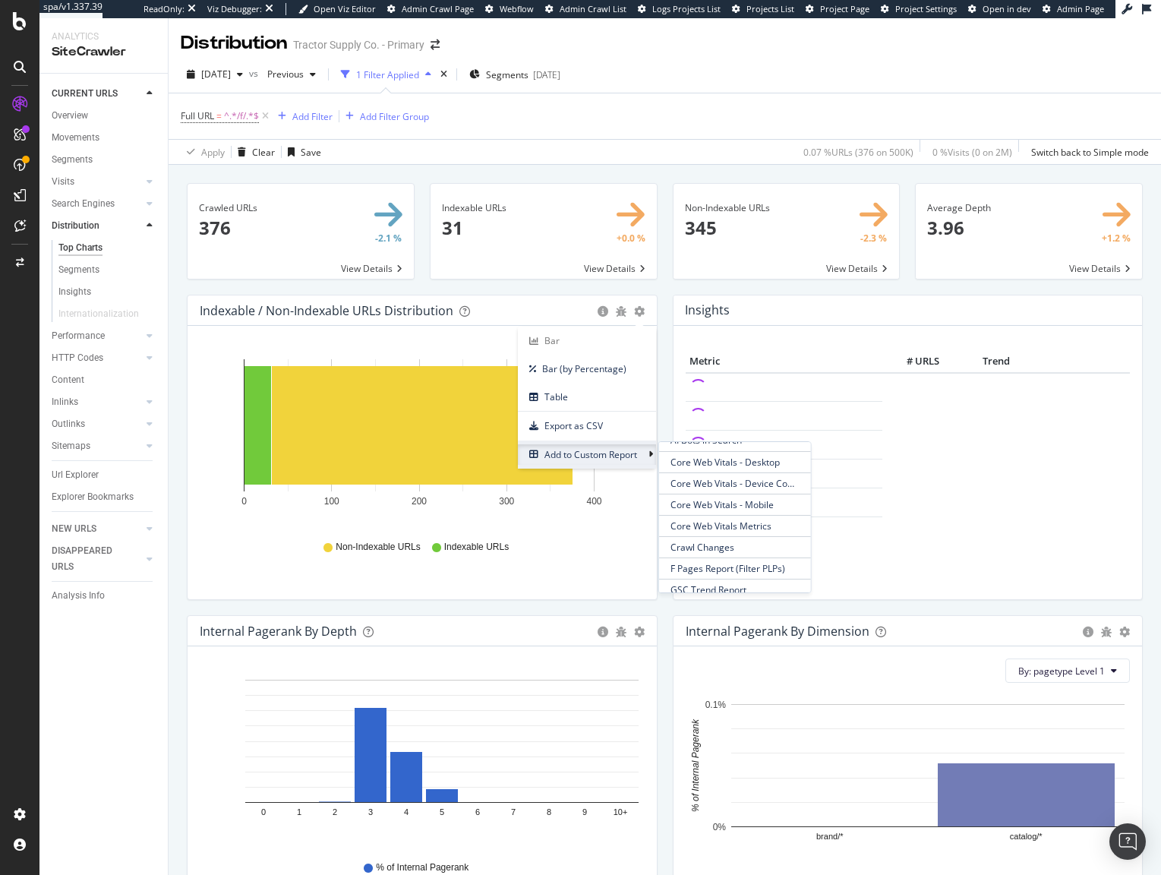
scroll to position [227, 0]
click at [717, 500] on span "F Pages Report (Filter PLPs)" at bounding box center [734, 502] width 152 height 20
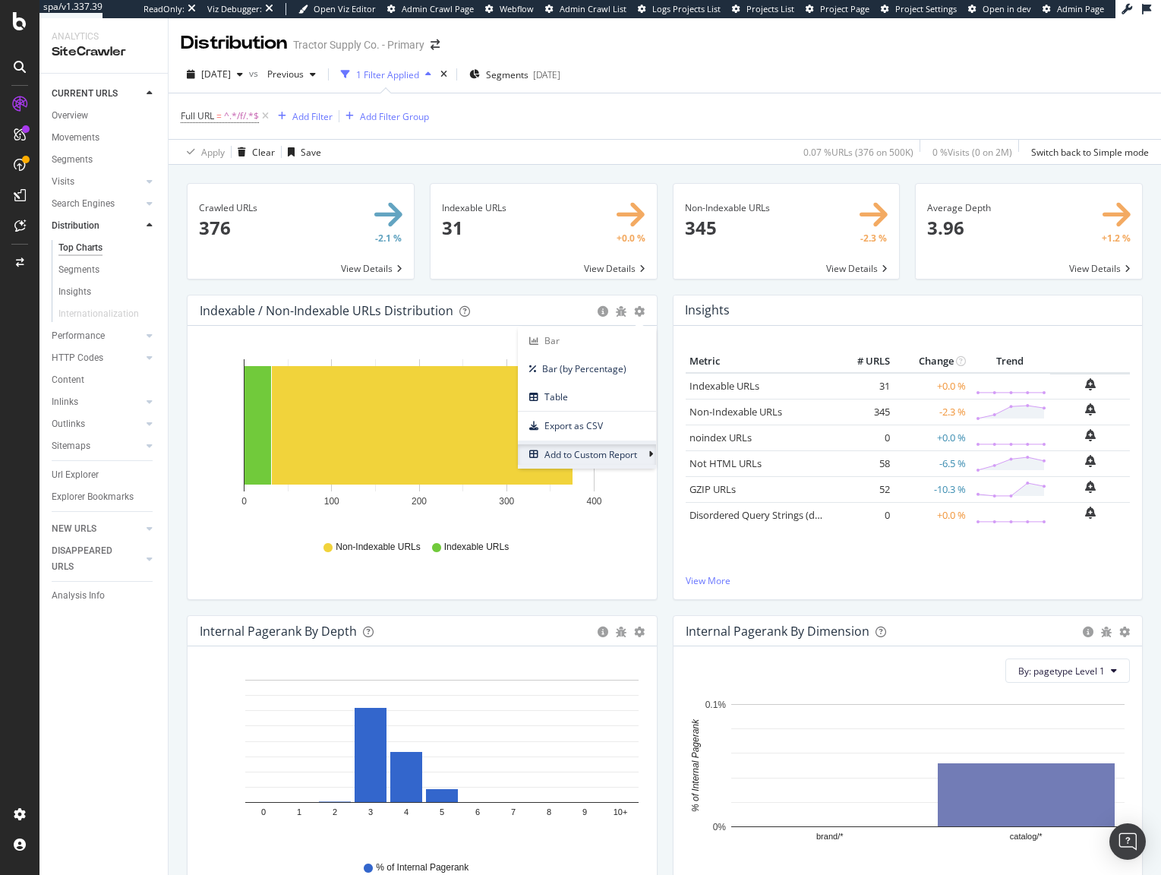
click at [563, 159] on div "Apply Clear Save 0.07 % URLs ( 376 on 500K ) 0 % Visits ( 0 on 2M ) Switch back…" at bounding box center [665, 151] width 992 height 25
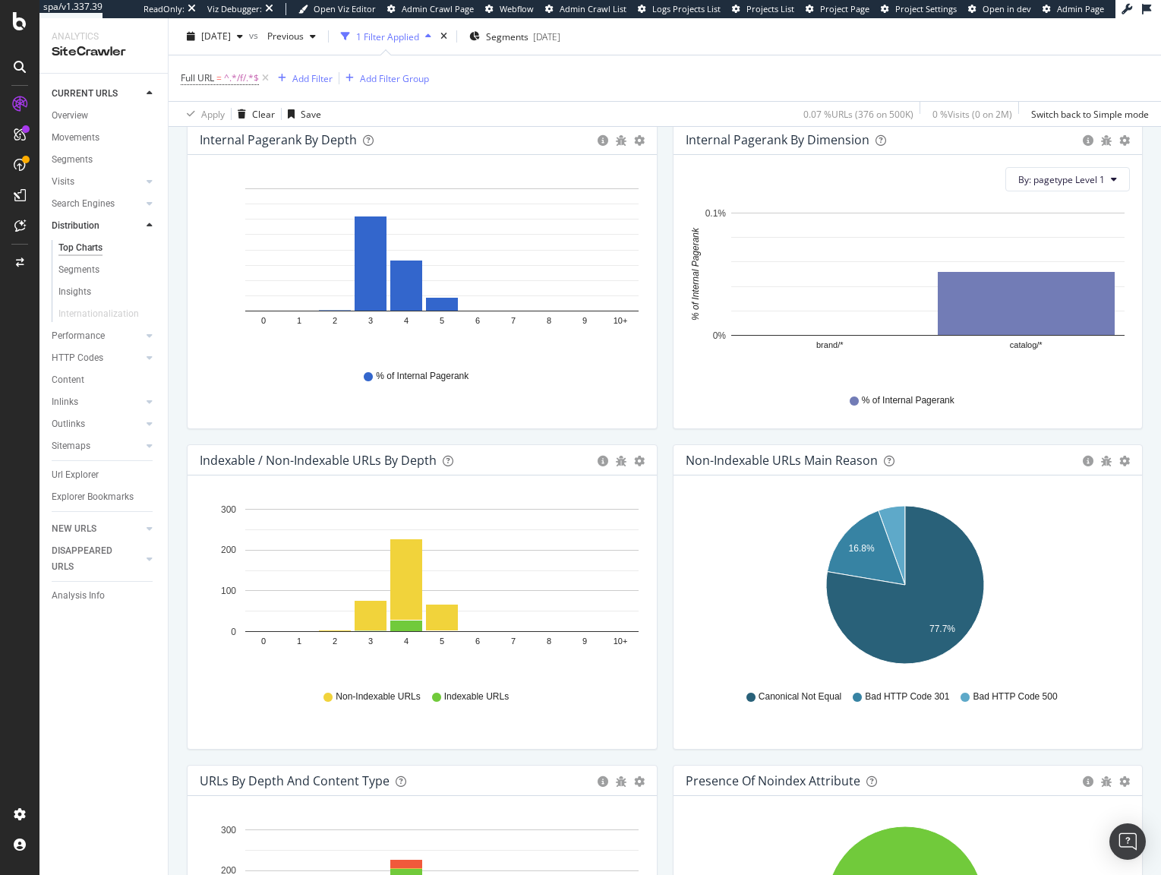
scroll to position [503, 0]
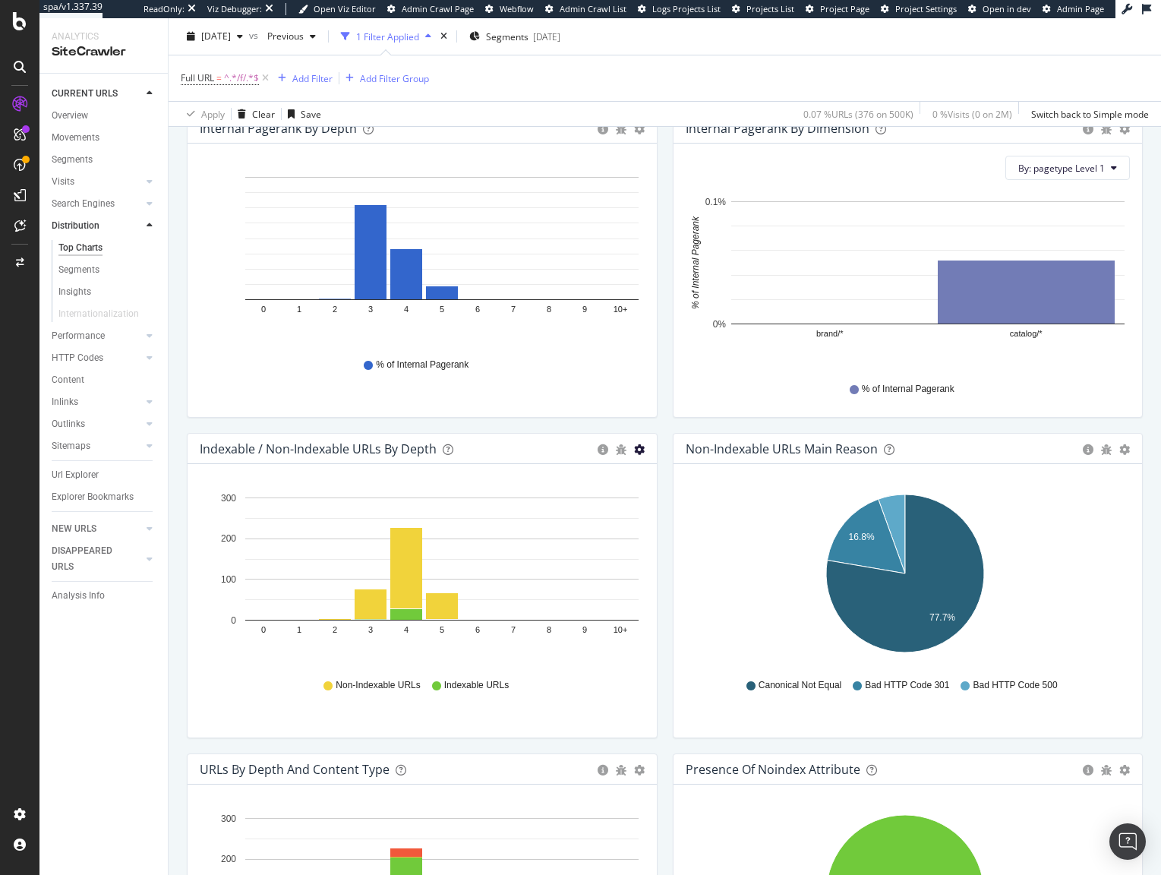
click at [638, 449] on icon "gear" at bounding box center [639, 449] width 11 height 11
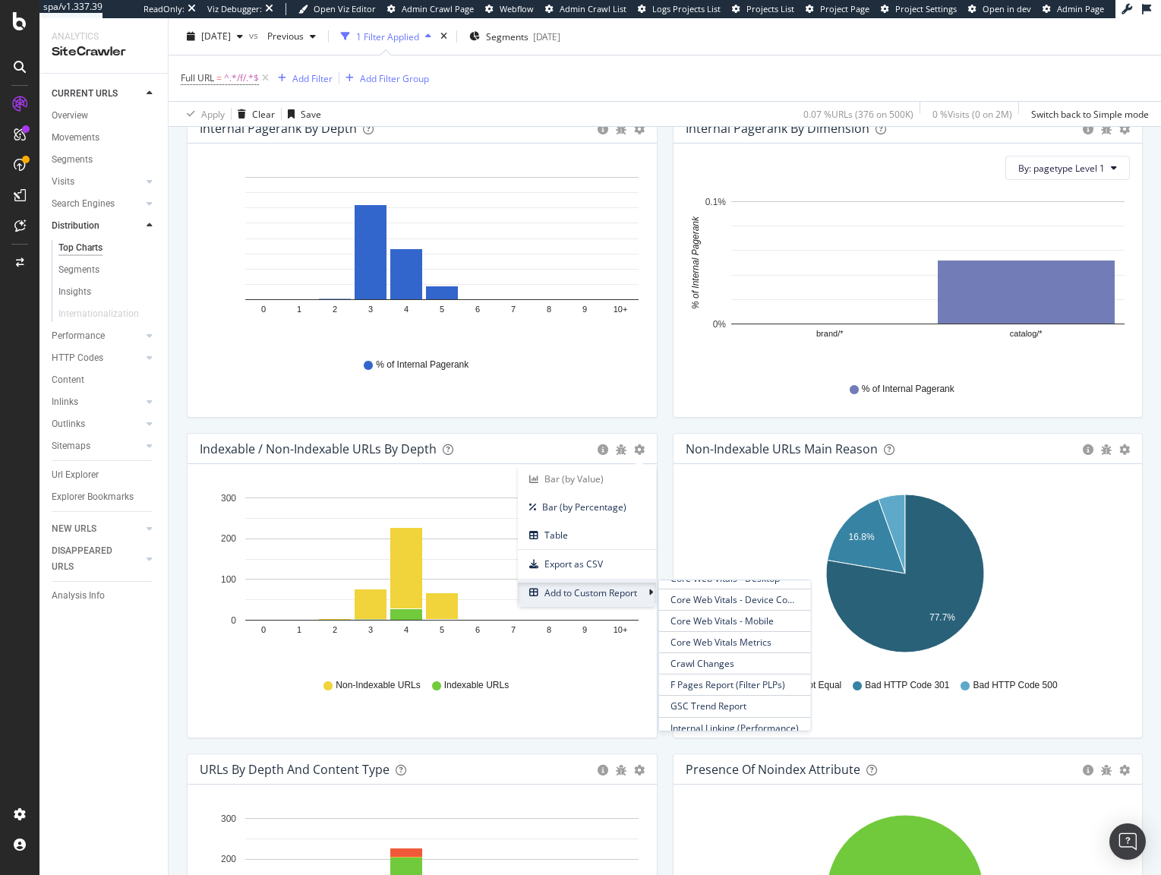
scroll to position [263, 0]
click at [713, 604] on span "F Pages Report (Filter PLPs)" at bounding box center [734, 604] width 152 height 20
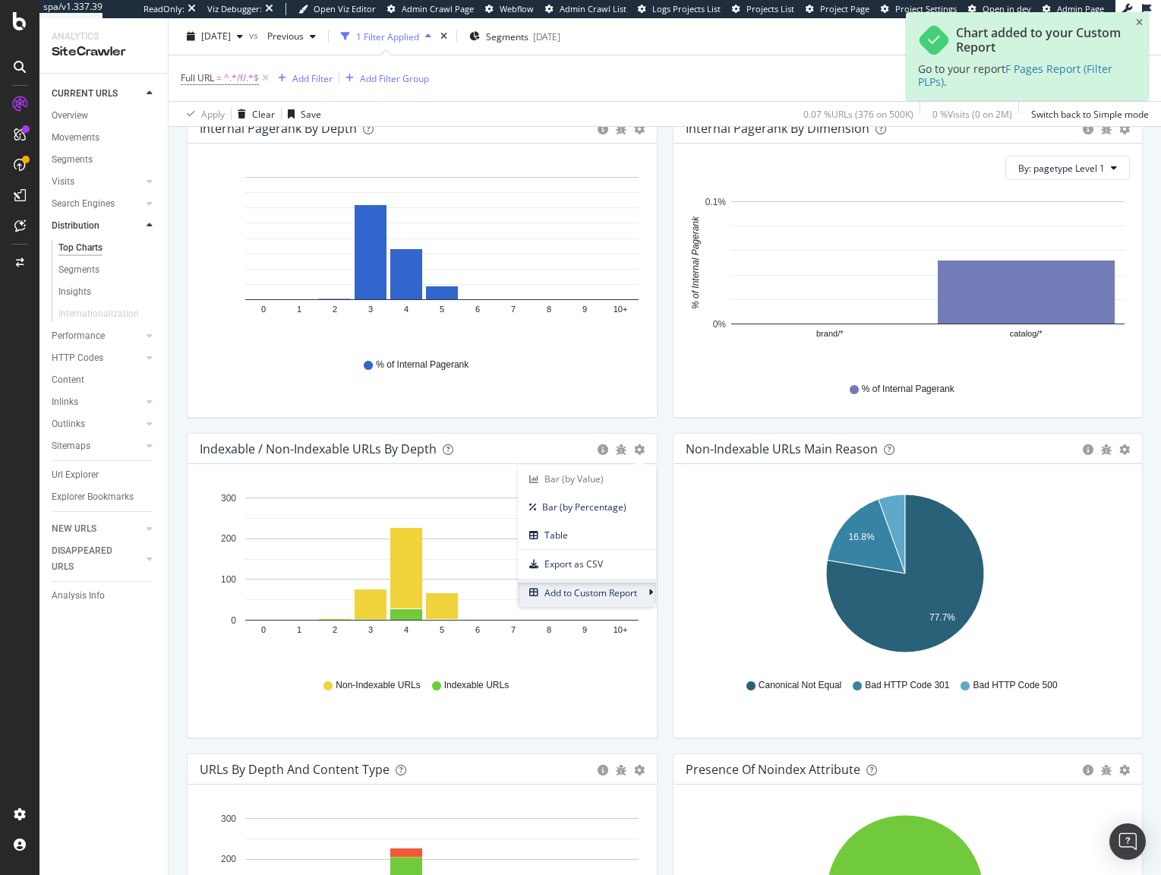
click at [665, 512] on div "Non-Indexable URLs Main Reason Pie Table Export as CSV Add to Custom Report Hol…" at bounding box center [908, 593] width 486 height 320
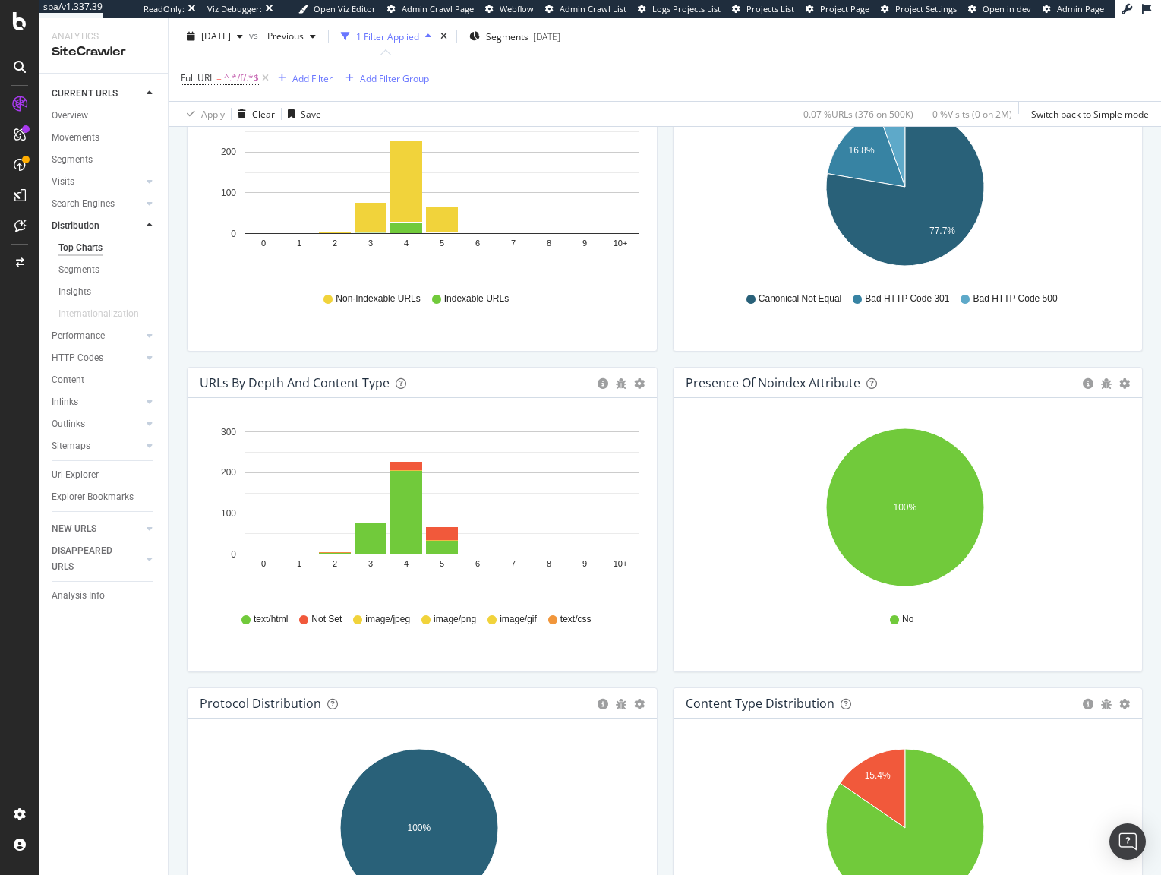
scroll to position [0, 0]
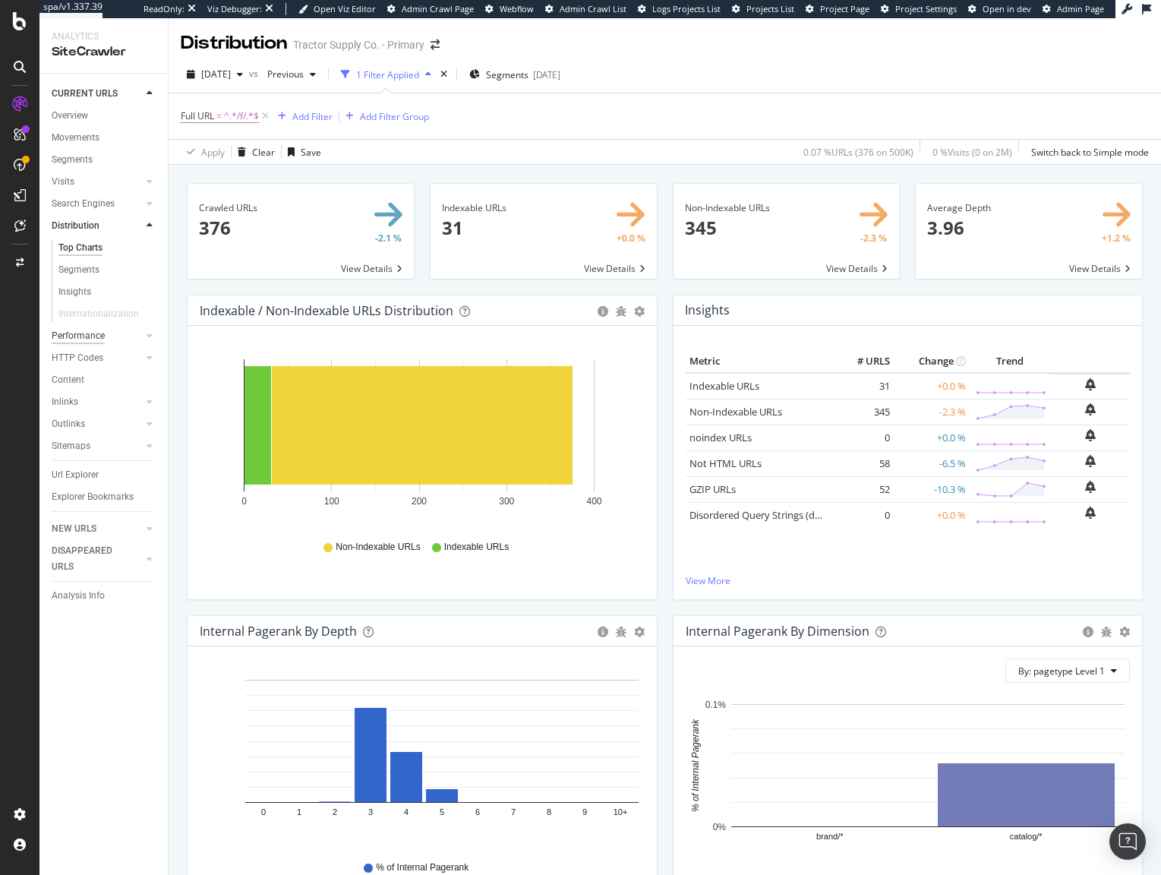
click at [76, 336] on div "Performance" at bounding box center [78, 336] width 53 height 16
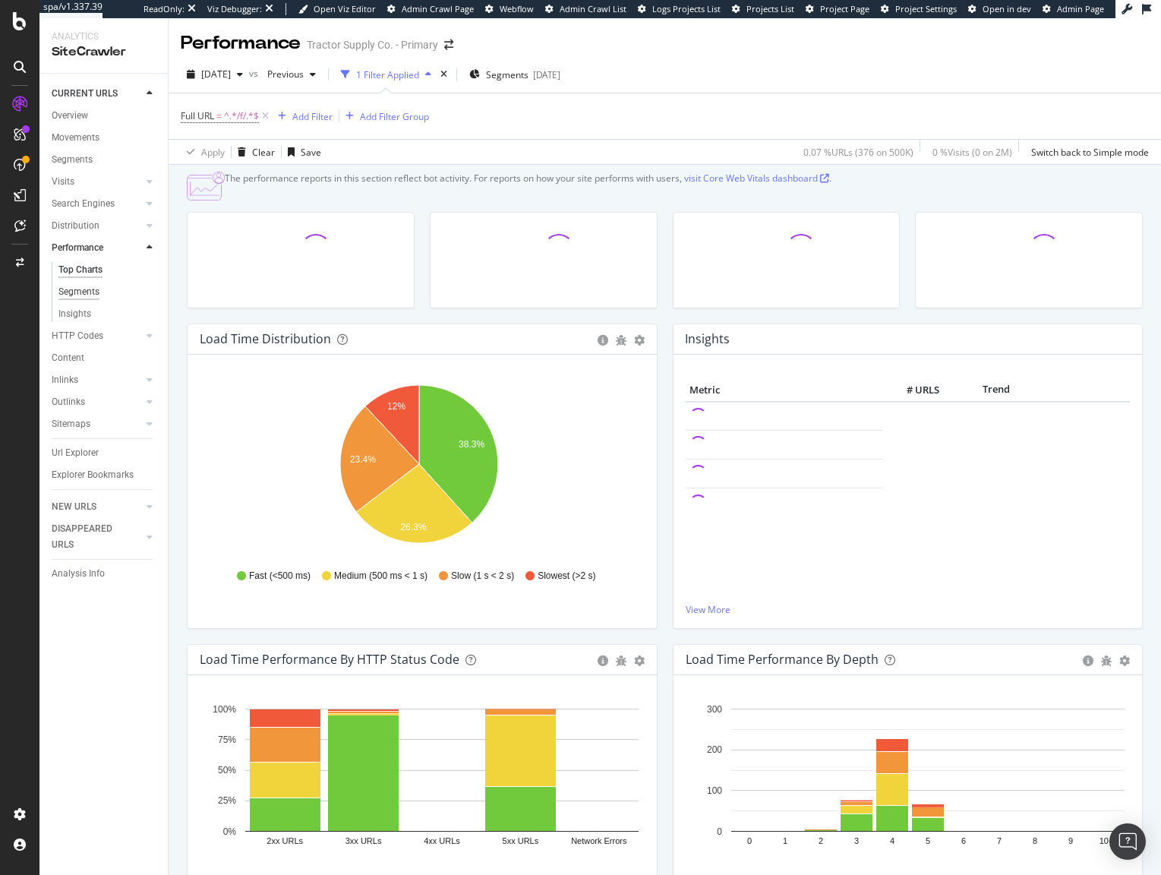
click at [90, 298] on div "Segments" at bounding box center [78, 292] width 41 height 16
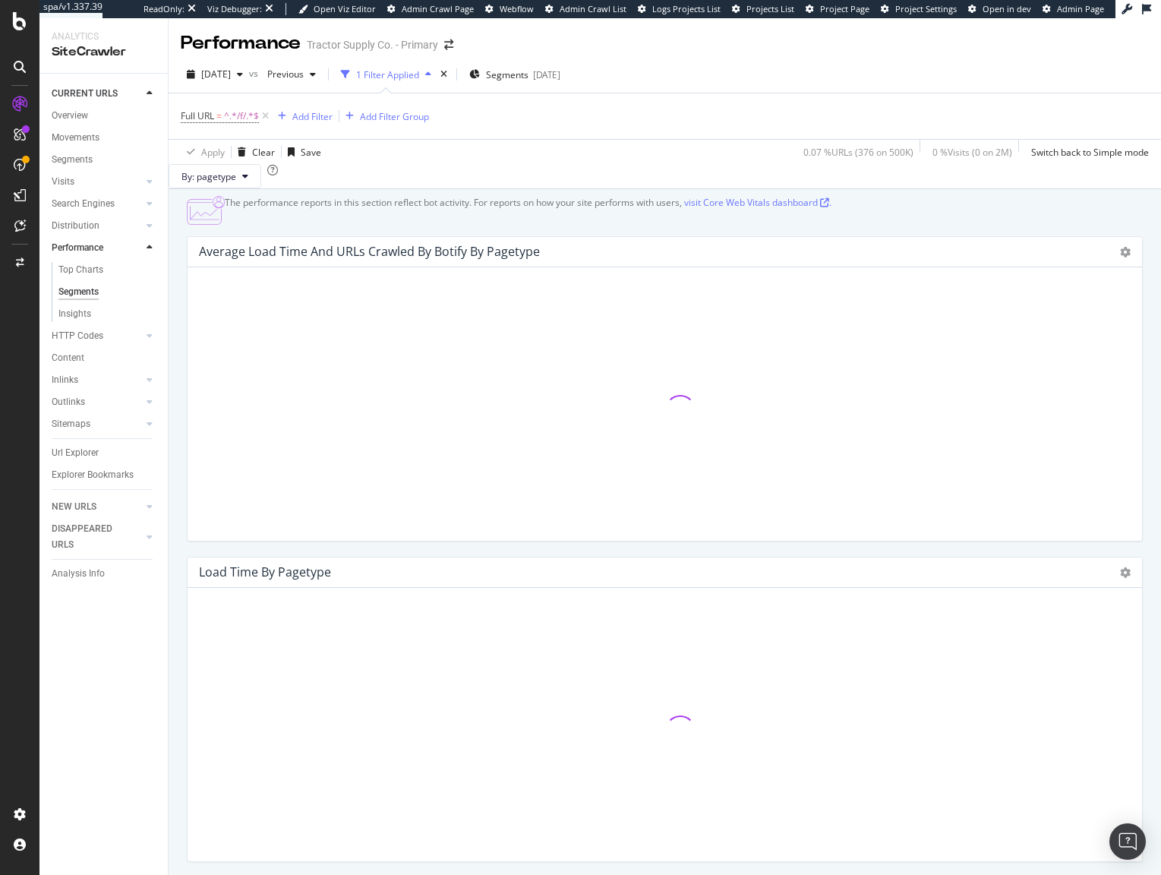
click at [104, 344] on div "HTTP Codes" at bounding box center [110, 336] width 116 height 22
click at [103, 339] on link "HTTP Codes" at bounding box center [97, 336] width 90 height 16
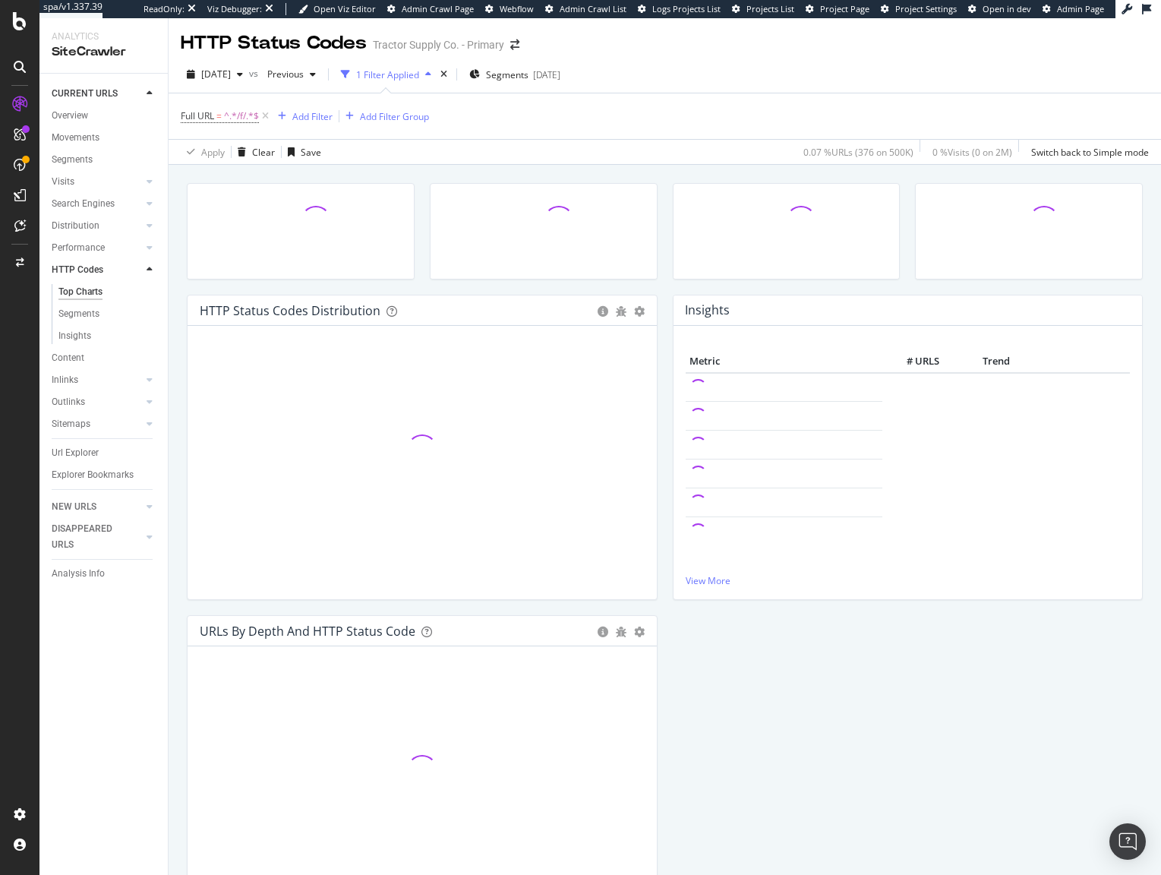
click at [665, 330] on div "Insights × Close Chart http-code-insight-panel - API Requests List Area Type Re…" at bounding box center [908, 455] width 486 height 320
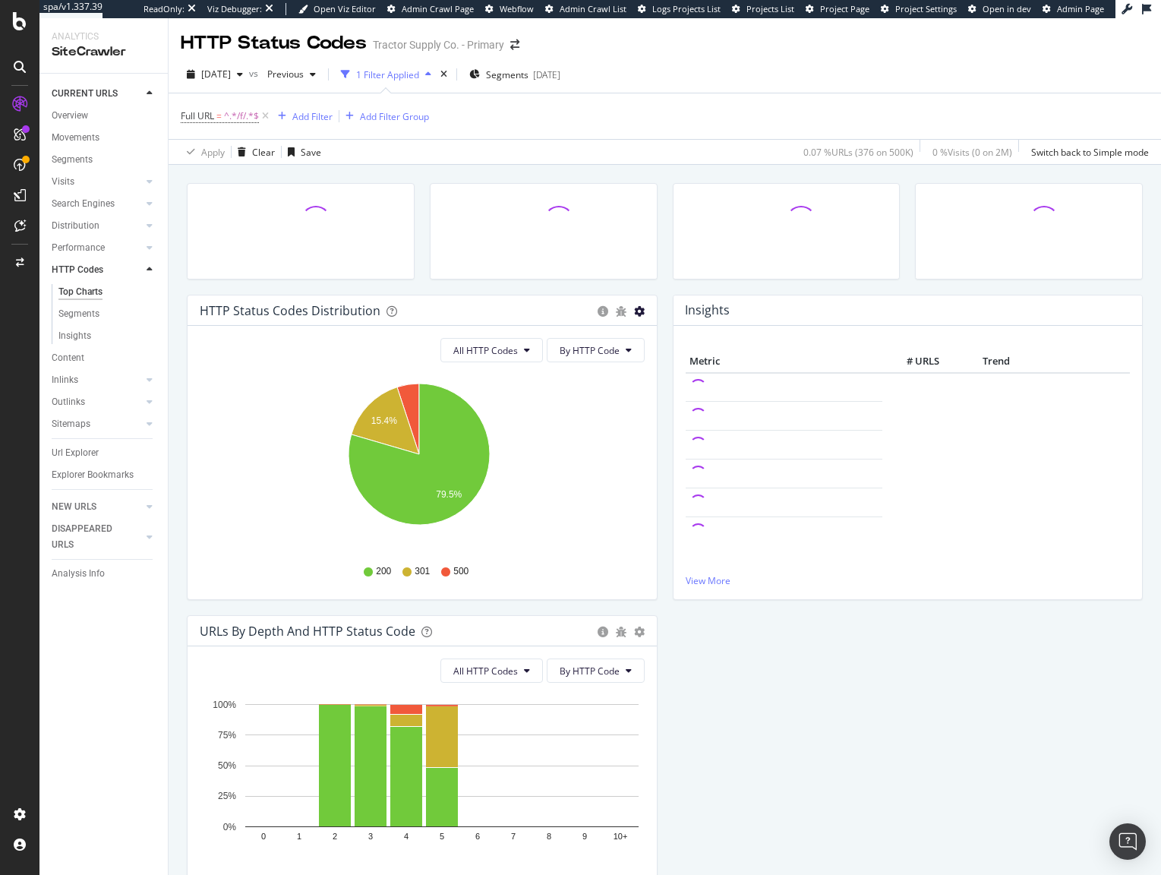
click at [634, 314] on icon "gear" at bounding box center [639, 311] width 11 height 11
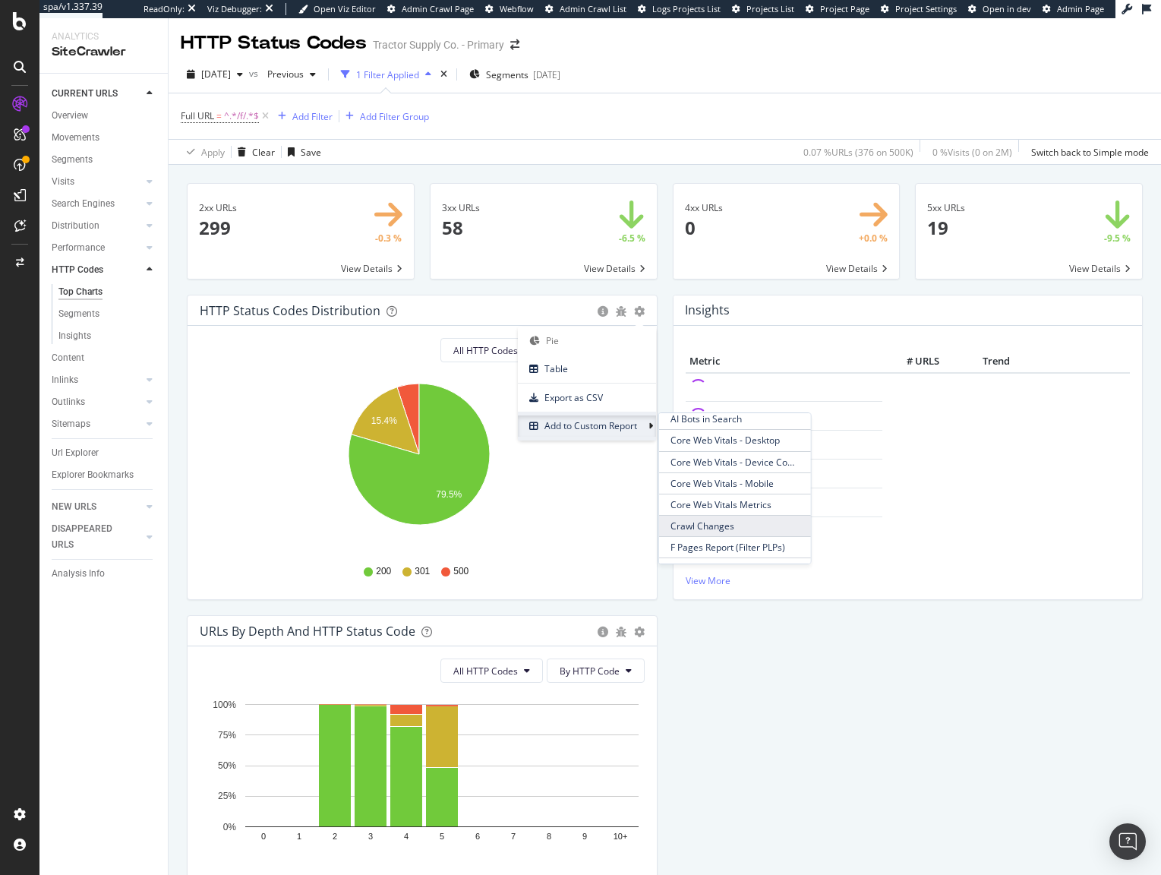
scroll to position [157, 0]
click at [720, 541] on span "F Pages Report (Filter PLPs)" at bounding box center [734, 544] width 152 height 20
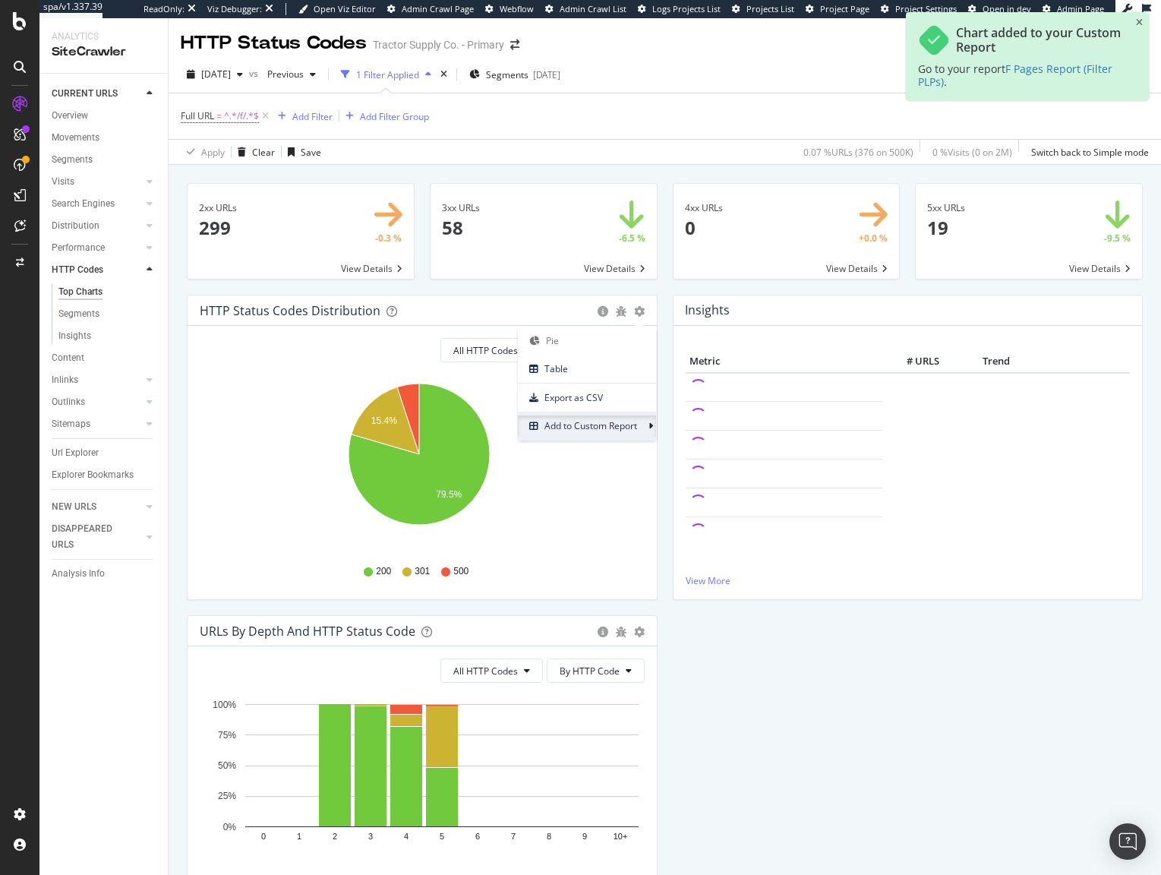
click at [760, 663] on div "HTTP Status Codes Distribution Pie Table Export as CSV Add to Custom Report All…" at bounding box center [664, 615] width 971 height 641
click at [131, 355] on link "Content" at bounding box center [105, 358] width 106 height 16
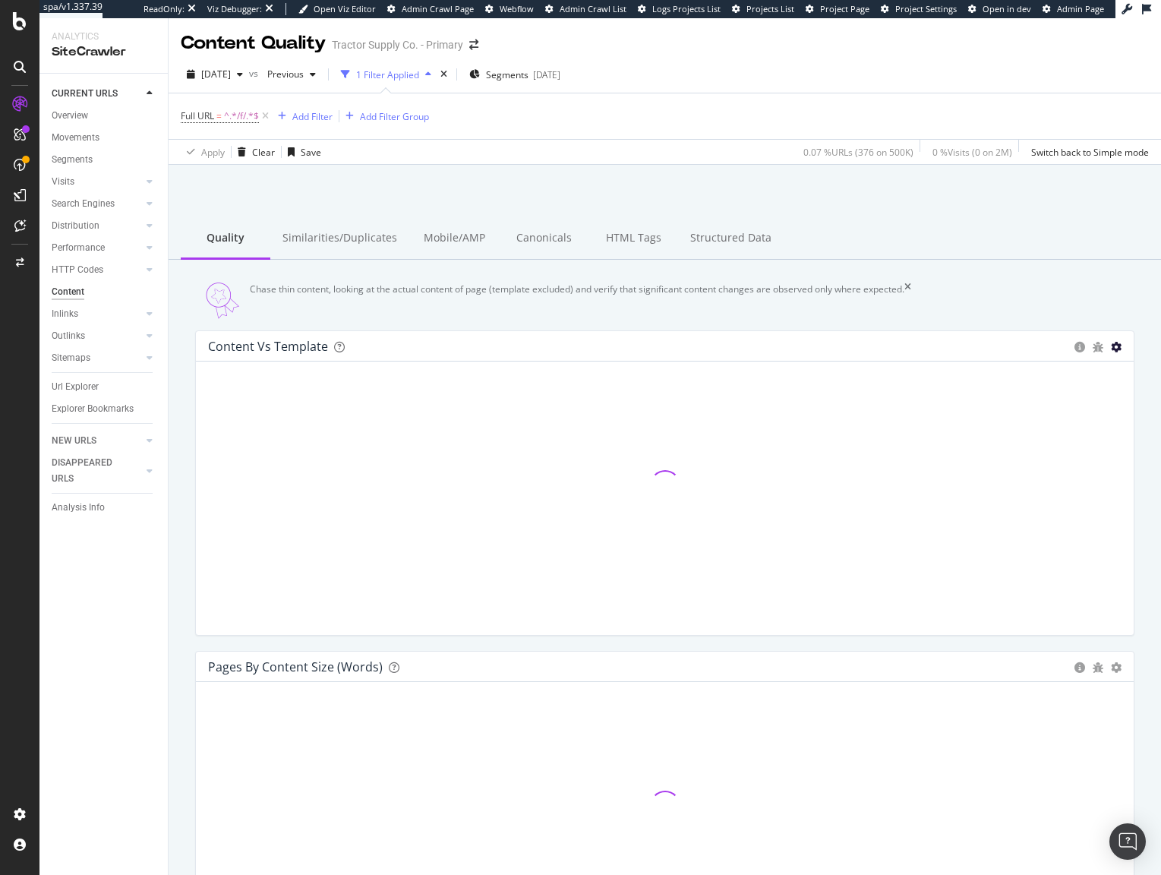
click at [1111, 352] on icon "gear" at bounding box center [1116, 347] width 11 height 11
click at [911, 292] on icon at bounding box center [907, 300] width 7 height 36
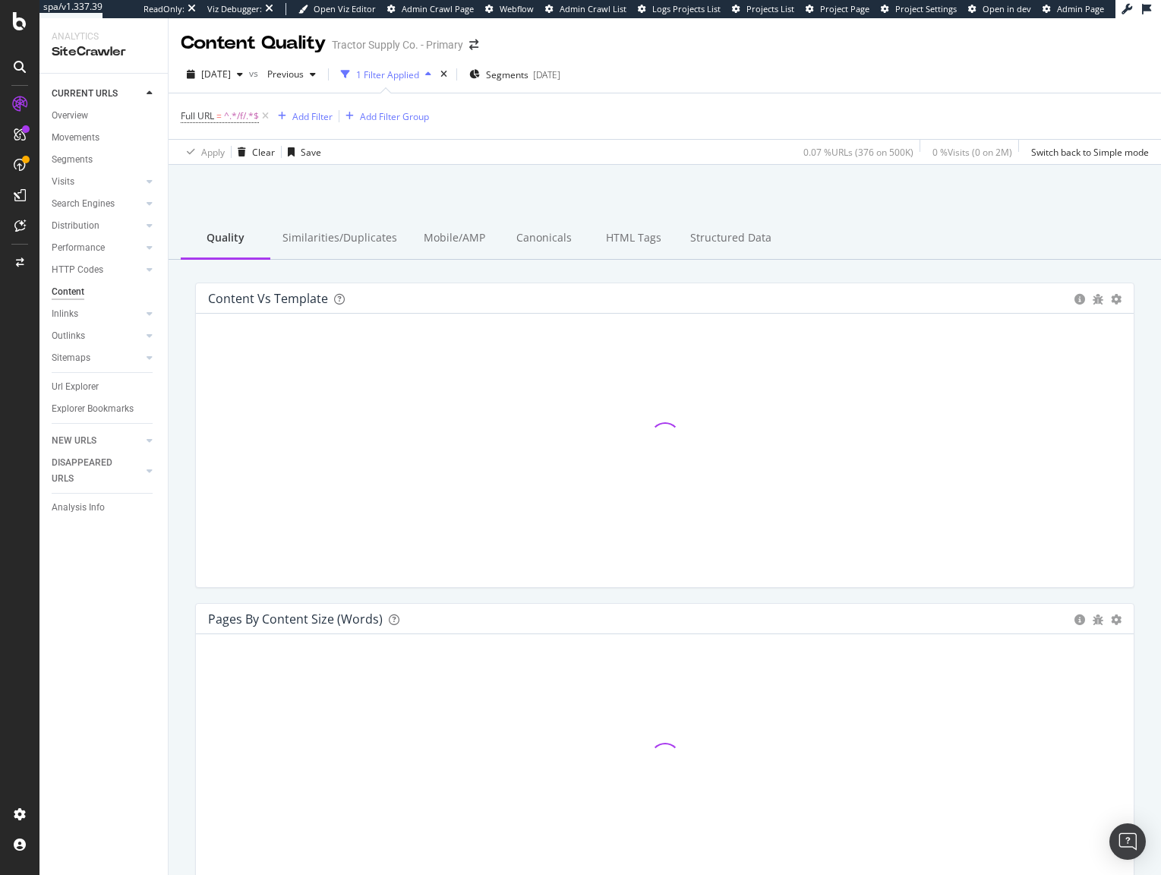
click at [1001, 225] on div "Quality Similarities/Duplicates Mobile/AMP Canonicals HTML Tags Structured Data" at bounding box center [665, 239] width 992 height 42
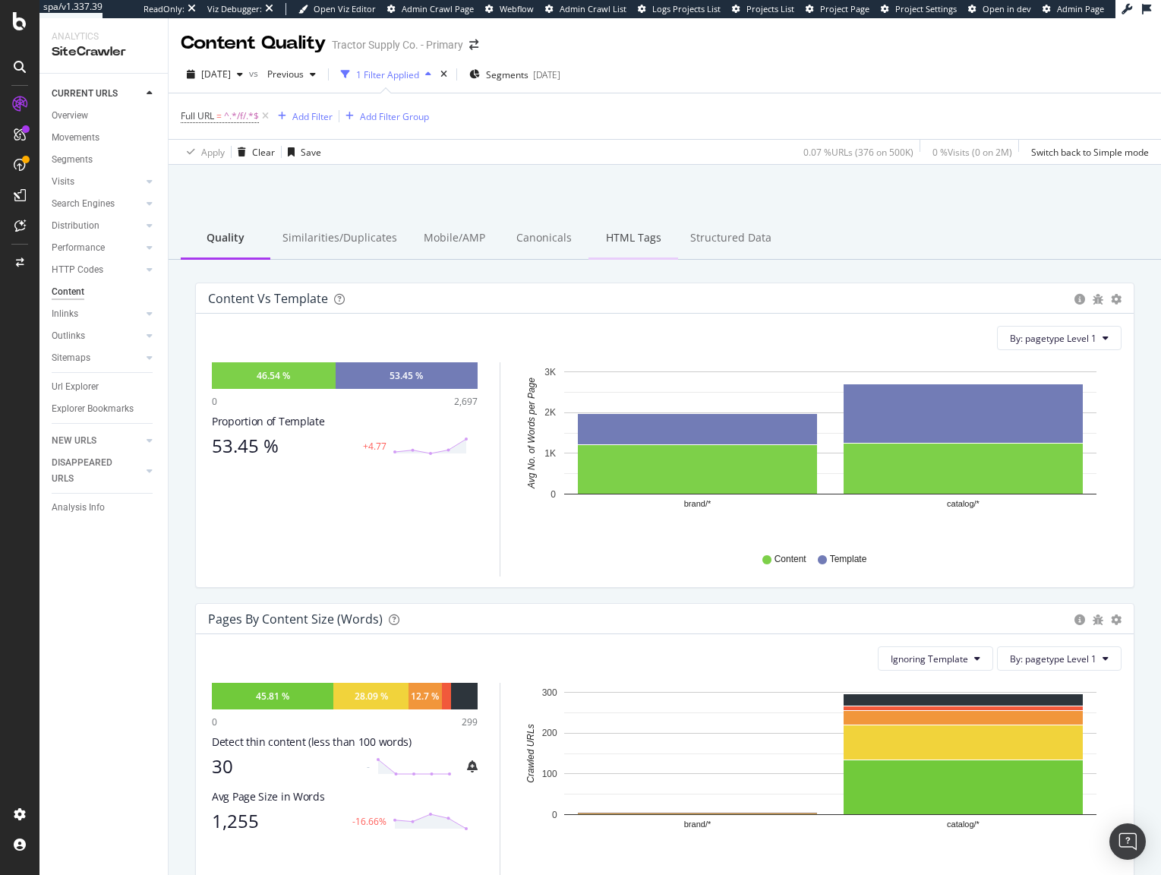
click at [628, 239] on div "HTML Tags" at bounding box center [633, 239] width 90 height 42
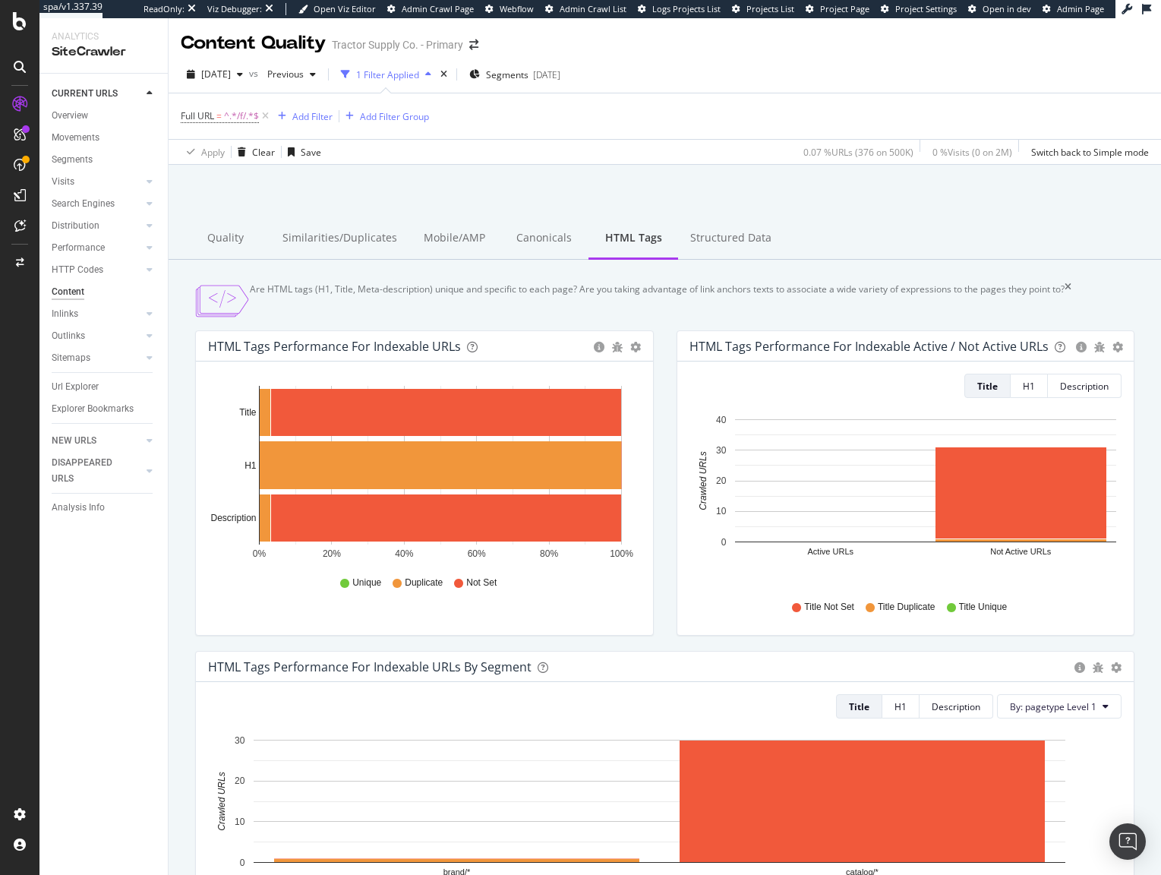
click at [630, 354] on div "Bar Bar (by Percentage) Table Export as CSV Add to Custom Report" at bounding box center [635, 346] width 11 height 15
click at [630, 352] on icon "gear" at bounding box center [635, 347] width 11 height 11
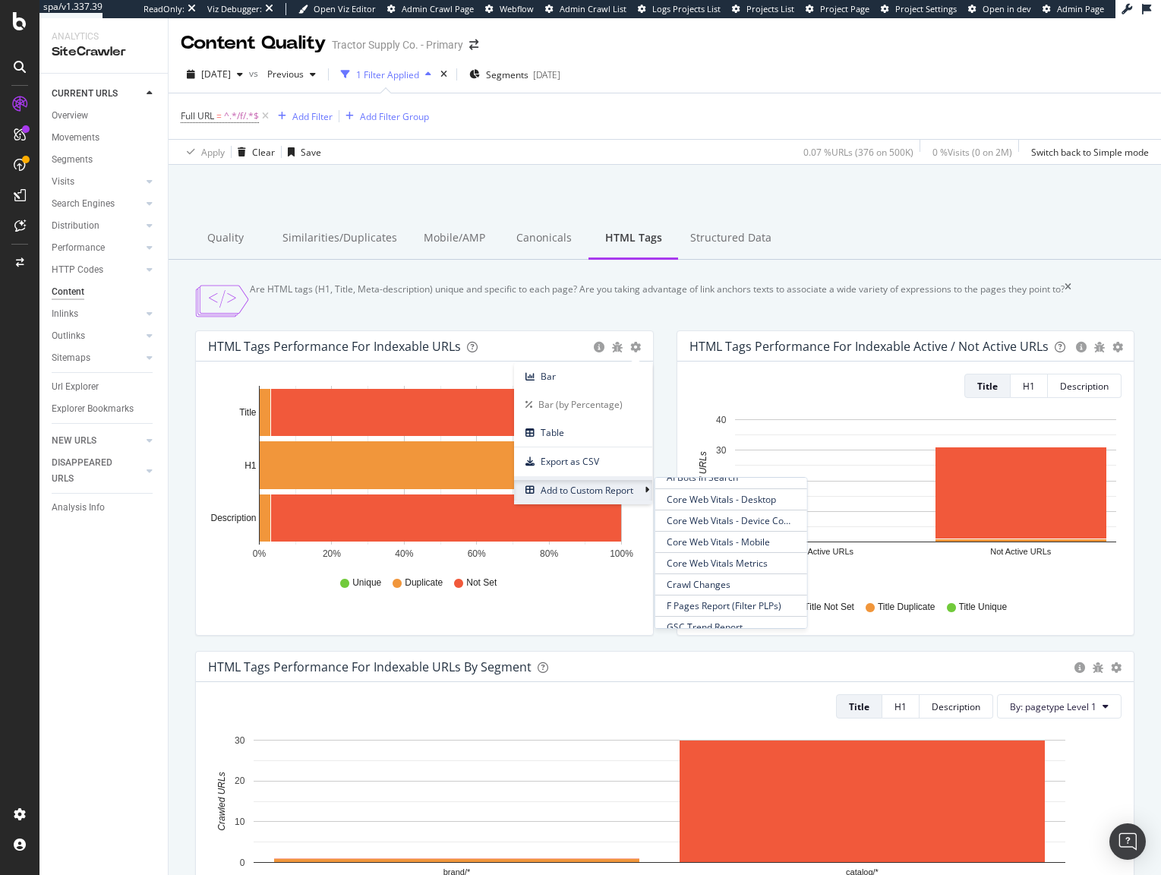
scroll to position [160, 0]
click at [736, 615] on span "F Pages Report (Filter PLPs)" at bounding box center [730, 604] width 152 height 20
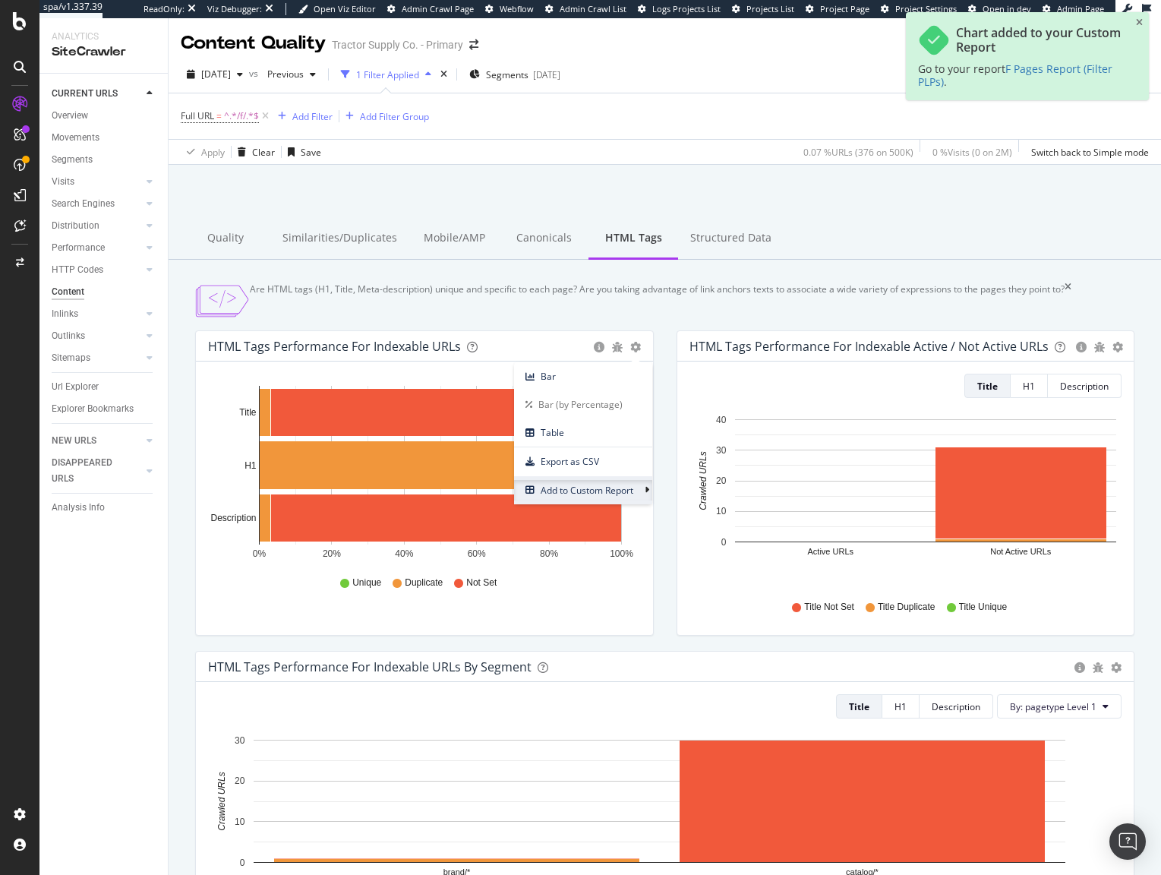
click at [680, 319] on div "Are HTML tags (H1, Title, Meta-description) unique and specific to each page? A…" at bounding box center [664, 300] width 939 height 36
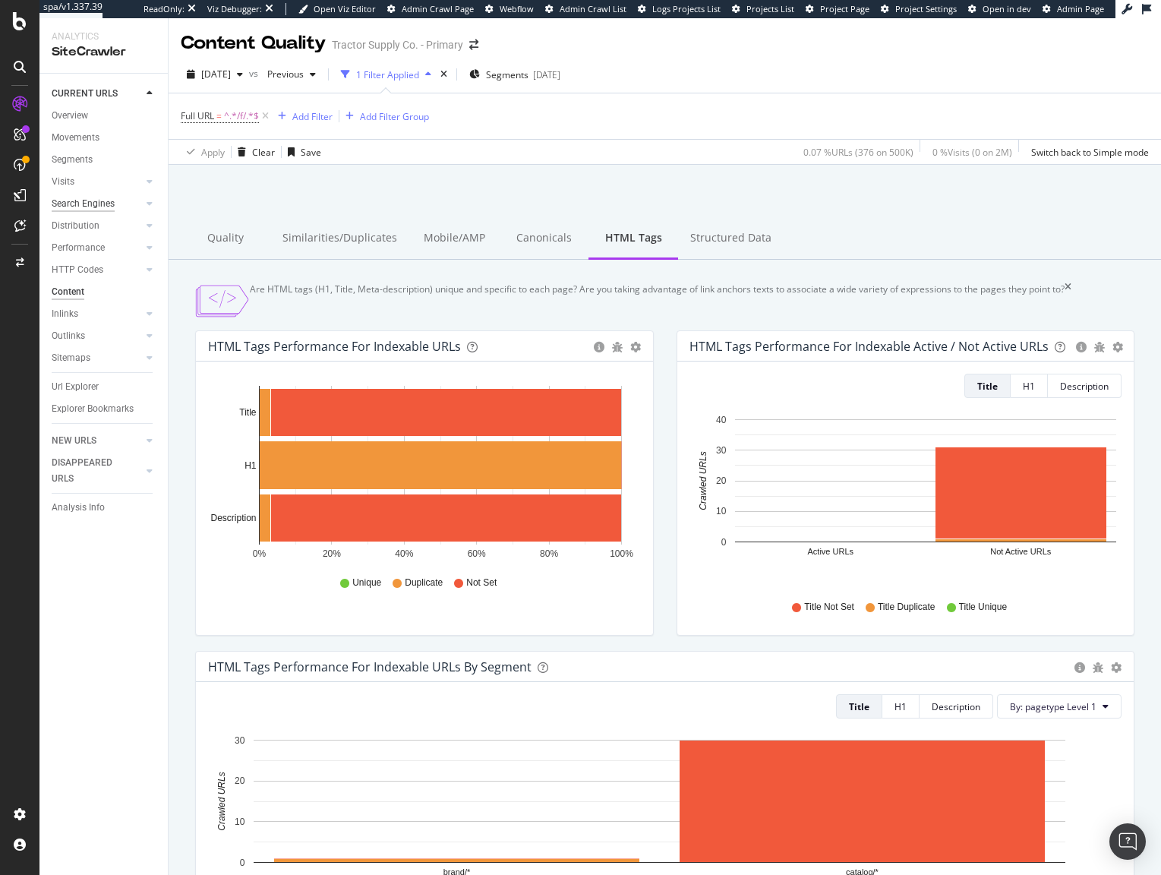
click at [104, 205] on div "Search Engines" at bounding box center [83, 204] width 63 height 16
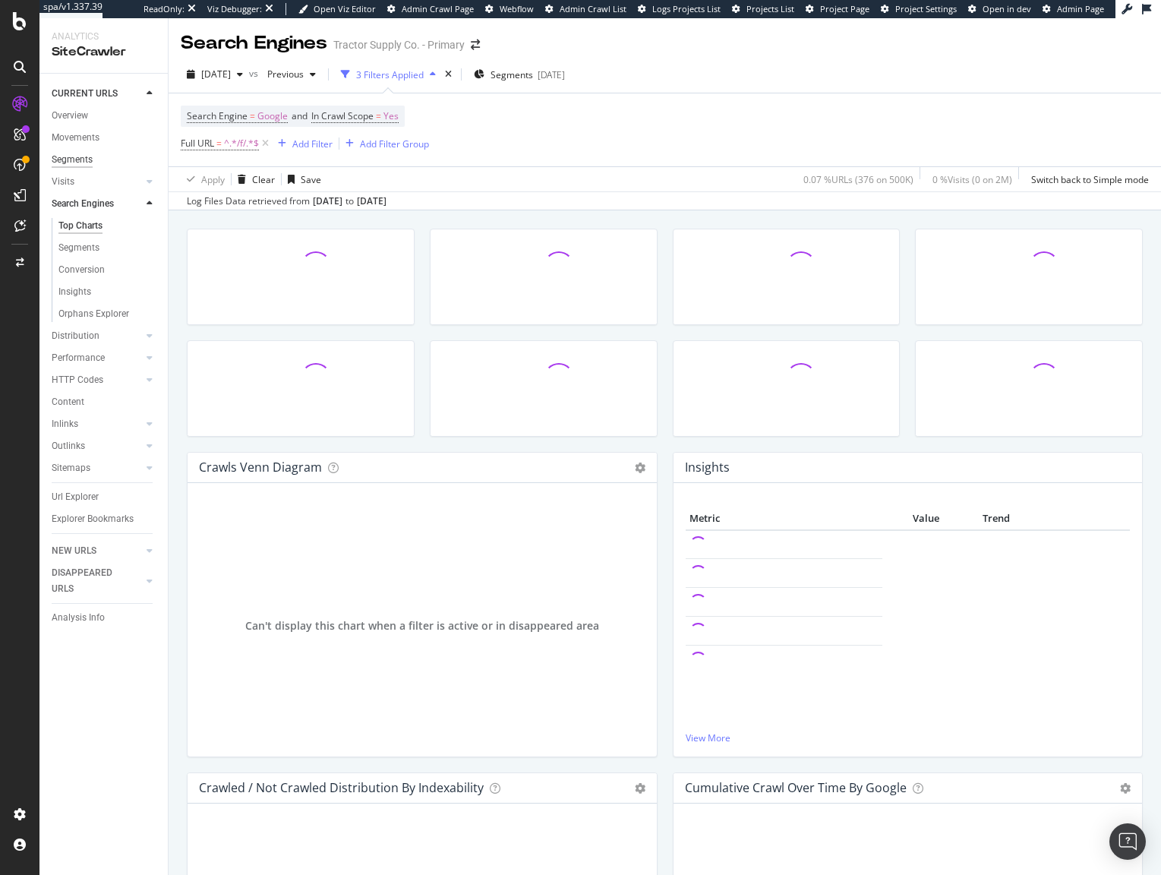
click at [87, 155] on div "Segments" at bounding box center [72, 160] width 41 height 16
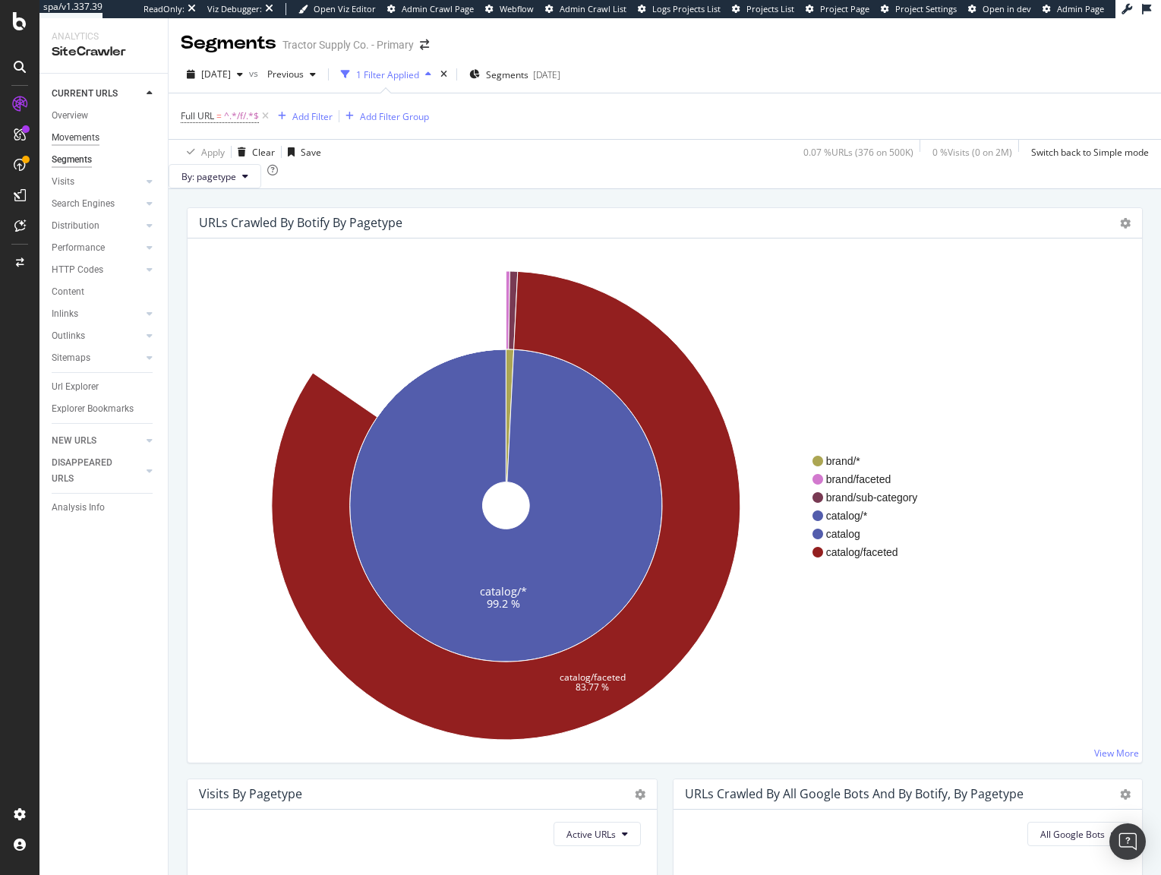
click at [73, 140] on div "Movements" at bounding box center [76, 138] width 48 height 16
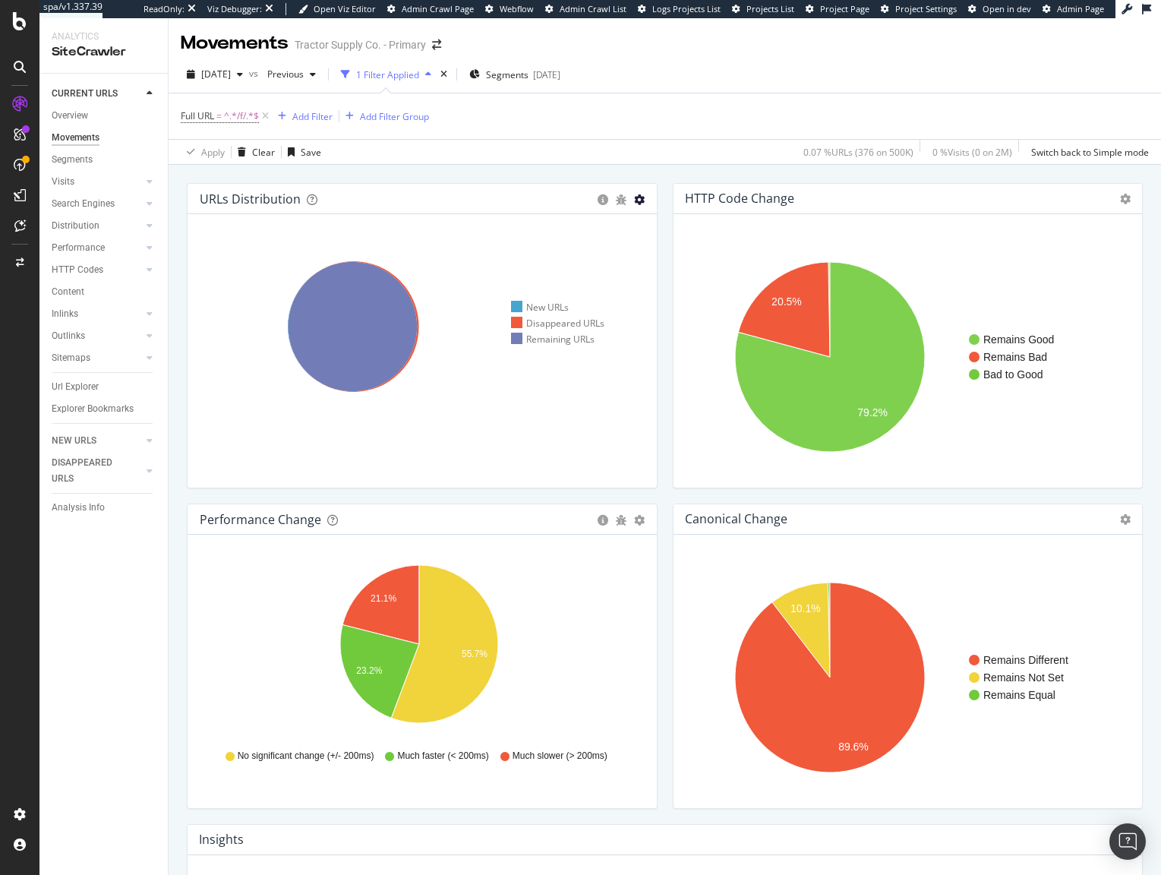
click at [634, 201] on icon "gear" at bounding box center [639, 199] width 11 height 11
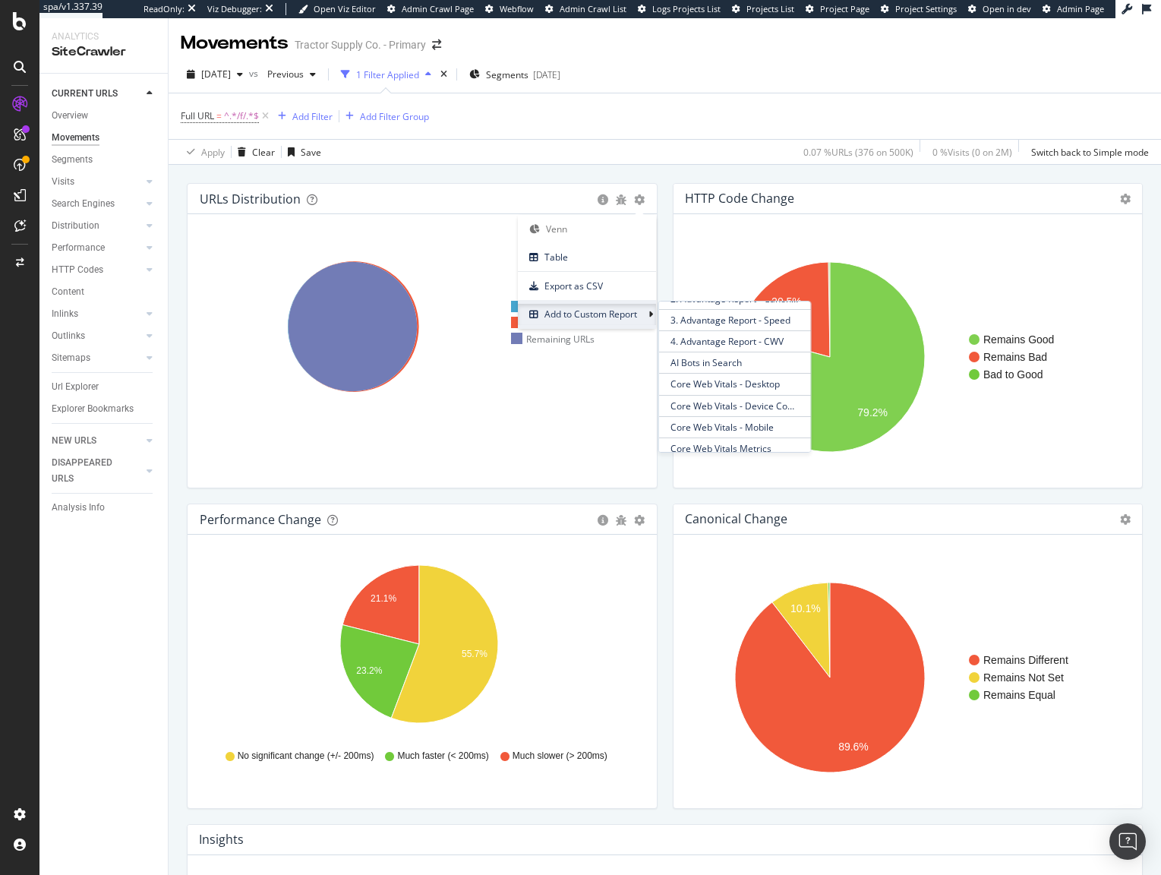
scroll to position [221, 0]
click at [762, 373] on span "F Pages Report (Filter PLPs)" at bounding box center [734, 368] width 152 height 20
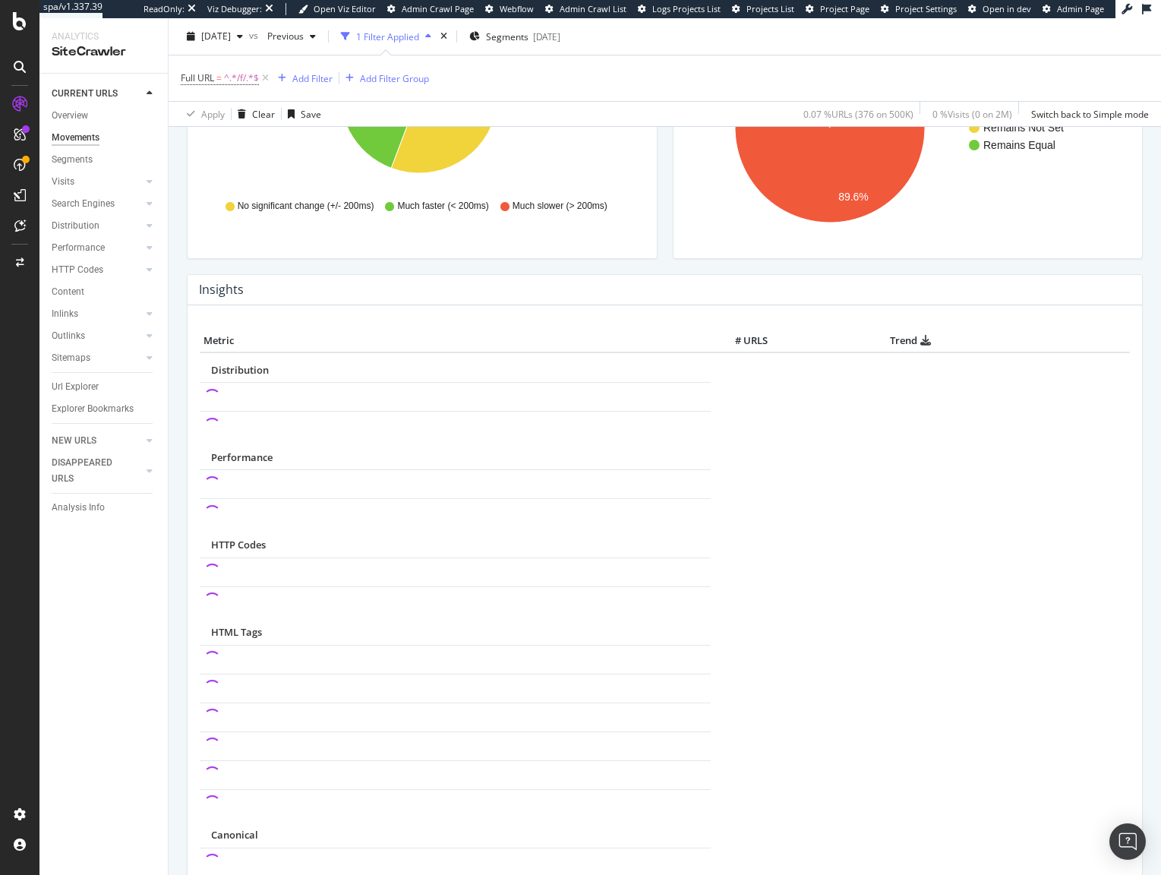
scroll to position [552, 0]
click at [179, 483] on div "Insights × Close Chart movements-insights - API Requests List Area Type Request…" at bounding box center [664, 714] width 971 height 885
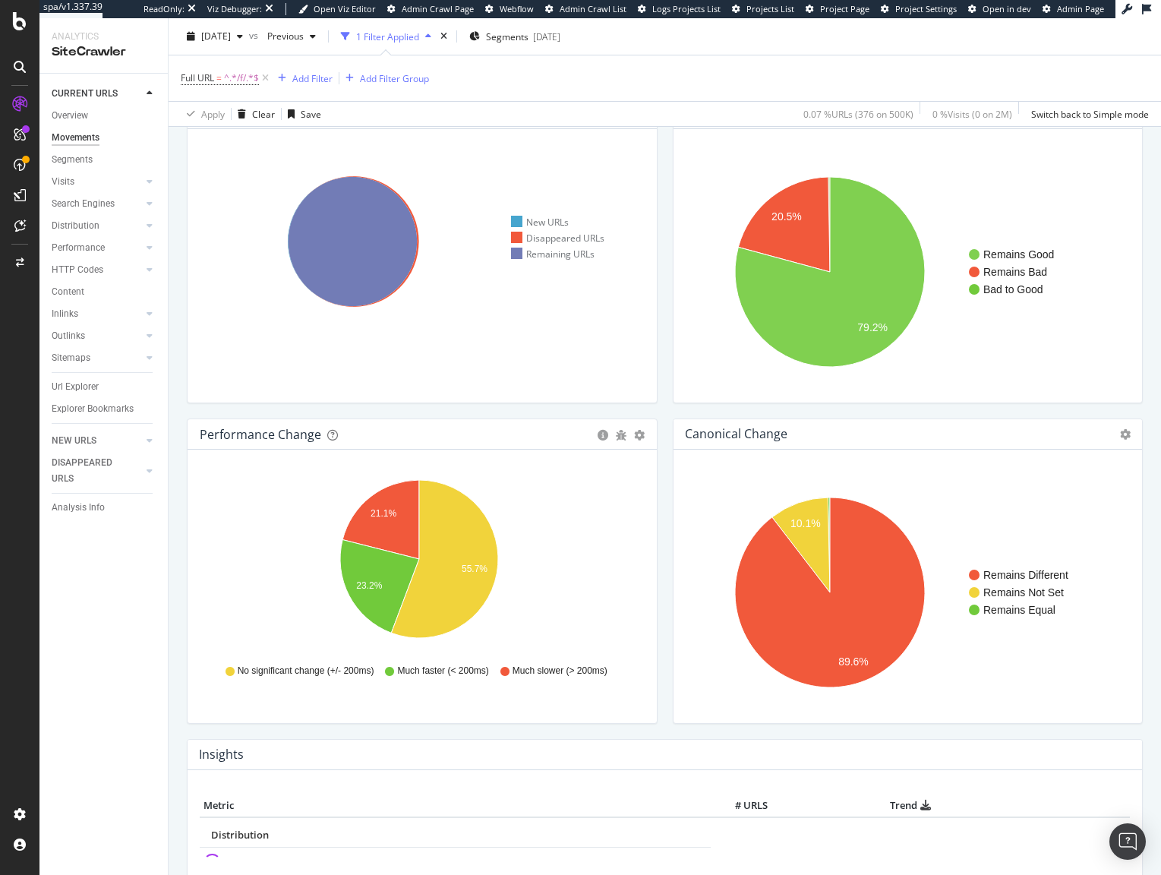
scroll to position [84, 0]
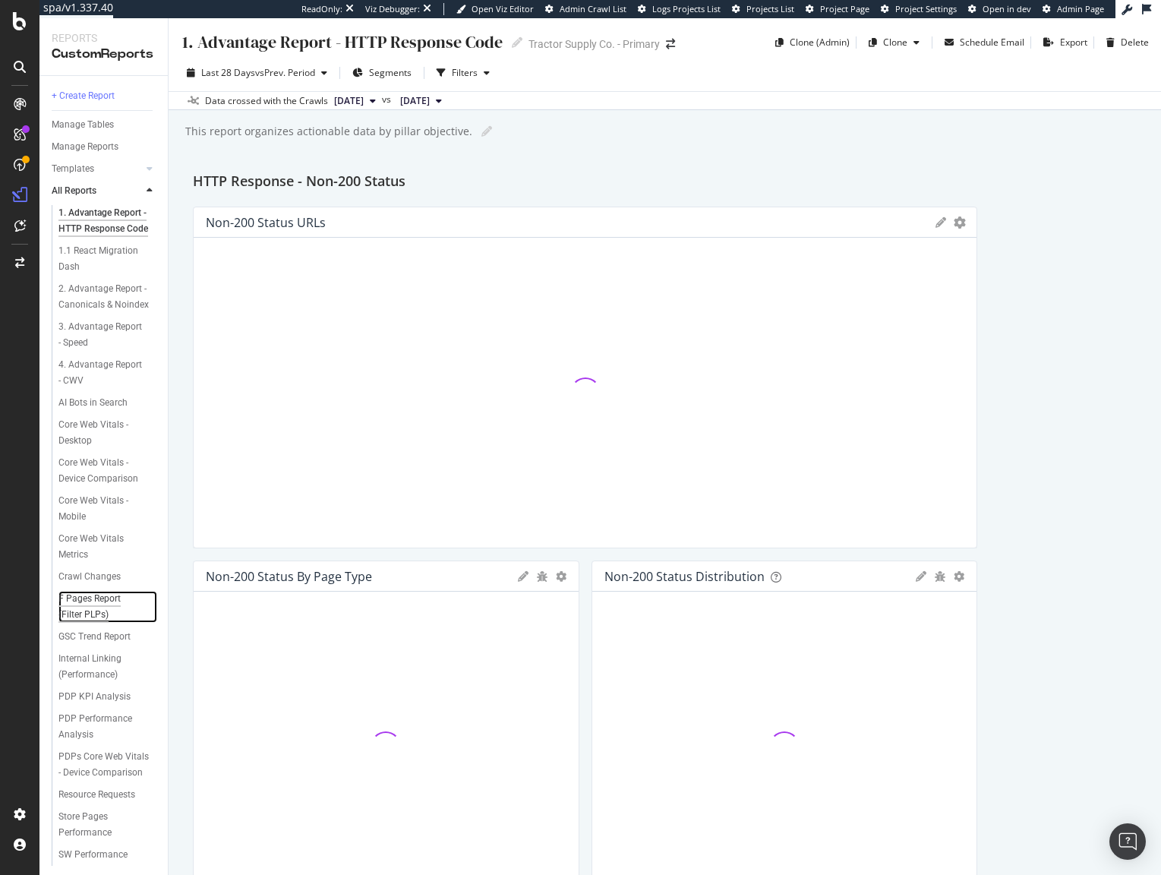
click at [74, 623] on div "F Pages Report (Filter PLPs)" at bounding box center [101, 607] width 87 height 32
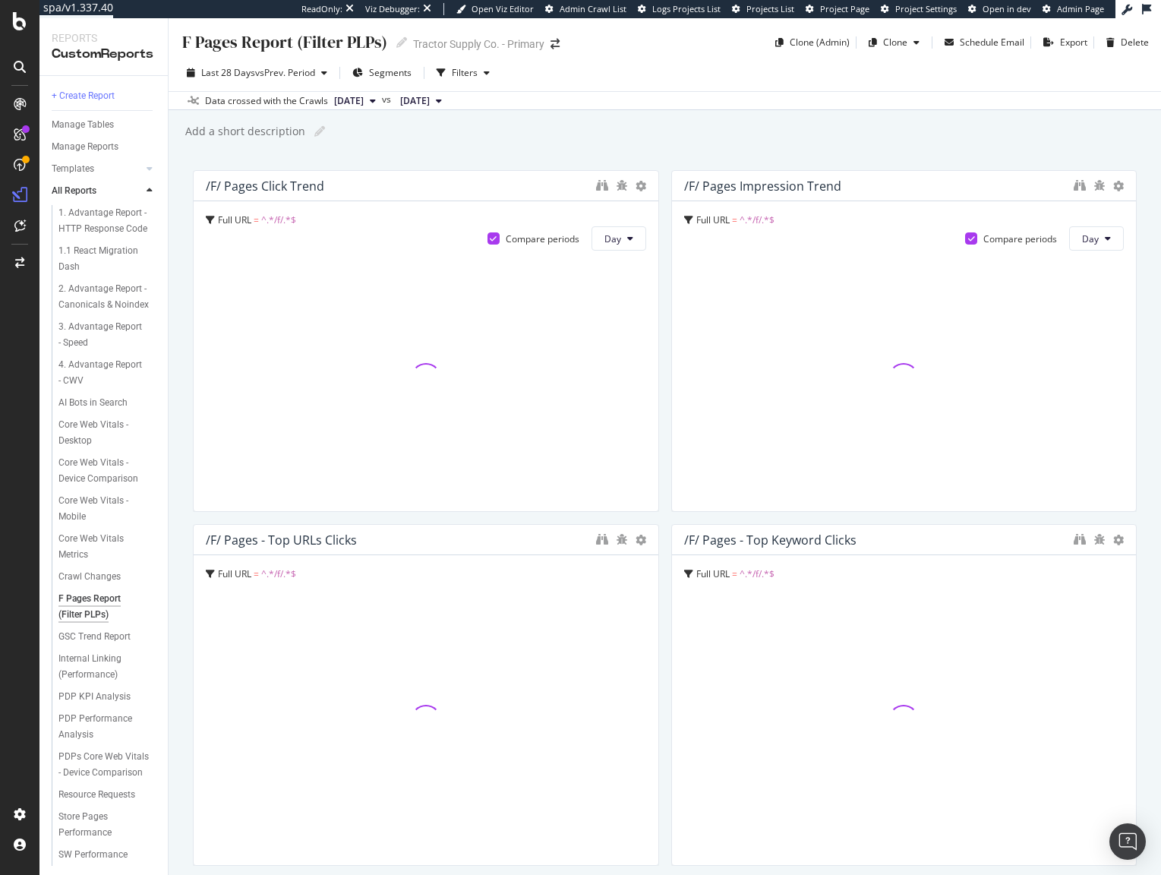
click at [694, 129] on div "Add a short description Add a short description" at bounding box center [672, 131] width 977 height 23
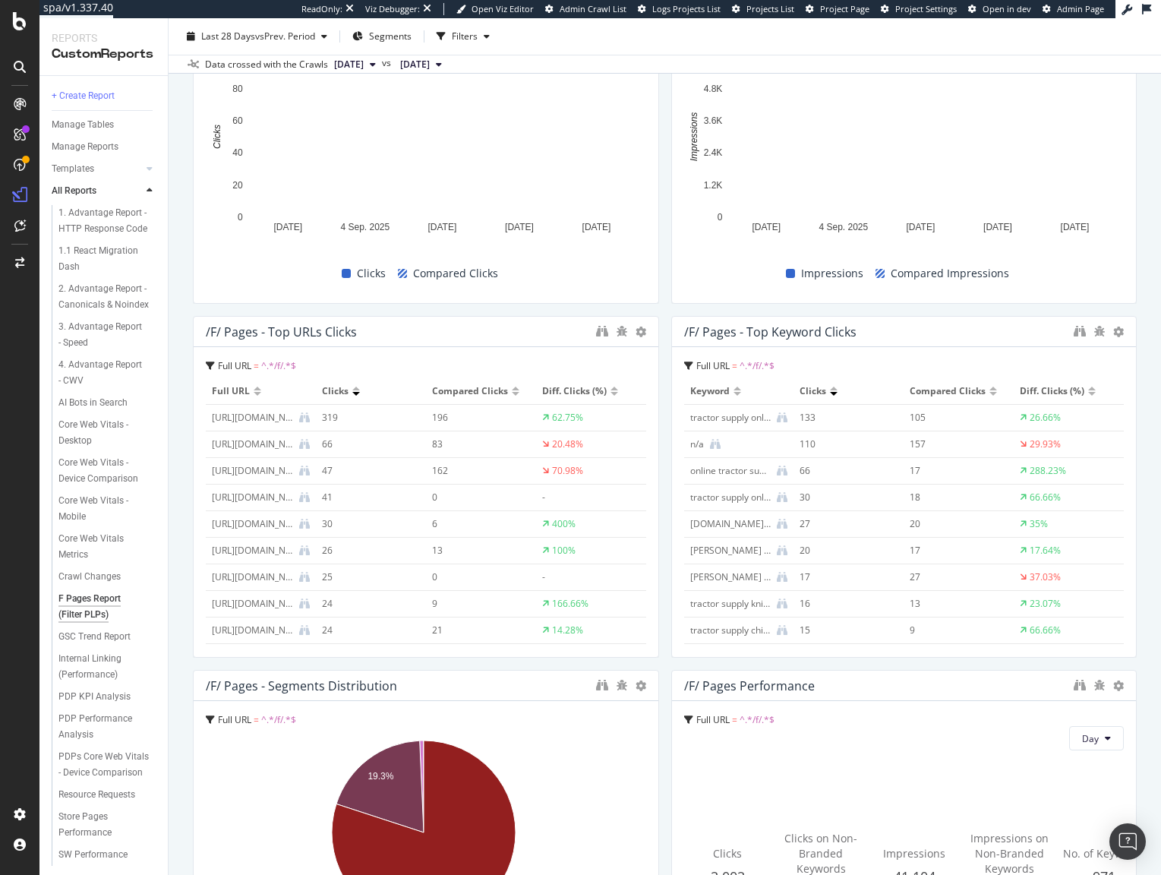
scroll to position [303, 0]
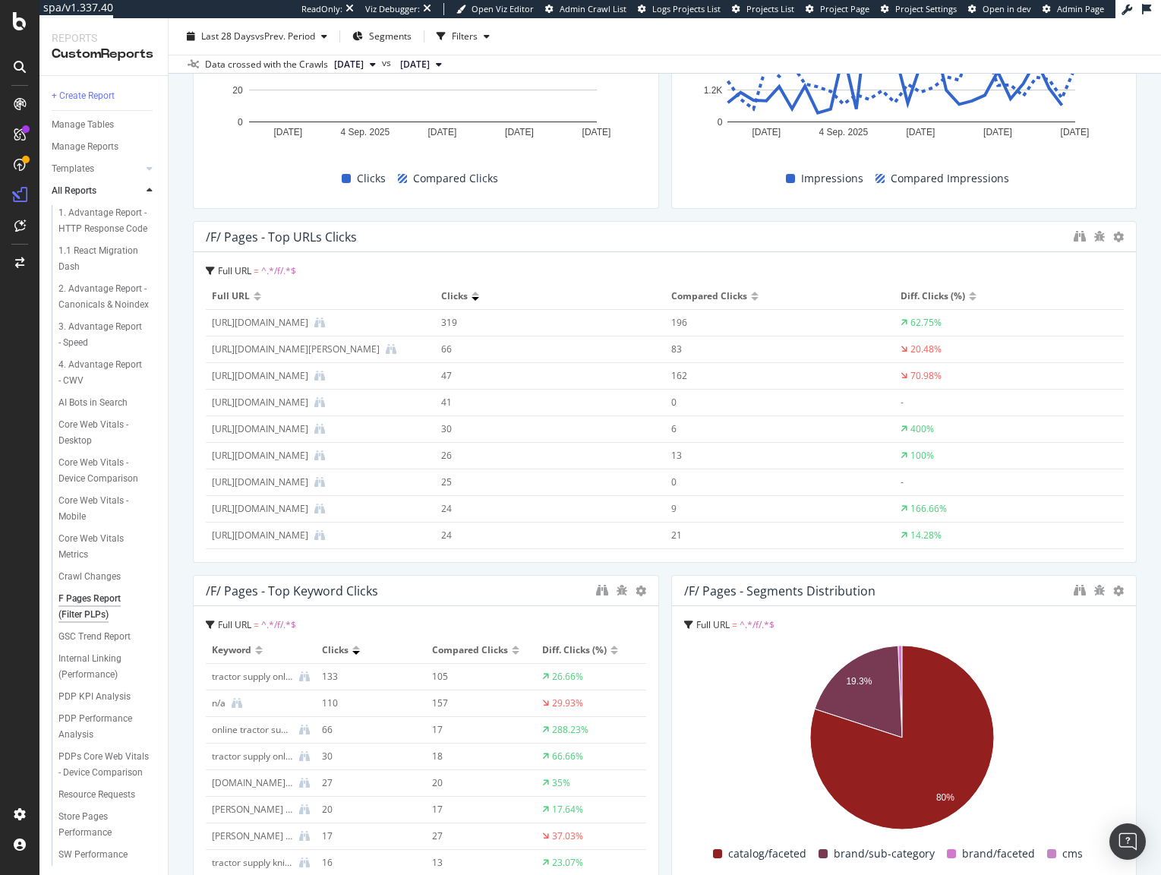
drag, startPoint x: 645, startPoint y: 373, endPoint x: 1087, endPoint y: 369, distance: 442.6
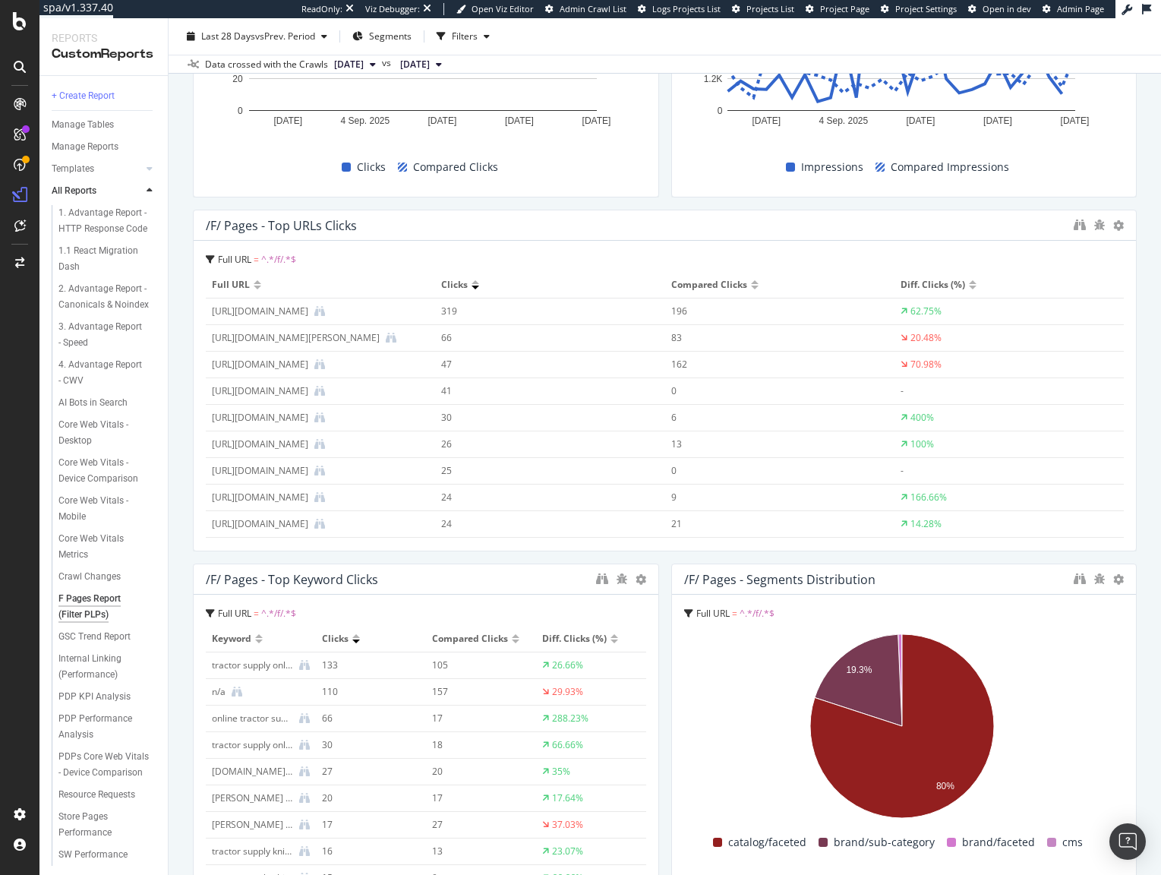
scroll to position [466, 0]
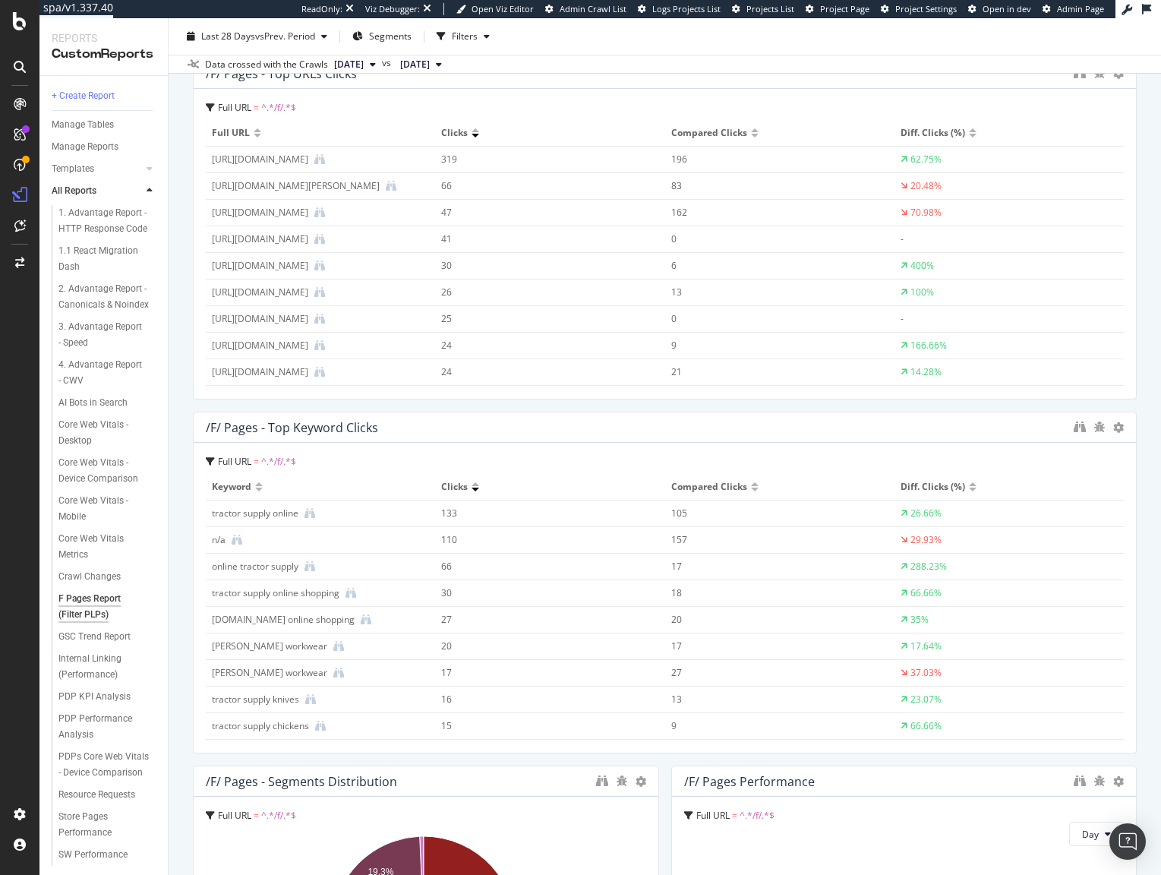
drag, startPoint x: 648, startPoint y: 552, endPoint x: 1165, endPoint y: 528, distance: 517.6
click at [1160, 528] on html "spa/v1.337.40 ReadOnly: Viz Debugger: Open Viz Editor Admin Crawl List Logs Pro…" at bounding box center [580, 437] width 1161 height 875
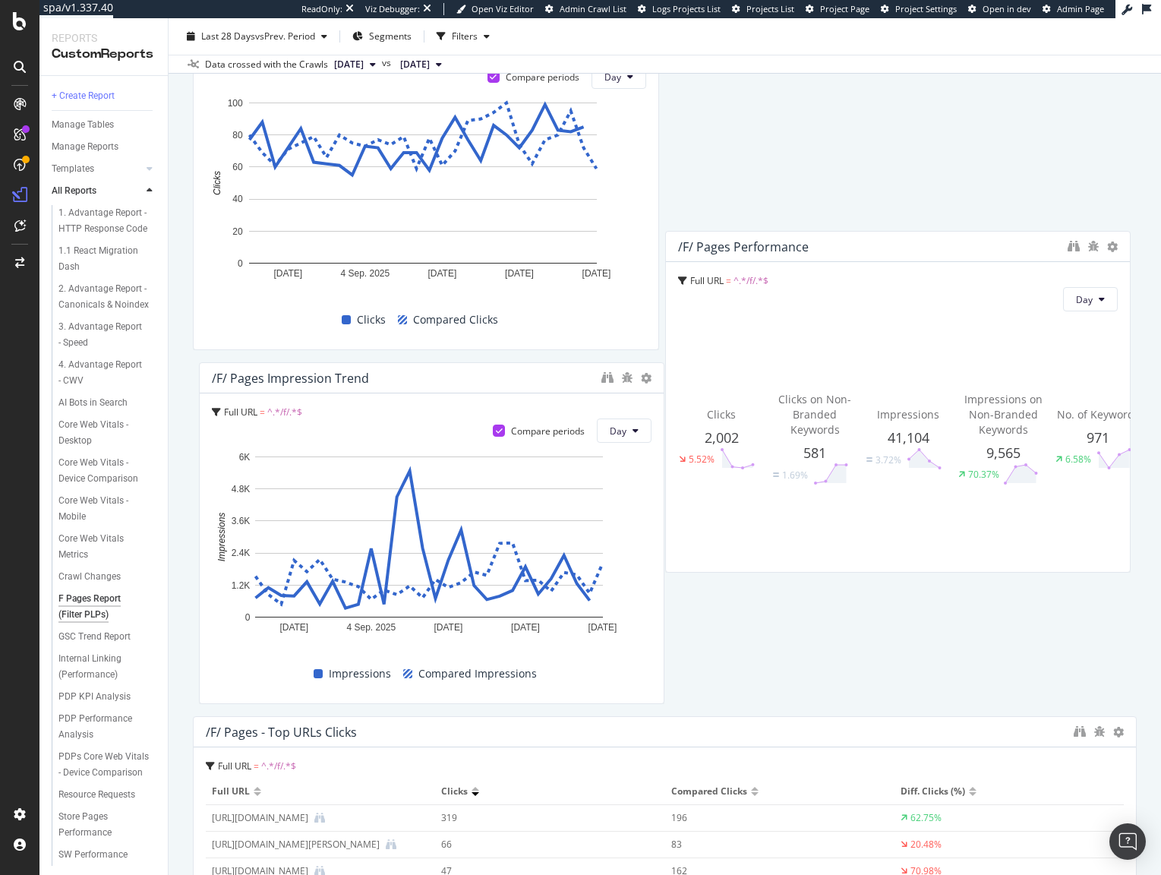
scroll to position [0, 0]
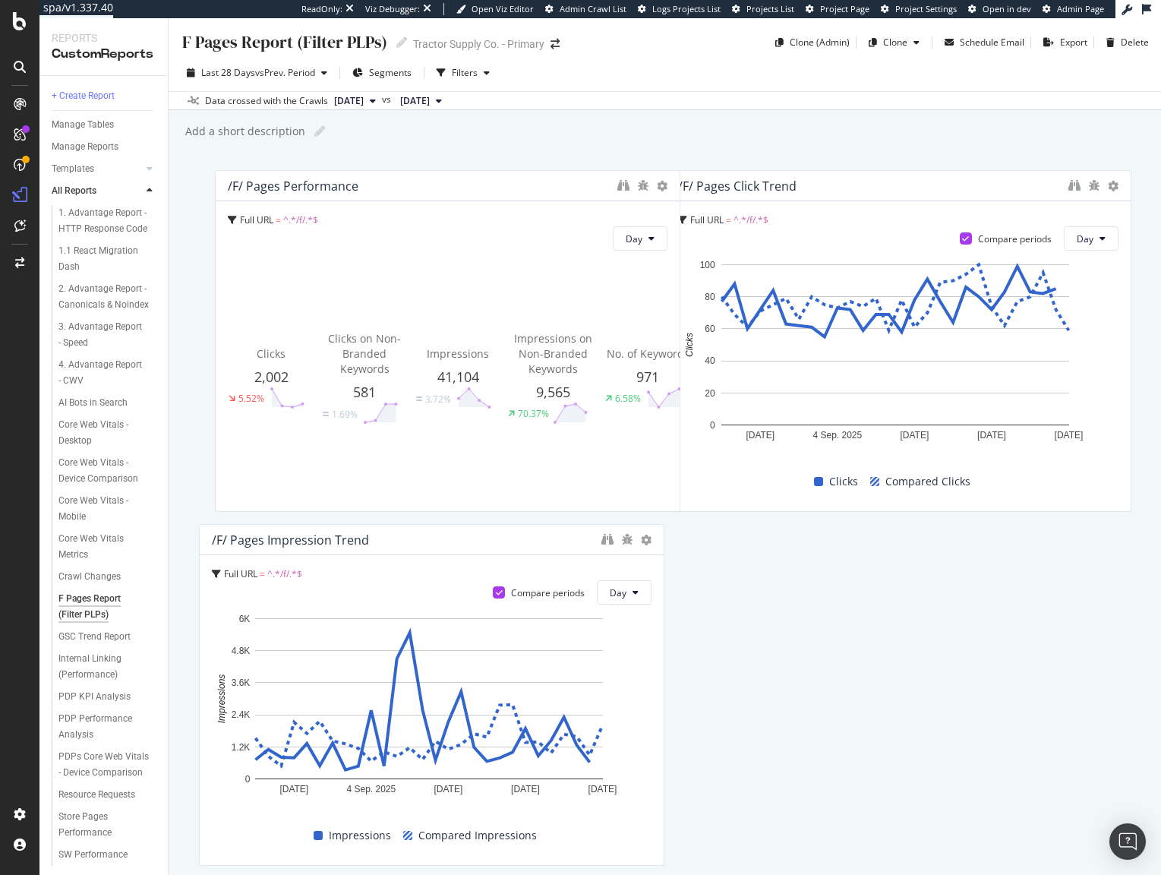
drag, startPoint x: 918, startPoint y: 348, endPoint x: 450, endPoint y: 131, distance: 515.6
click at [450, 131] on div "F Pages Report (Filter PLPs) F Pages Report (Filter PLPs) Tractor Supply Co. - …" at bounding box center [665, 446] width 992 height 856
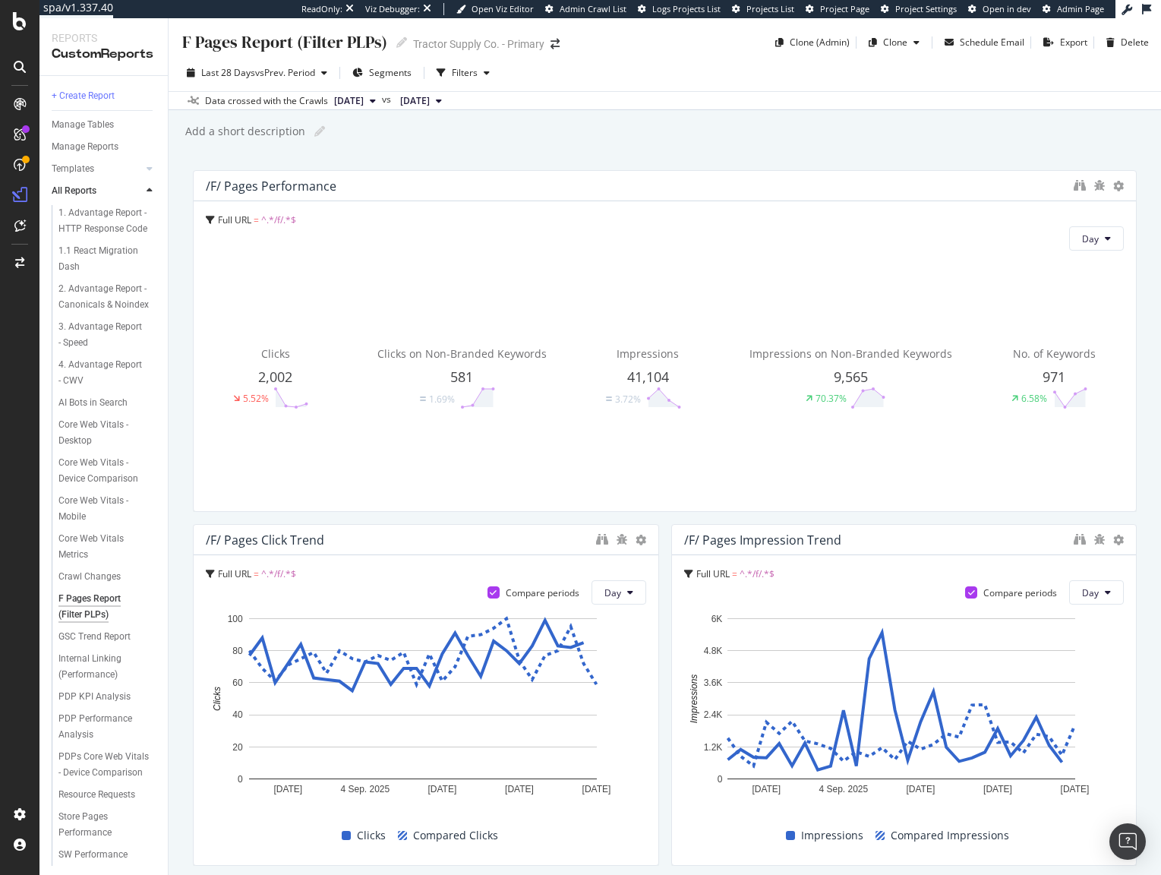
drag, startPoint x: 649, startPoint y: 335, endPoint x: 1128, endPoint y: 355, distance: 479.5
click at [1128, 355] on div "F Pages Report (Filter PLPs) F Pages Report (Filter PLPs) Tractor Supply Co. - …" at bounding box center [665, 446] width 992 height 856
click at [585, 131] on div "Add a short description Add a short description" at bounding box center [672, 131] width 977 height 23
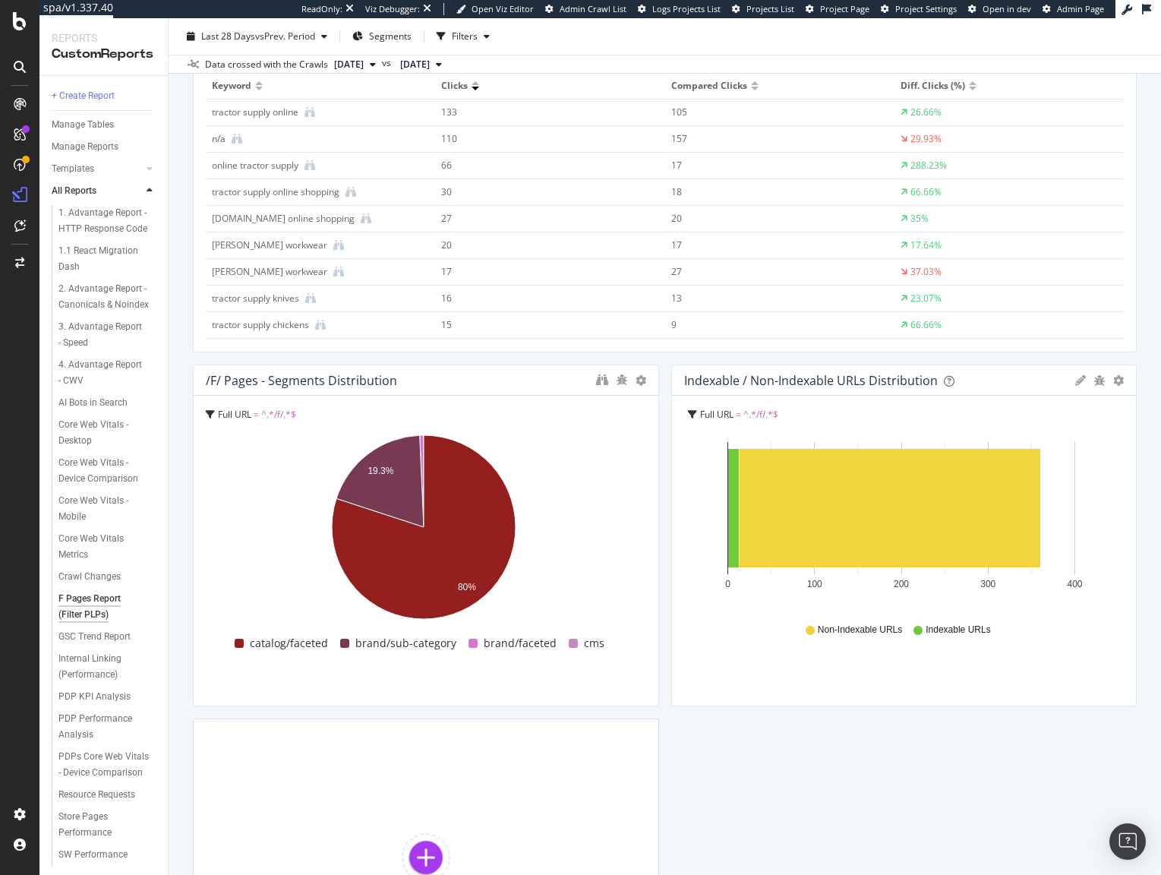
scroll to position [1237, 0]
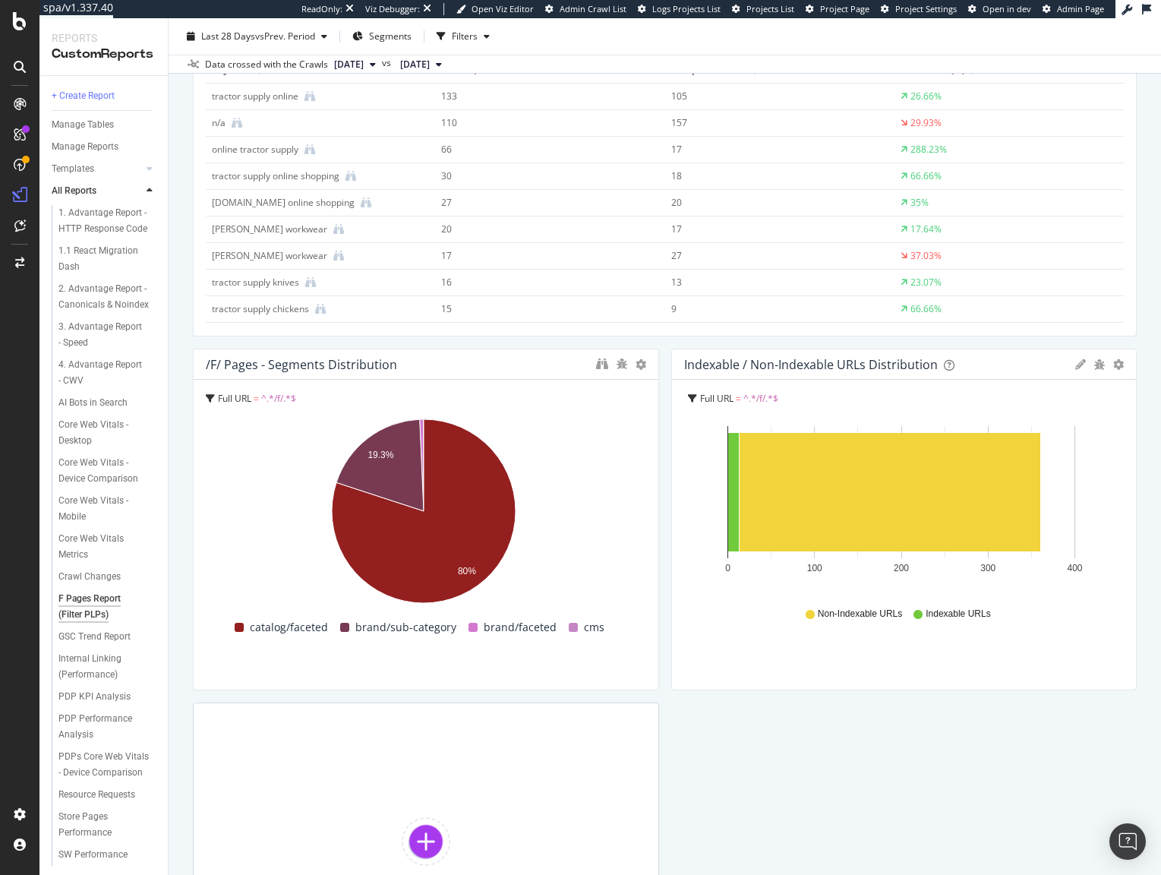
click at [1075, 368] on icon at bounding box center [1080, 364] width 11 height 11
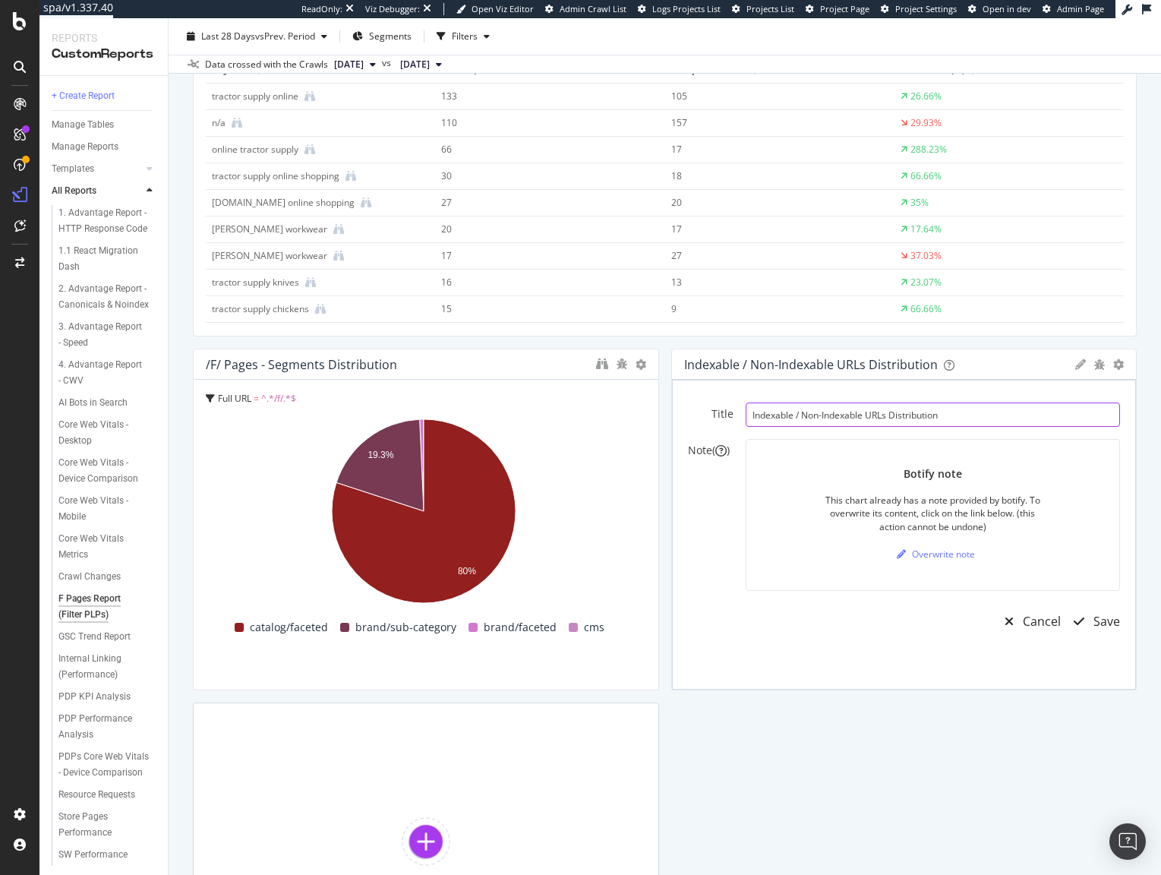
click at [909, 423] on input "Indexable / Non-Indexable URLs Distribution" at bounding box center [933, 414] width 375 height 24
type input "F Pages in Crawl"
click at [1100, 623] on div "Save" at bounding box center [1106, 621] width 27 height 17
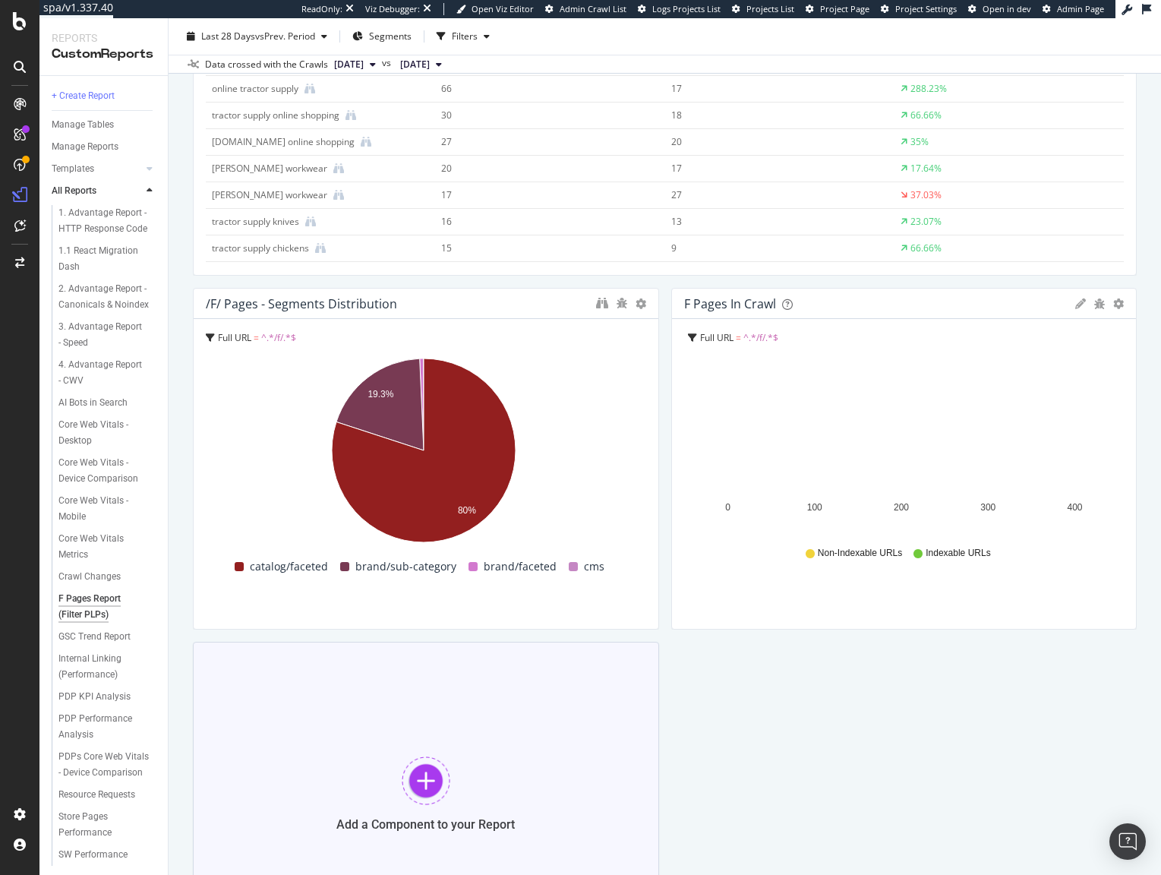
scroll to position [1298, 0]
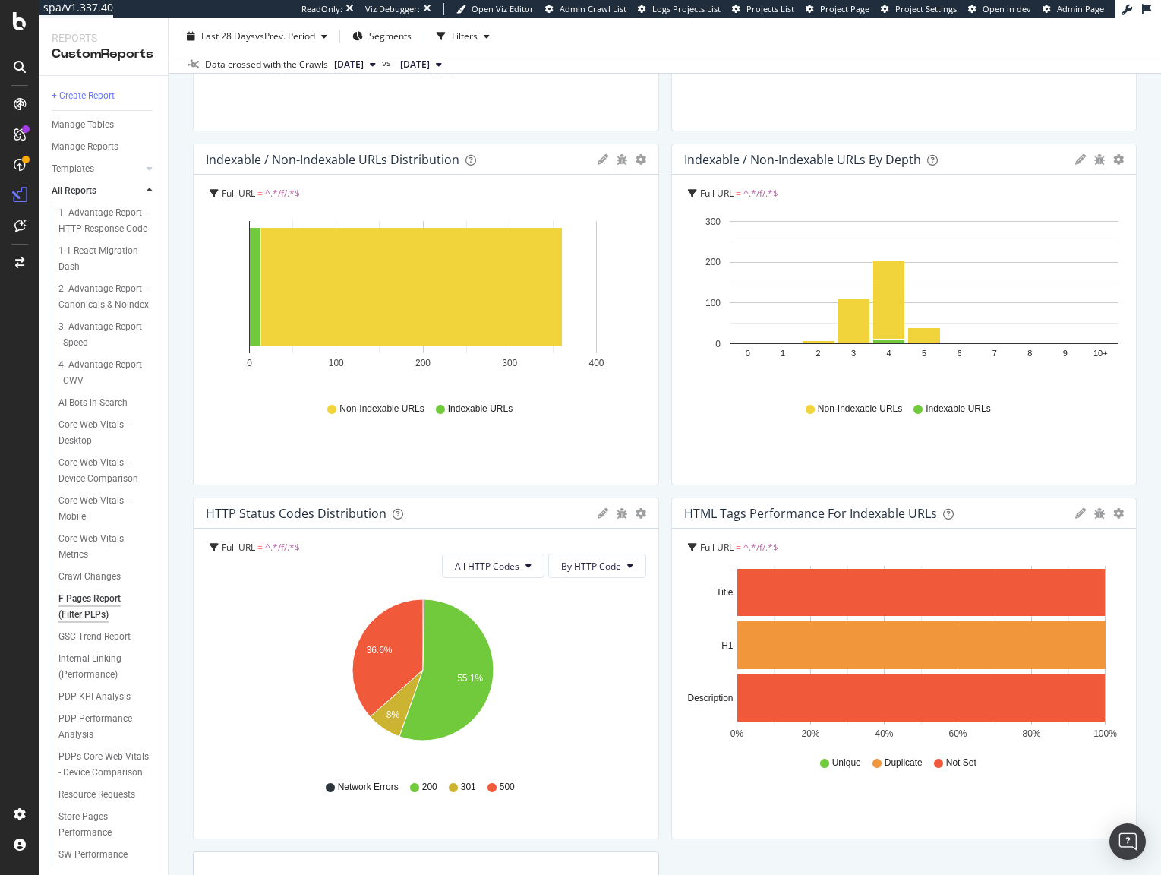
scroll to position [1446, 0]
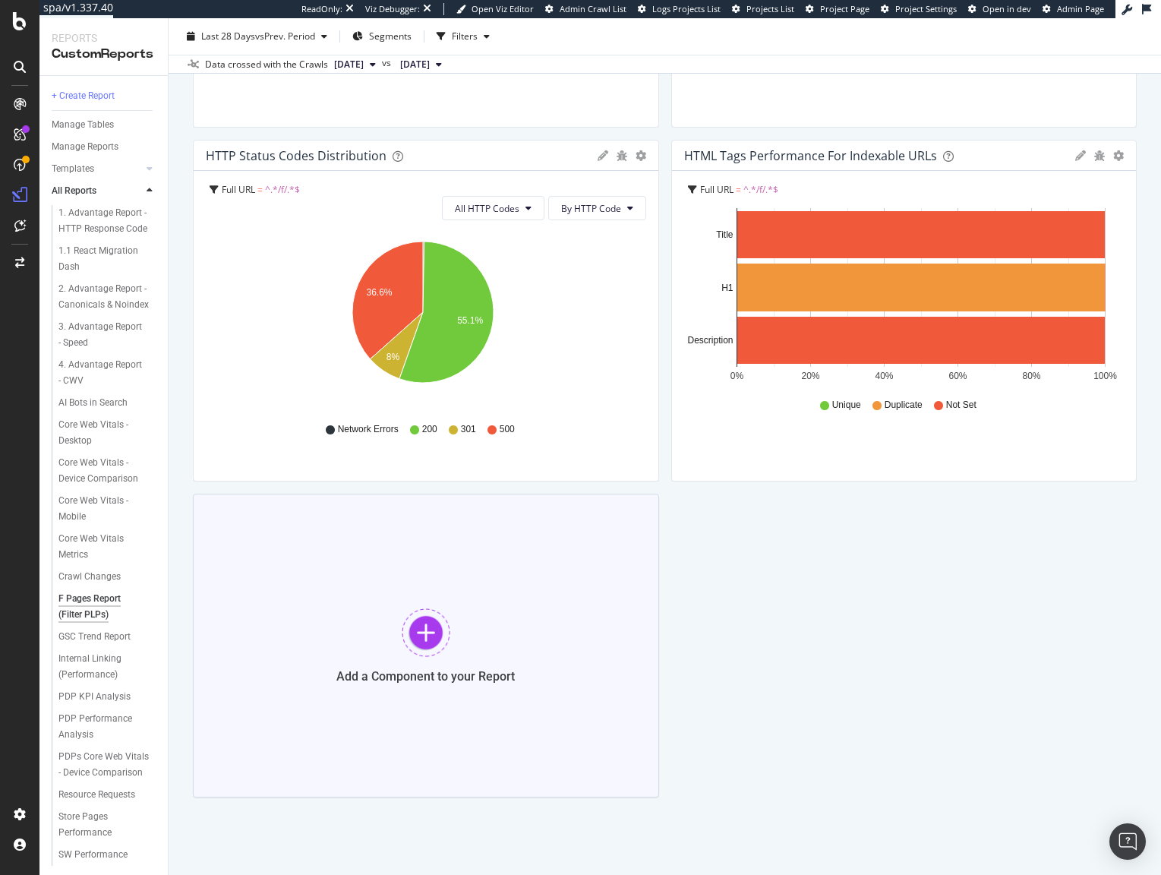
click at [428, 638] on div at bounding box center [426, 632] width 49 height 49
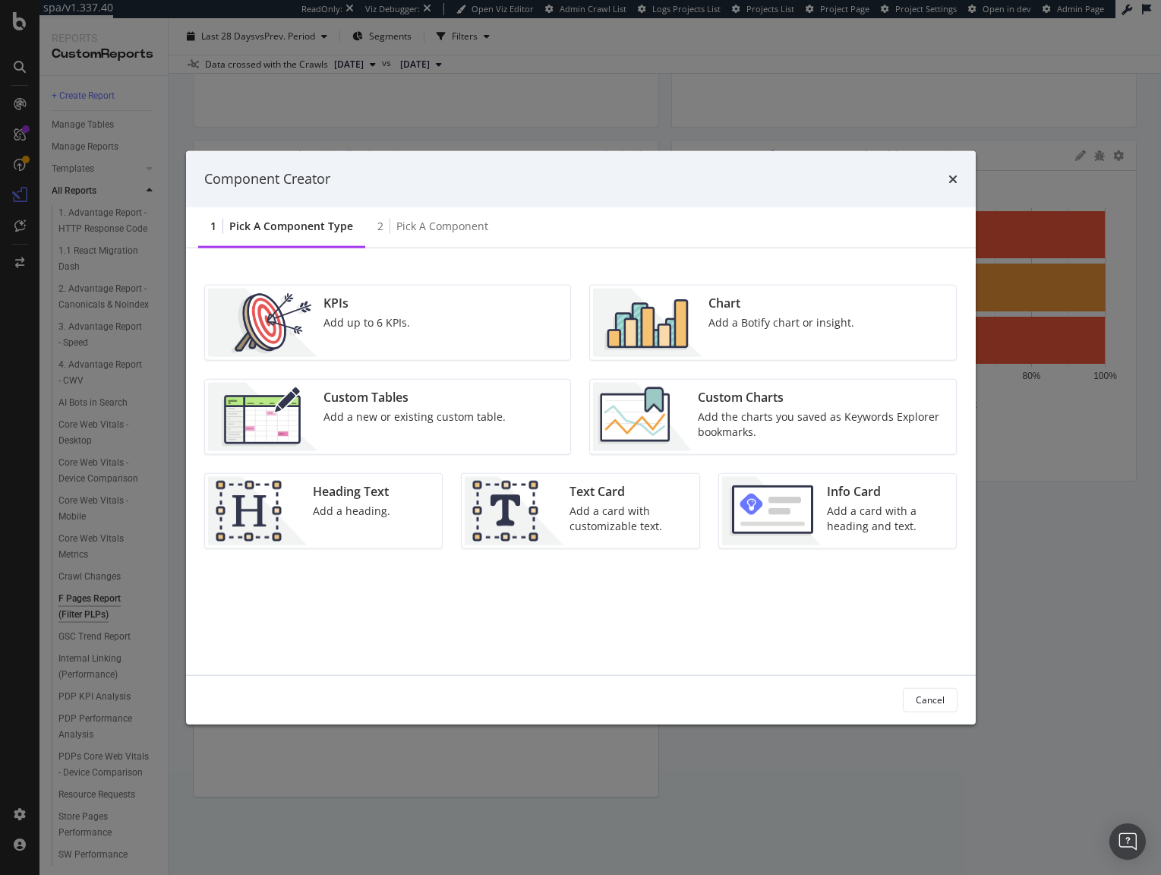
click at [796, 418] on div "Add the charts you saved as Keywords Explorer bookmarks." at bounding box center [822, 423] width 249 height 30
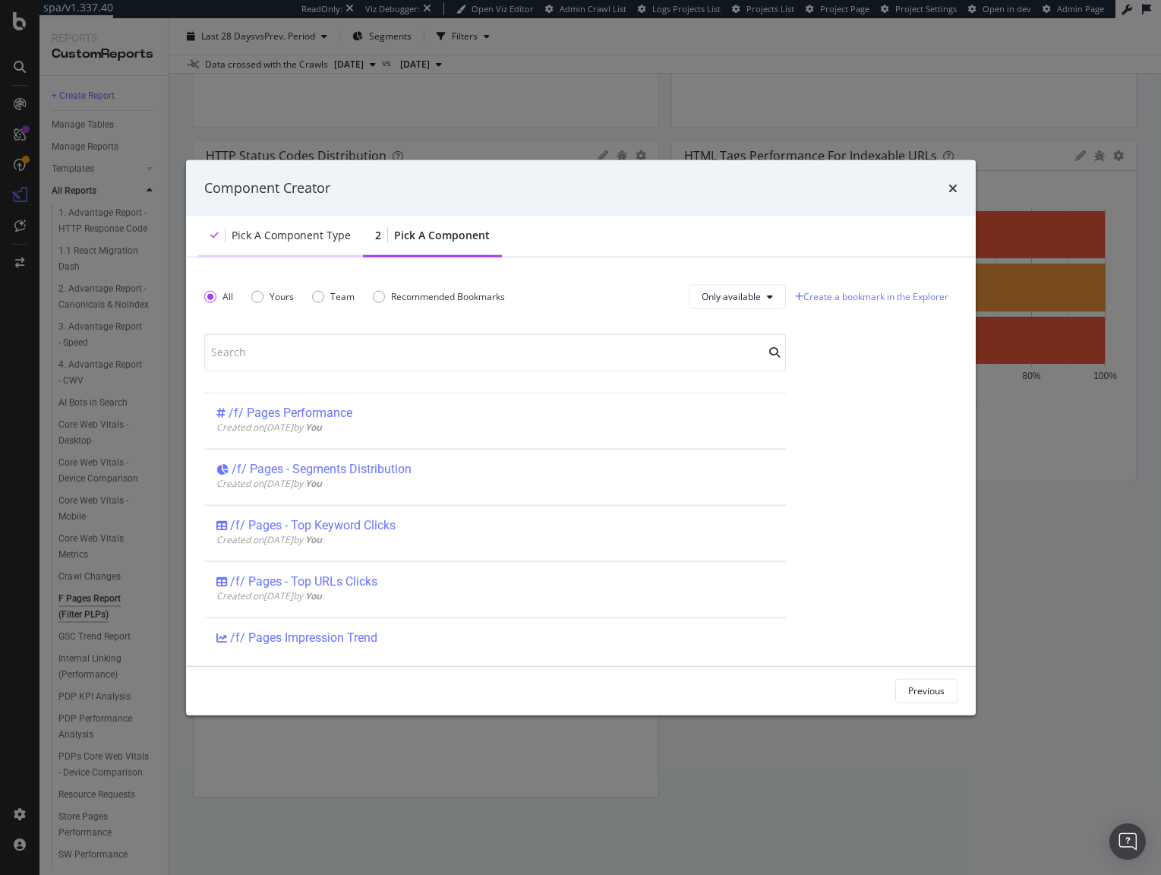
click at [314, 235] on div "Pick a Component type" at bounding box center [291, 234] width 119 height 15
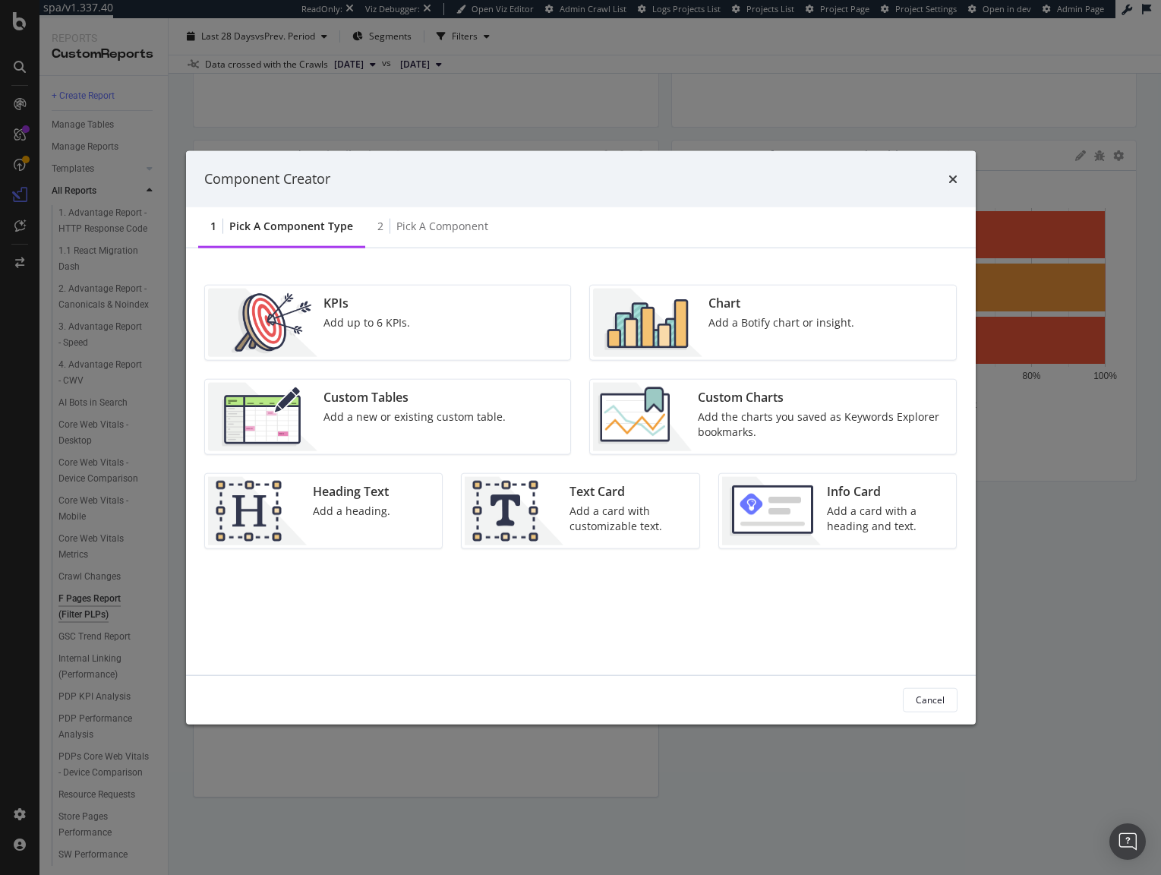
click at [762, 328] on div "Add a Botify chart or insight." at bounding box center [781, 321] width 146 height 15
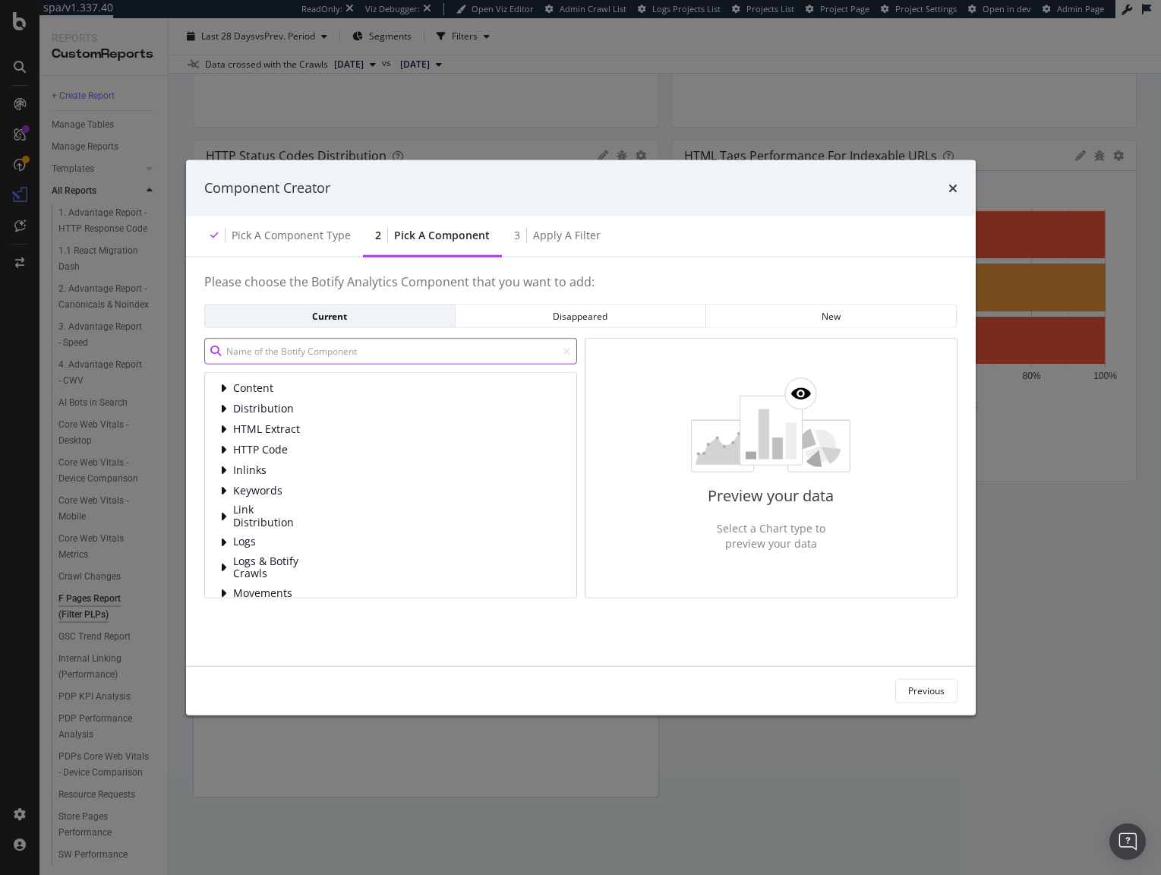
click at [461, 353] on input "modal" at bounding box center [390, 351] width 373 height 27
click at [855, 316] on div "New" at bounding box center [830, 315] width 225 height 13
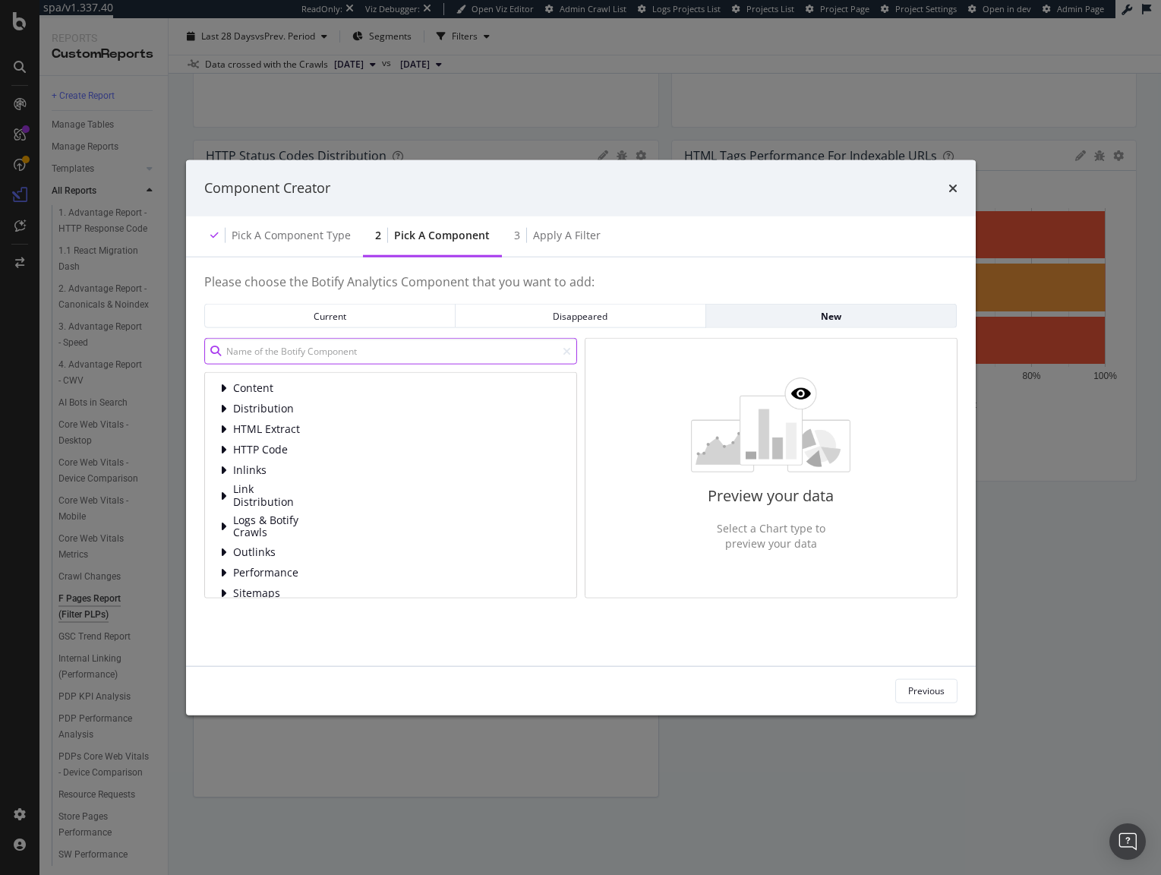
click at [279, 348] on input "modal" at bounding box center [390, 351] width 373 height 27
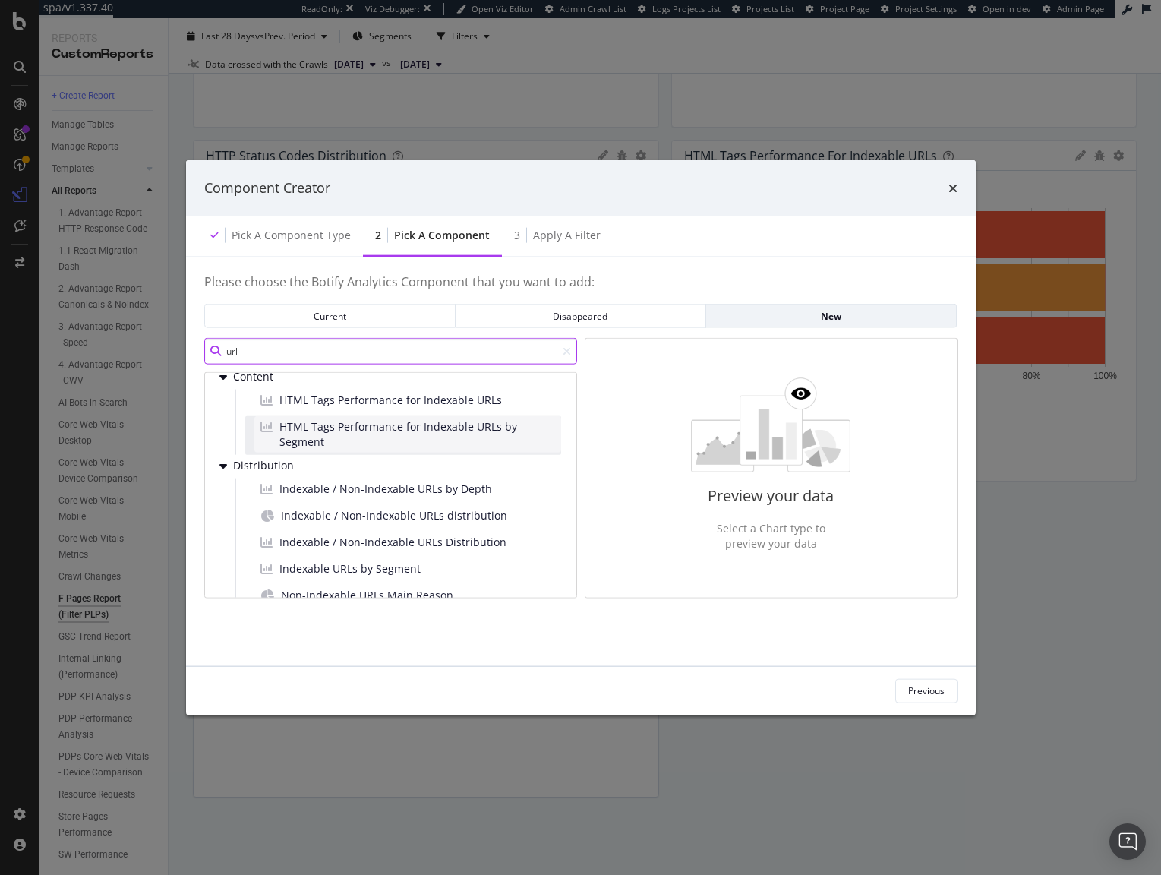
scroll to position [0, 0]
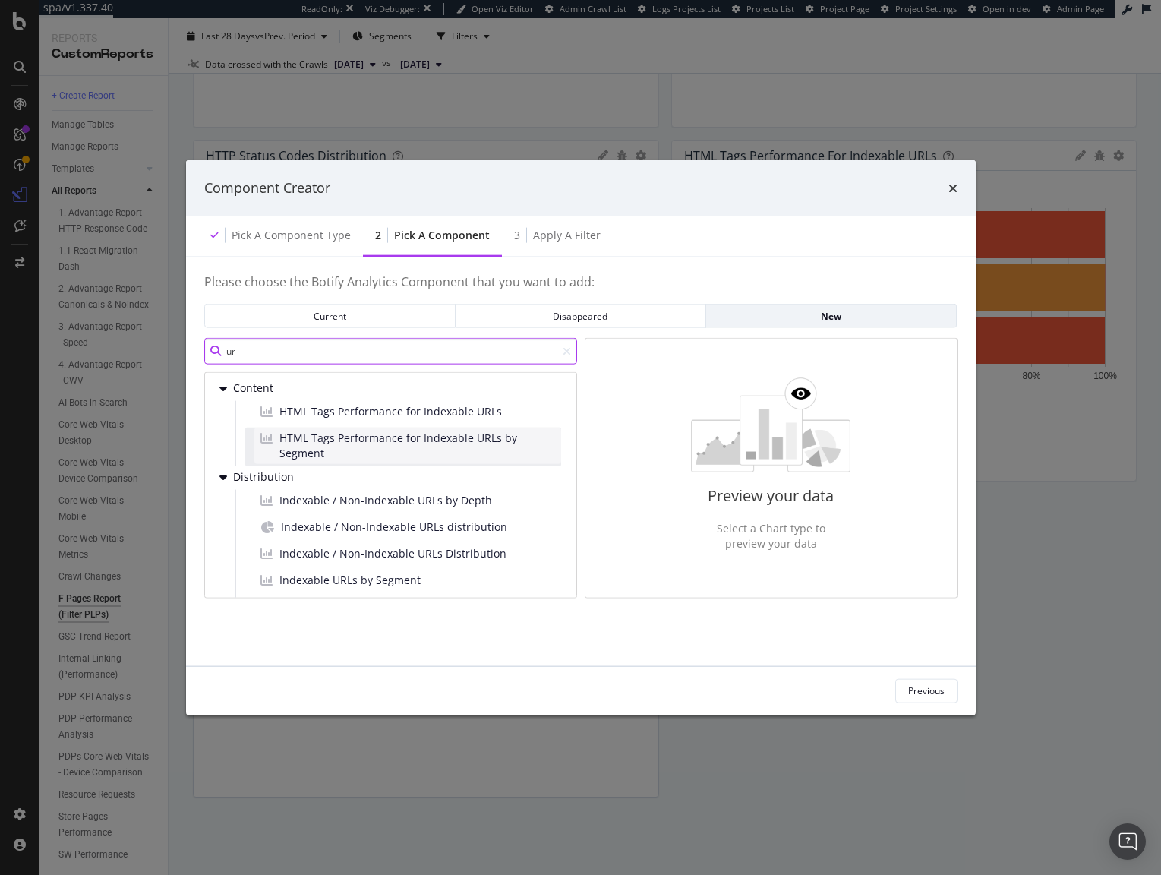
type input "u"
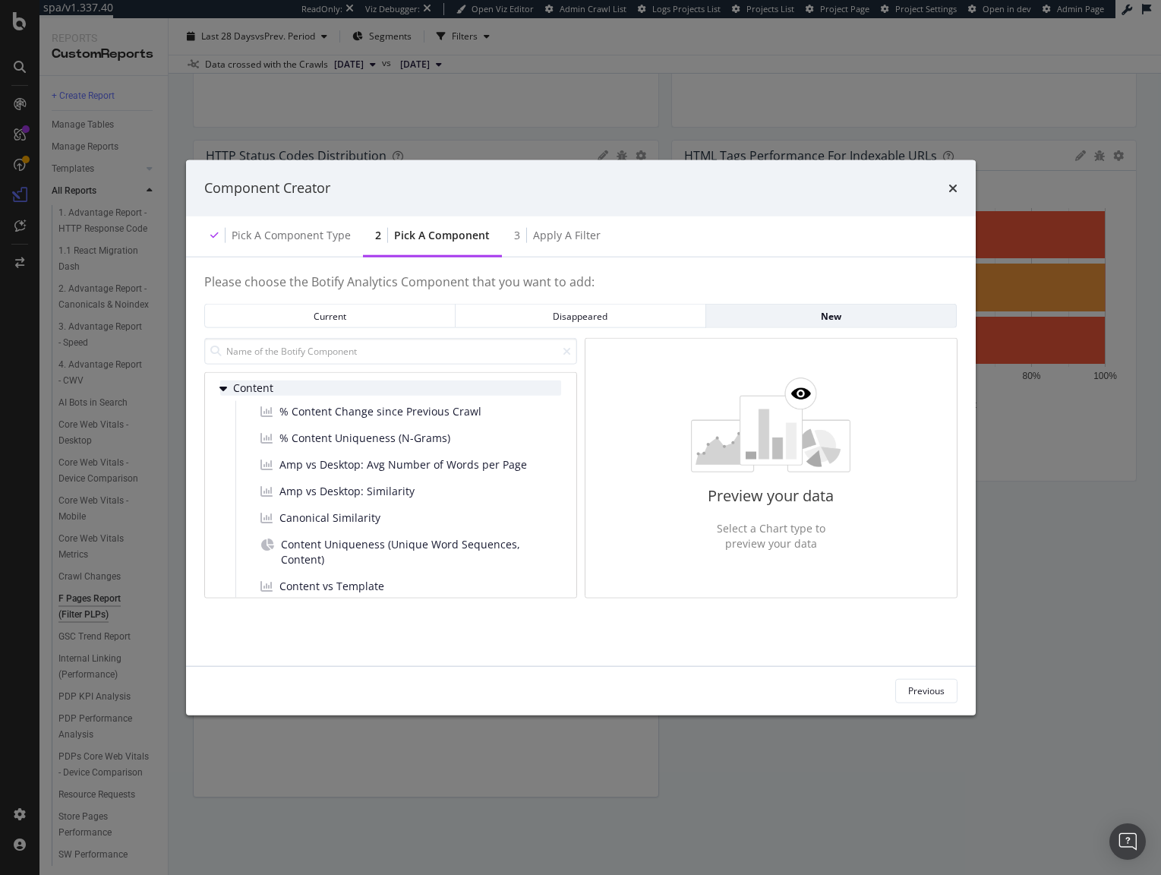
click at [245, 388] on span "Content" at bounding box center [267, 388] width 68 height 13
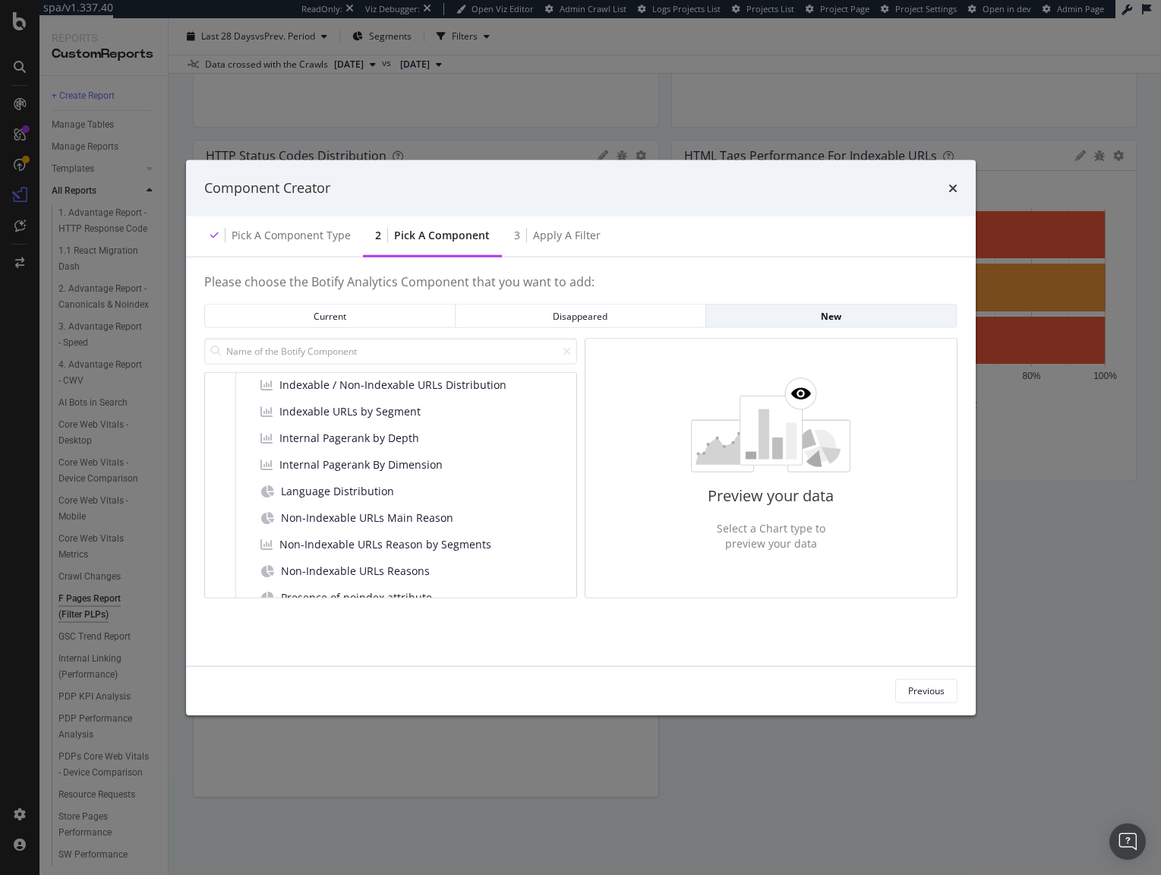
scroll to position [207, 0]
click at [953, 188] on icon "times" at bounding box center [952, 187] width 9 height 12
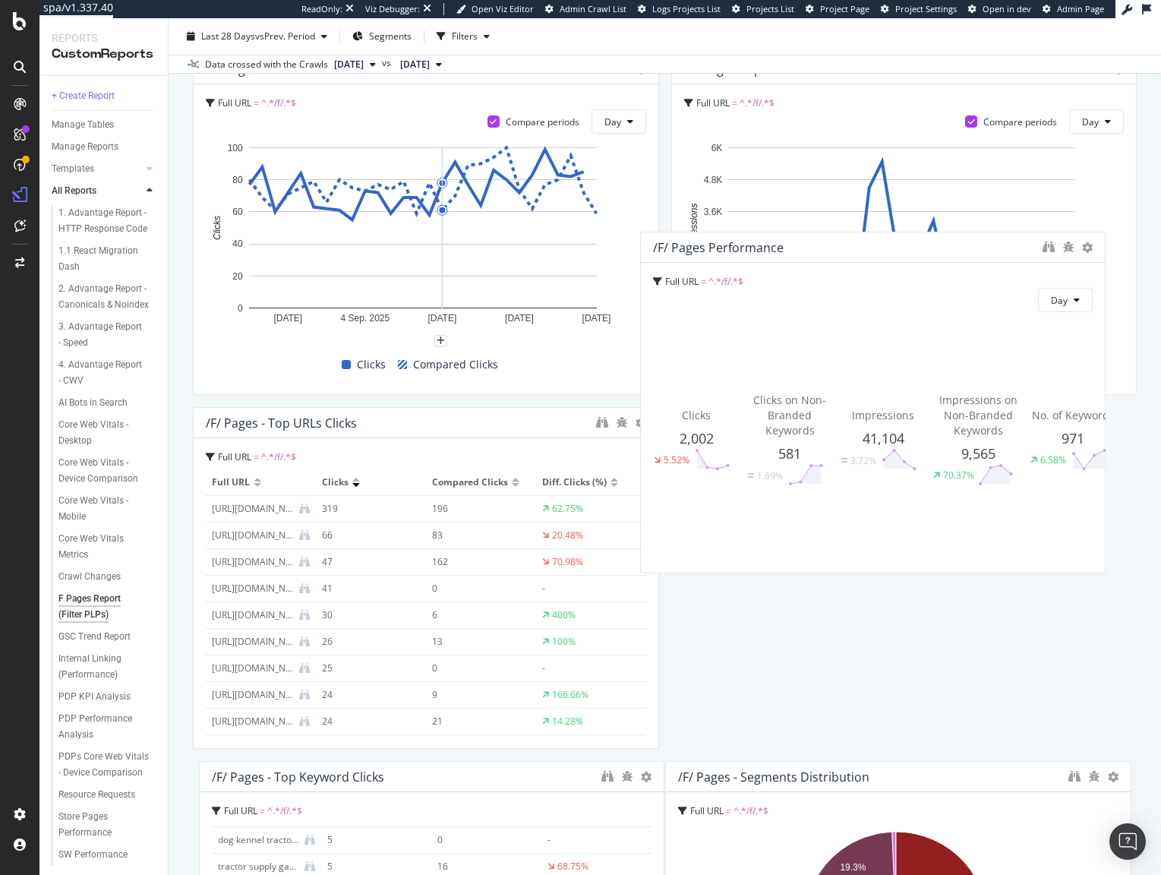
scroll to position [0, 0]
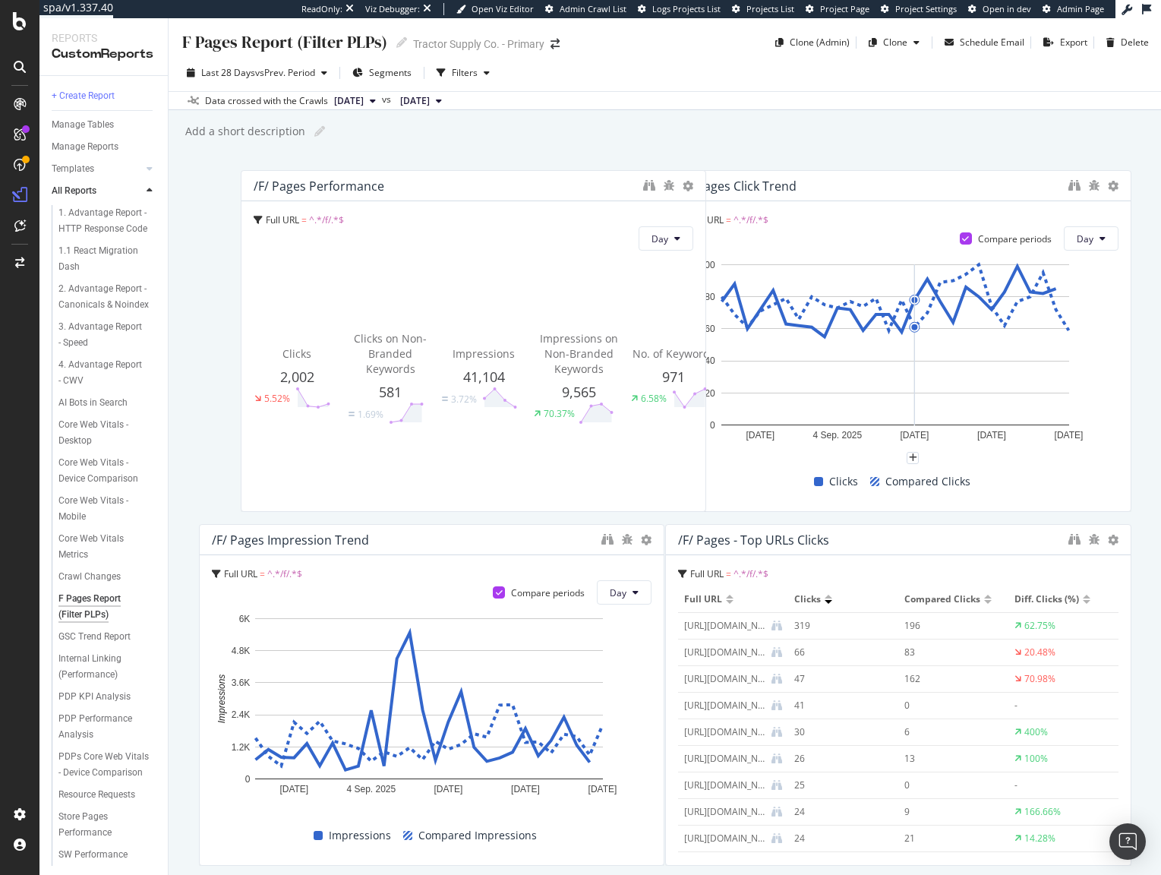
drag, startPoint x: 835, startPoint y: 607, endPoint x: 403, endPoint y: 134, distance: 640.6
click at [403, 134] on div "F Pages Report (Filter PLPs) F Pages Report (Filter PLPs) Tractor Supply Co. - …" at bounding box center [665, 446] width 992 height 856
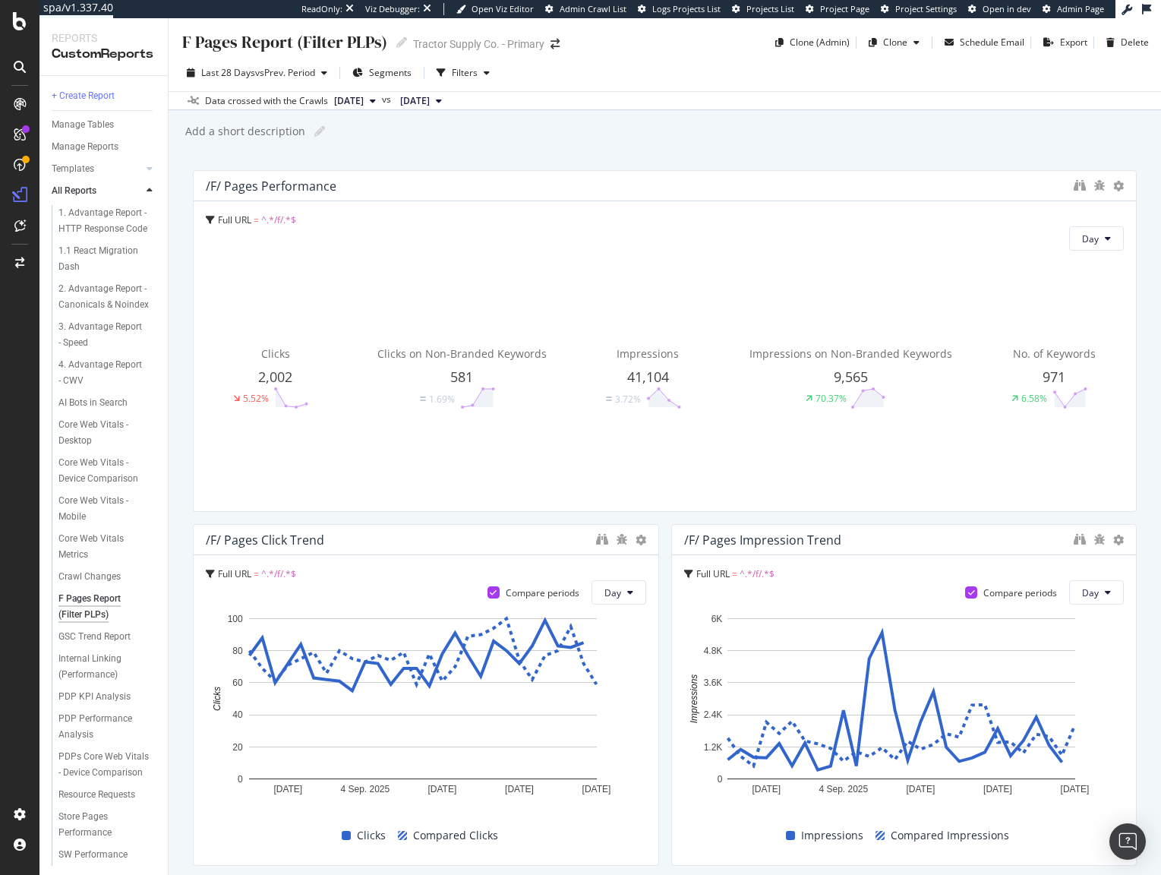
click at [1160, 279] on html "spa/v1.337.40 ReadOnly: Viz Debugger: Open Viz Editor Admin Crawl List Logs Pro…" at bounding box center [580, 437] width 1161 height 875
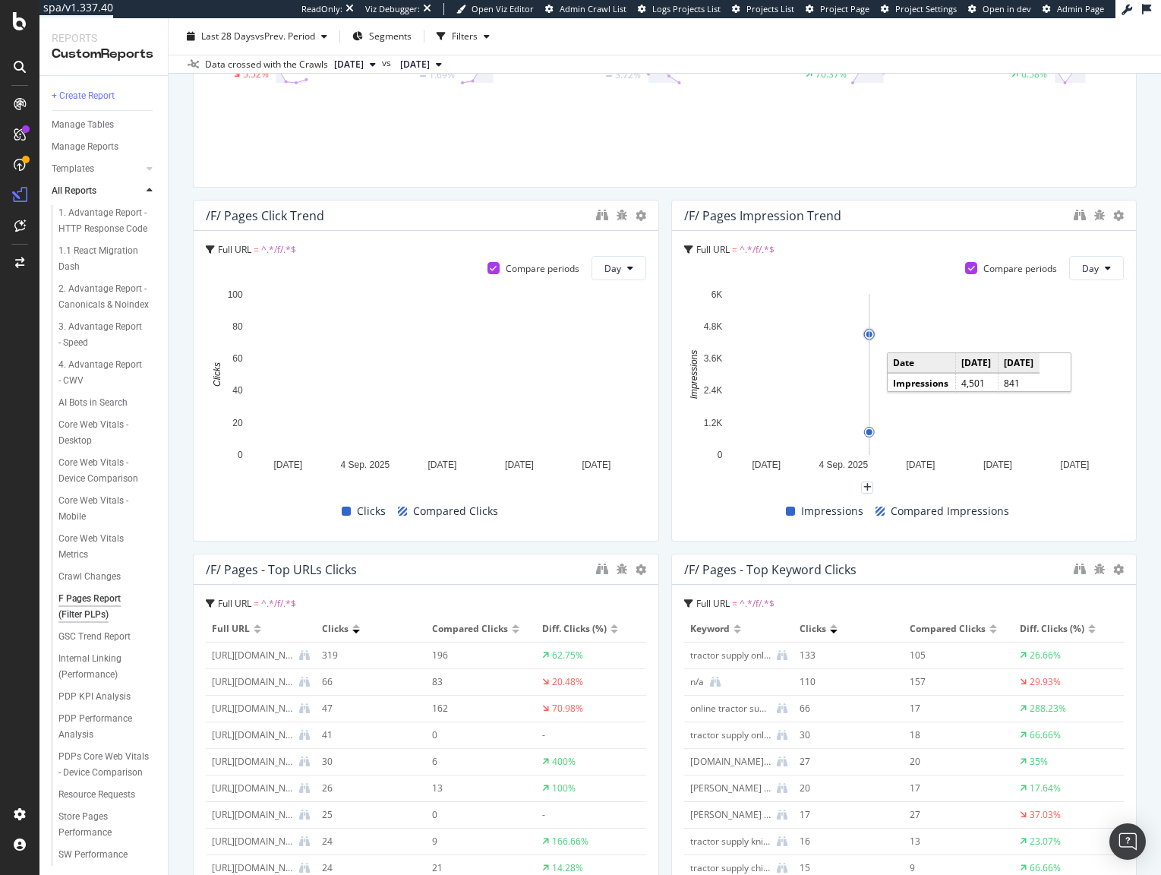
scroll to position [513, 0]
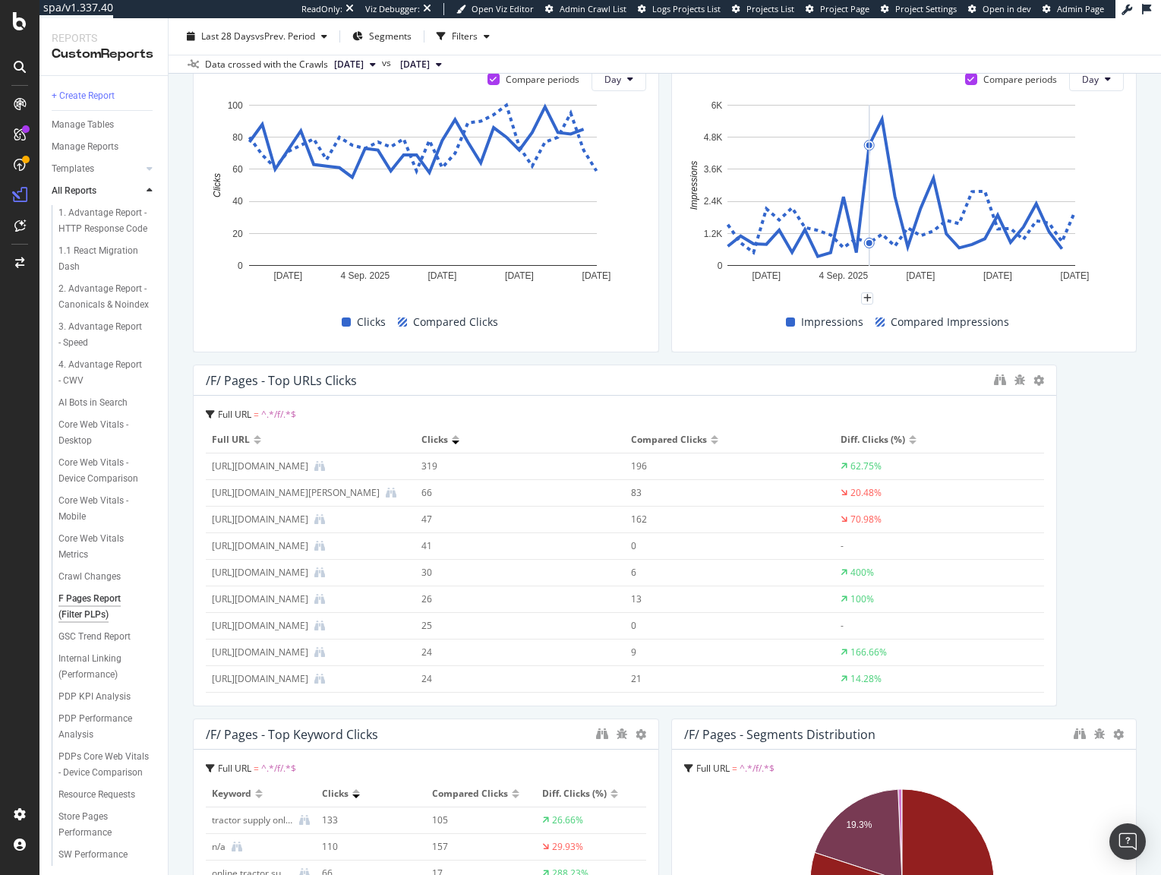
drag, startPoint x: 646, startPoint y: 563, endPoint x: 1168, endPoint y: 554, distance: 521.7
click at [1160, 554] on html "spa/v1.337.40 ReadOnly: Viz Debugger: Open Viz Editor Admin Crawl List Logs Pro…" at bounding box center [580, 437] width 1161 height 875
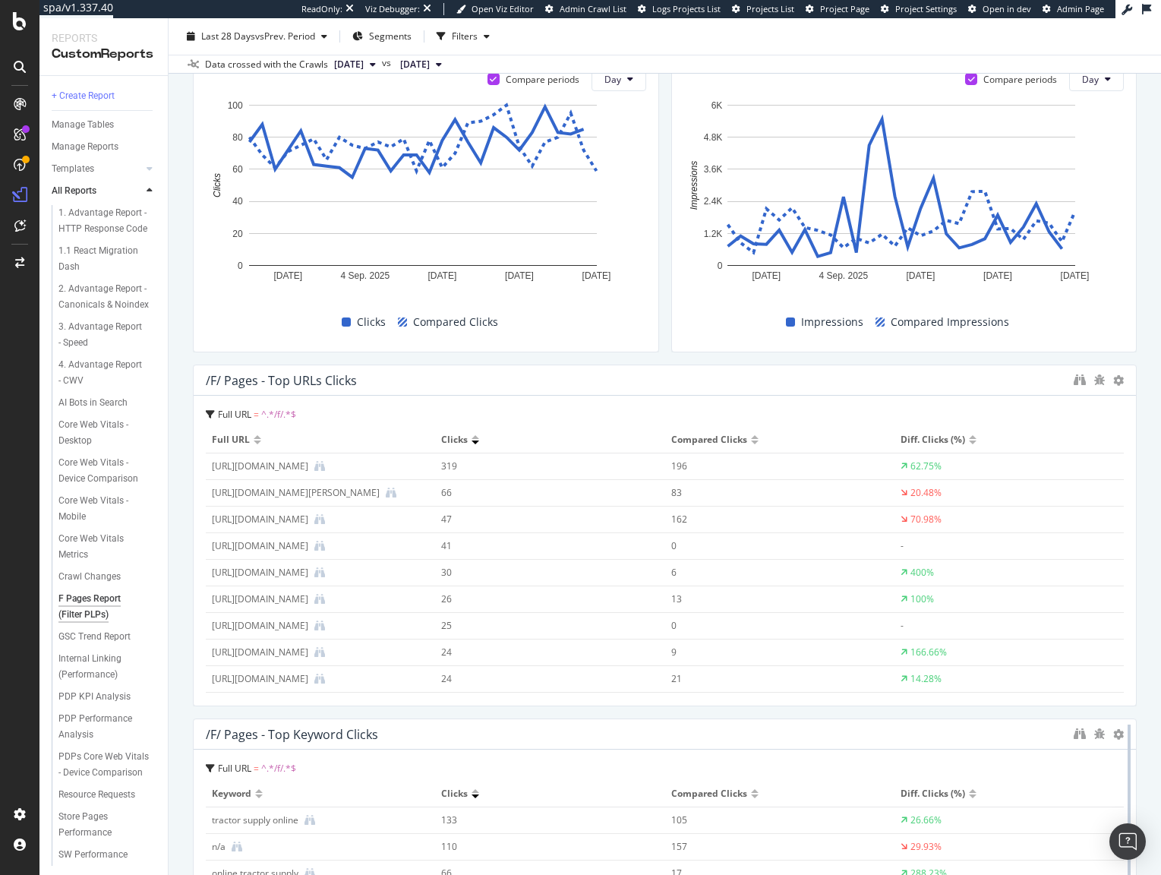
drag, startPoint x: 650, startPoint y: 775, endPoint x: 1123, endPoint y: 771, distance: 473.0
click at [1123, 771] on div at bounding box center [1128, 889] width 15 height 342
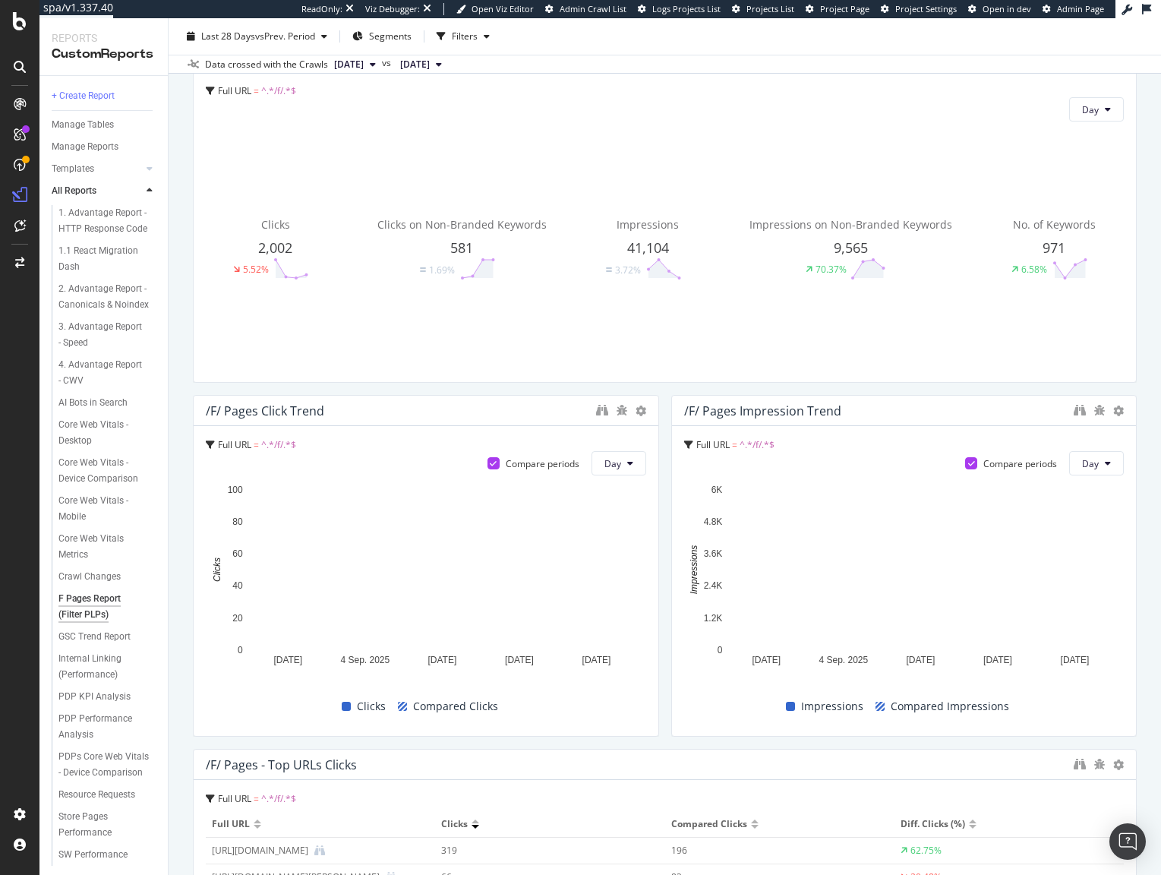
scroll to position [0, 0]
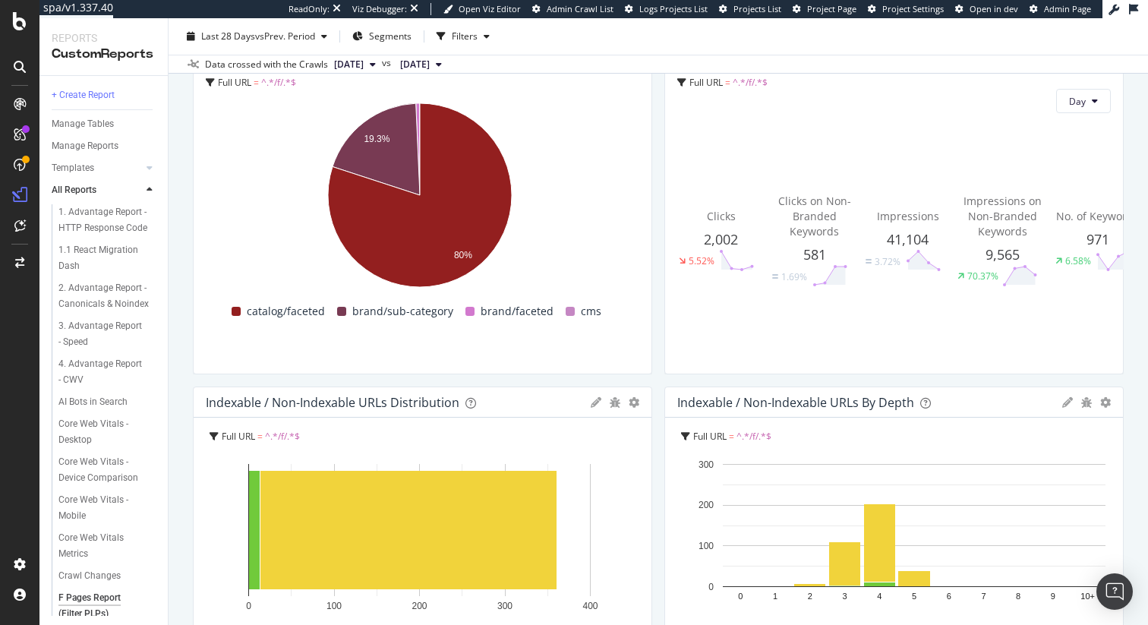
scroll to position [554, 0]
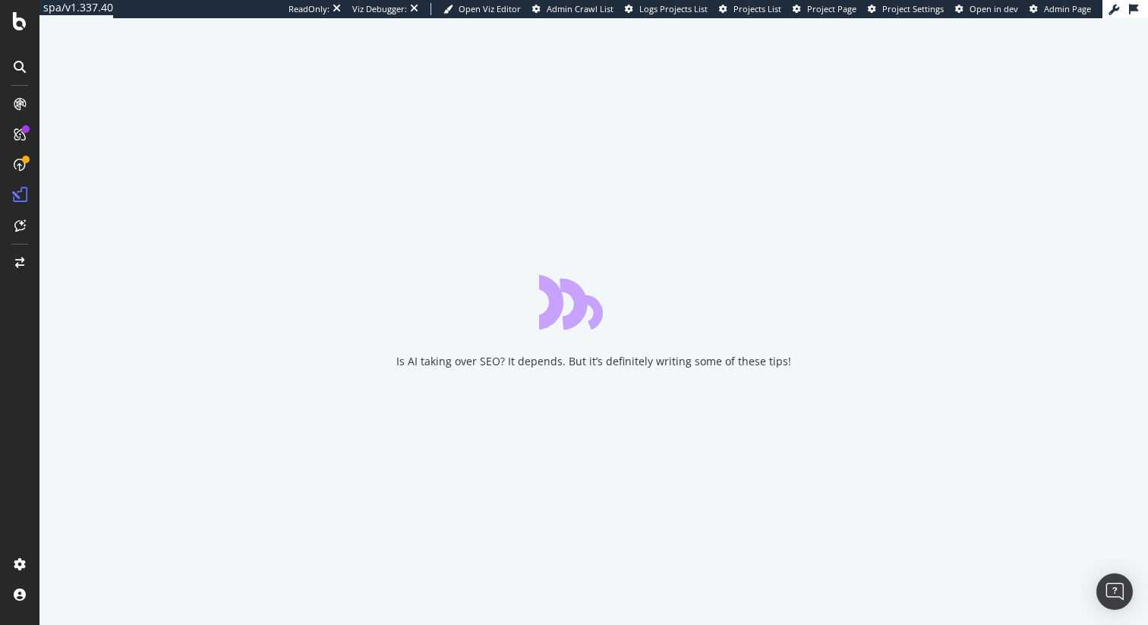
click at [752, 155] on div "Is AI taking over SEO? It depends. But it’s definitely writing some of these ti…" at bounding box center [593, 321] width 1108 height 607
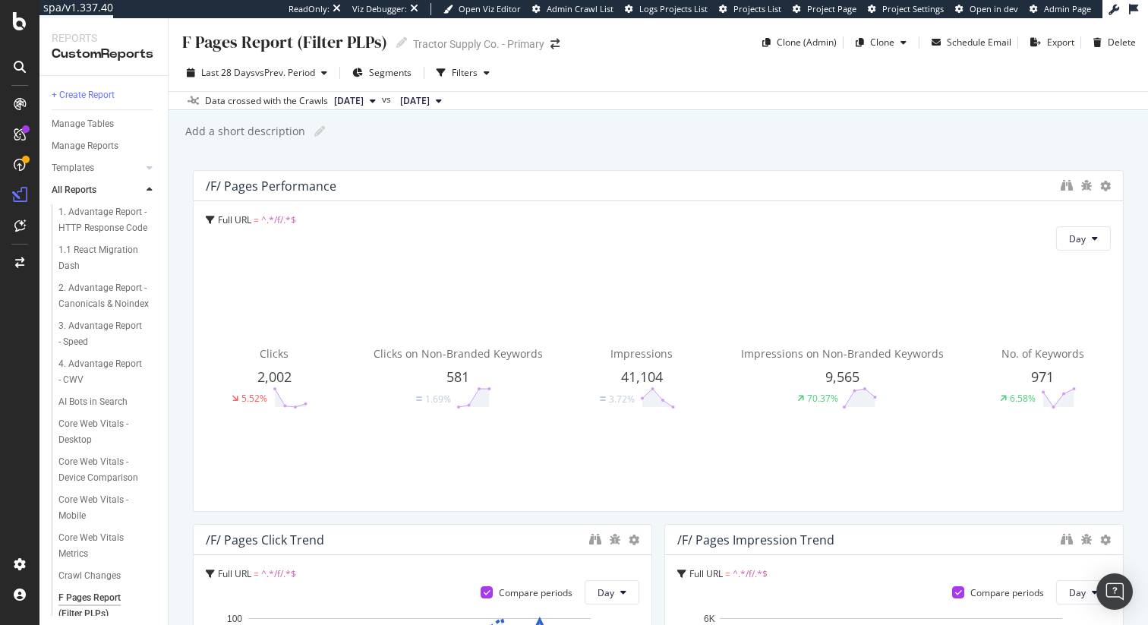
click at [449, 147] on div "F Pages Report (Filter PLPs) F Pages Report (Filter PLPs) Tractor Supply Co. - …" at bounding box center [658, 321] width 979 height 607
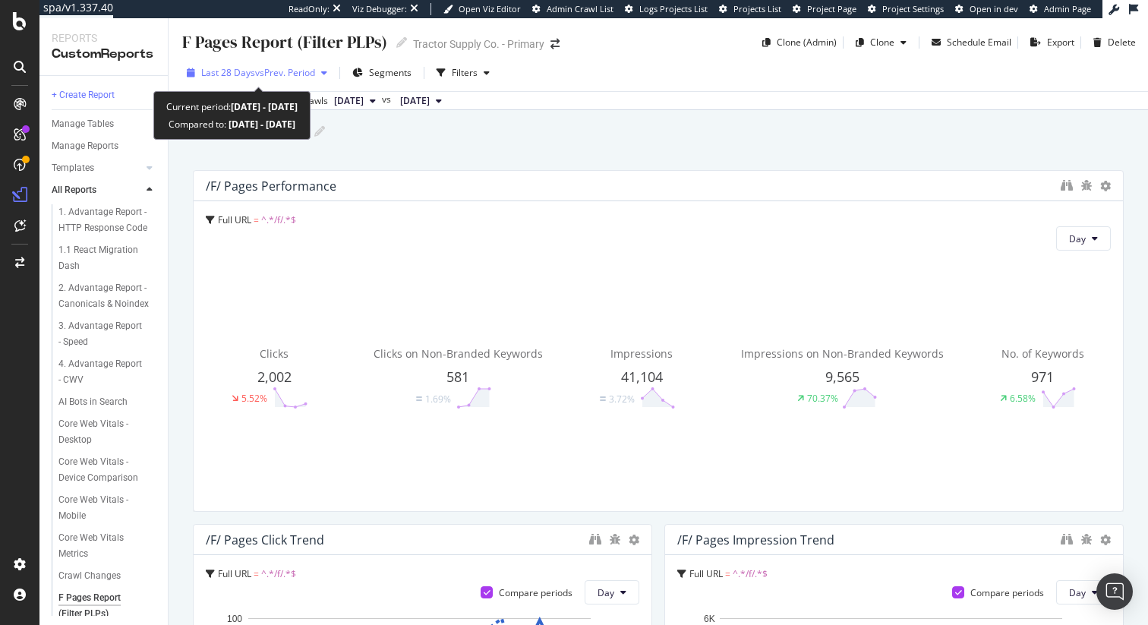
click at [262, 73] on span "vs Prev. Period" at bounding box center [285, 72] width 60 height 13
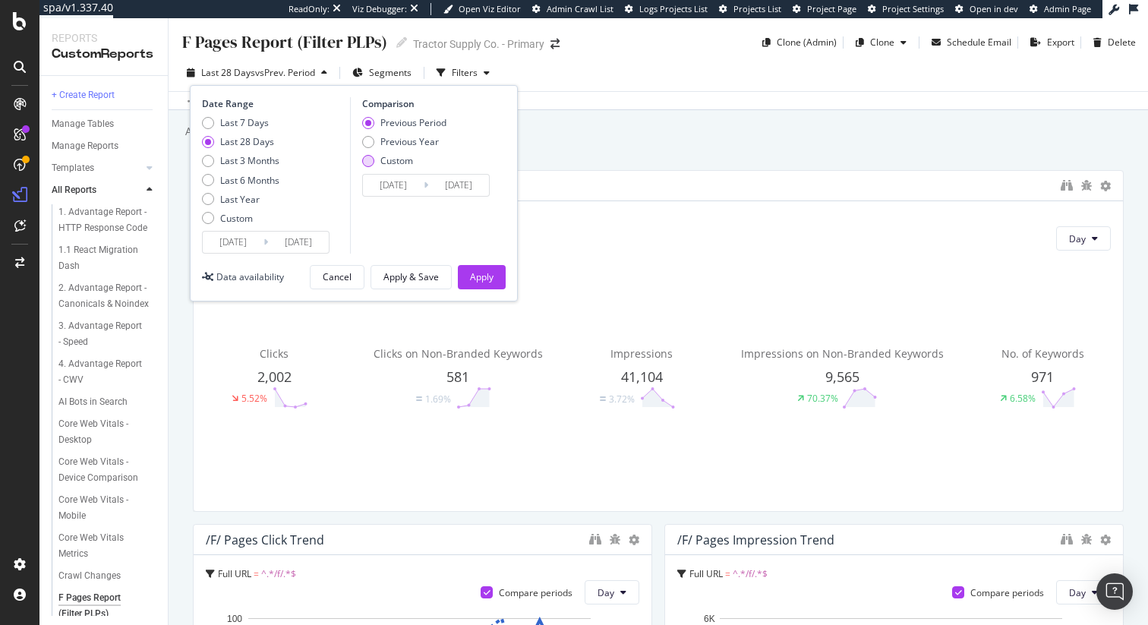
drag, startPoint x: 421, startPoint y: 146, endPoint x: 443, endPoint y: 161, distance: 26.1
click at [421, 146] on div "Previous Year" at bounding box center [409, 141] width 58 height 13
type input "[DATE]"
click at [472, 280] on div "Apply" at bounding box center [482, 276] width 24 height 13
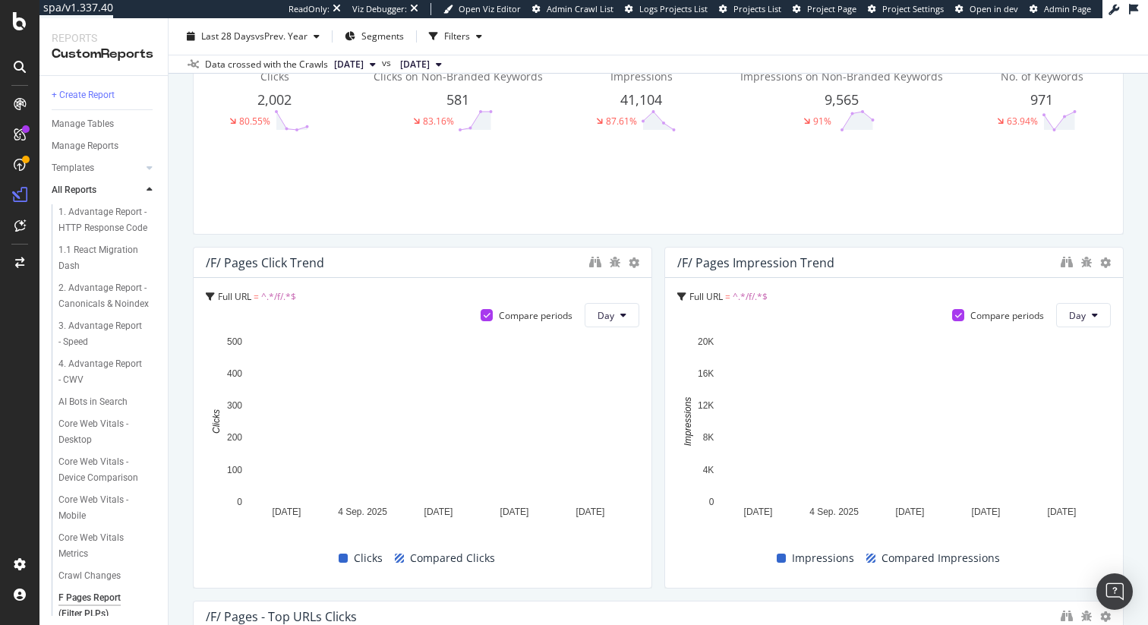
scroll to position [279, 0]
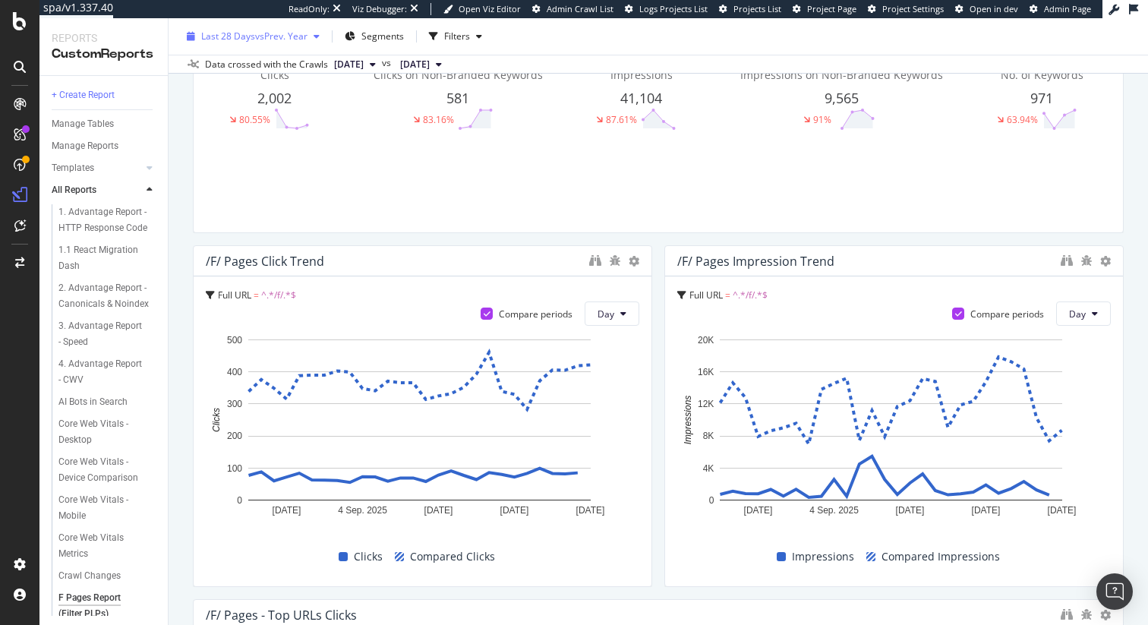
click at [242, 36] on span "Last 28 Days" at bounding box center [228, 36] width 54 height 13
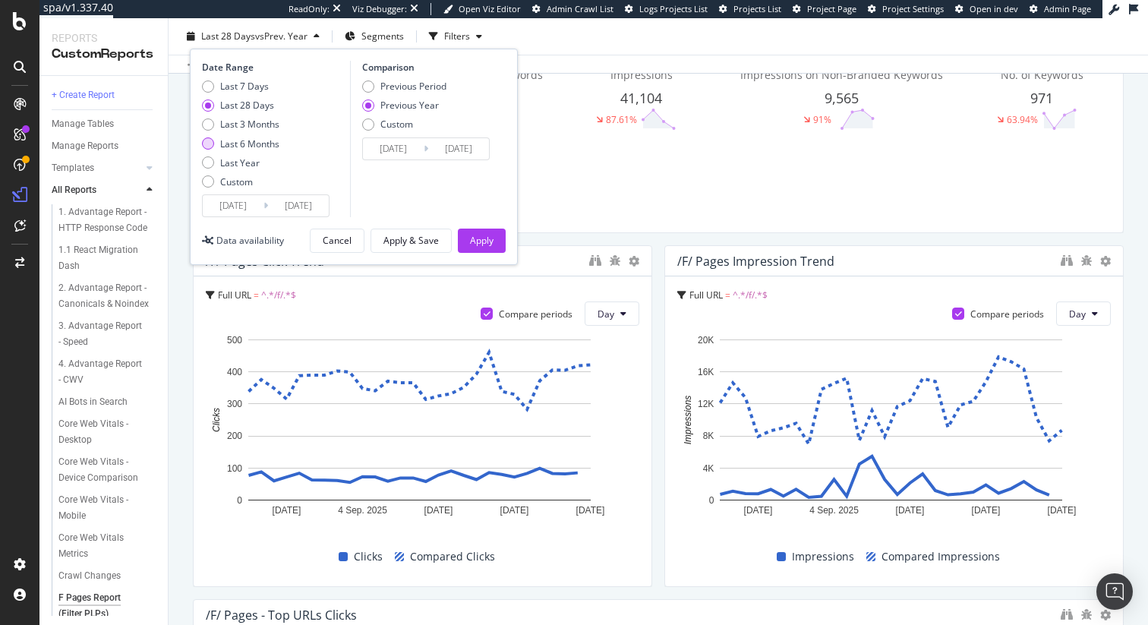
click at [237, 143] on div "Last 6 Months" at bounding box center [249, 143] width 59 height 13
type input "[DATE]"
click at [491, 246] on div "Apply" at bounding box center [482, 240] width 24 height 13
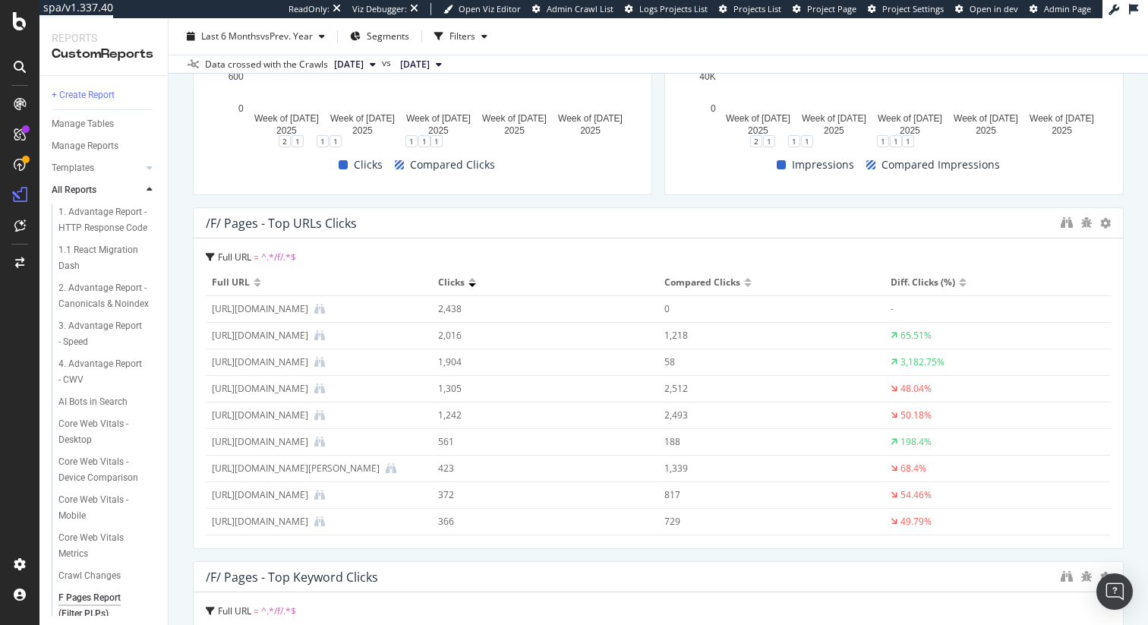
scroll to position [690, 0]
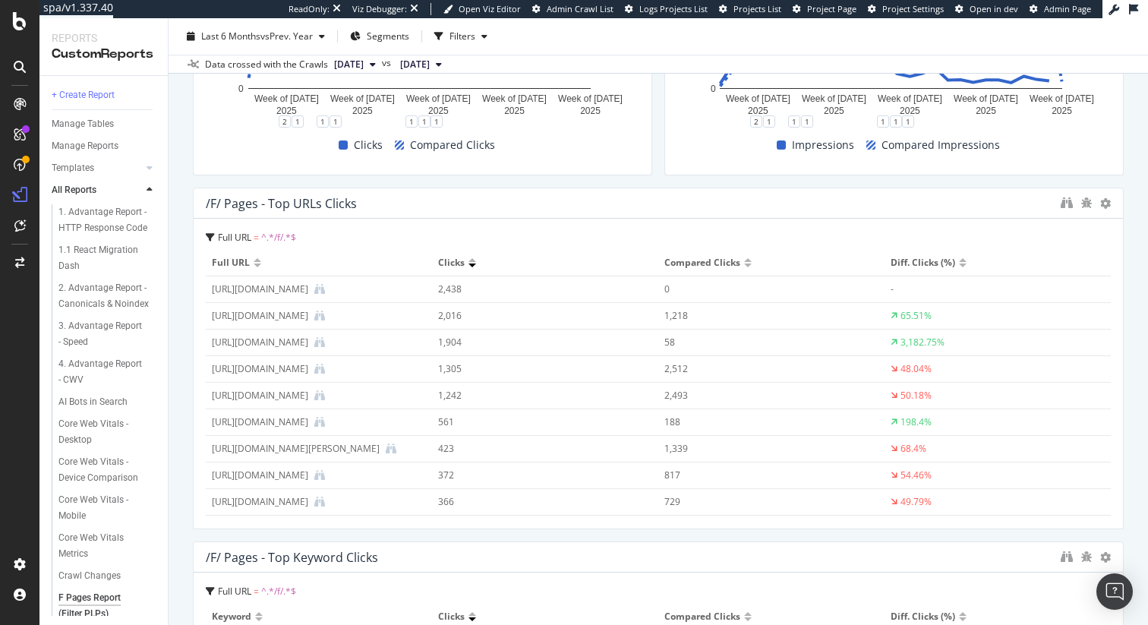
click at [744, 265] on div at bounding box center [748, 265] width 8 height 4
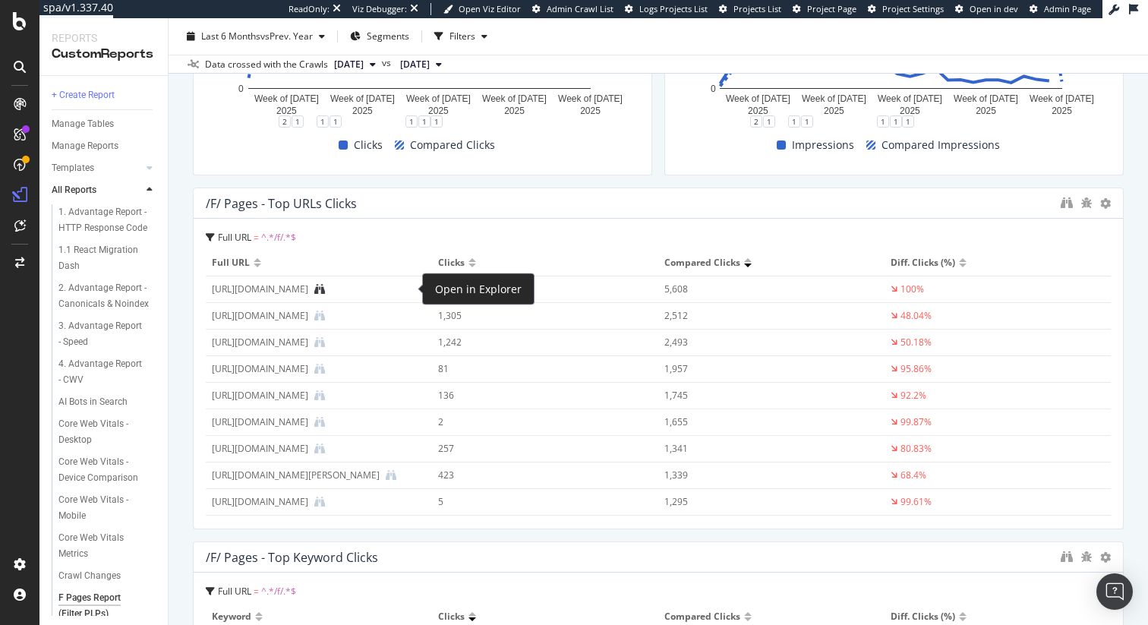
click at [325, 288] on icon at bounding box center [319, 289] width 11 height 11
click at [308, 319] on div "https://www.tractorsupply.com/tsc/catalog/mower-tires-wheels/f/craftsman?filter…" at bounding box center [260, 316] width 96 height 14
click at [325, 314] on icon at bounding box center [319, 316] width 11 height 11
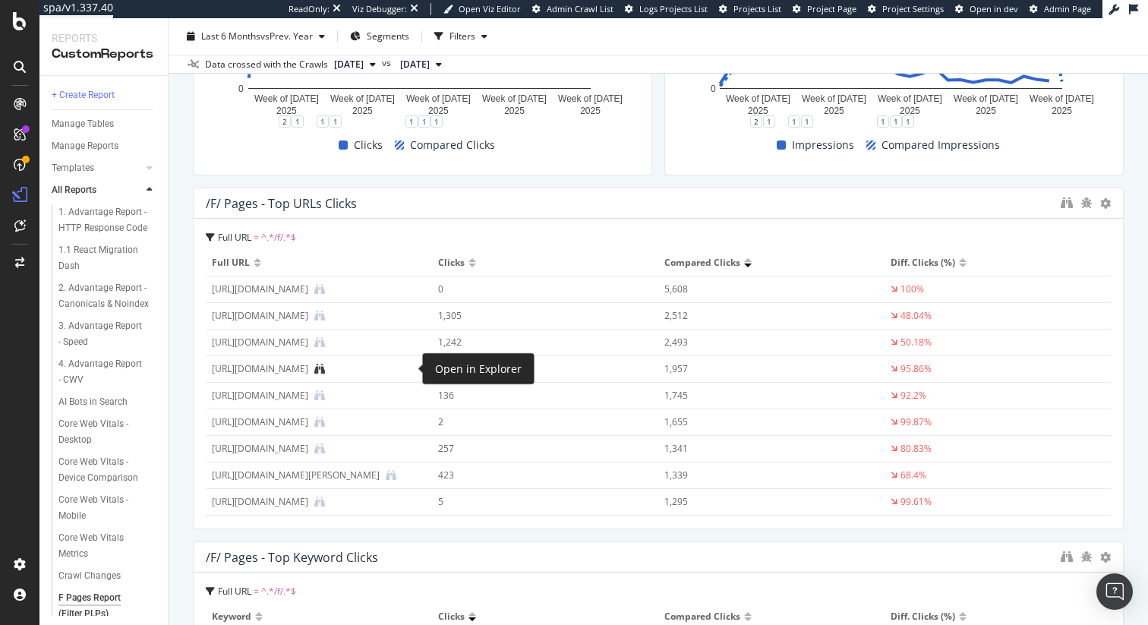
click at [325, 367] on icon at bounding box center [319, 369] width 11 height 11
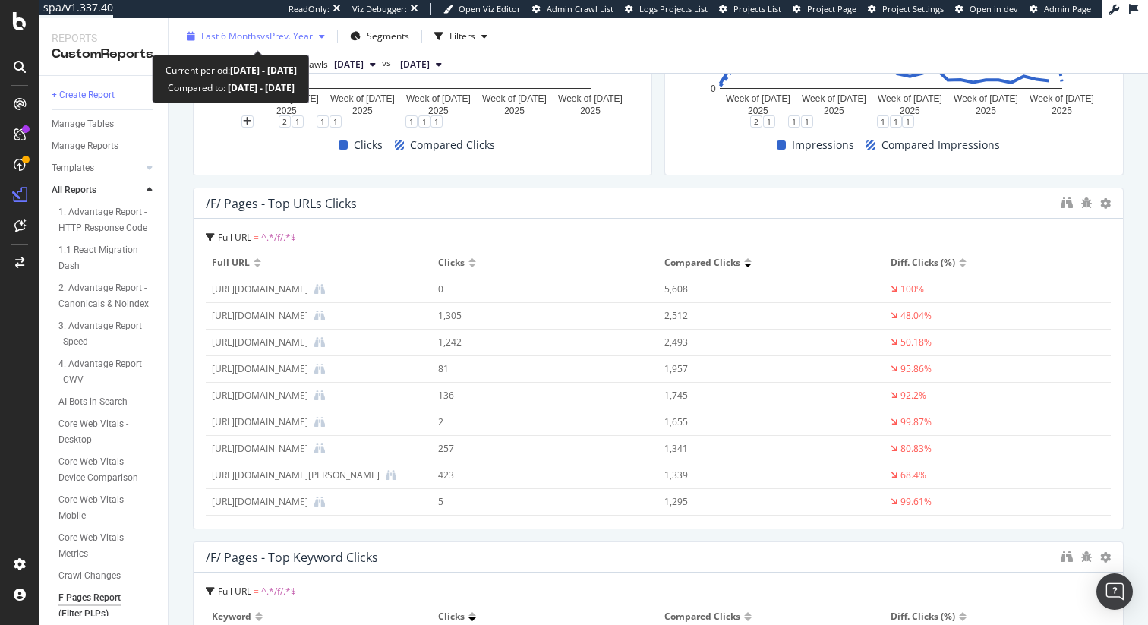
click at [251, 39] on span "Last 6 Months" at bounding box center [230, 36] width 59 height 13
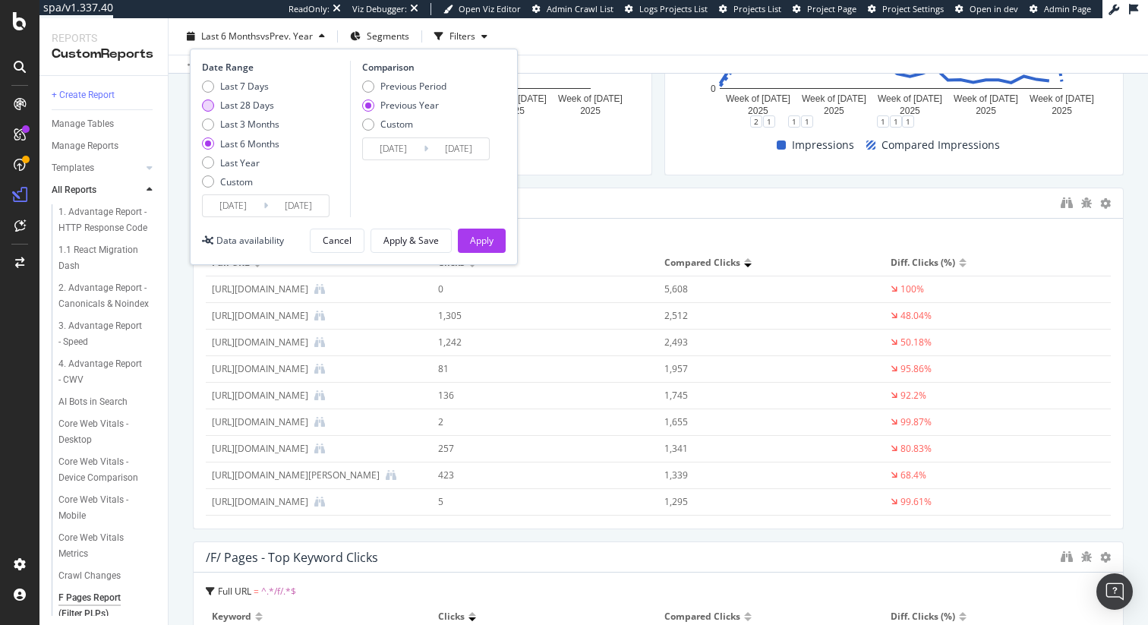
click at [253, 108] on div "Last 28 Days" at bounding box center [247, 105] width 54 height 13
type input "2025/08/26"
type input "2024/08/27"
click at [475, 243] on div "Apply" at bounding box center [482, 240] width 24 height 13
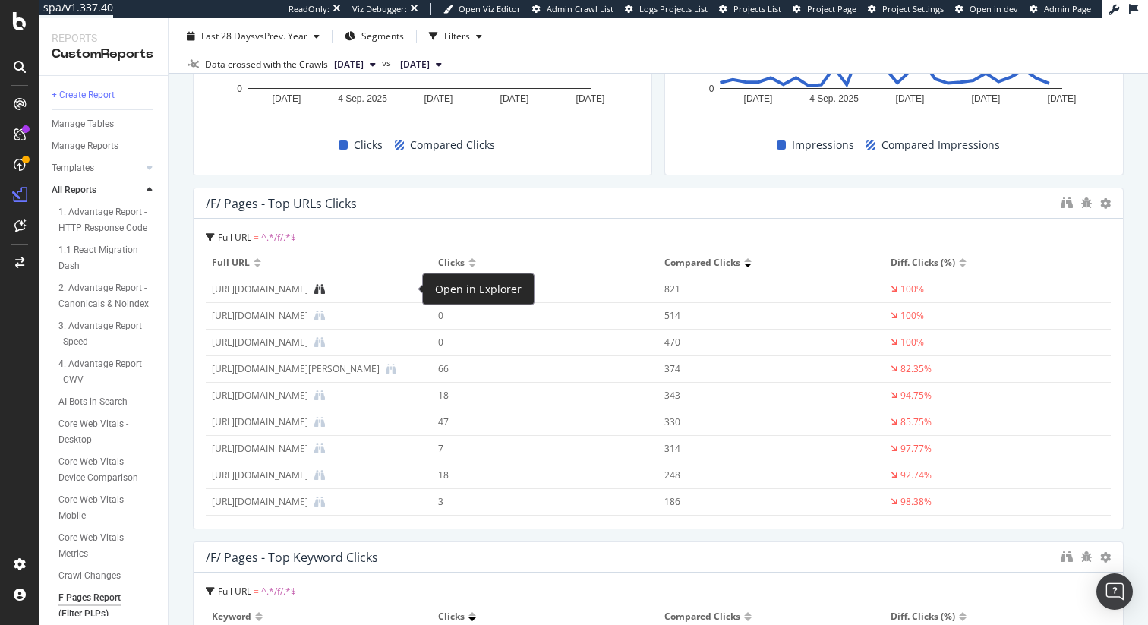
click at [325, 289] on icon at bounding box center [319, 289] width 11 height 11
click at [396, 369] on icon at bounding box center [391, 369] width 11 height 11
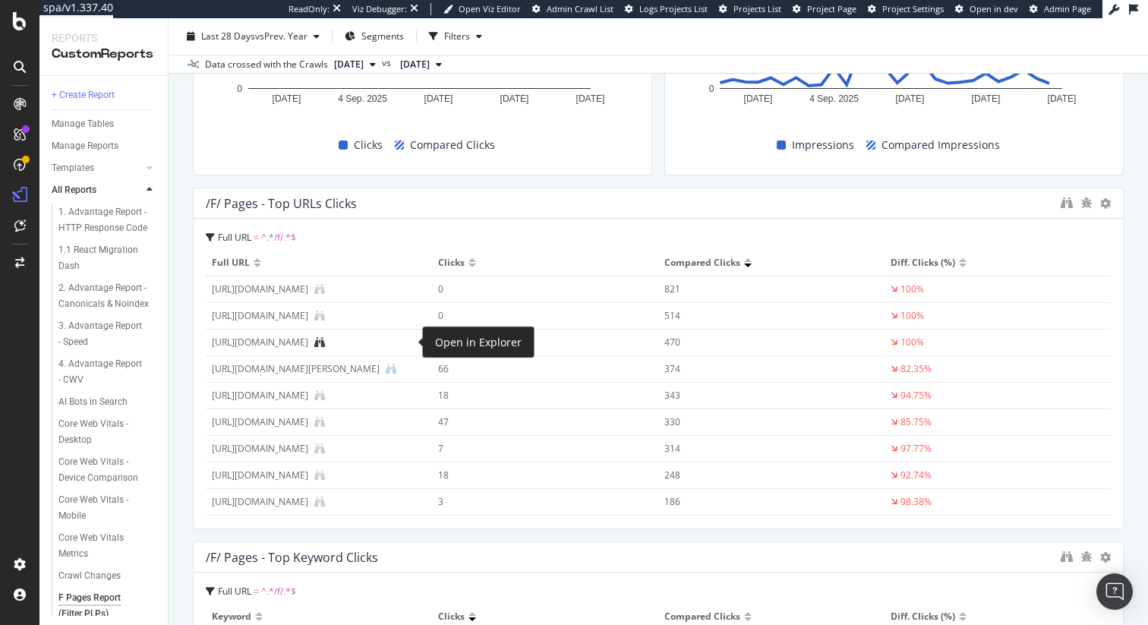
click at [325, 339] on icon at bounding box center [319, 342] width 11 height 11
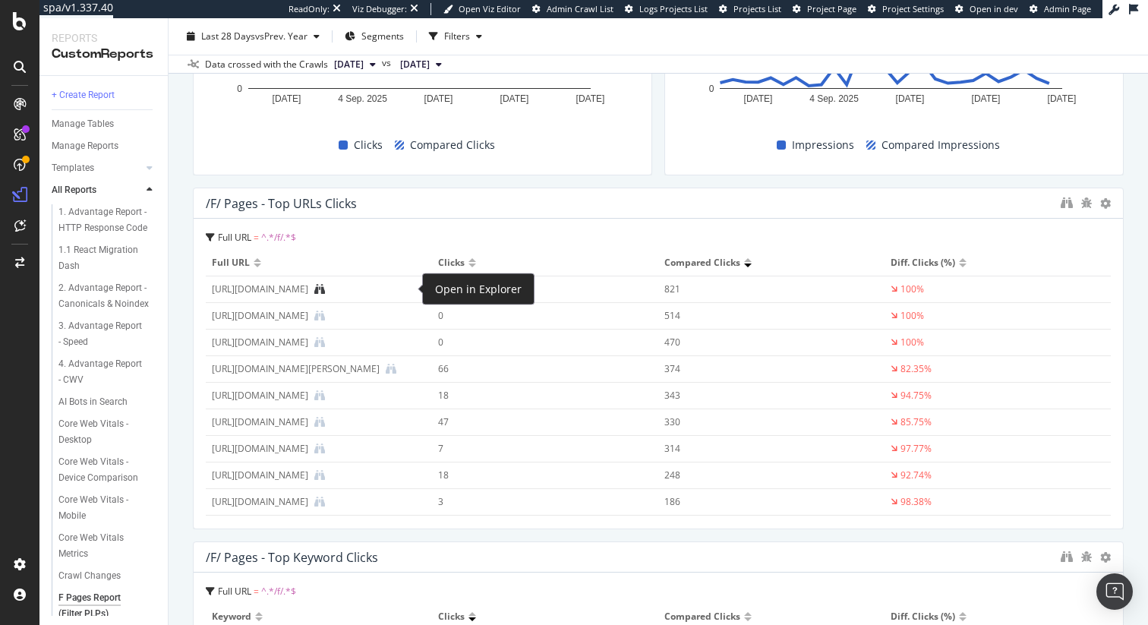
click at [325, 285] on icon at bounding box center [319, 289] width 11 height 11
click at [325, 314] on icon at bounding box center [319, 316] width 11 height 11
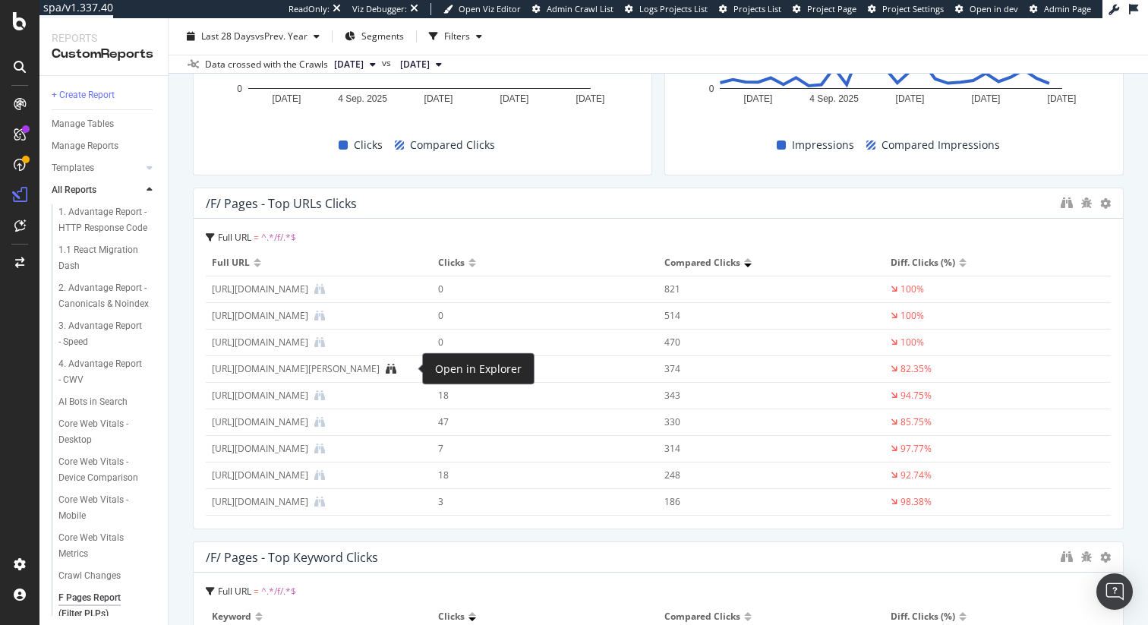
click at [396, 368] on icon at bounding box center [391, 369] width 11 height 11
click at [468, 265] on div at bounding box center [472, 265] width 8 height 4
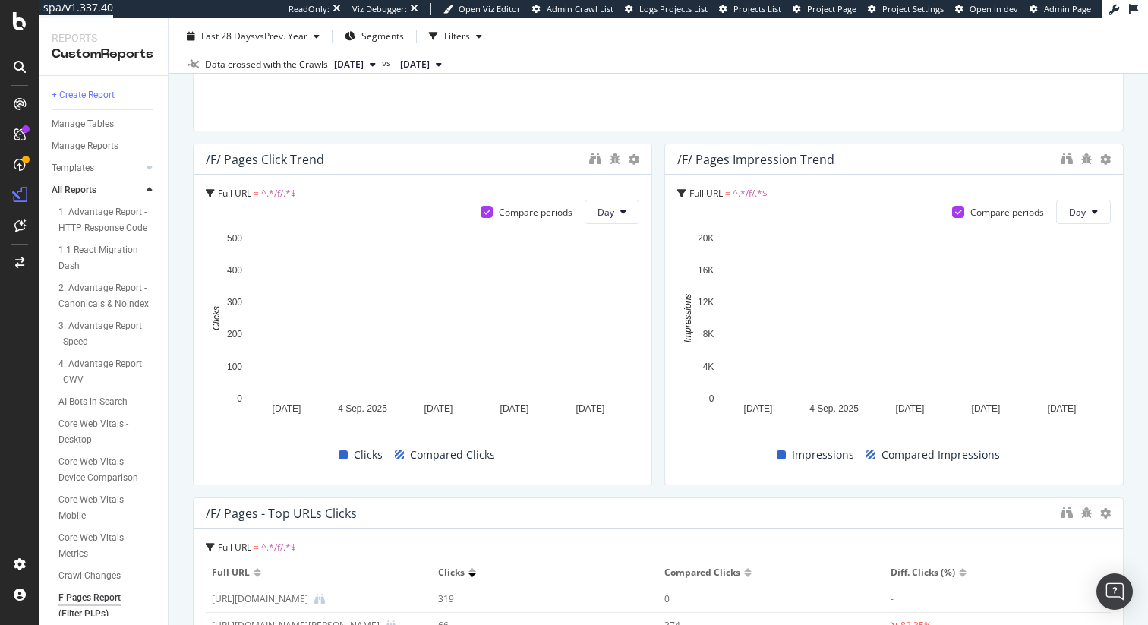
scroll to position [670, 0]
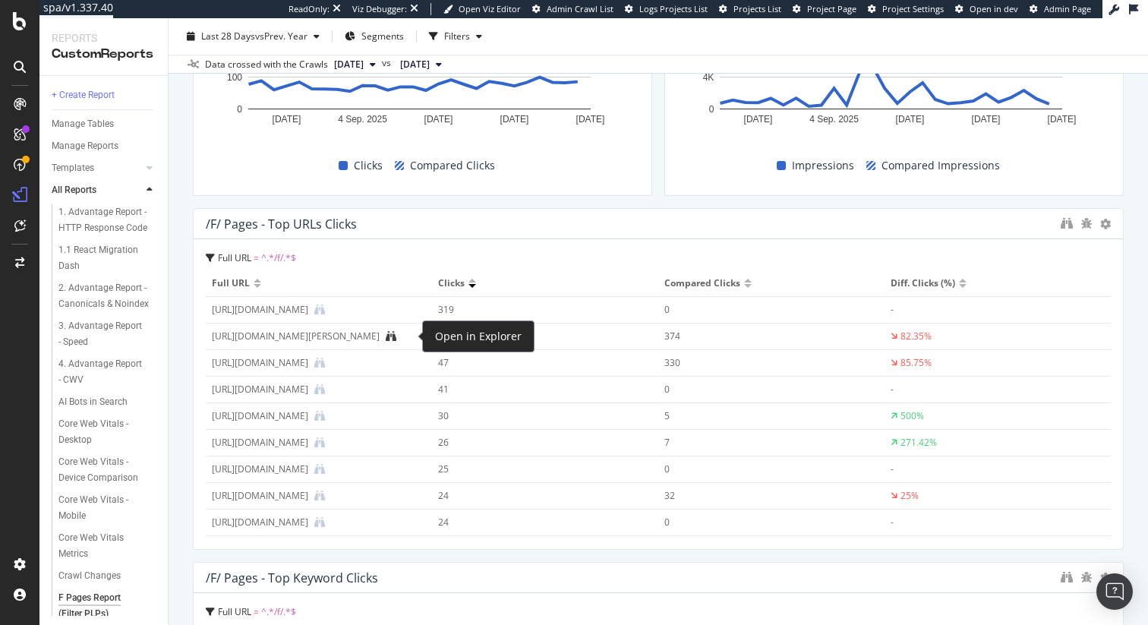
click at [396, 335] on icon at bounding box center [391, 336] width 11 height 11
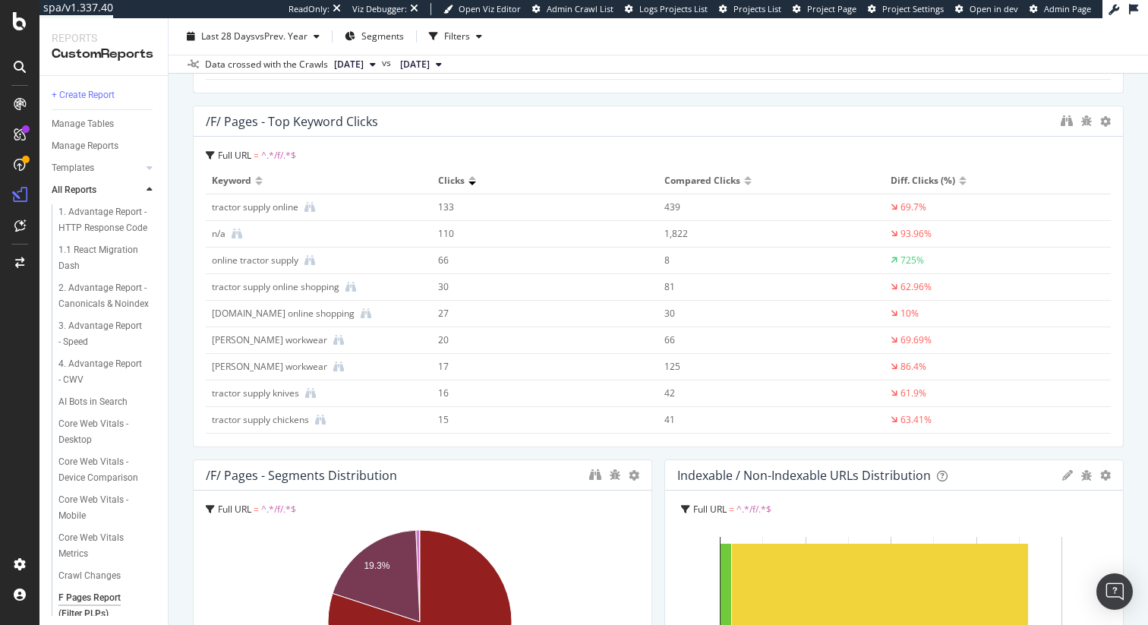
scroll to position [0, 0]
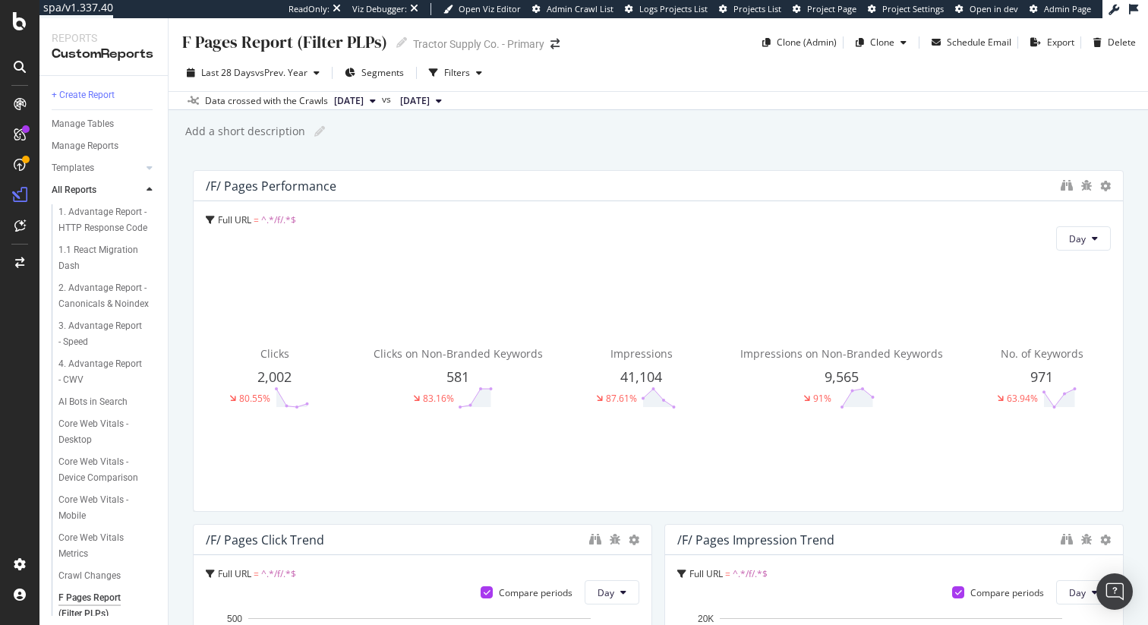
click at [458, 149] on div "F Pages Report (Filter PLPs) F Pages Report (Filter PLPs) Tractor Supply Co. - …" at bounding box center [658, 321] width 979 height 607
click at [452, 73] on div "Filters" at bounding box center [457, 72] width 26 height 13
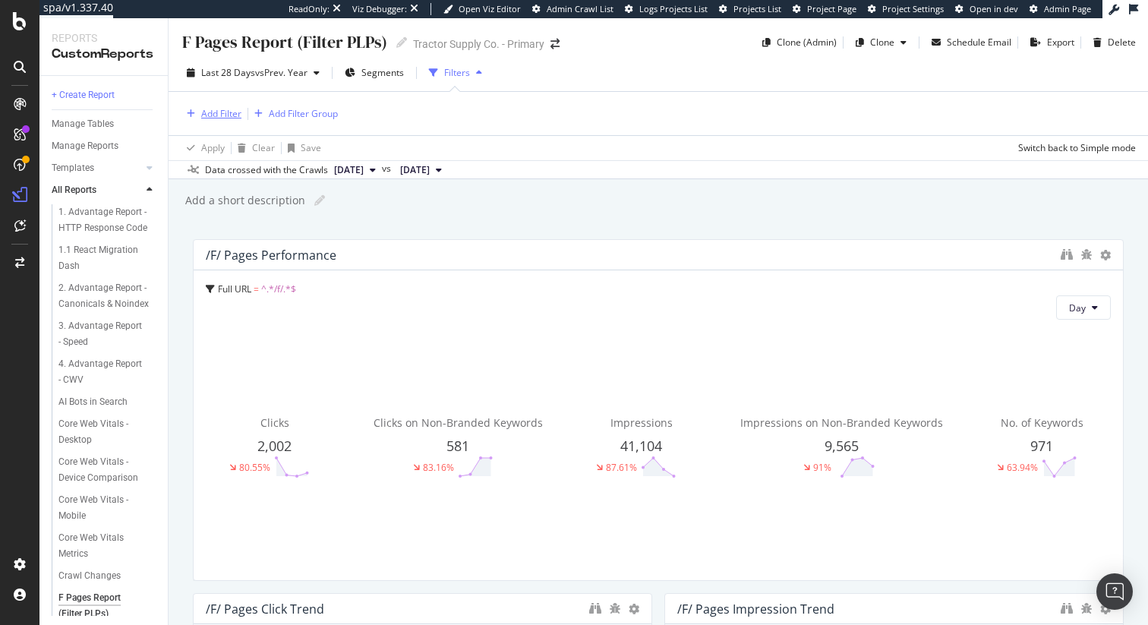
click at [214, 121] on div "Add Filter" at bounding box center [211, 114] width 61 height 17
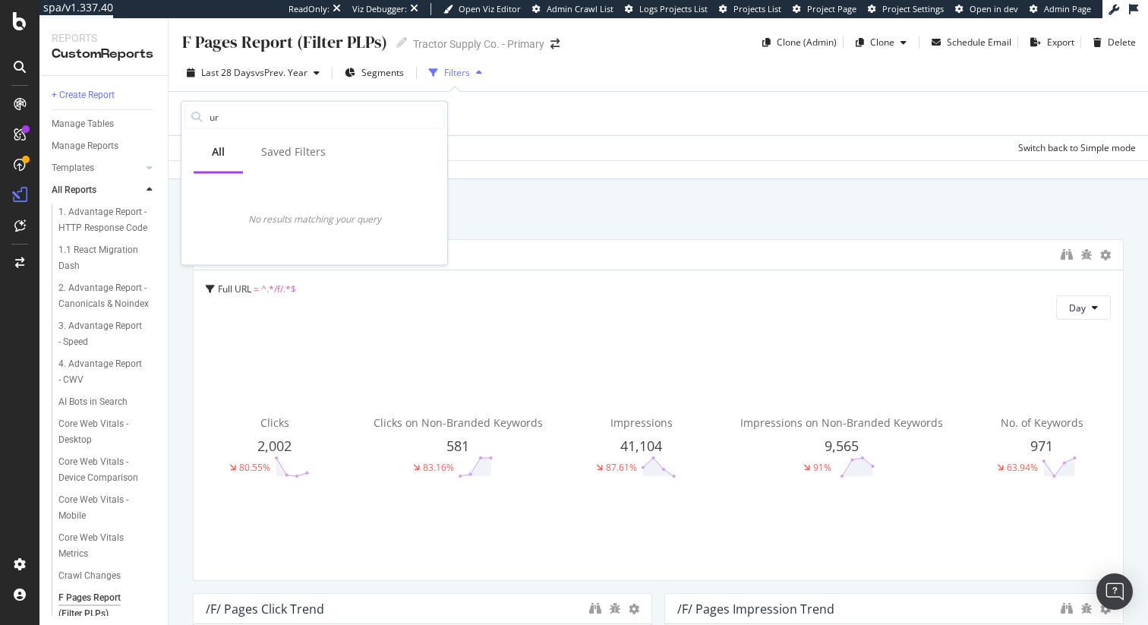
type input "url"
click at [214, 121] on input "url" at bounding box center [314, 117] width 213 height 23
click at [625, 145] on div "Apply Clear Save Switch back to Simple mode" at bounding box center [658, 147] width 979 height 25
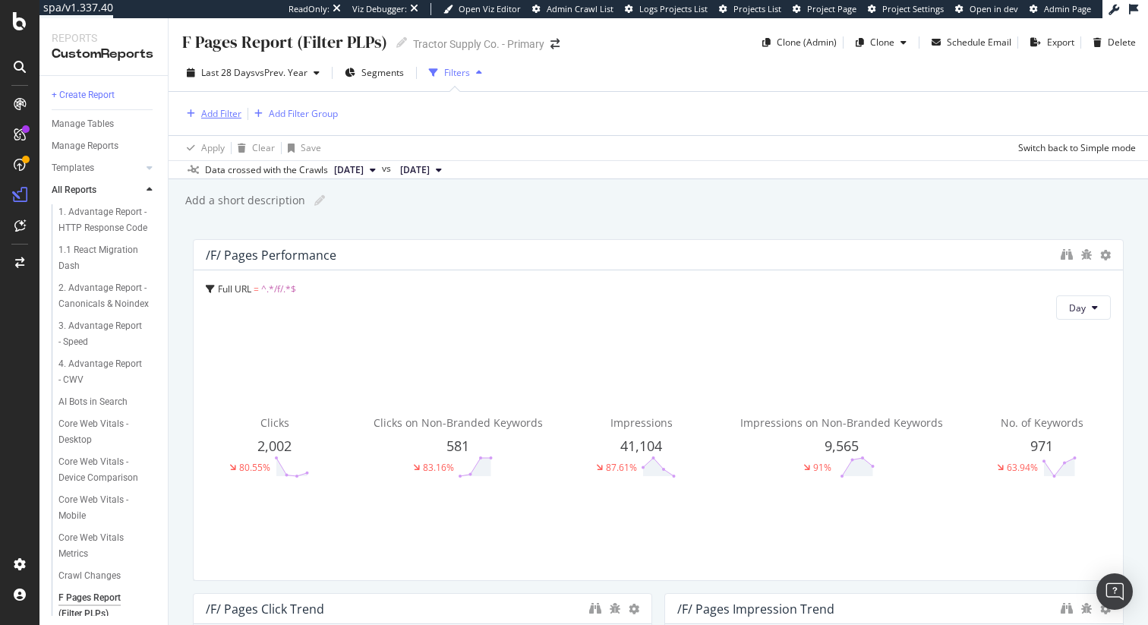
click at [219, 118] on div "Add Filter" at bounding box center [221, 113] width 40 height 13
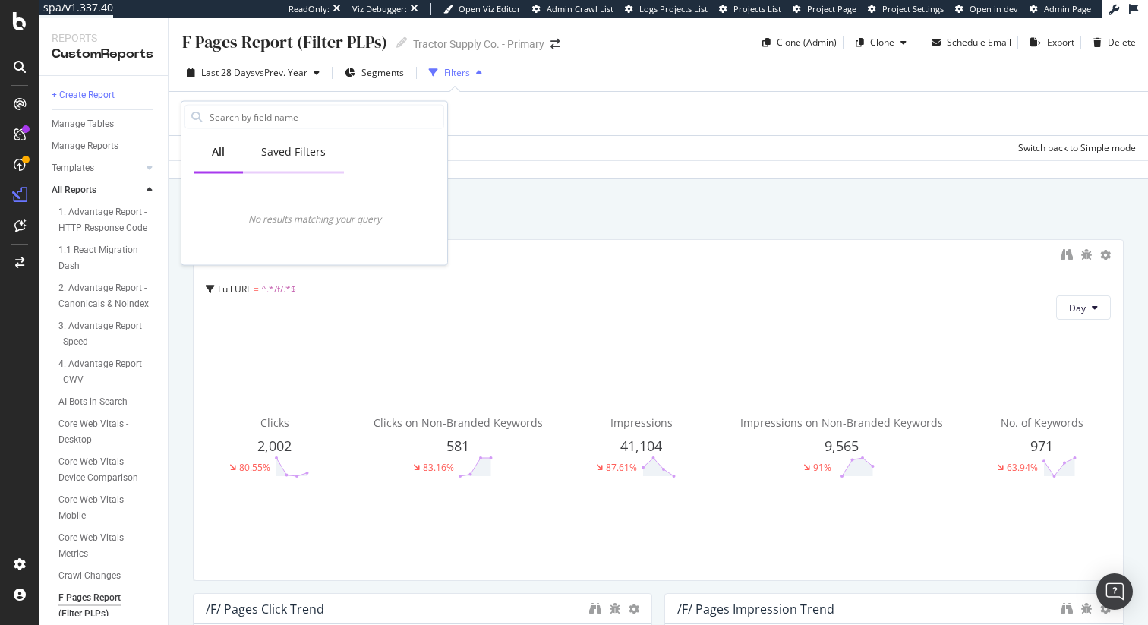
click at [302, 155] on div "Saved Filters" at bounding box center [293, 151] width 65 height 15
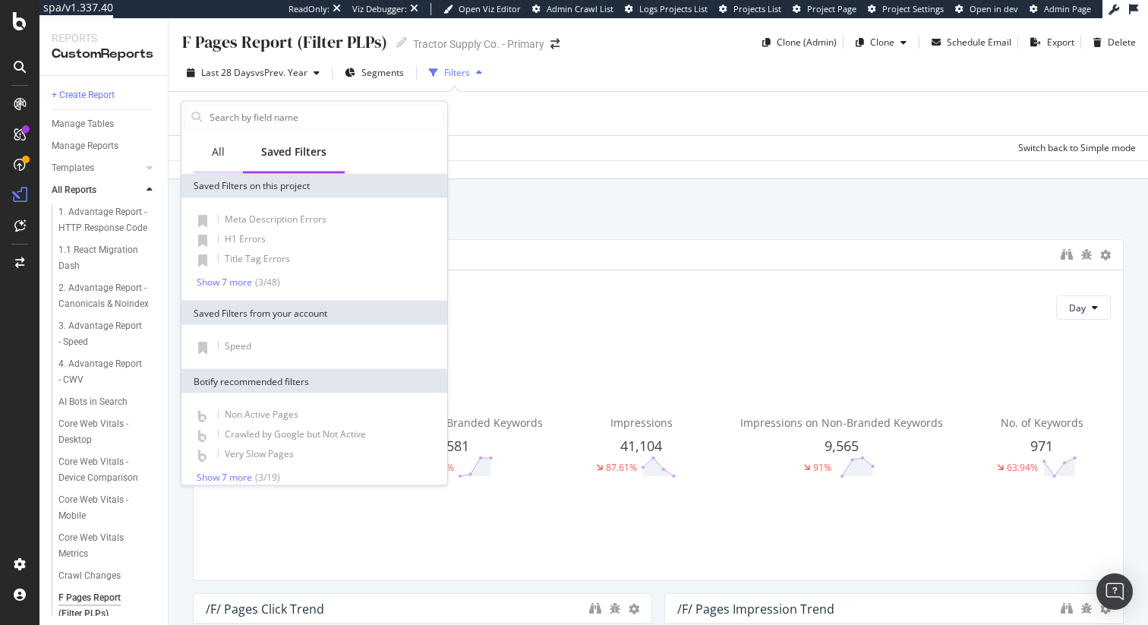
click at [217, 152] on div "All" at bounding box center [218, 151] width 13 height 15
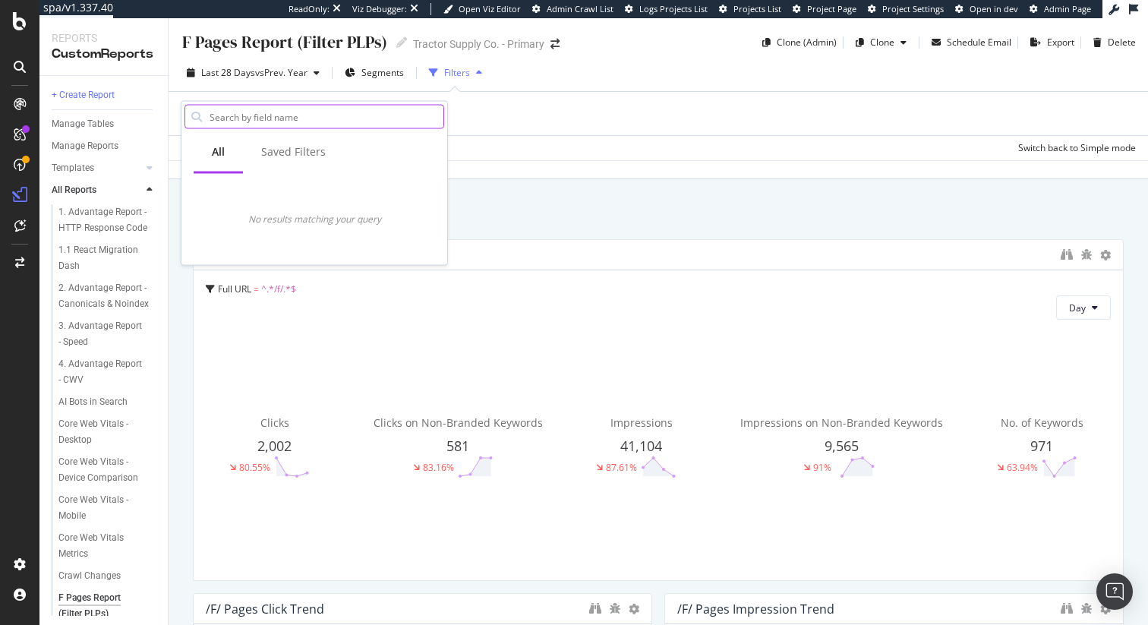
click at [237, 115] on input "text" at bounding box center [325, 117] width 235 height 23
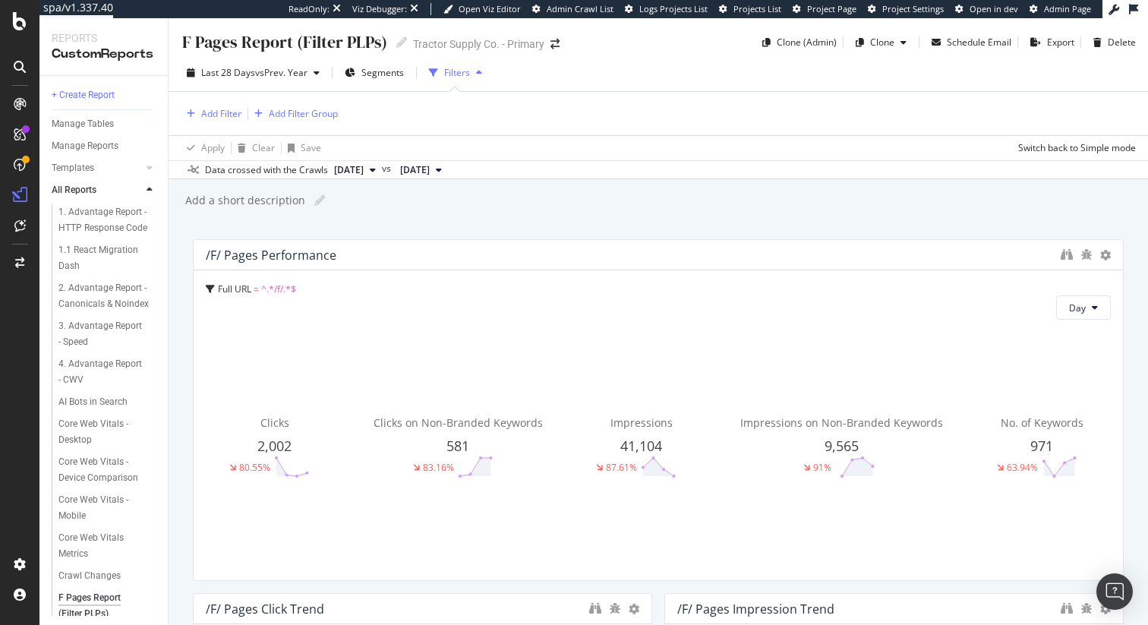
click at [754, 167] on div "Data crossed with the Crawls 2025 Sep. 22nd vs 2024 Aug. 26th" at bounding box center [658, 169] width 979 height 18
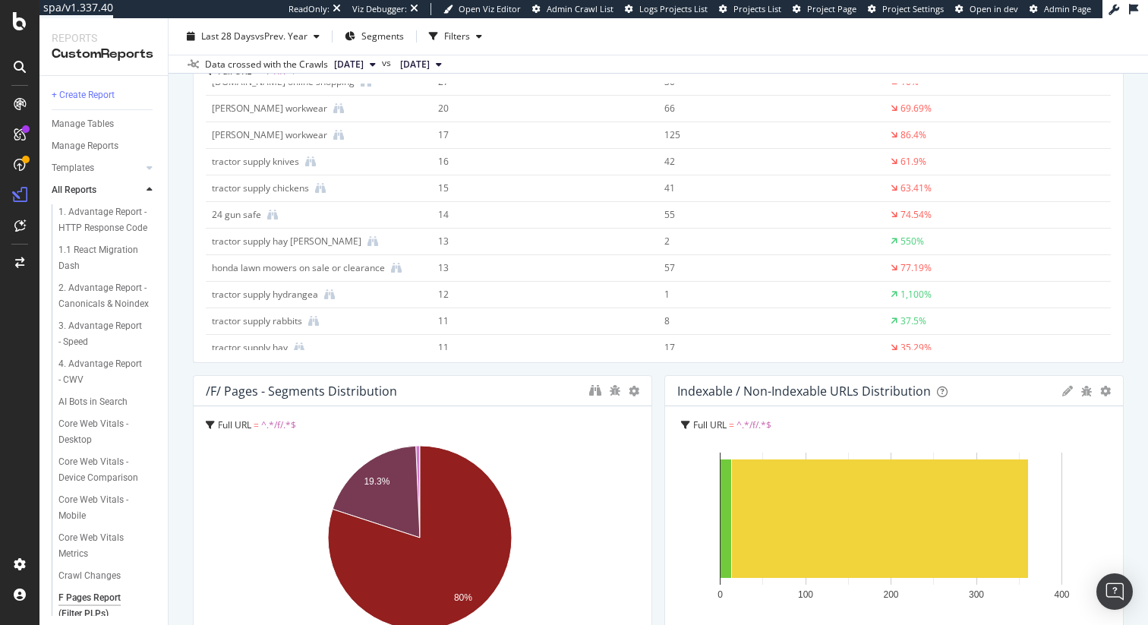
scroll to position [149, 0]
click at [591, 389] on icon "binoculars" at bounding box center [595, 390] width 12 height 12
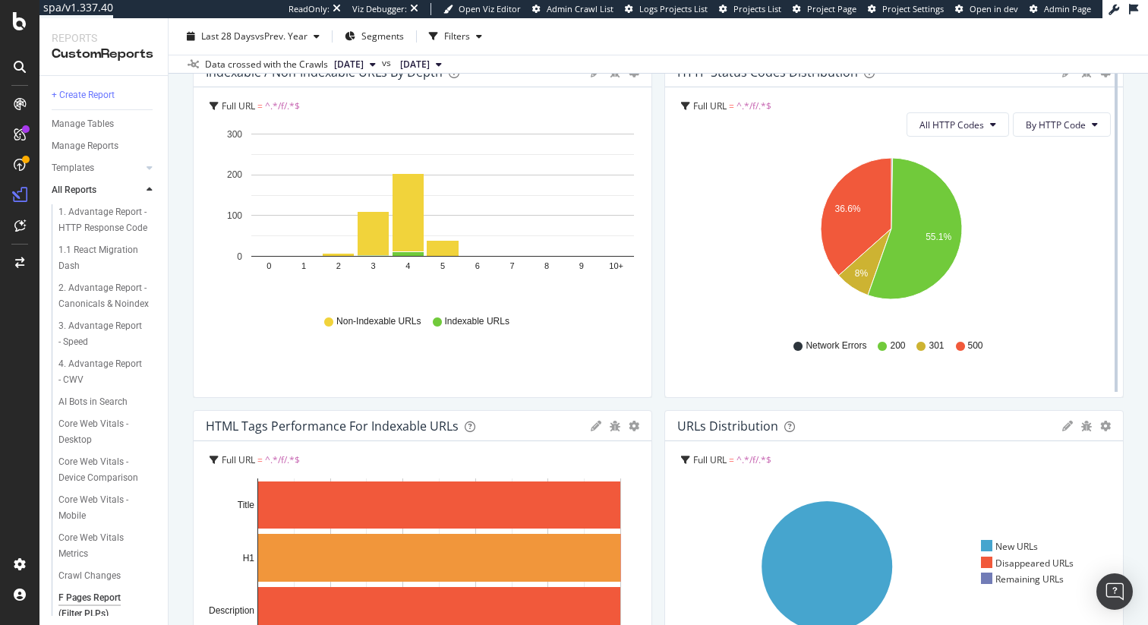
scroll to position [2067, 0]
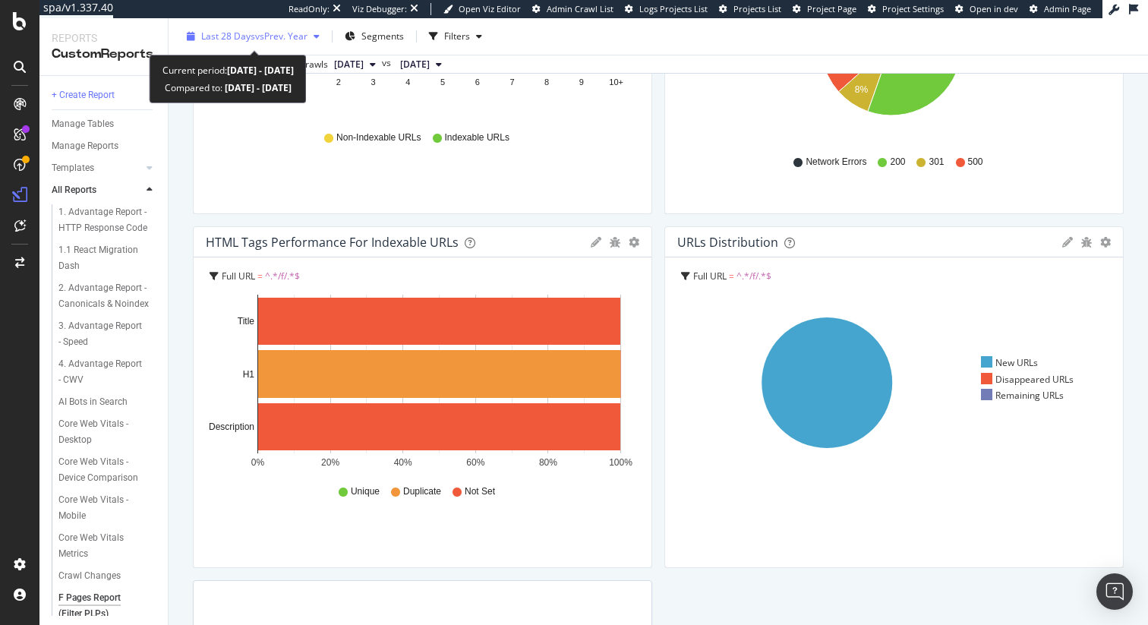
click at [265, 39] on span "vs Prev. Year" at bounding box center [281, 36] width 52 height 13
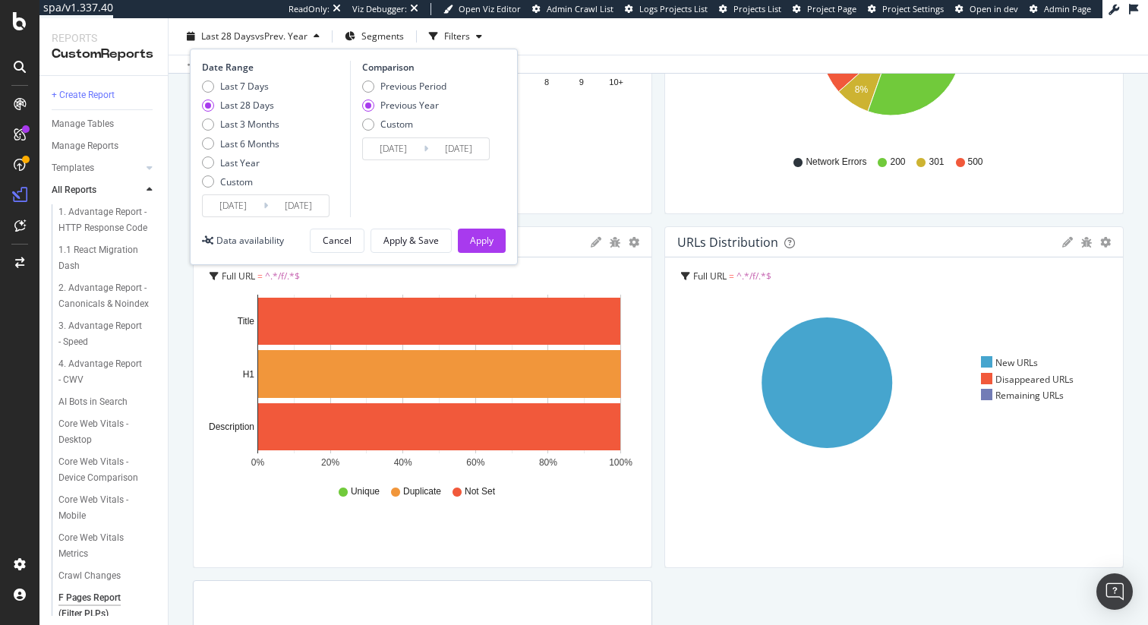
click at [1001, 242] on div "URLs Distribution" at bounding box center [865, 242] width 377 height 15
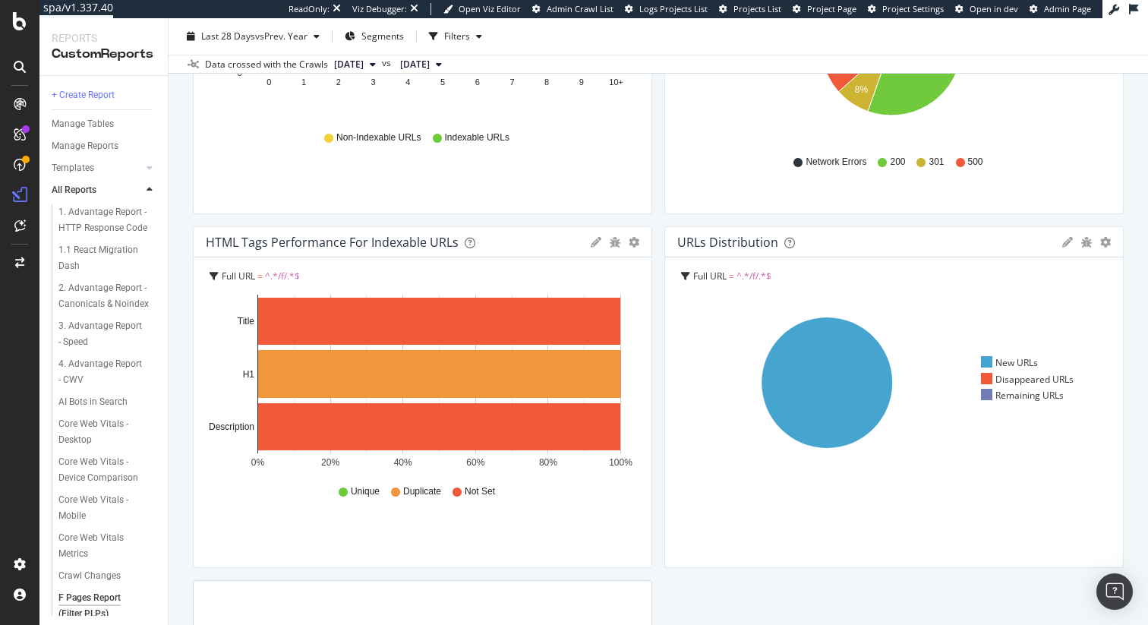
click at [1062, 238] on icon at bounding box center [1067, 242] width 11 height 11
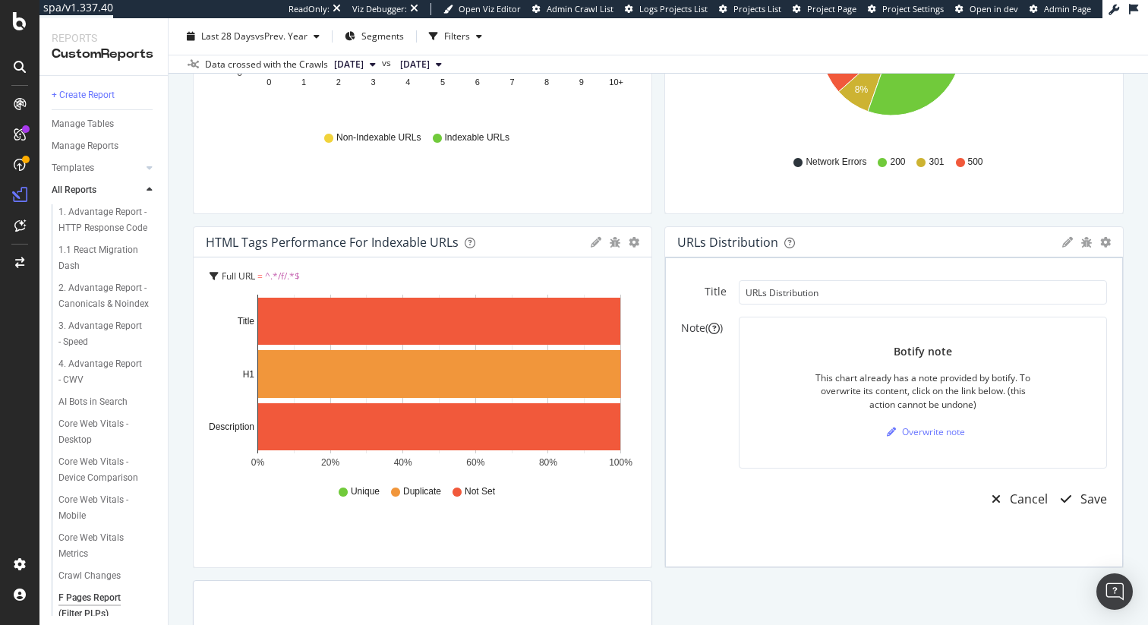
click at [977, 236] on div "URLs Distribution" at bounding box center [865, 242] width 377 height 15
click at [1017, 509] on div "Cancel" at bounding box center [1014, 498] width 65 height 35
click at [1017, 509] on div "Title URLs Distribution Note ( ) Botify note This chart already has a note prov…" at bounding box center [894, 412] width 458 height 310
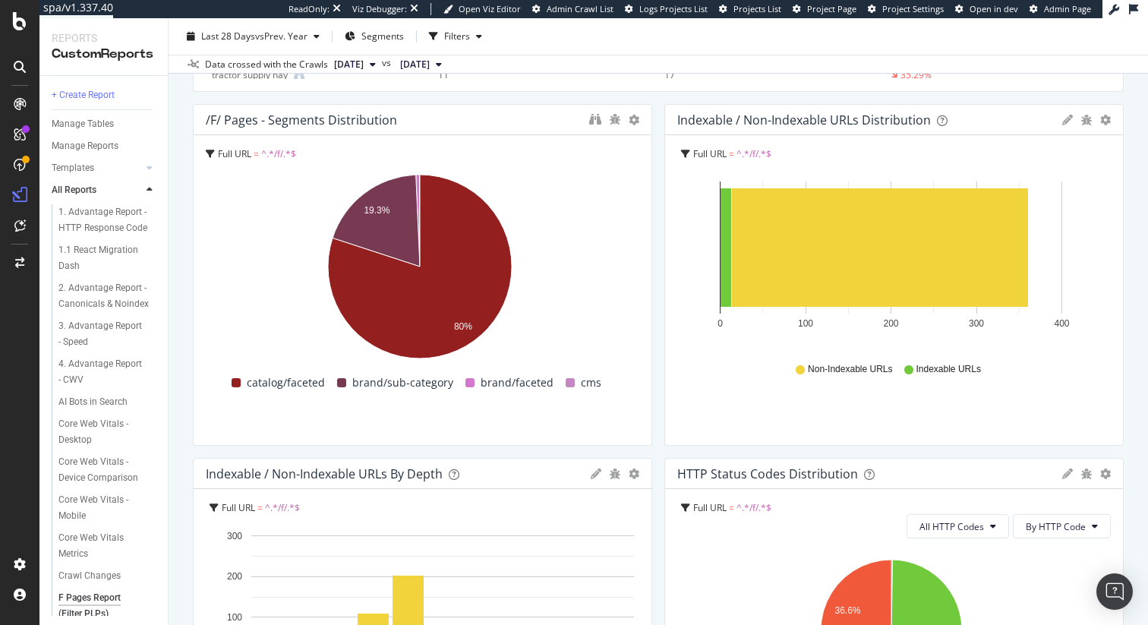
scroll to position [0, 0]
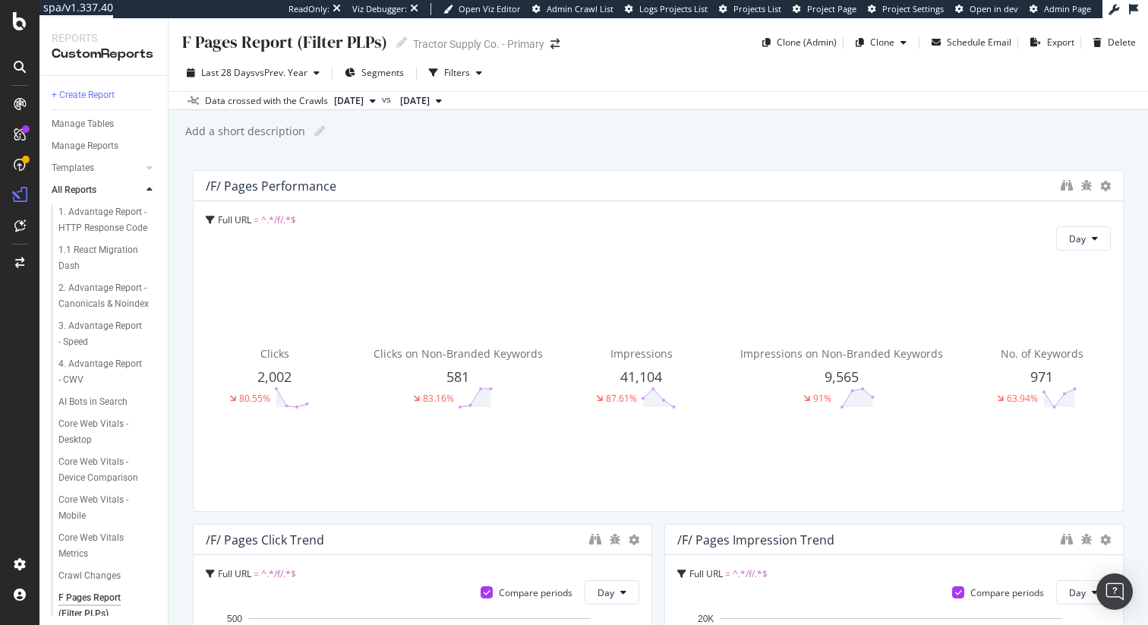
click at [606, 170] on div "/f/ Pages Performance Full URL = ^.*/f/.*$ Day Clicks 2,002 80.55% Clicks on No…" at bounding box center [658, 341] width 931 height 342
click at [430, 106] on span "2024 Aug. 26th" at bounding box center [415, 101] width 30 height 14
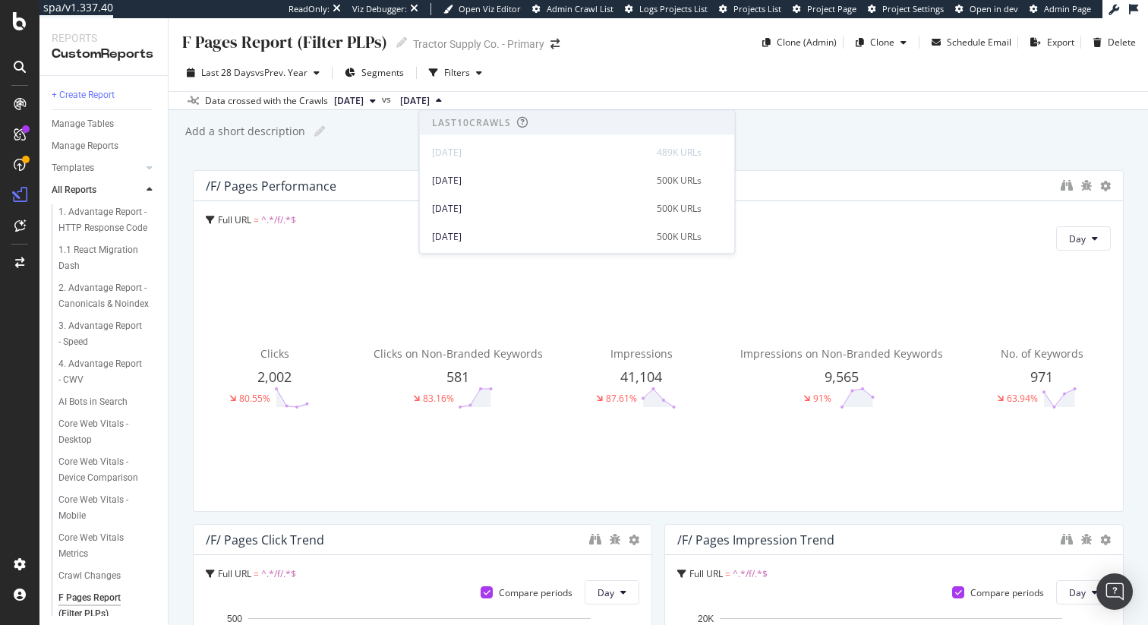
click at [361, 106] on span "2025 Sep. 22nd" at bounding box center [349, 101] width 30 height 14
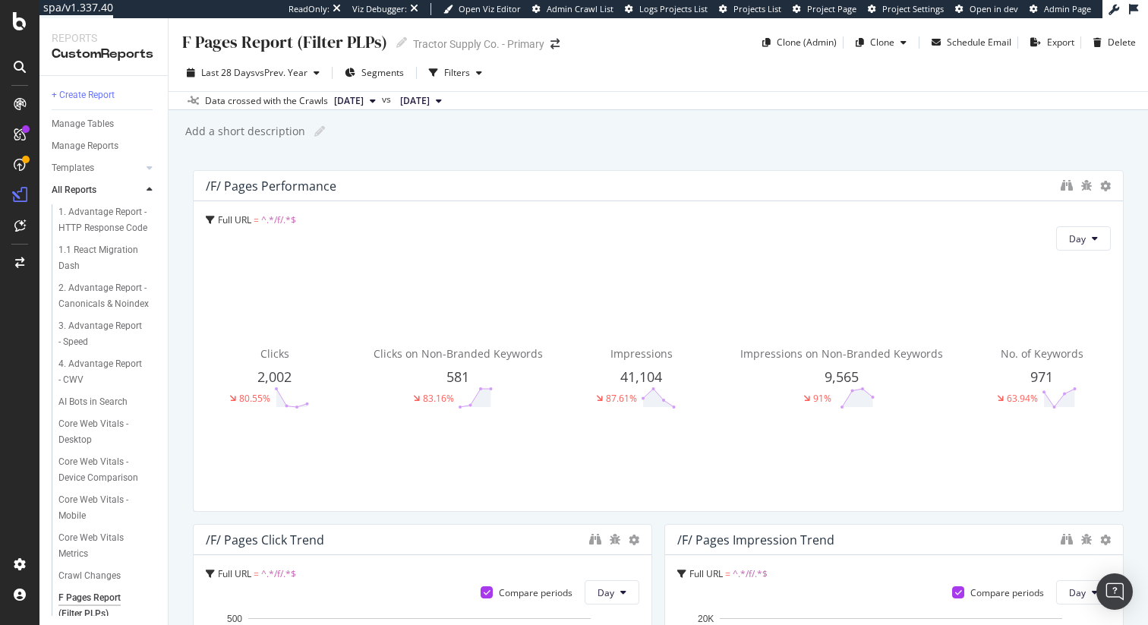
click at [430, 100] on span "2024 Aug. 26th" at bounding box center [415, 101] width 30 height 14
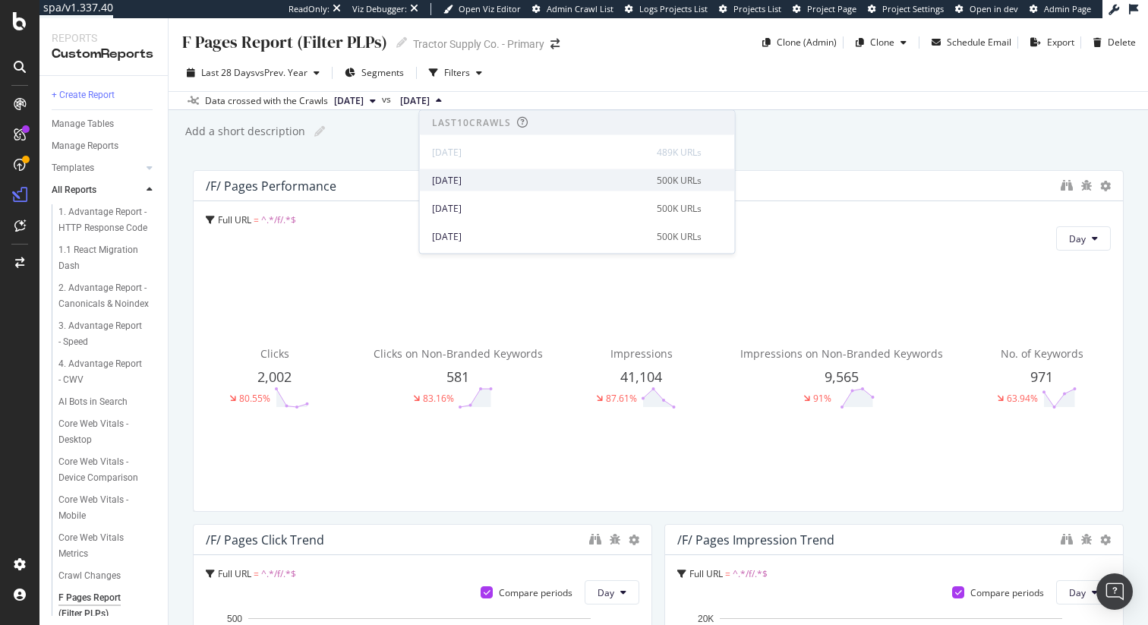
click at [478, 184] on div "2025 Sep. 15th" at bounding box center [540, 180] width 216 height 14
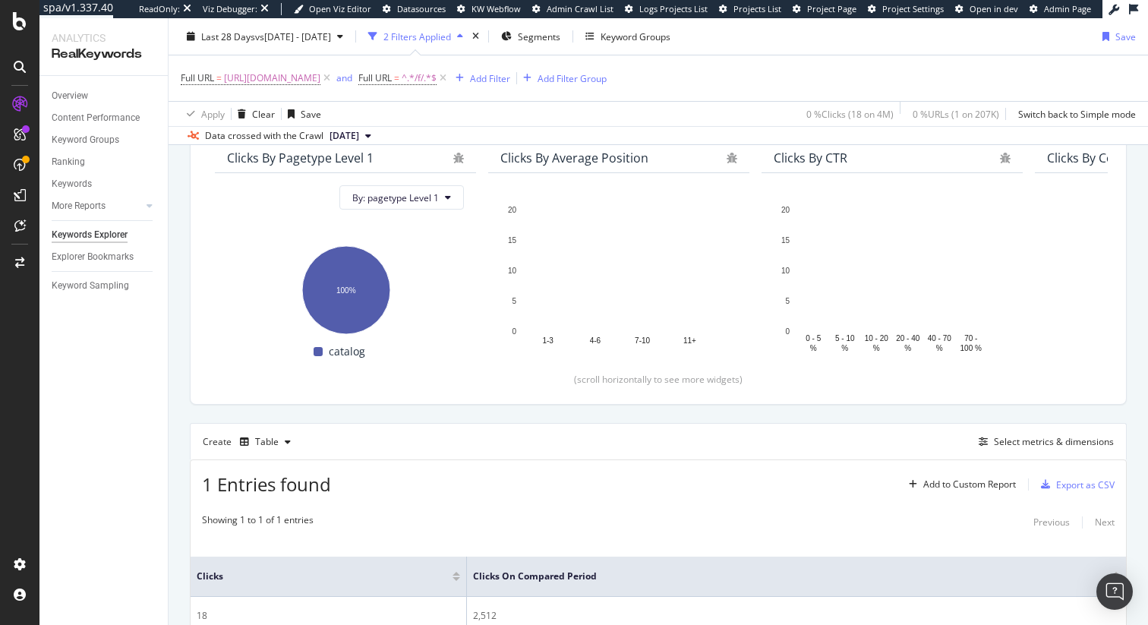
scroll to position [255, 0]
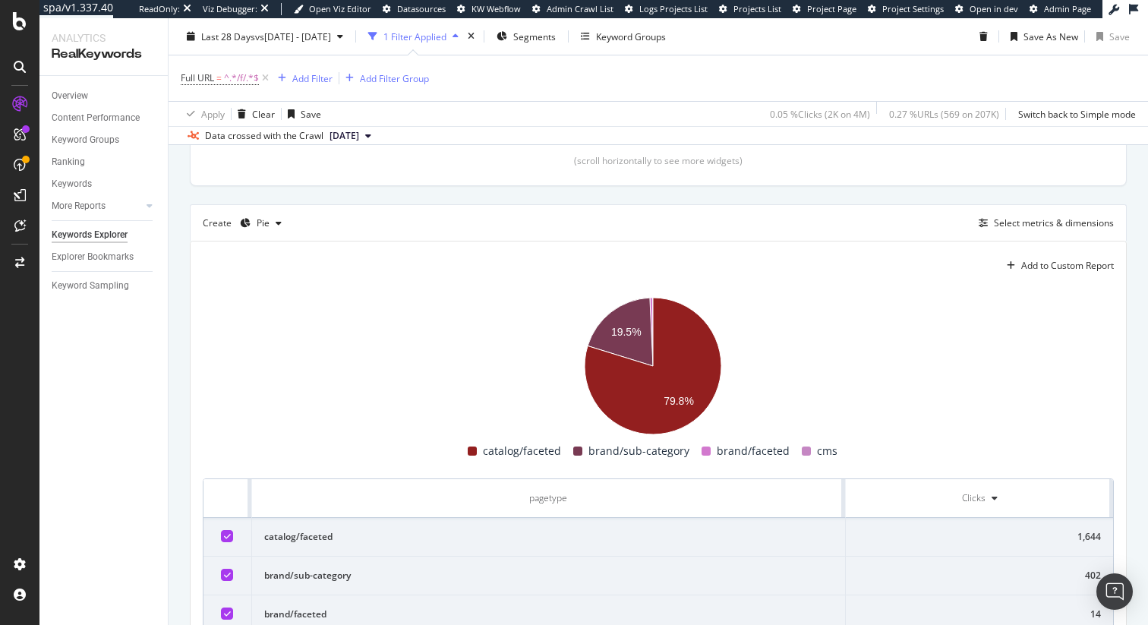
scroll to position [404, 0]
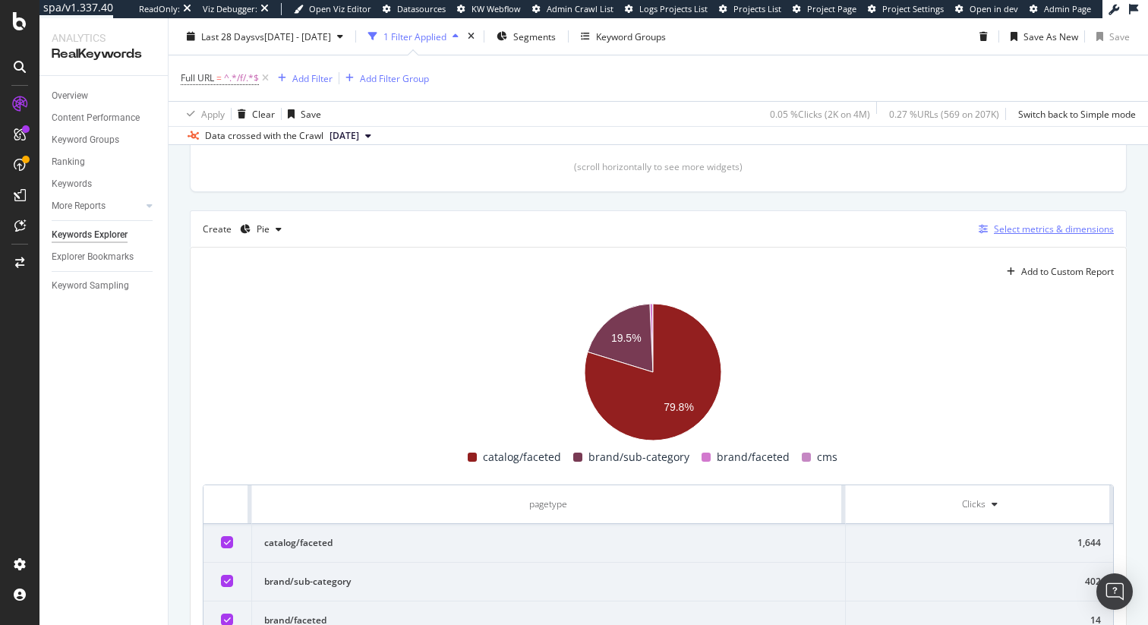
click at [1035, 231] on div "Select metrics & dimensions" at bounding box center [1054, 228] width 120 height 13
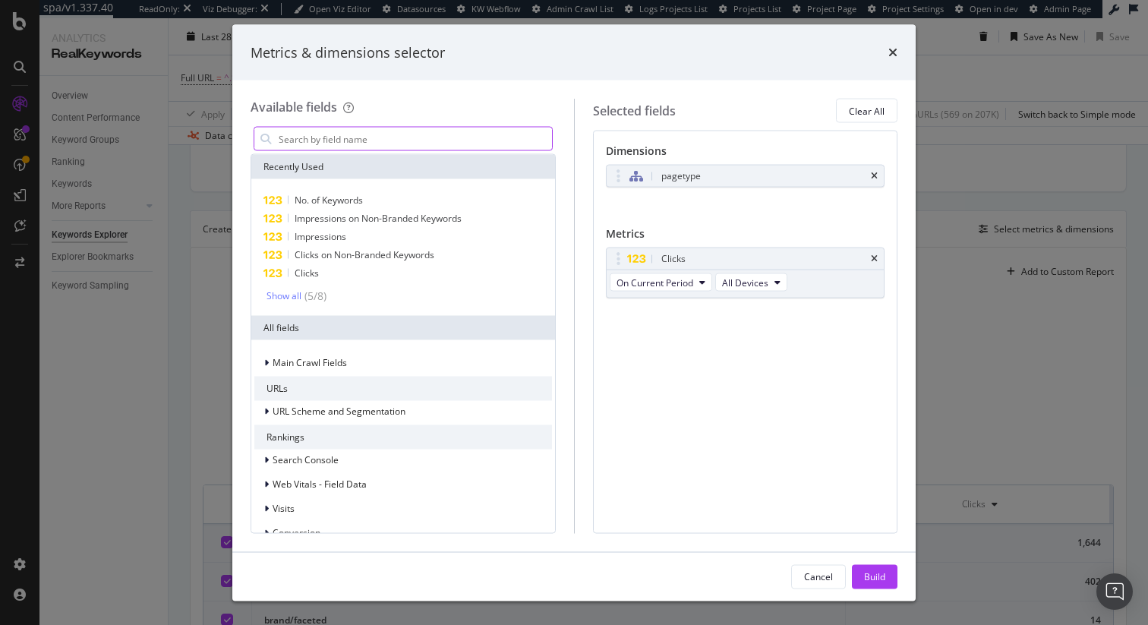
click at [324, 144] on input "modal" at bounding box center [414, 139] width 275 height 23
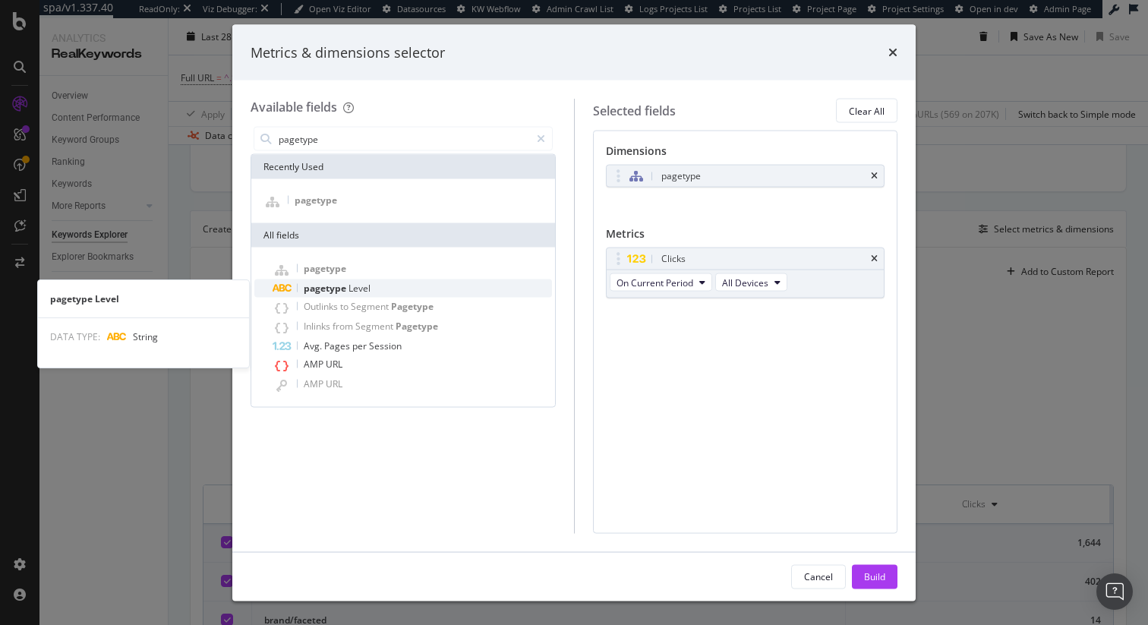
type input "pagetype"
click at [397, 293] on div "pagetype Level" at bounding box center [412, 288] width 279 height 18
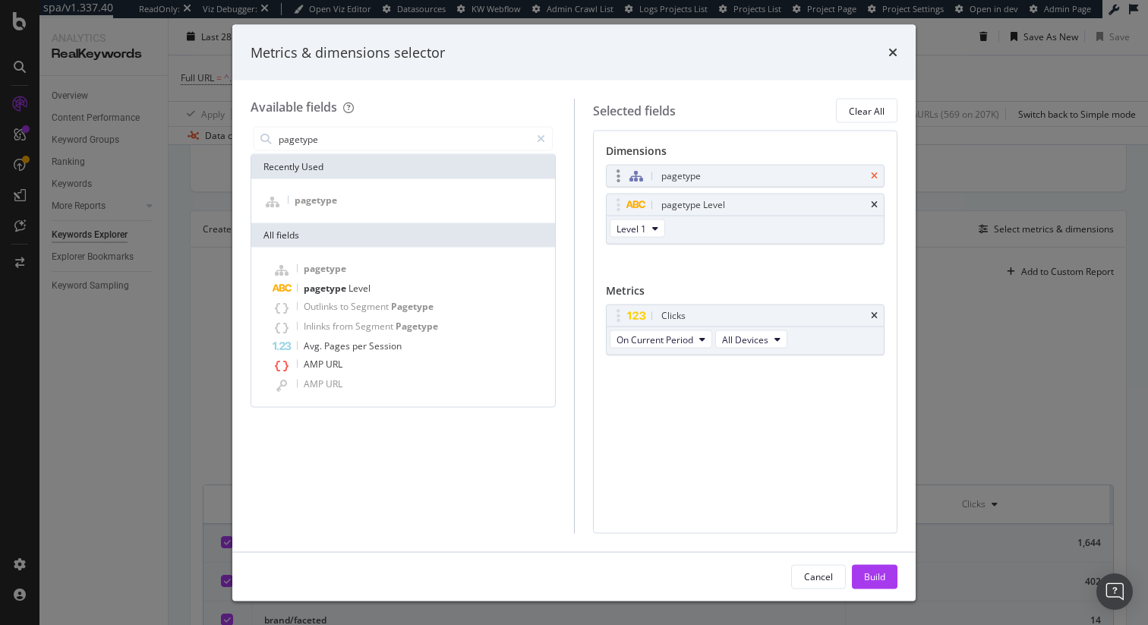
click at [876, 176] on icon "times" at bounding box center [874, 176] width 7 height 9
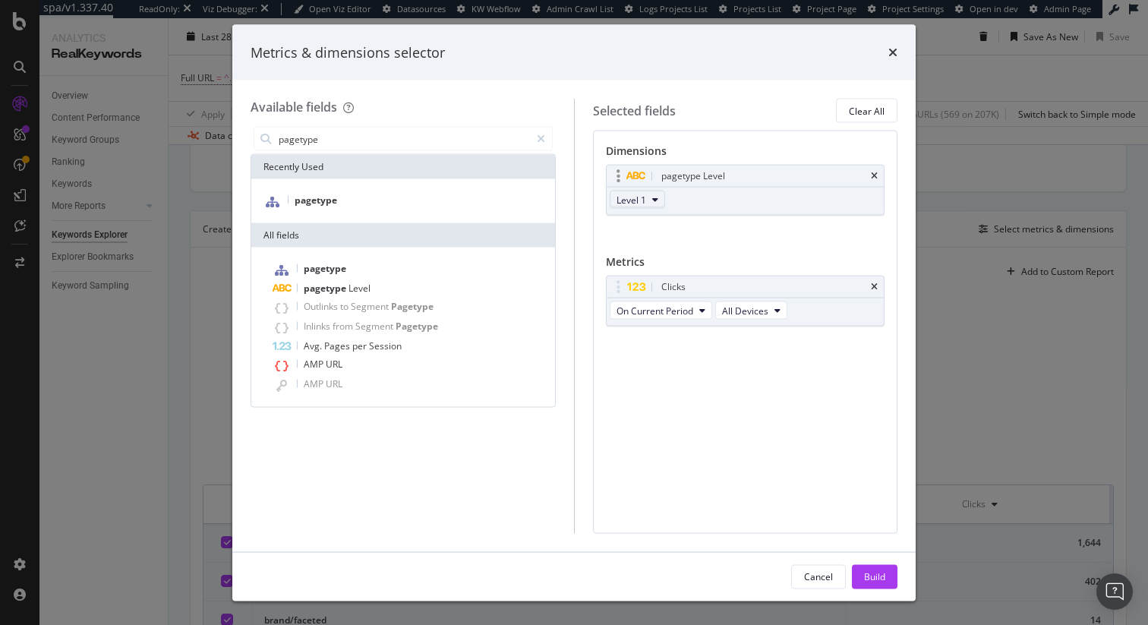
click at [624, 197] on span "Level 1" at bounding box center [631, 199] width 30 height 13
click at [633, 257] on span "Level 2" at bounding box center [638, 255] width 30 height 14
click at [873, 576] on div "Build" at bounding box center [874, 575] width 21 height 13
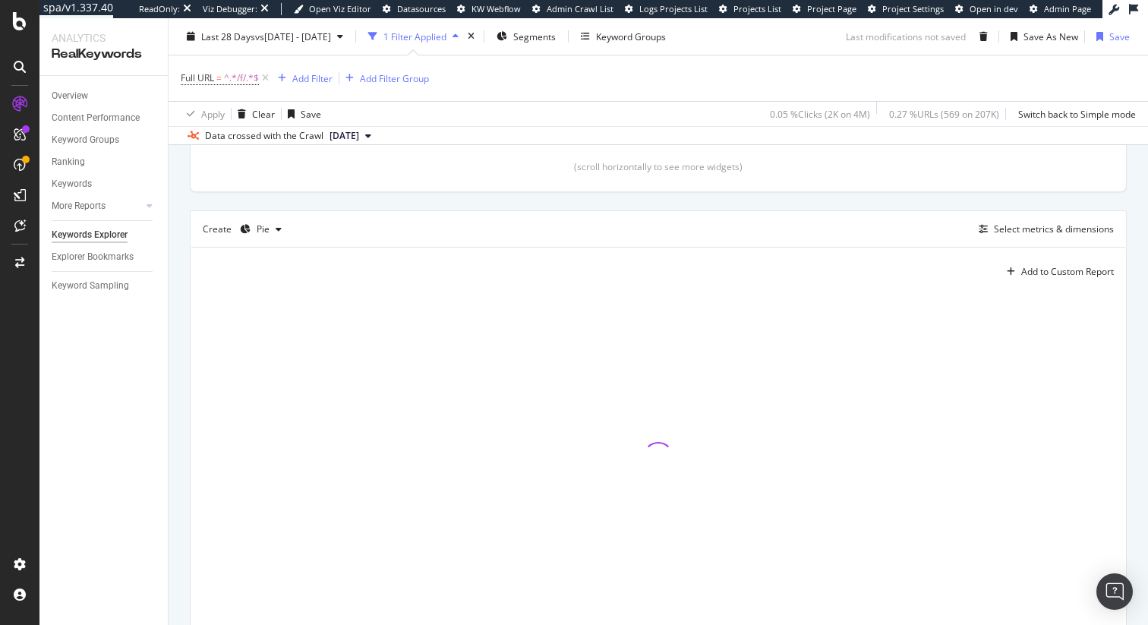
click at [590, 206] on div "Description: Top Charts Clicks By pagetype Level 1 By: pagetype Level 1 Hold CM…" at bounding box center [658, 227] width 937 height 808
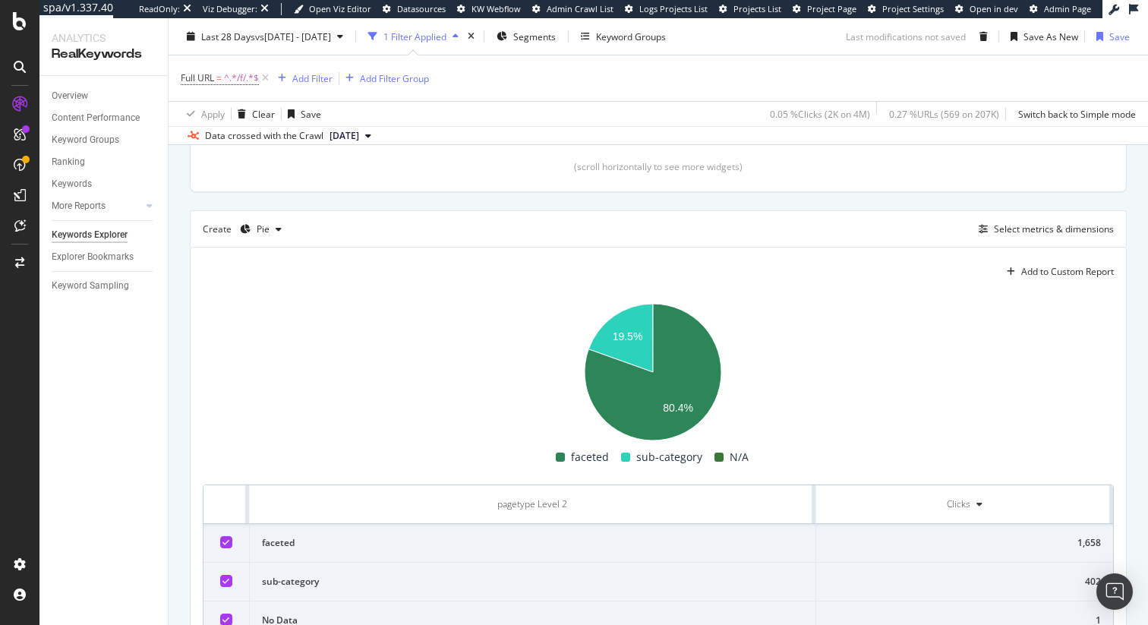
click at [590, 206] on div "Description: Top Charts Clicks By pagetype Level 1 By: pagetype Level 1 Hold CM…" at bounding box center [658, 238] width 937 height 831
click at [1053, 226] on div "Select metrics & dimensions" at bounding box center [1054, 228] width 120 height 13
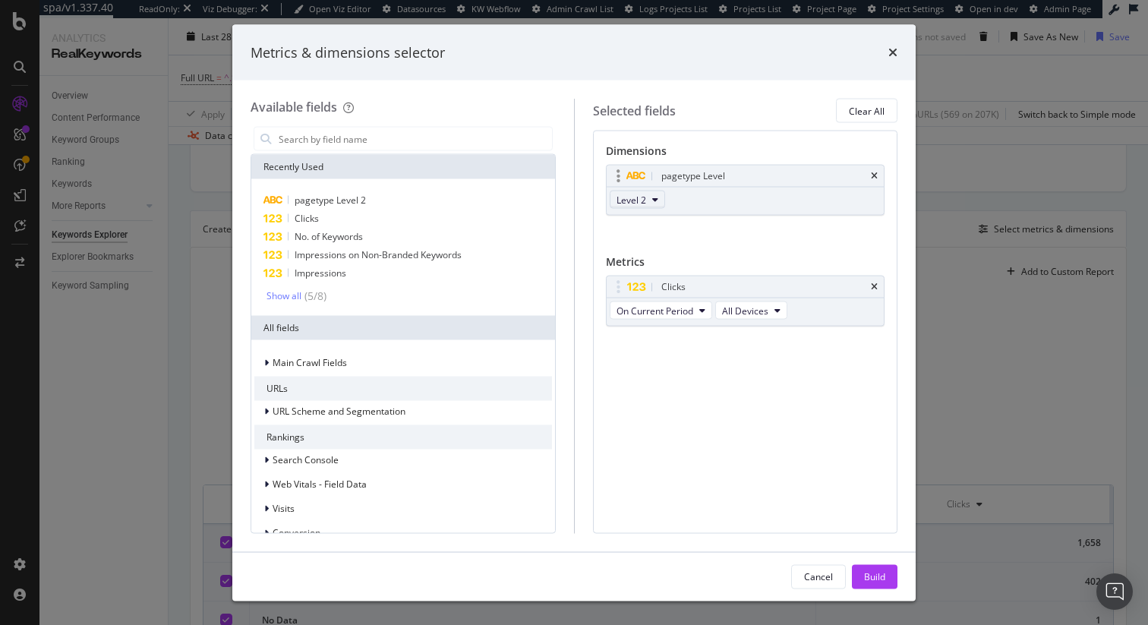
click at [648, 199] on button "Level 2" at bounding box center [637, 200] width 55 height 18
click at [645, 221] on span "Level 1" at bounding box center [638, 226] width 30 height 14
click at [888, 576] on button "Build" at bounding box center [875, 576] width 46 height 24
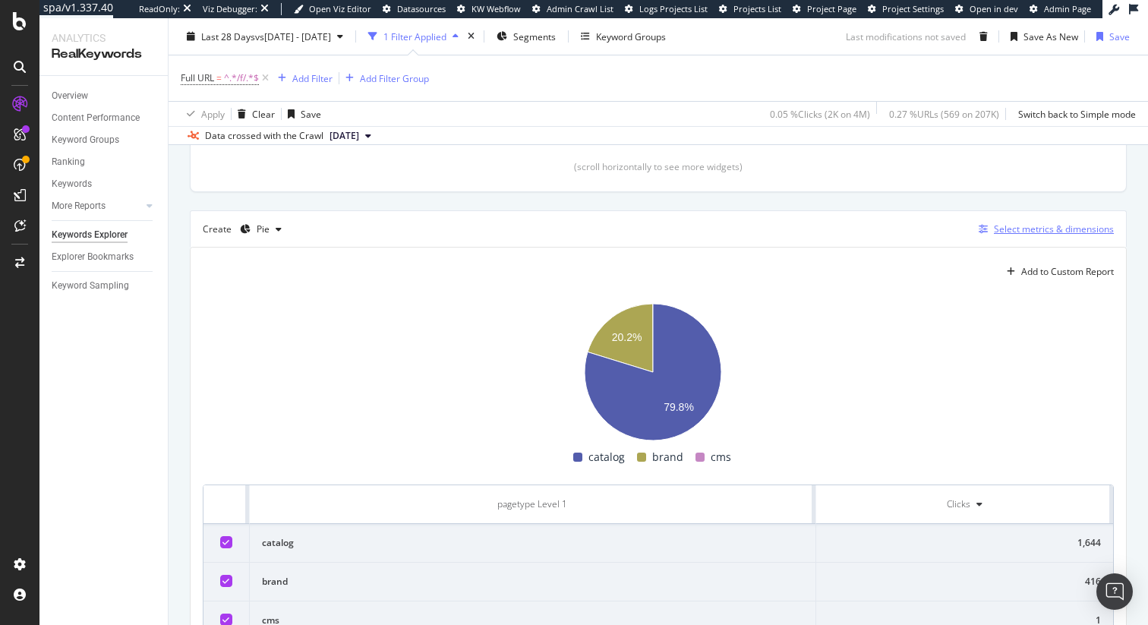
click at [1062, 228] on div "Select metrics & dimensions" at bounding box center [1054, 228] width 120 height 13
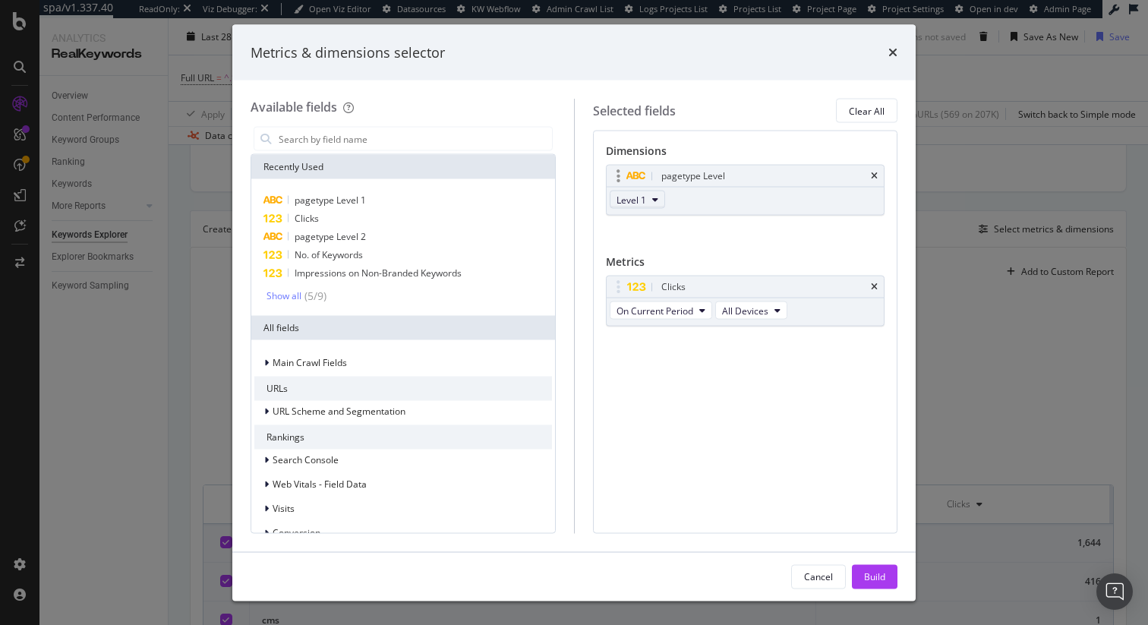
click at [647, 200] on button "Level 1" at bounding box center [637, 200] width 55 height 18
click at [643, 288] on span "Level 3" at bounding box center [638, 283] width 30 height 14
click at [879, 580] on div "Build" at bounding box center [874, 575] width 21 height 13
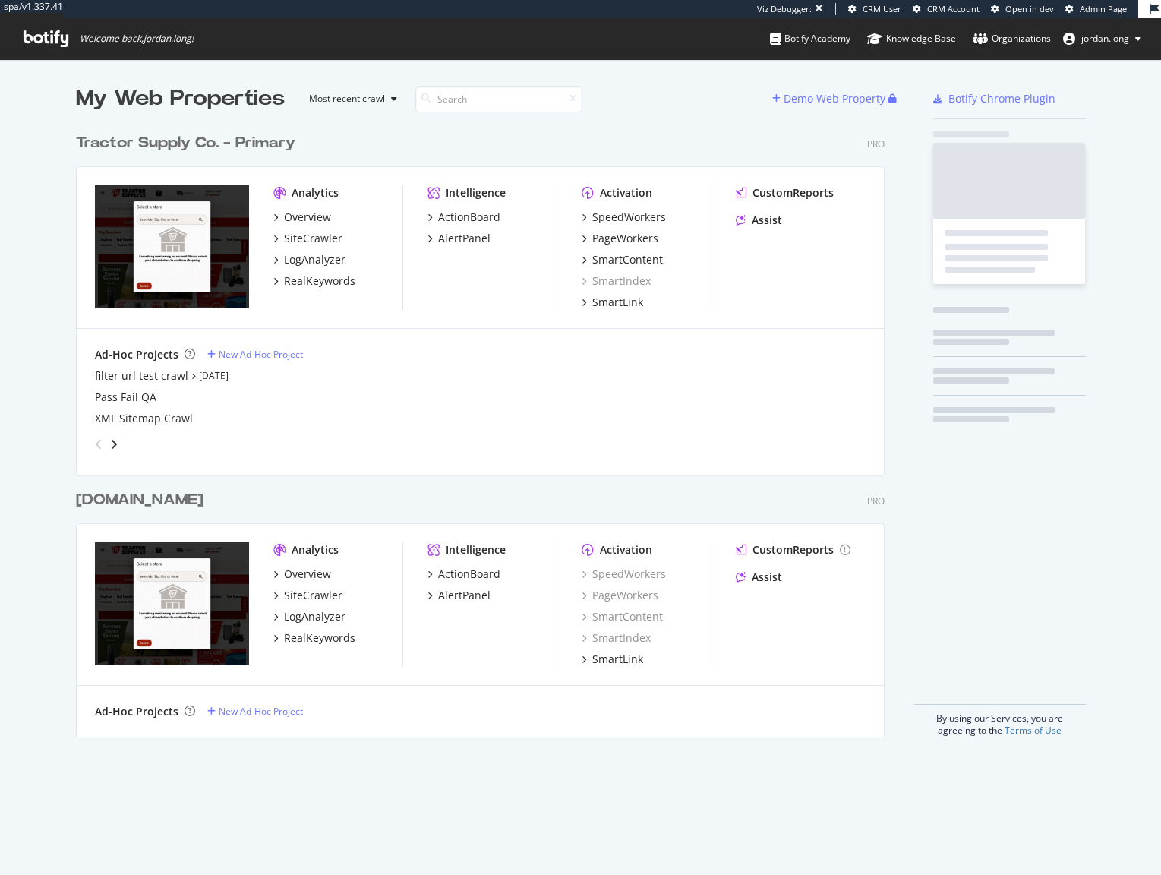
scroll to position [611, 809]
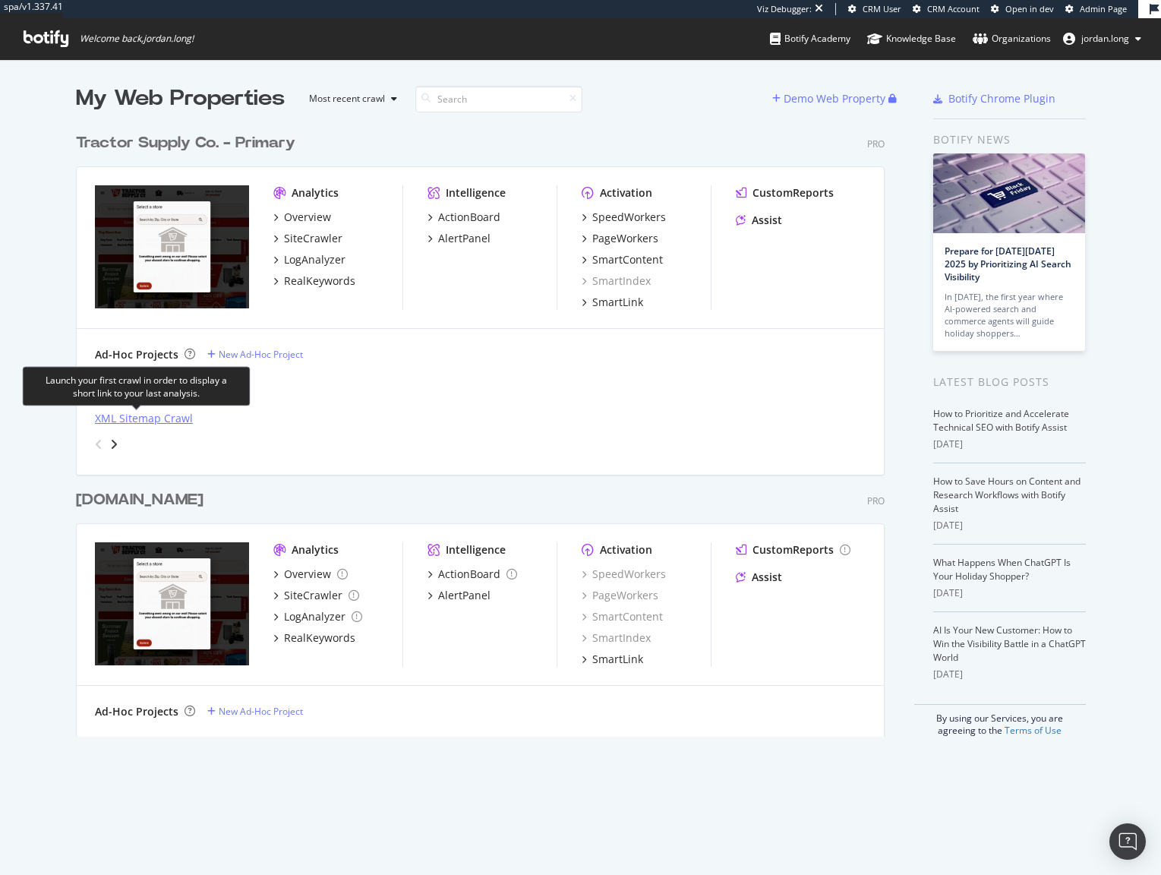
click at [161, 418] on div "XML Sitemap Crawl" at bounding box center [144, 418] width 98 height 15
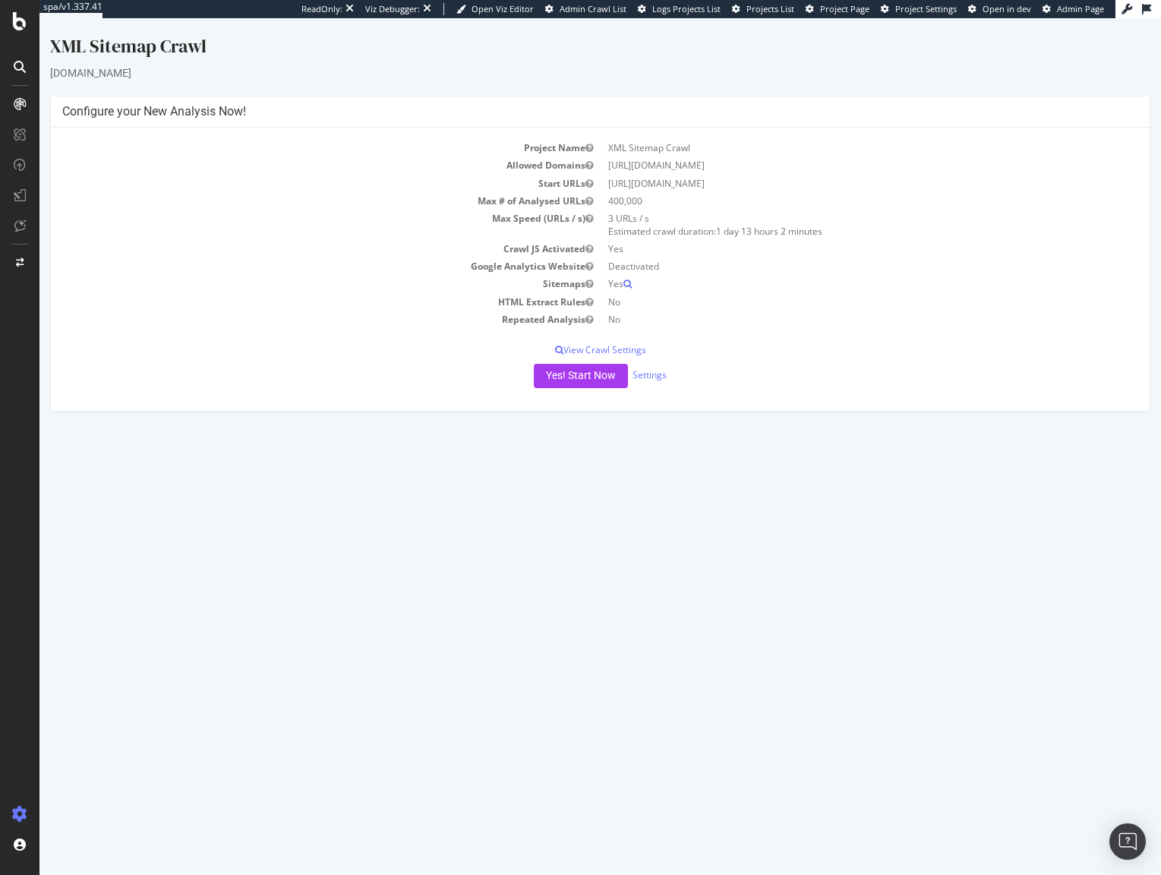
click at [279, 260] on td "Google Analytics Website" at bounding box center [331, 265] width 538 height 17
click at [238, 298] on td "HTML Extract Rules" at bounding box center [331, 301] width 538 height 17
click at [245, 168] on td "Allowed Domains" at bounding box center [331, 164] width 538 height 17
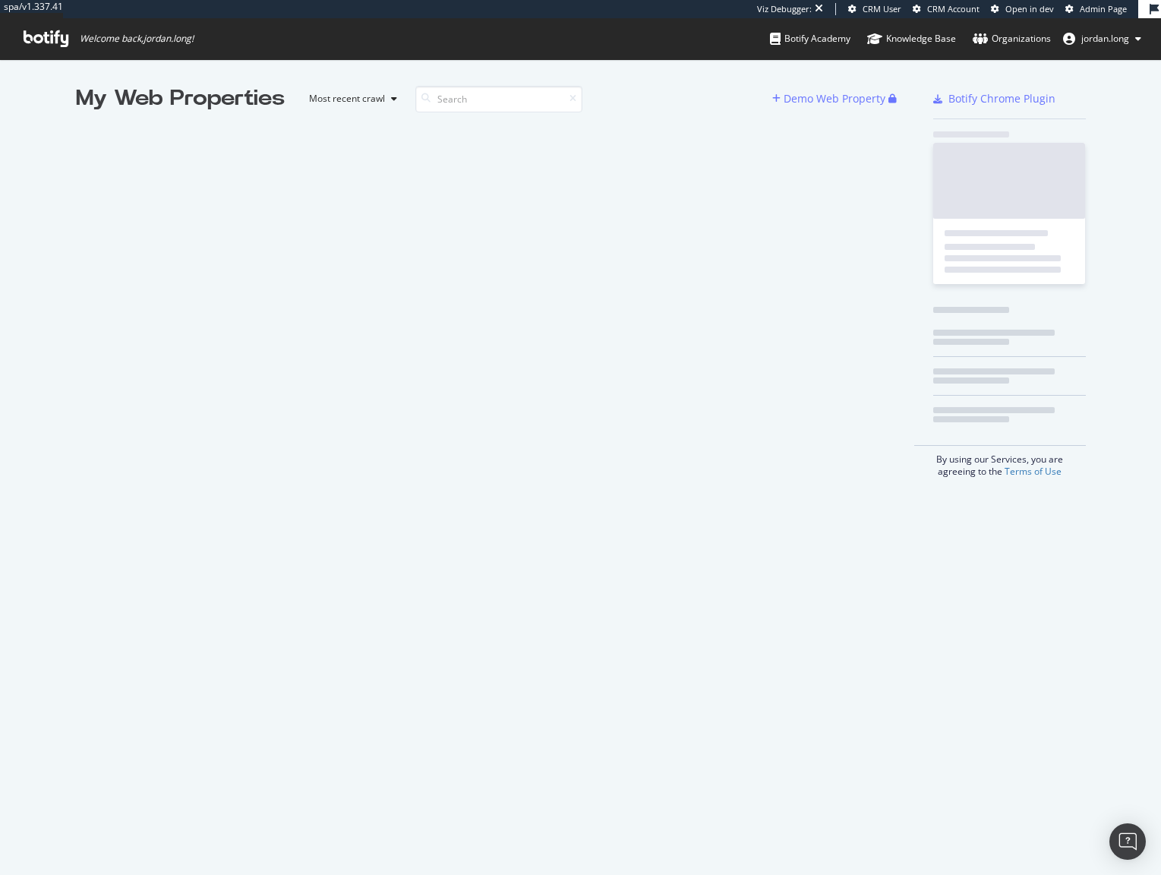
scroll to position [863, 1138]
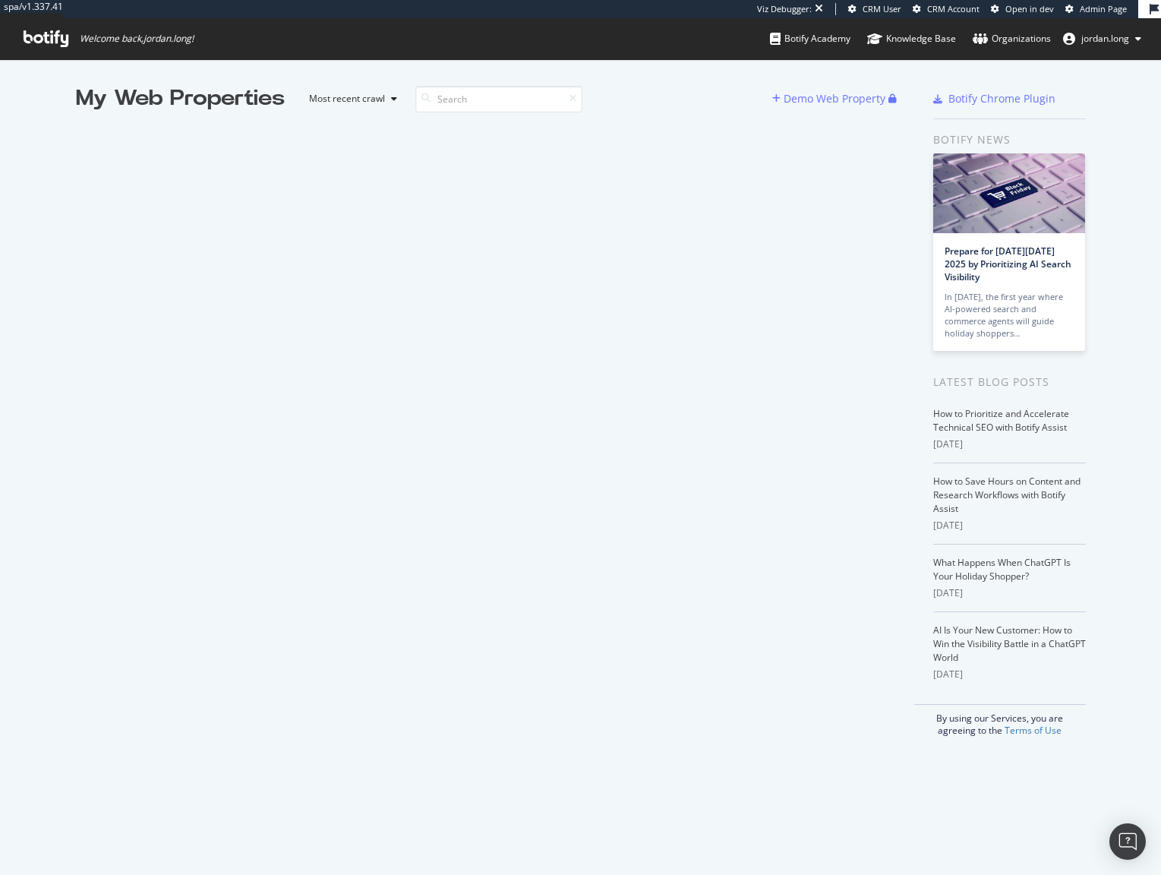
drag, startPoint x: 206, startPoint y: 150, endPoint x: 248, endPoint y: 160, distance: 43.8
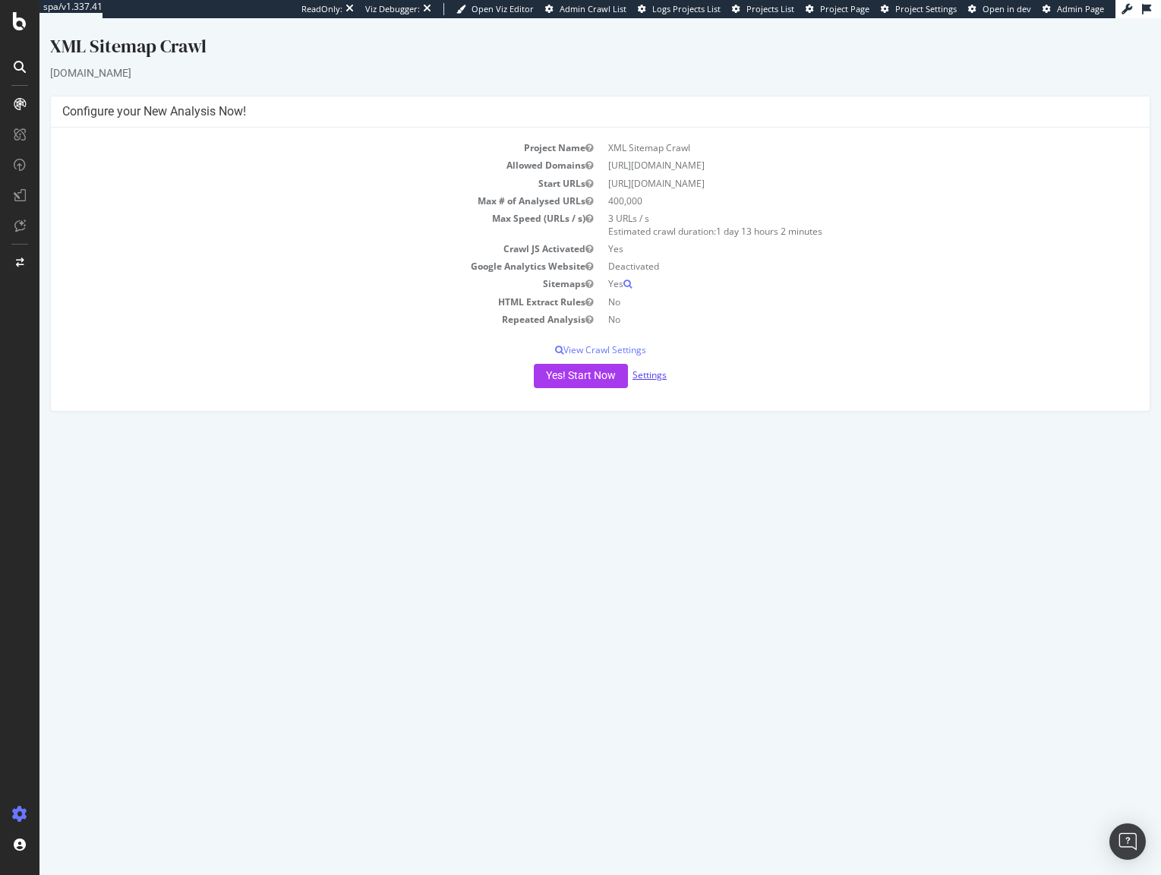
click at [656, 374] on link "Settings" at bounding box center [649, 374] width 34 height 13
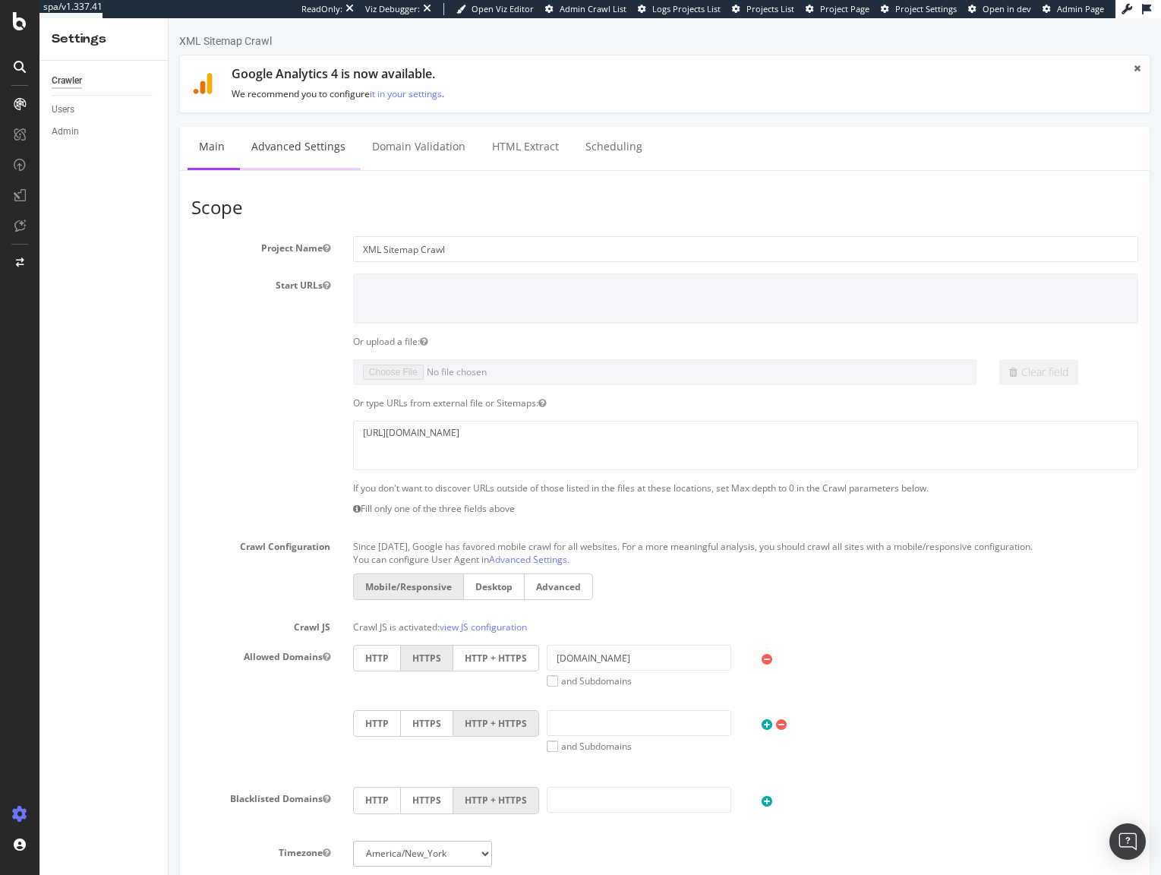
click at [315, 148] on link "Advanced Settings" at bounding box center [298, 147] width 117 height 42
